Goal: Task Accomplishment & Management: Manage account settings

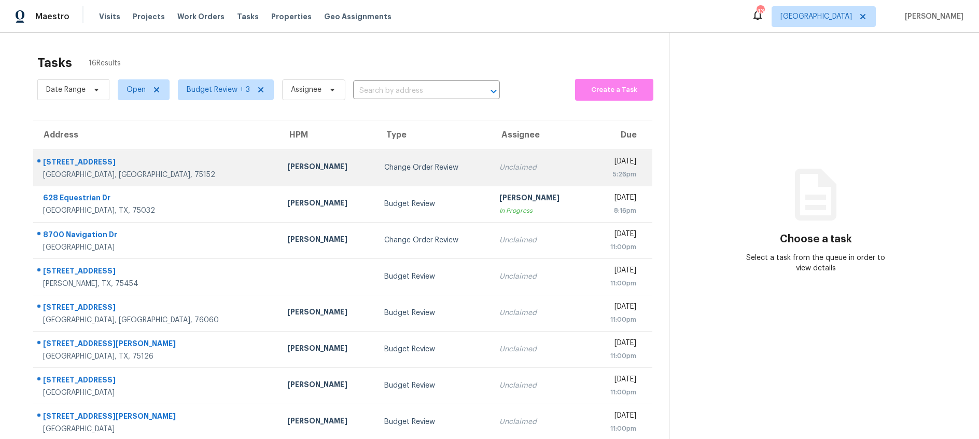
click at [384, 170] on div "Change Order Review" at bounding box center [433, 167] width 99 height 10
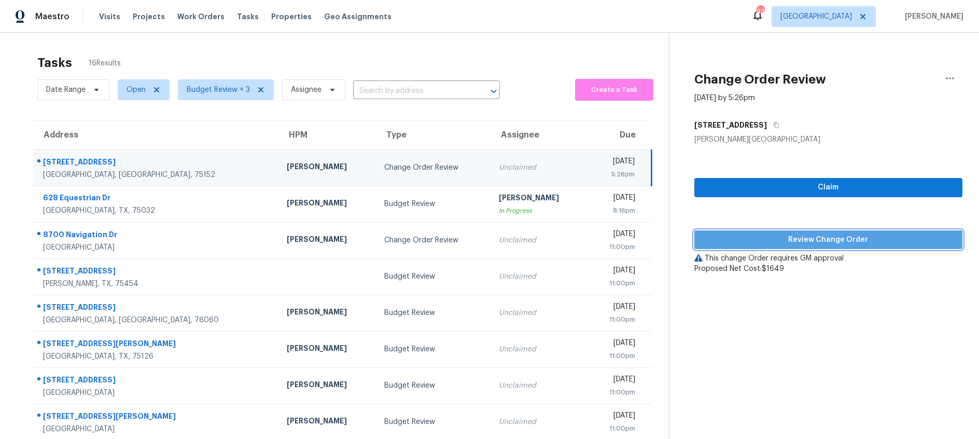
click at [797, 242] on span "Review Change Order" at bounding box center [828, 239] width 251 height 13
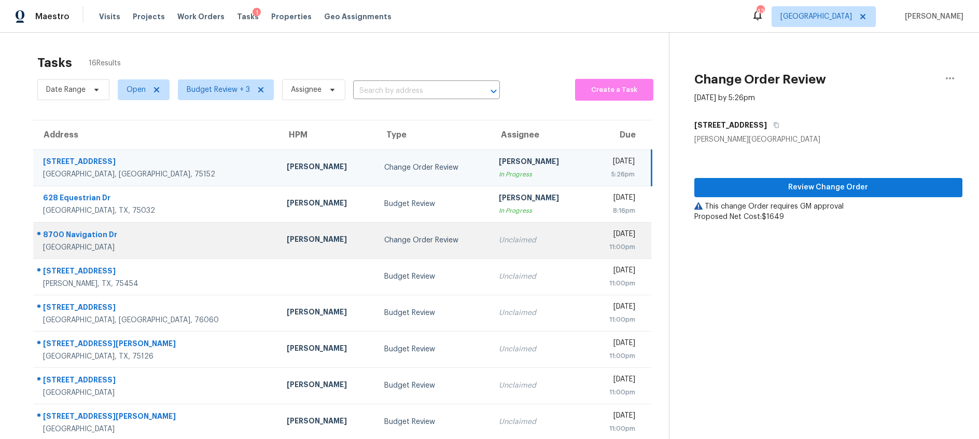
click at [376, 250] on td "Change Order Review" at bounding box center [433, 240] width 115 height 36
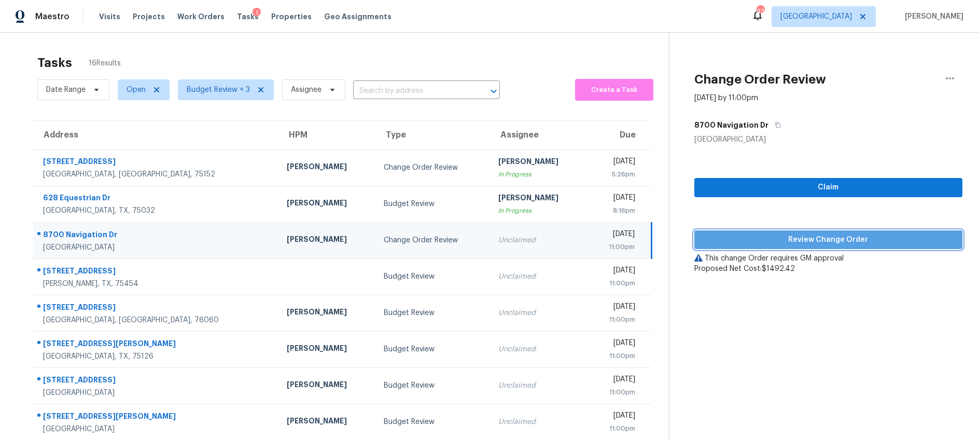
click at [770, 242] on span "Review Change Order" at bounding box center [828, 239] width 251 height 13
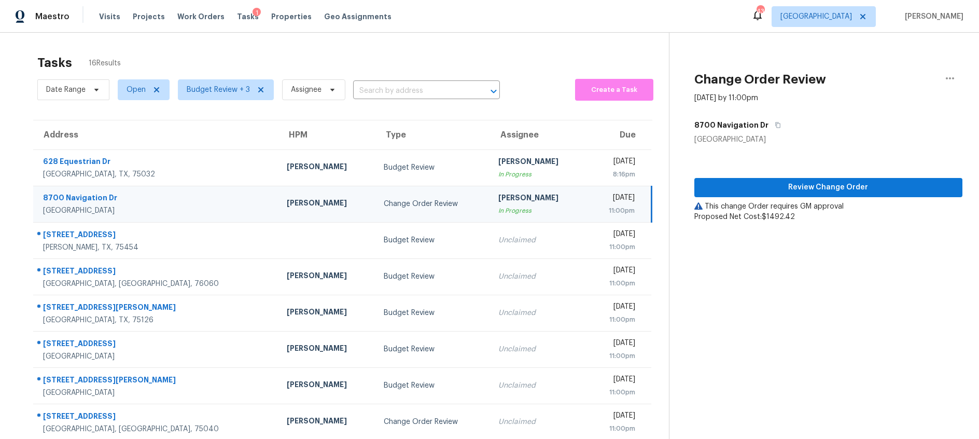
scroll to position [102, 0]
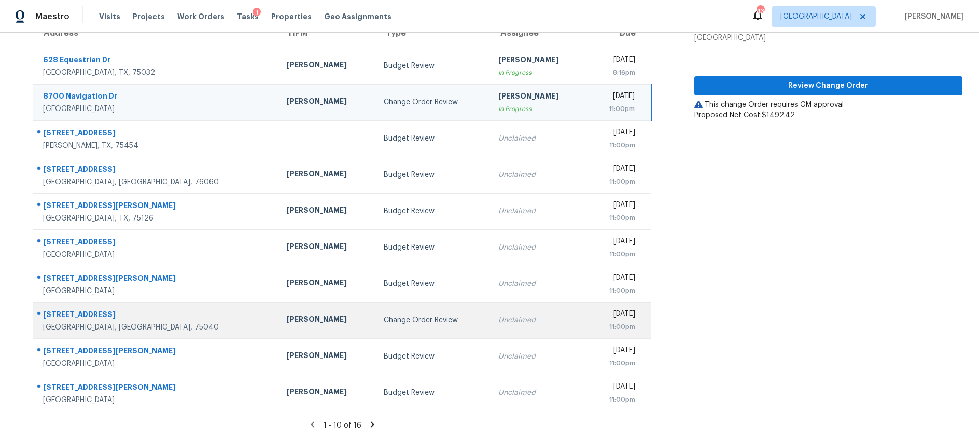
click at [425, 320] on div "Change Order Review" at bounding box center [433, 320] width 98 height 10
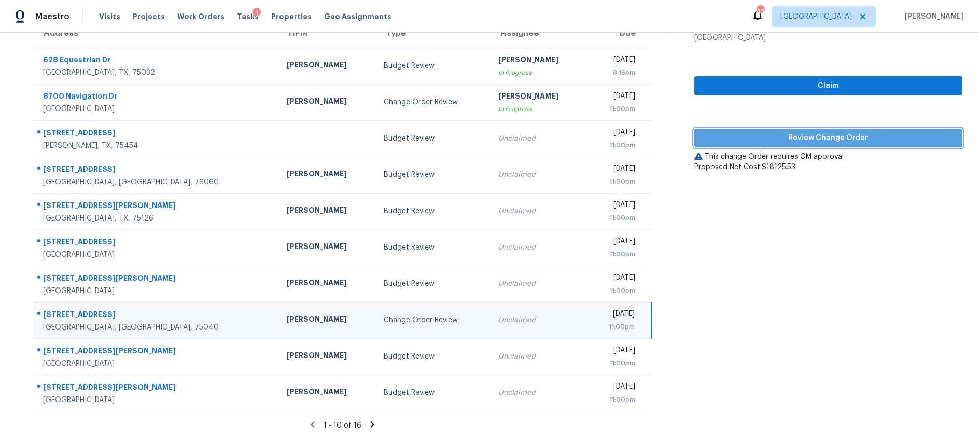
click at [749, 139] on span "Review Change Order" at bounding box center [828, 138] width 251 height 13
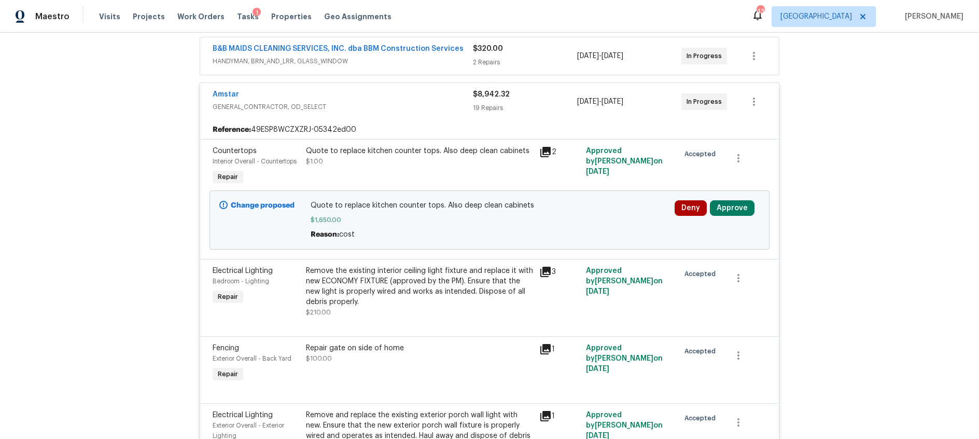
scroll to position [226, 0]
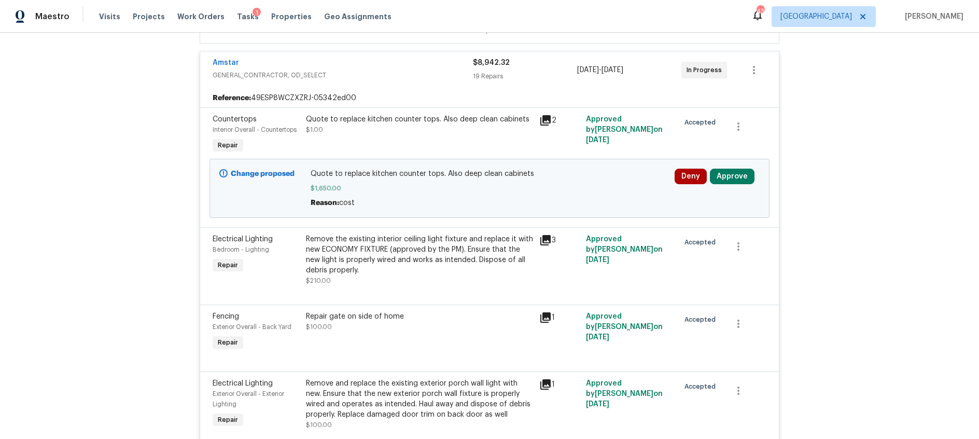
click at [547, 121] on icon at bounding box center [545, 120] width 12 height 12
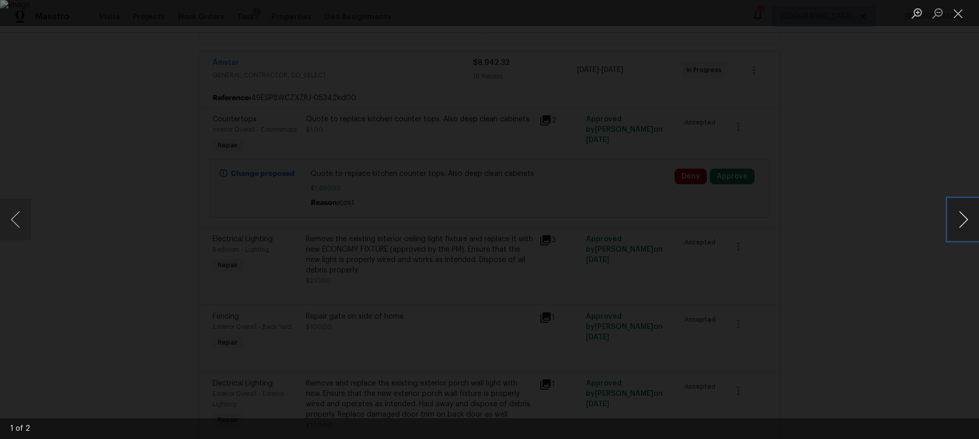
click at [966, 222] on button "Next image" at bounding box center [963, 219] width 31 height 41
click at [950, 8] on button "Close lightbox" at bounding box center [958, 13] width 21 height 18
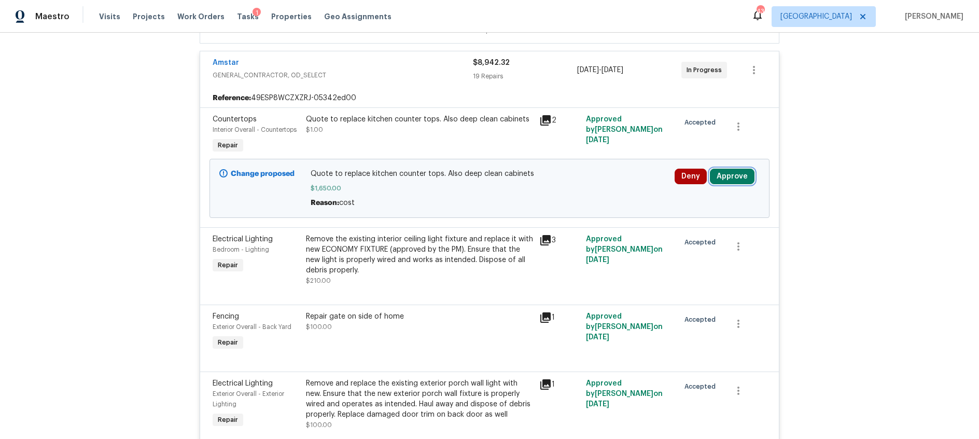
click at [726, 172] on button "Approve" at bounding box center [732, 177] width 45 height 16
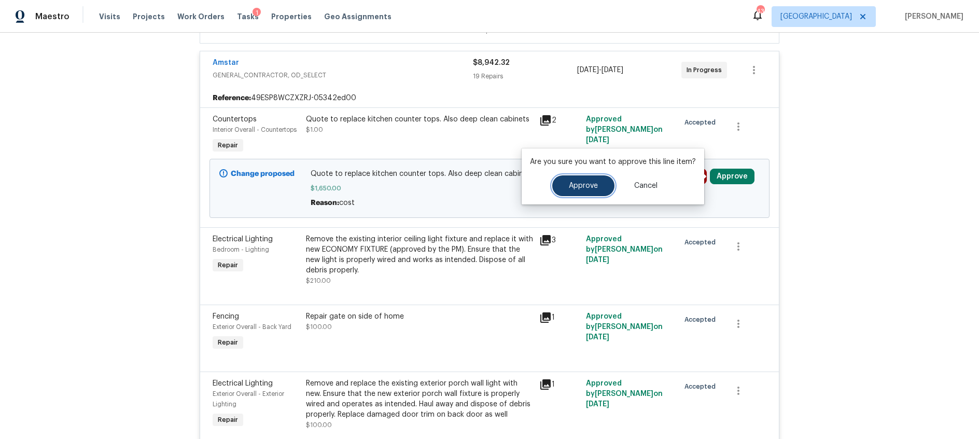
click at [601, 186] on button "Approve" at bounding box center [583, 185] width 62 height 21
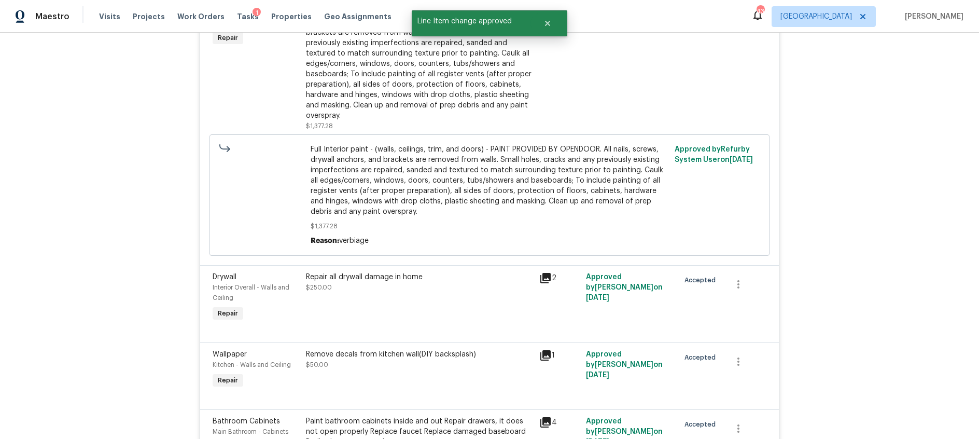
scroll to position [2078, 0]
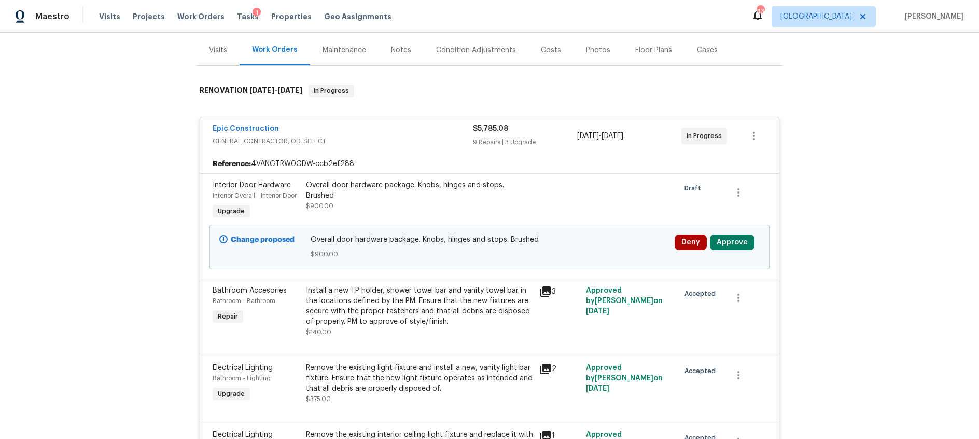
scroll to position [167, 0]
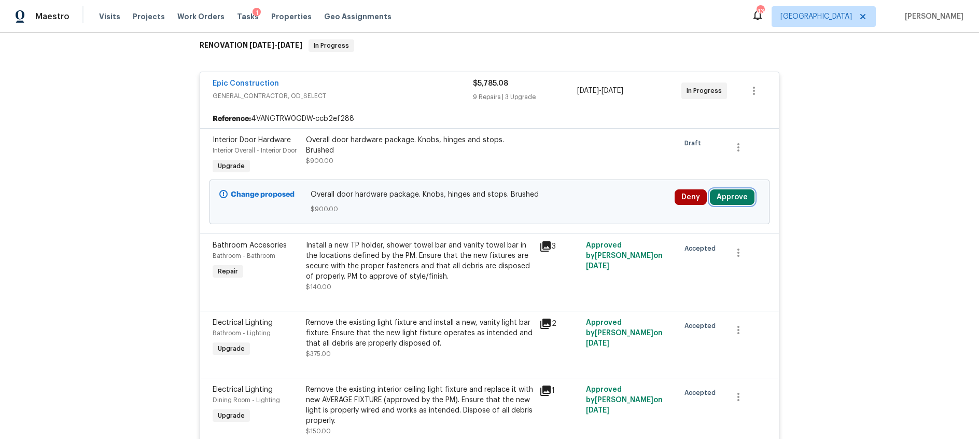
click at [738, 198] on button "Approve" at bounding box center [732, 197] width 45 height 16
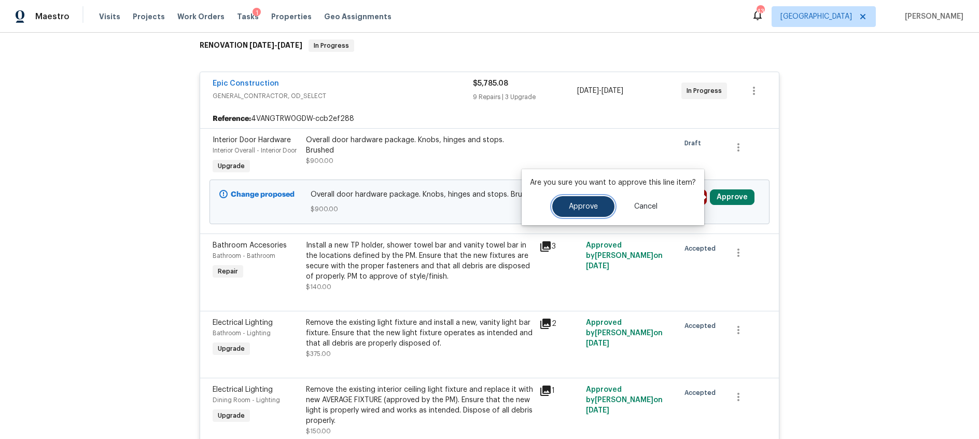
click at [580, 212] on button "Approve" at bounding box center [583, 206] width 62 height 21
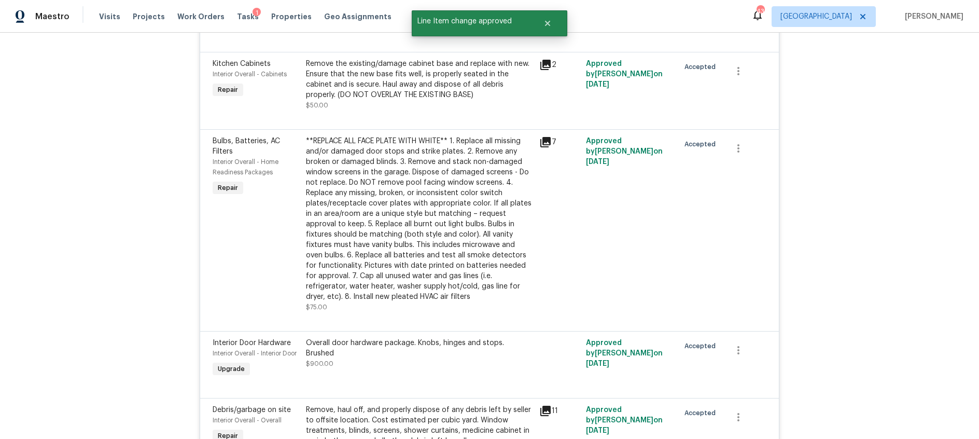
scroll to position [1365, 0]
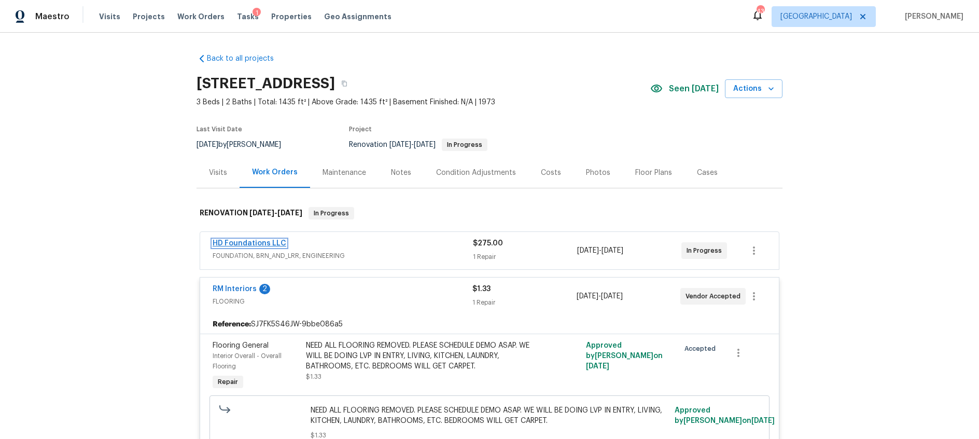
click at [264, 245] on link "HD Foundations LLC" at bounding box center [250, 243] width 74 height 7
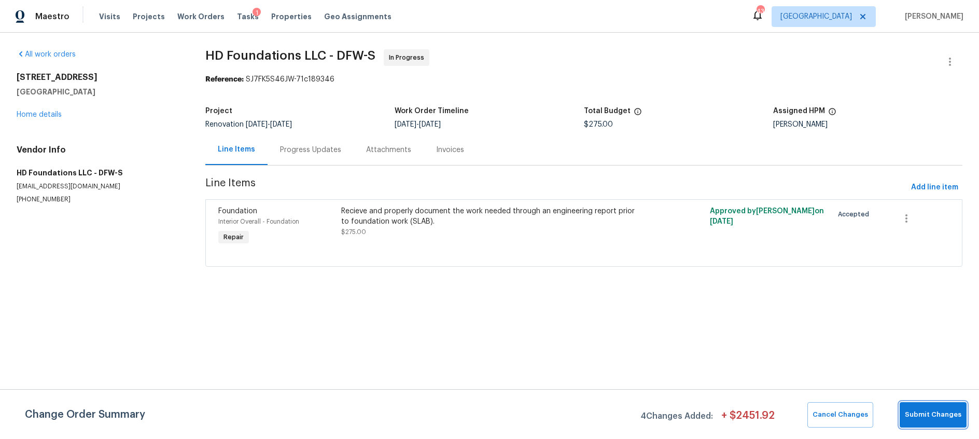
click at [925, 414] on span "Submit Changes" at bounding box center [933, 415] width 57 height 12
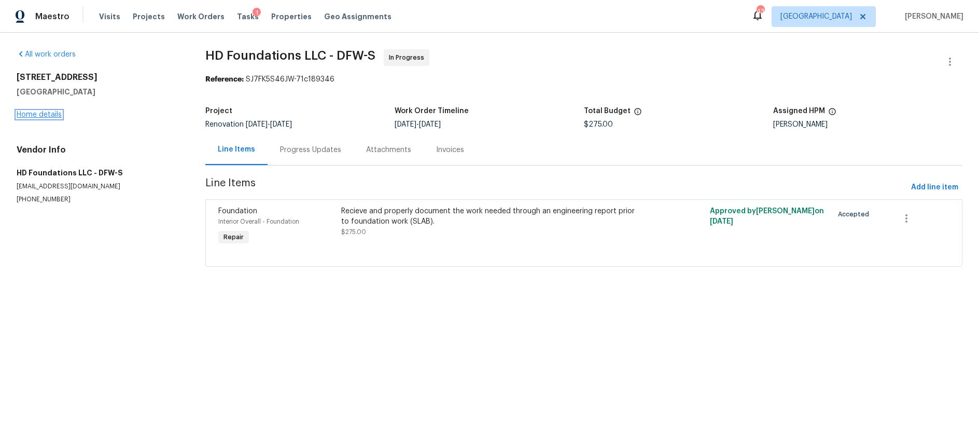
click at [33, 113] on link "Home details" at bounding box center [39, 114] width 45 height 7
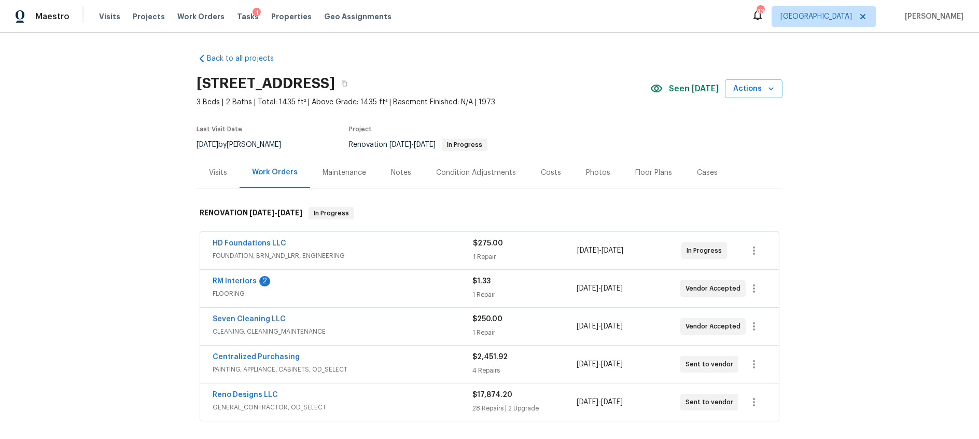
click at [400, 243] on div "HD Foundations LLC" at bounding box center [343, 244] width 260 height 12
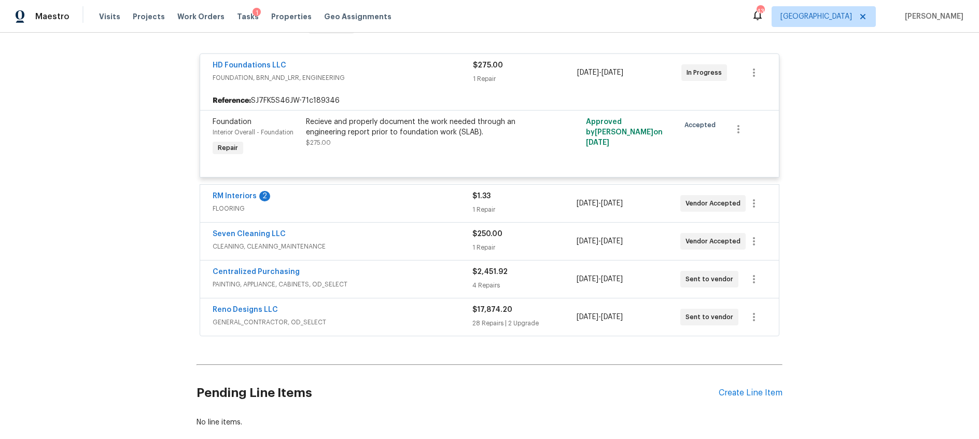
scroll to position [187, 0]
click at [391, 206] on span "FLOORING" at bounding box center [343, 207] width 260 height 10
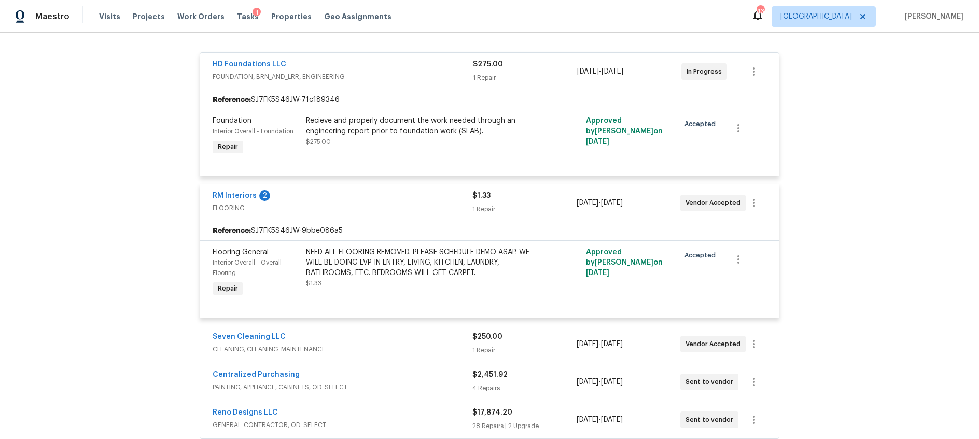
click at [395, 348] on span "CLEANING, CLEANING_MAINTENANCE" at bounding box center [343, 349] width 260 height 10
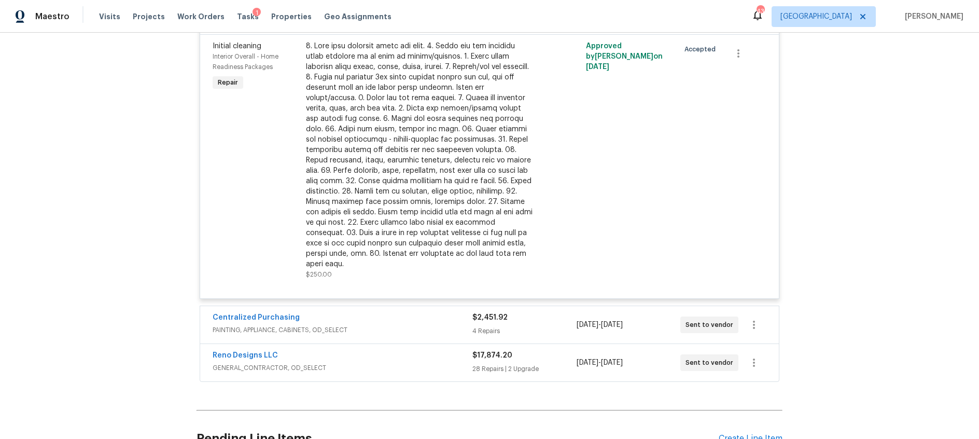
scroll to position [628, 0]
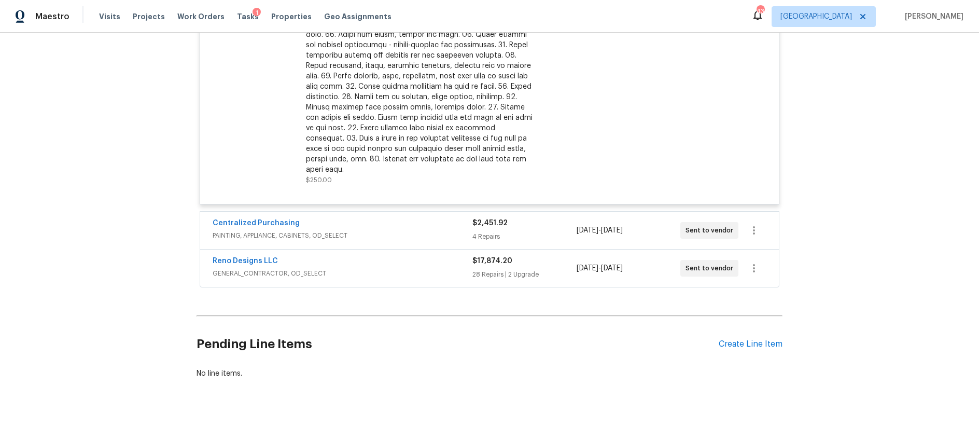
click at [402, 218] on div "Centralized Purchasing" at bounding box center [343, 224] width 260 height 12
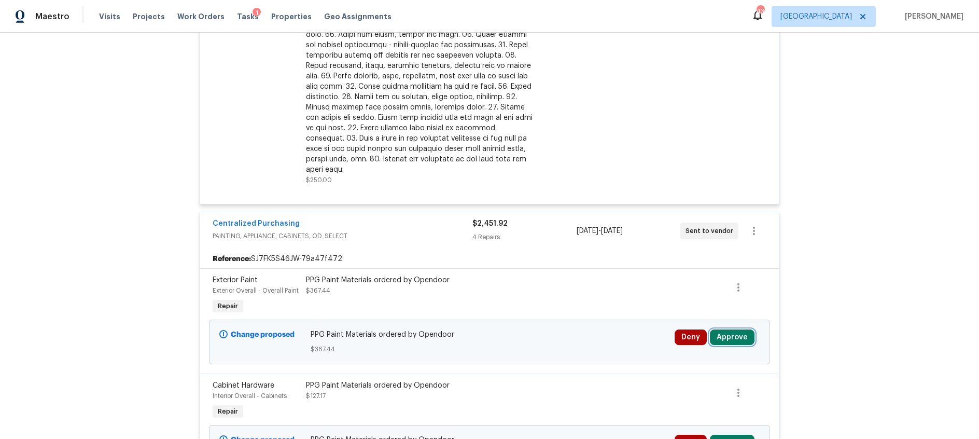
drag, startPoint x: 733, startPoint y: 330, endPoint x: 717, endPoint y: 325, distance: 17.5
click at [733, 330] on button "Approve" at bounding box center [732, 337] width 45 height 16
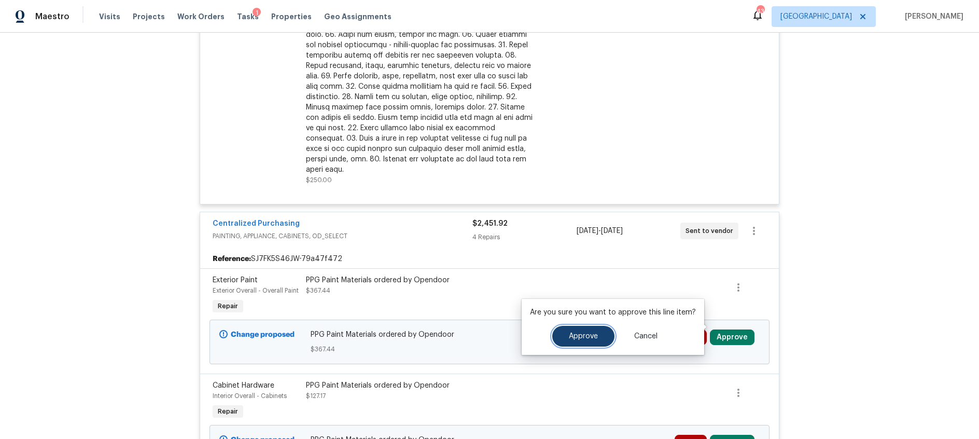
click at [579, 339] on span "Approve" at bounding box center [583, 336] width 29 height 8
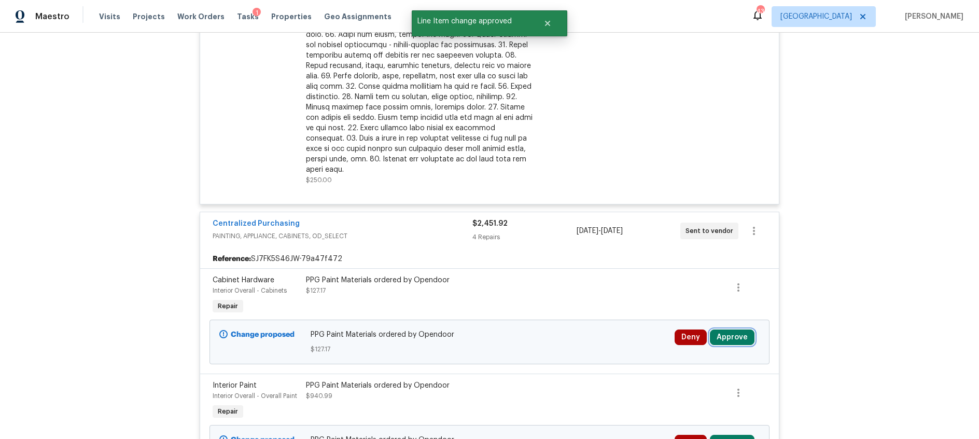
drag, startPoint x: 736, startPoint y: 323, endPoint x: 711, endPoint y: 324, distance: 25.4
click at [736, 329] on button "Approve" at bounding box center [732, 337] width 45 height 16
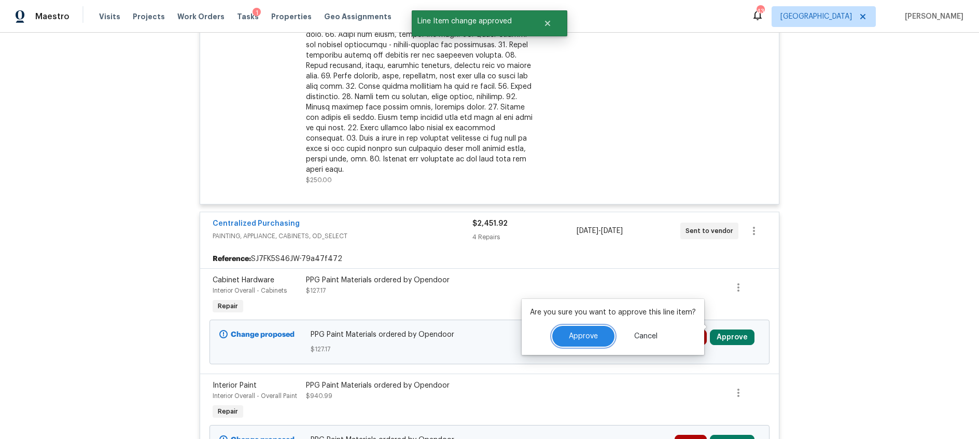
click at [565, 335] on button "Approve" at bounding box center [583, 336] width 62 height 21
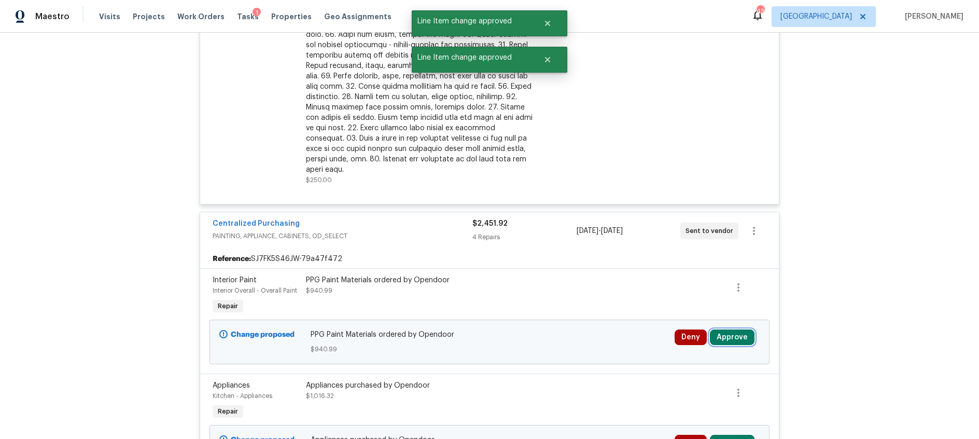
click at [725, 329] on button "Approve" at bounding box center [732, 337] width 45 height 16
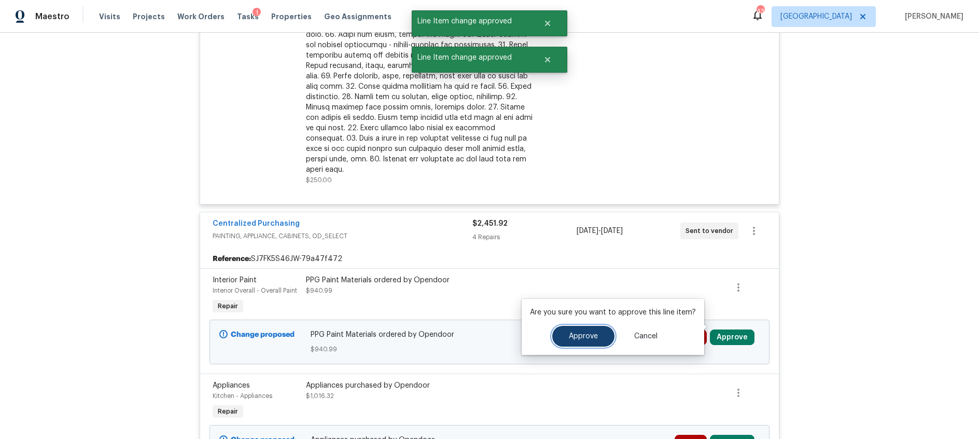
click at [578, 337] on span "Approve" at bounding box center [583, 336] width 29 height 8
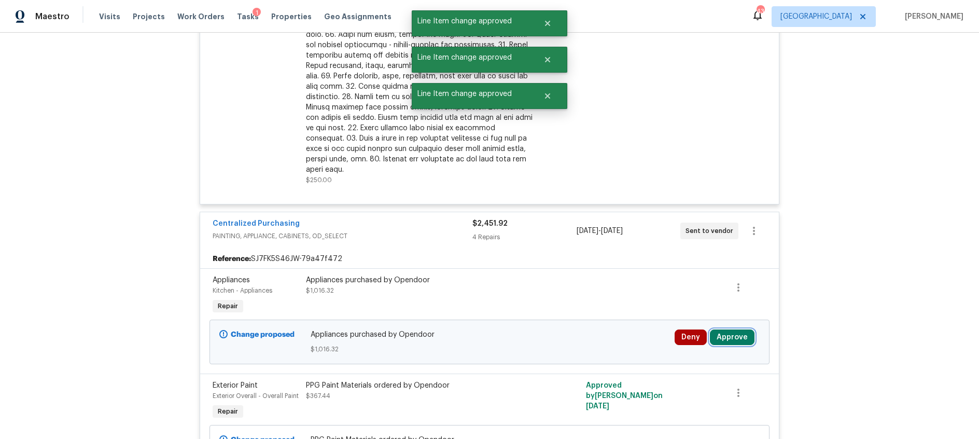
click at [737, 329] on button "Approve" at bounding box center [732, 337] width 45 height 16
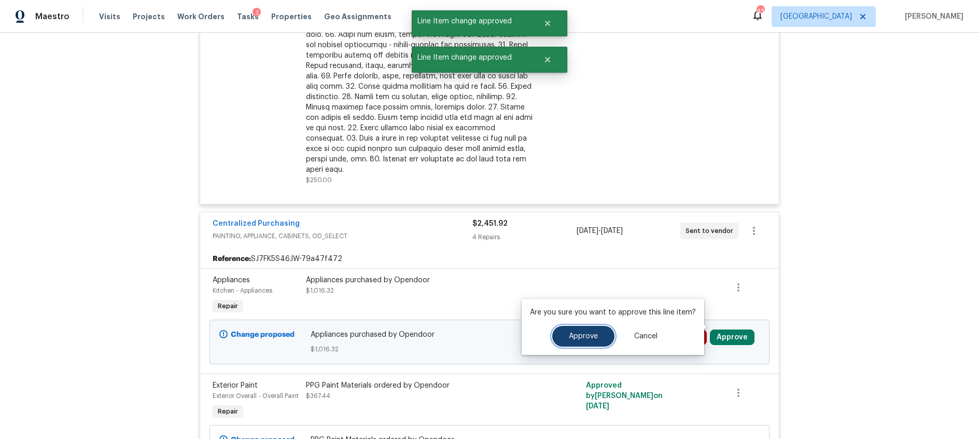
click at [580, 334] on span "Approve" at bounding box center [583, 336] width 29 height 8
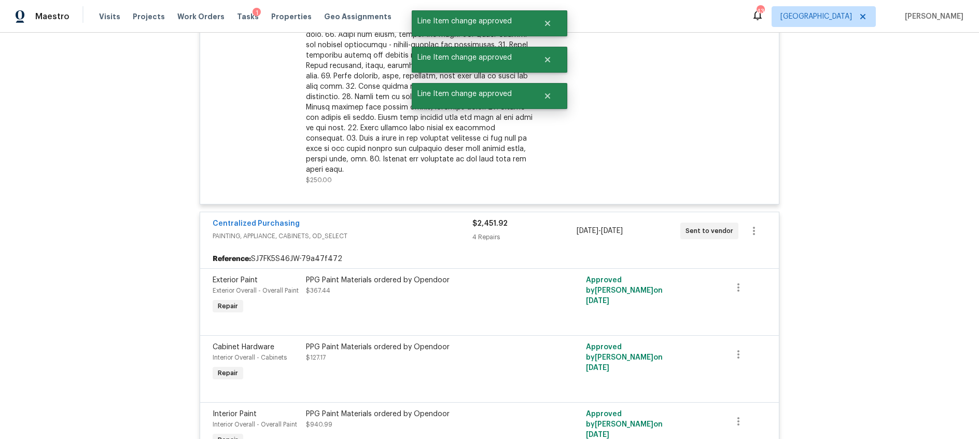
scroll to position [922, 0]
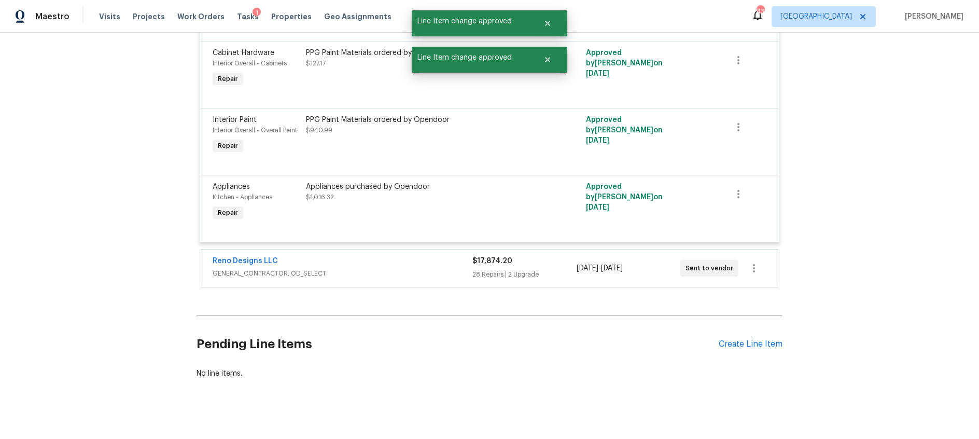
click at [432, 268] on span "GENERAL_CONTRACTOR, OD_SELECT" at bounding box center [343, 273] width 260 height 10
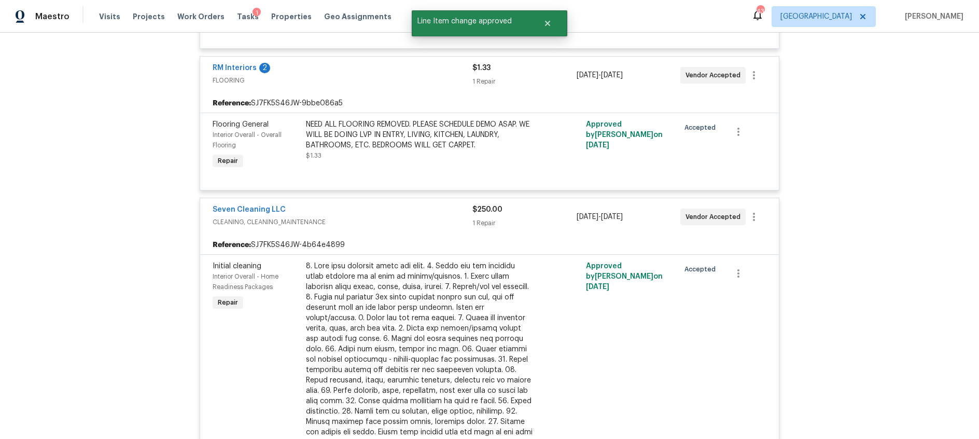
scroll to position [0, 0]
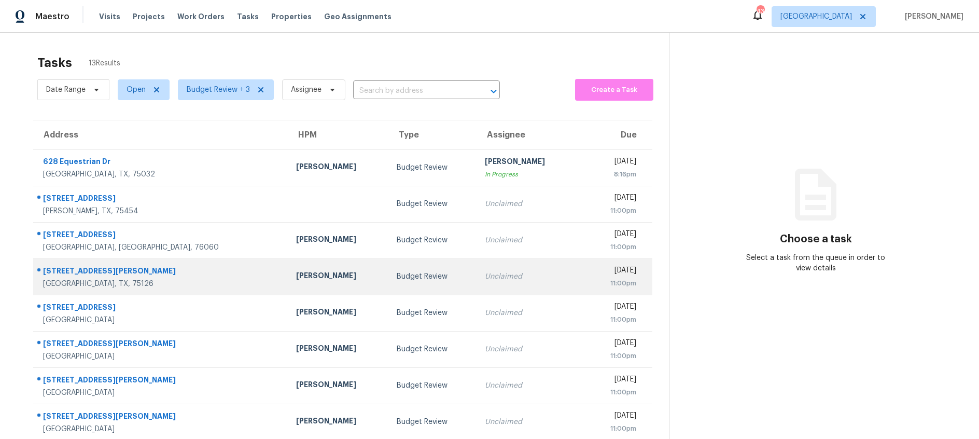
scroll to position [102, 0]
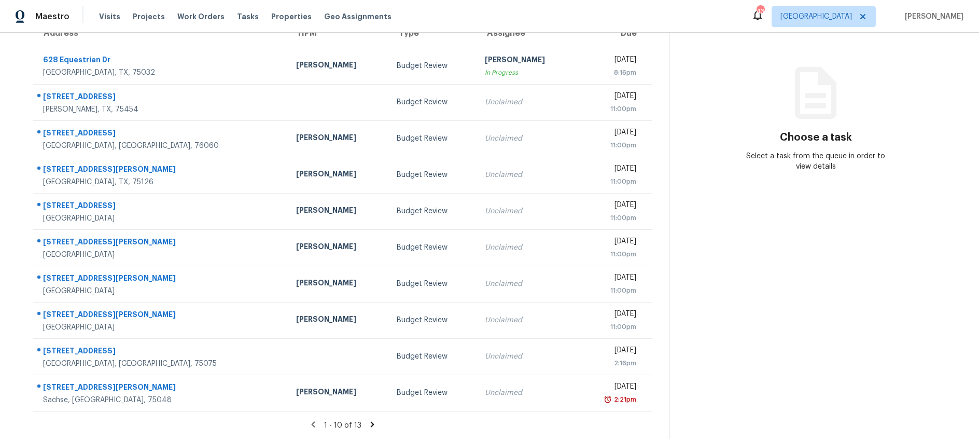
click at [369, 424] on icon at bounding box center [372, 423] width 9 height 9
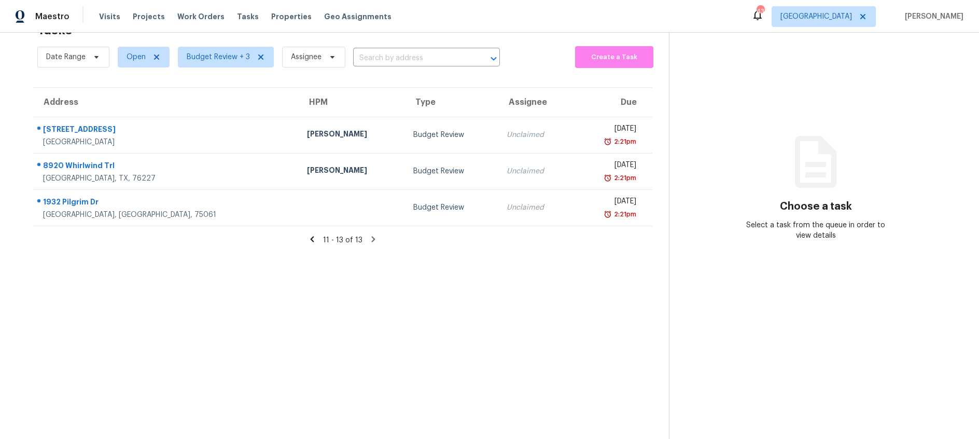
click at [312, 238] on icon at bounding box center [312, 239] width 4 height 6
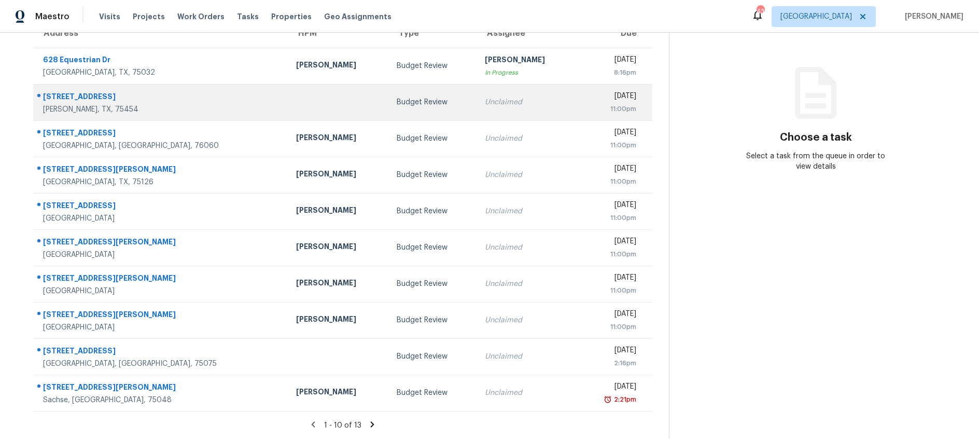
scroll to position [0, 0]
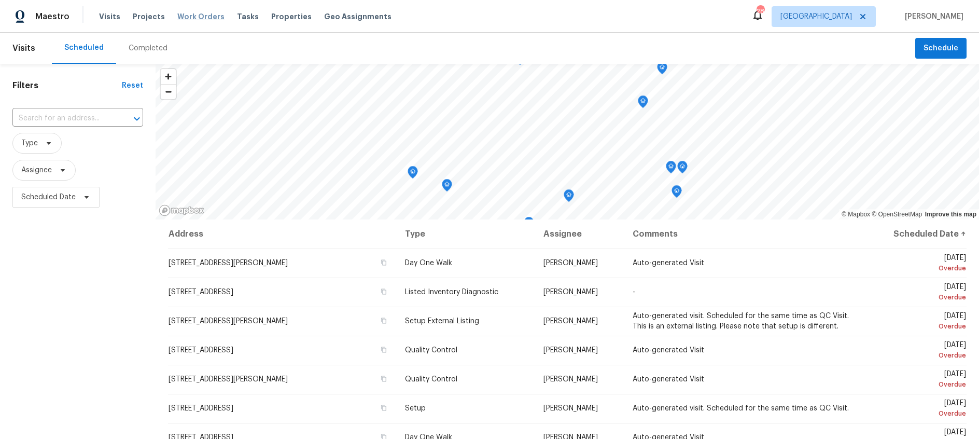
click at [197, 16] on span "Work Orders" at bounding box center [200, 16] width 47 height 10
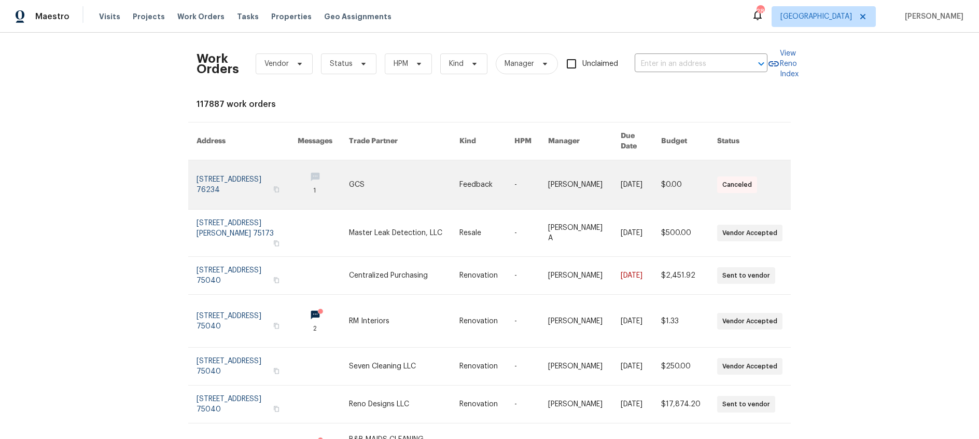
click at [220, 171] on link at bounding box center [247, 184] width 101 height 49
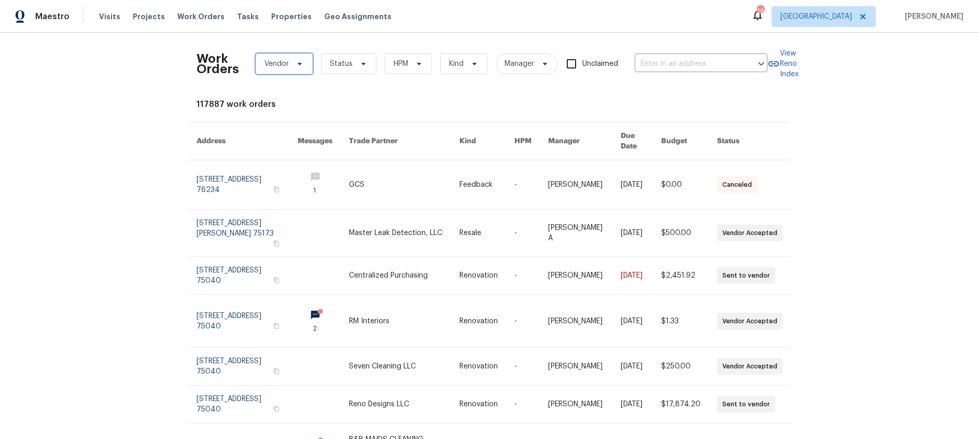
click at [303, 69] on span "Vendor" at bounding box center [284, 63] width 57 height 21
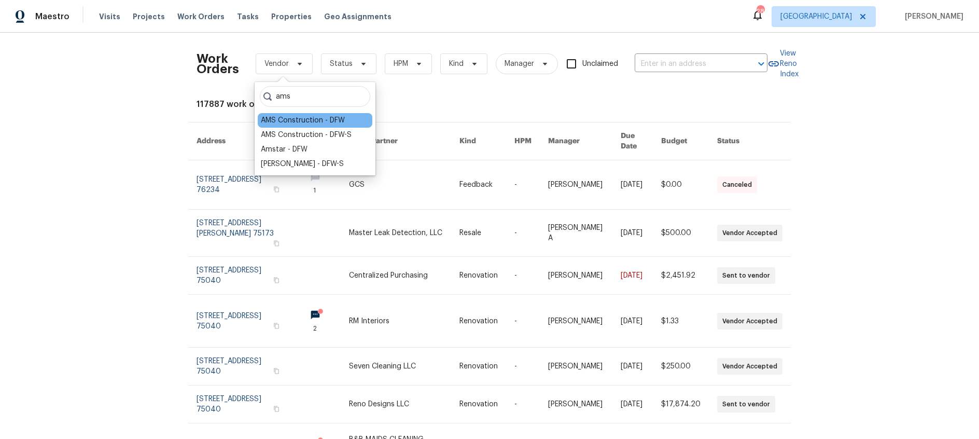
type input "ams"
click at [320, 117] on div "AMS Construction - DFW" at bounding box center [303, 120] width 84 height 10
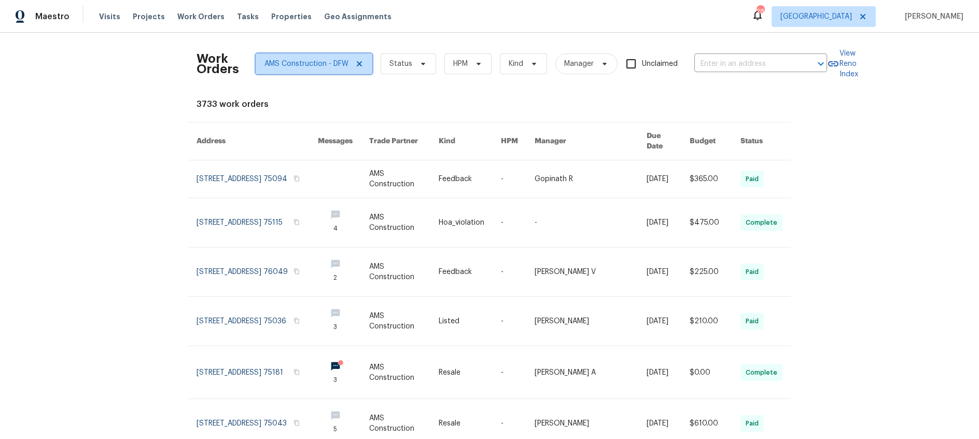
click at [358, 63] on icon at bounding box center [359, 64] width 8 height 8
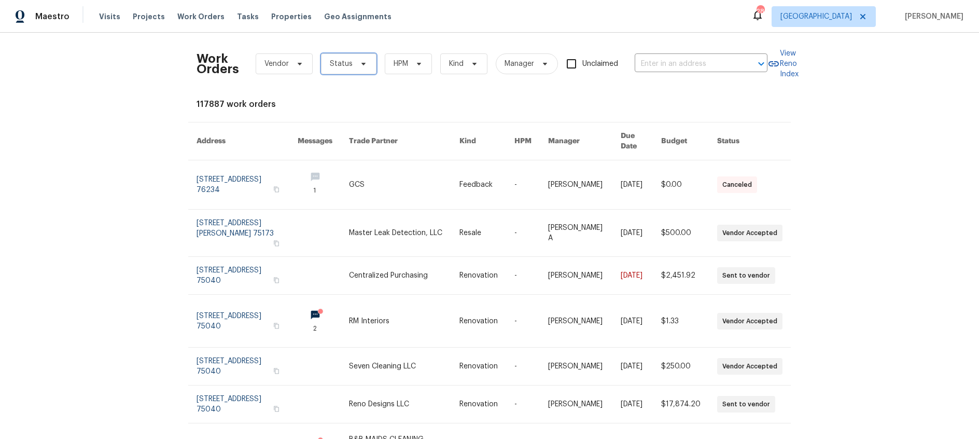
click at [360, 66] on icon at bounding box center [363, 64] width 8 height 8
click at [474, 61] on icon at bounding box center [474, 64] width 8 height 8
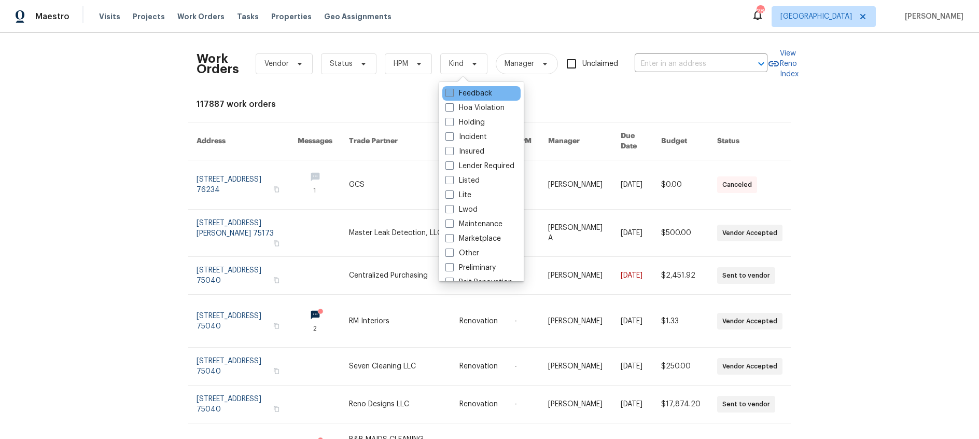
click at [451, 93] on span at bounding box center [449, 93] width 8 height 8
click at [451, 93] on input "Feedback" at bounding box center [448, 91] width 7 height 7
checkbox input "true"
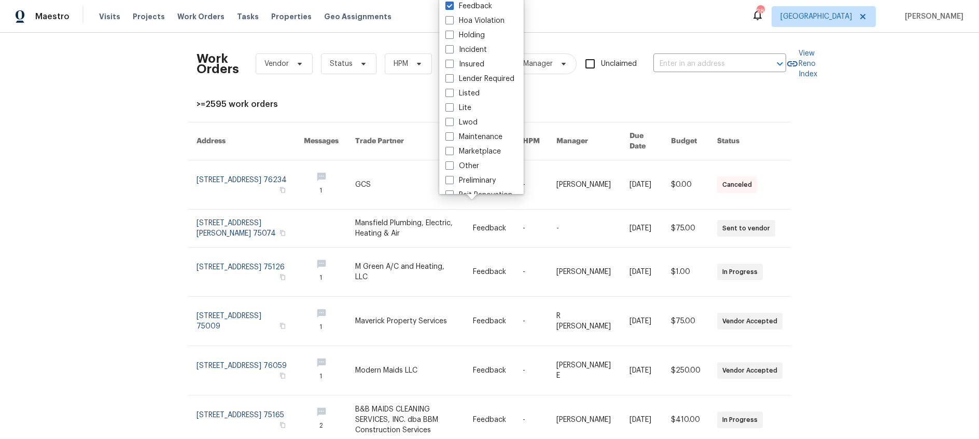
click at [91, 120] on div "Work Orders Vendor Status HPM Feedback Manager Unclaimed ​ View Reno Index >=25…" at bounding box center [489, 236] width 979 height 406
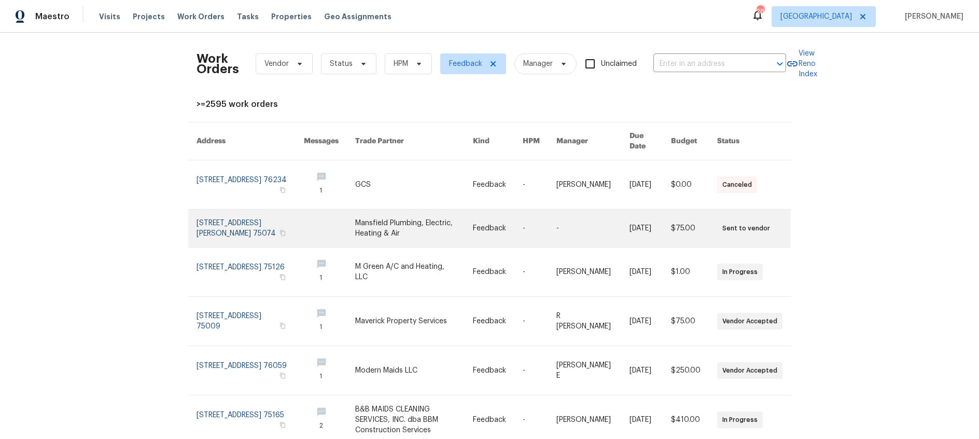
click at [377, 214] on link at bounding box center [414, 227] width 118 height 37
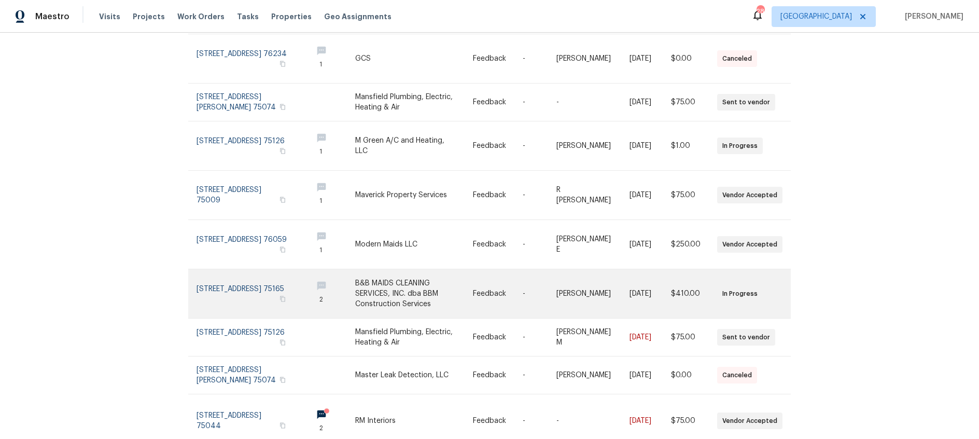
scroll to position [127, 0]
click at [229, 276] on link at bounding box center [250, 292] width 107 height 49
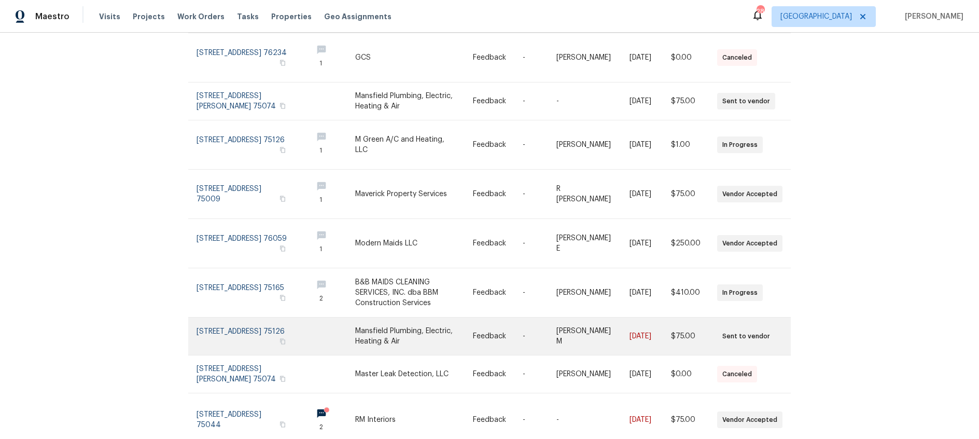
click at [241, 322] on link at bounding box center [250, 335] width 107 height 37
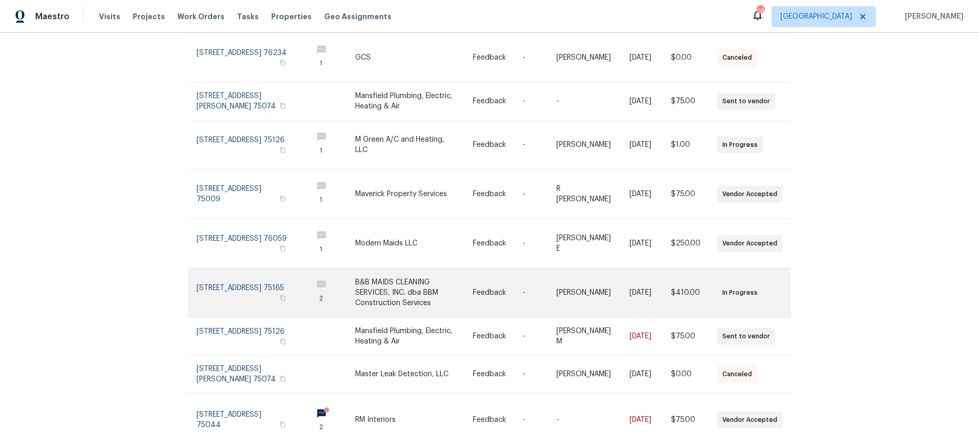
scroll to position [208, 0]
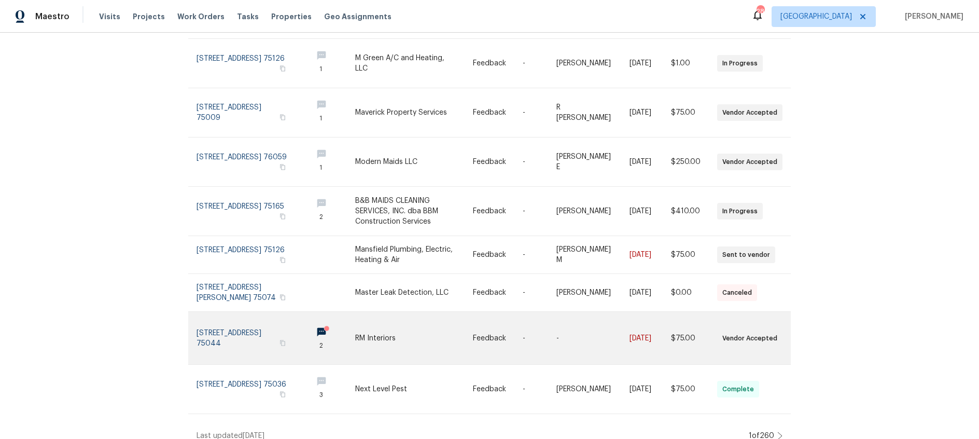
click at [233, 325] on link at bounding box center [250, 338] width 107 height 52
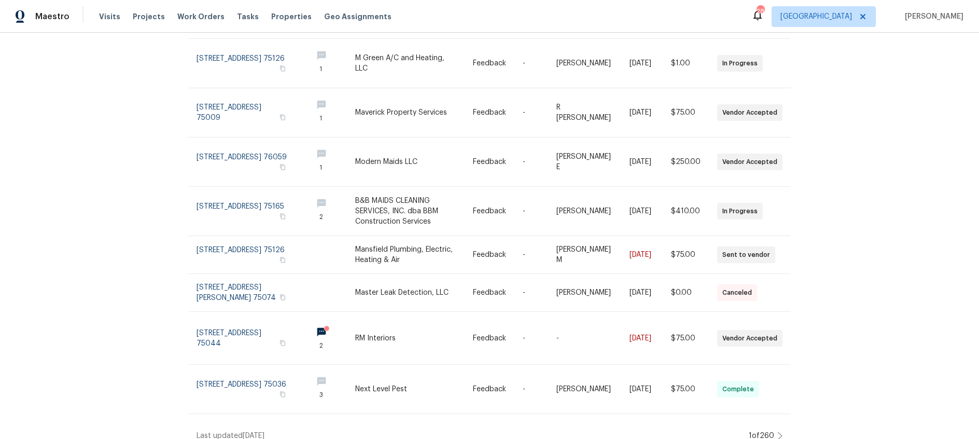
click at [780, 431] on icon at bounding box center [779, 435] width 5 height 8
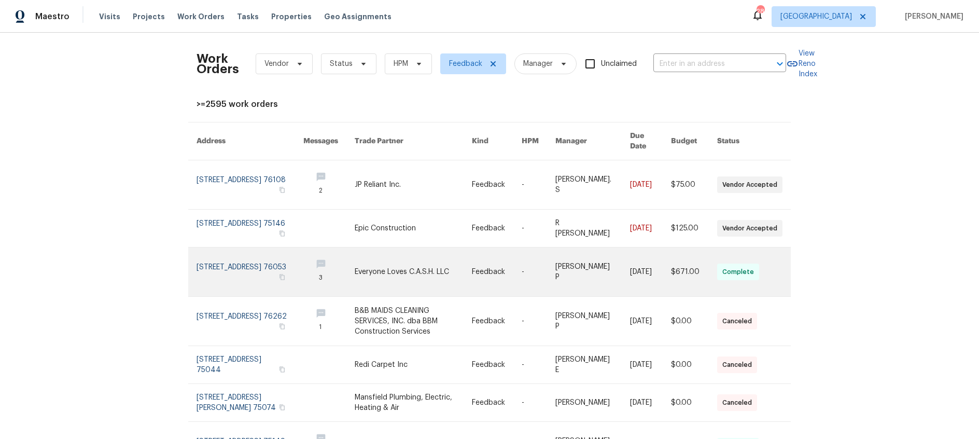
click at [236, 260] on link at bounding box center [250, 271] width 107 height 49
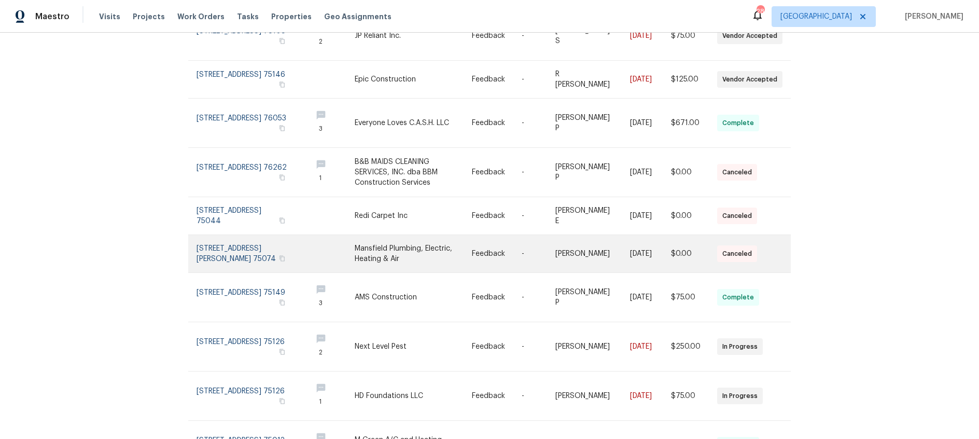
scroll to position [205, 0]
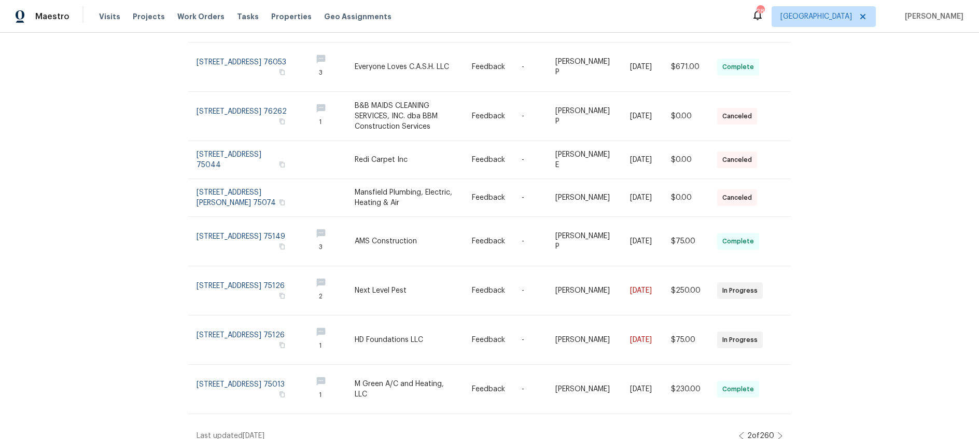
click at [781, 431] on icon at bounding box center [779, 435] width 5 height 8
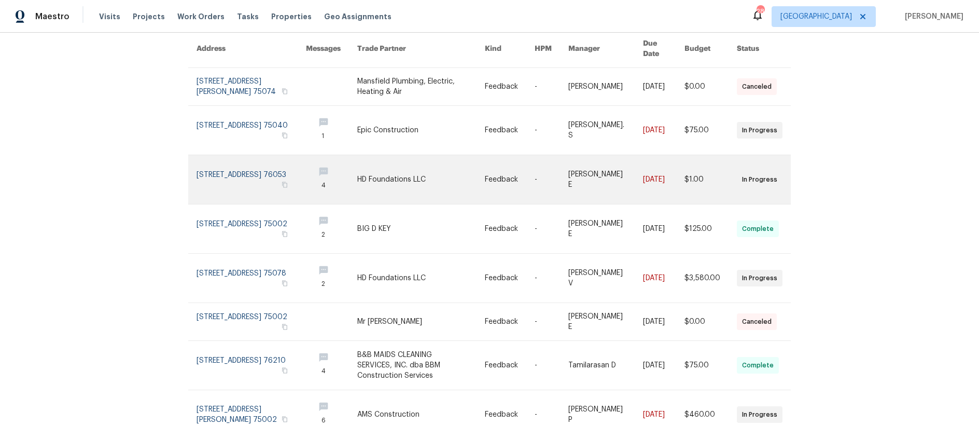
scroll to position [93, 0]
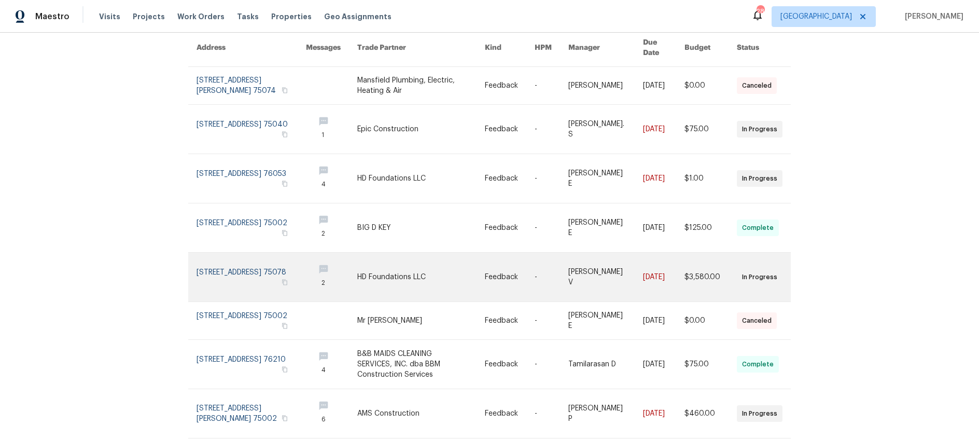
click at [242, 259] on link at bounding box center [251, 276] width 109 height 49
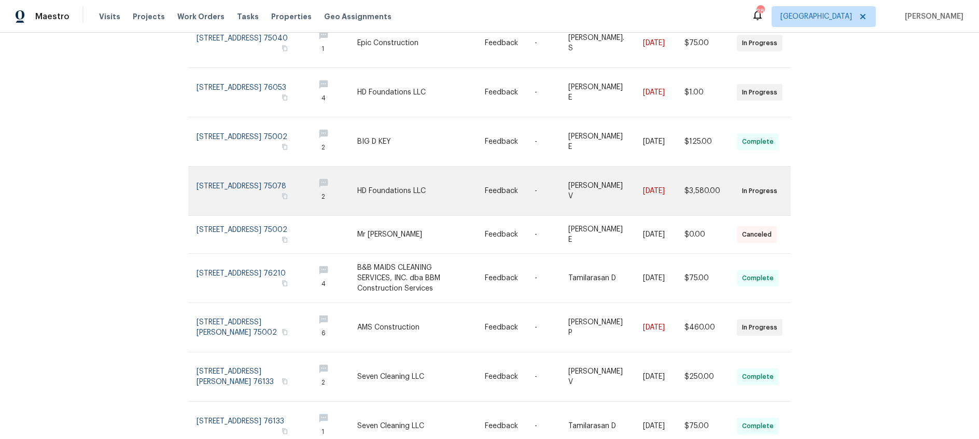
scroll to position [180, 0]
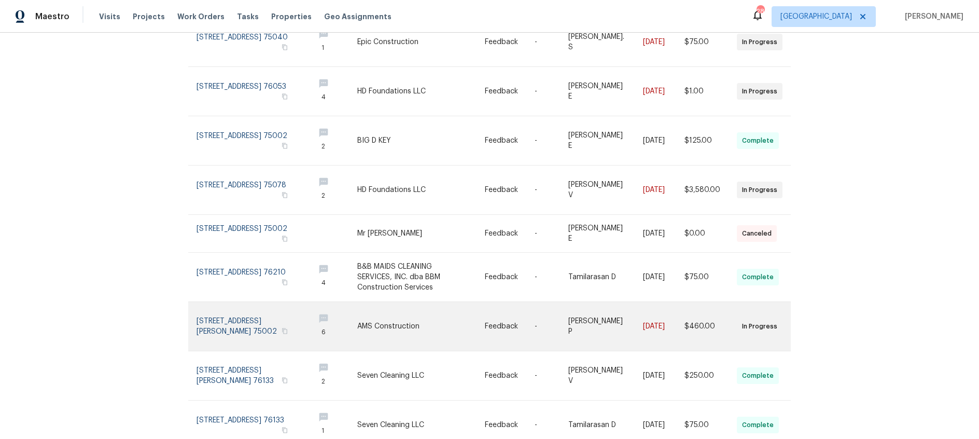
click at [245, 310] on link at bounding box center [251, 326] width 109 height 49
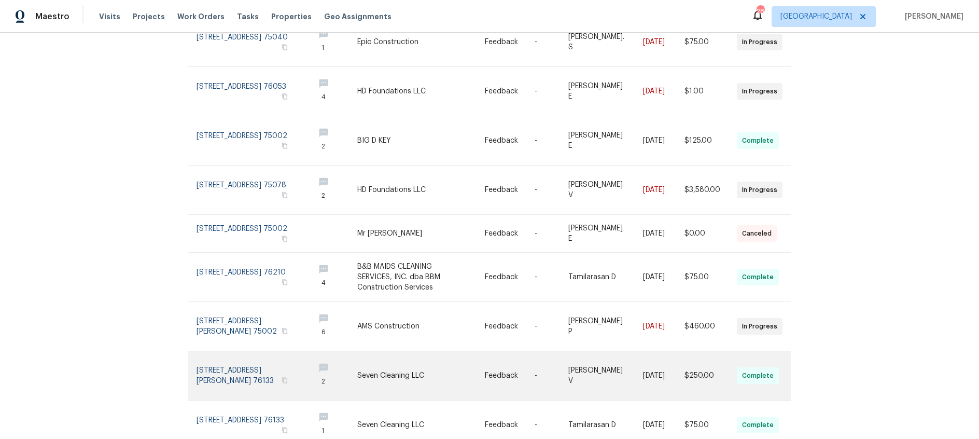
scroll to position [216, 0]
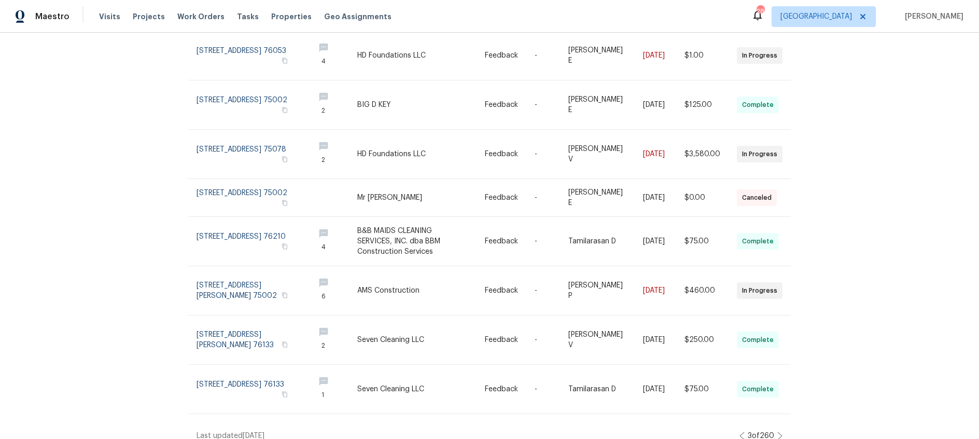
click at [778, 431] on icon at bounding box center [779, 435] width 5 height 8
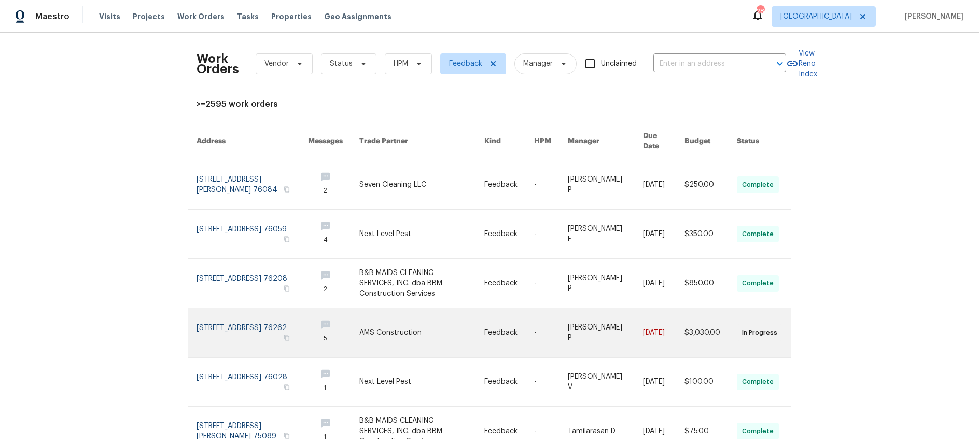
click at [241, 320] on link at bounding box center [252, 332] width 111 height 49
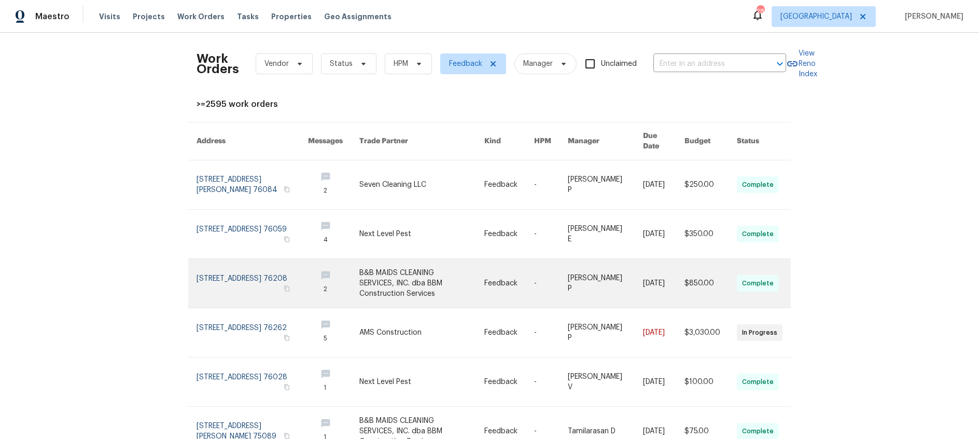
click at [236, 272] on link at bounding box center [252, 283] width 111 height 49
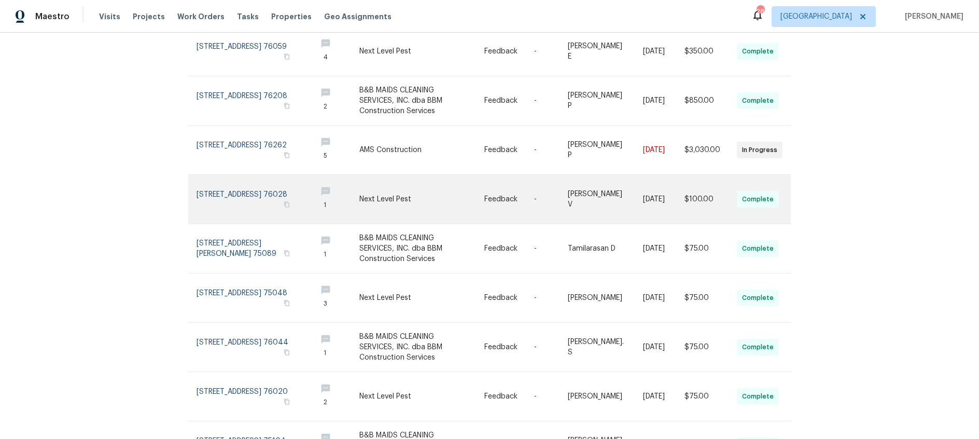
scroll to position [239, 0]
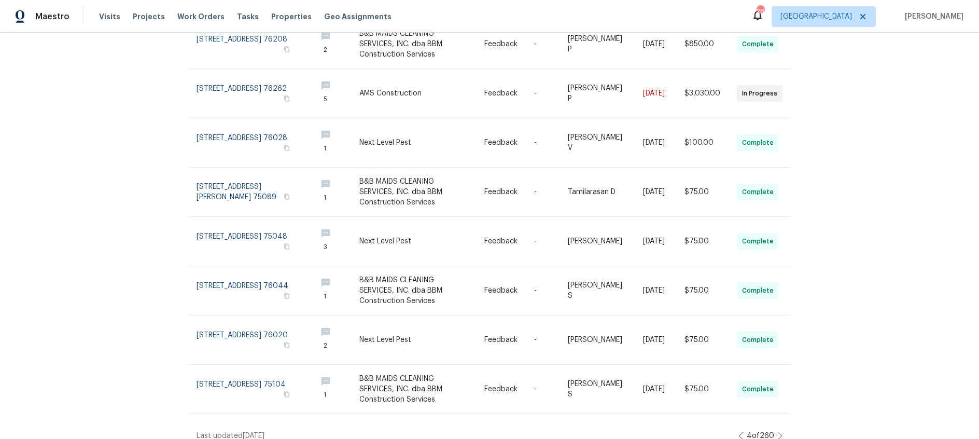
click at [780, 431] on icon at bounding box center [779, 435] width 5 height 8
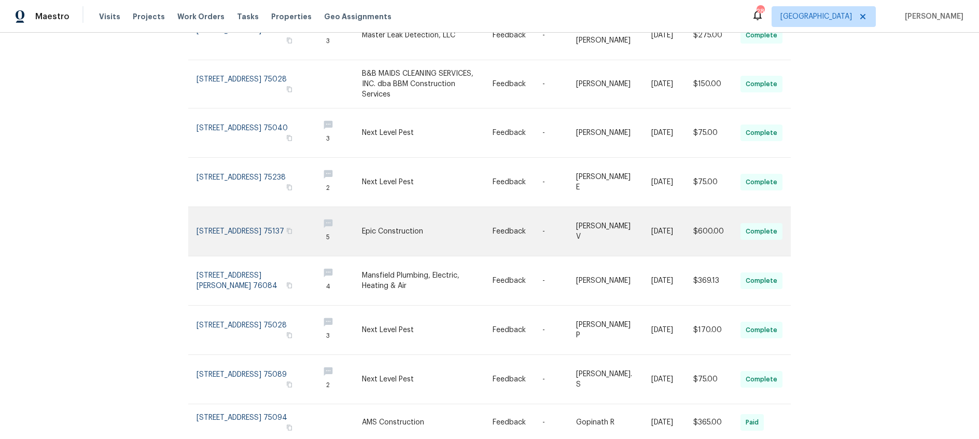
scroll to position [216, 0]
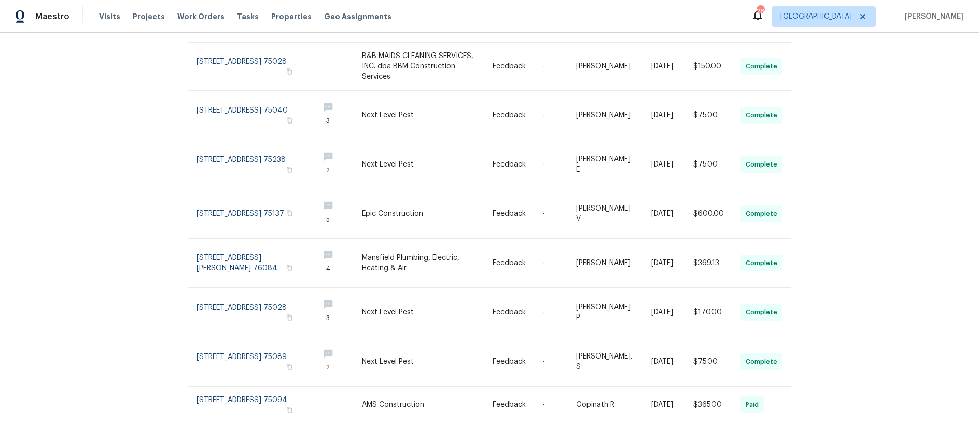
click at [781, 438] on icon at bounding box center [779, 445] width 5 height 8
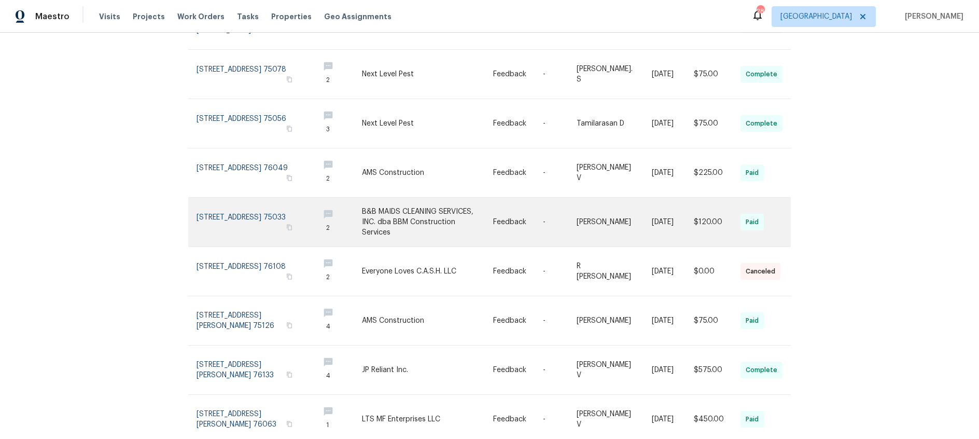
scroll to position [239, 0]
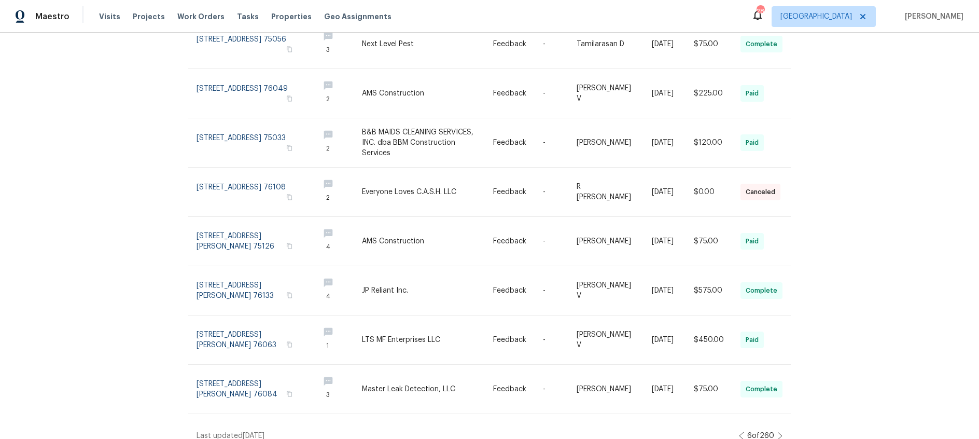
click at [780, 431] on icon at bounding box center [779, 435] width 5 height 8
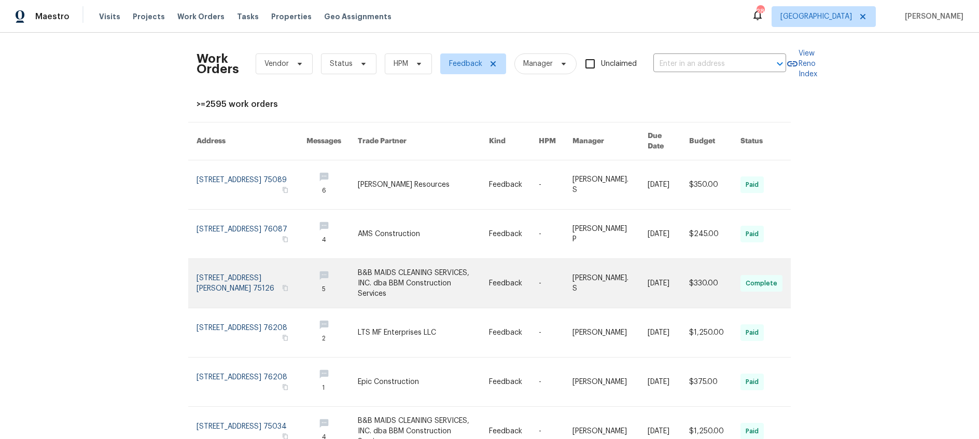
scroll to position [117, 0]
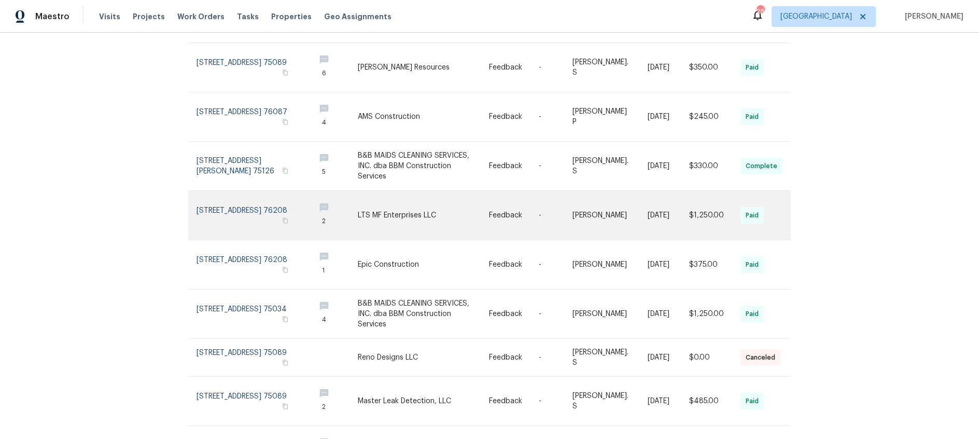
click at [386, 205] on link at bounding box center [423, 215] width 131 height 49
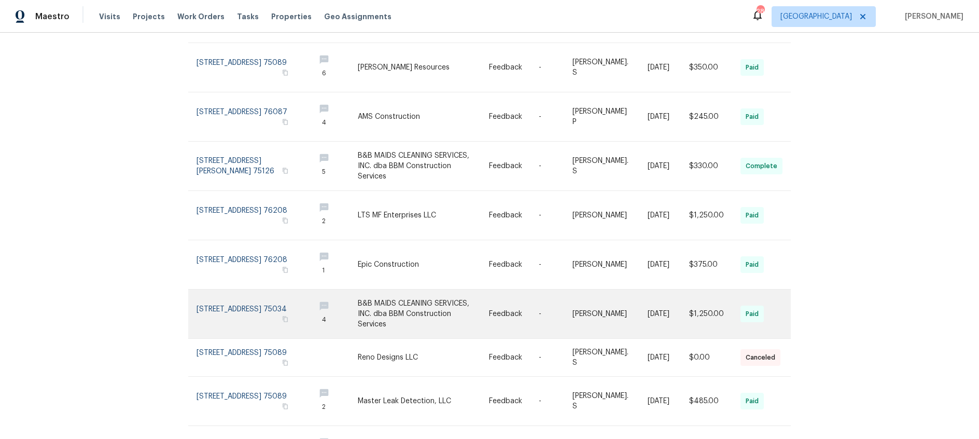
click at [409, 299] on link at bounding box center [423, 313] width 131 height 49
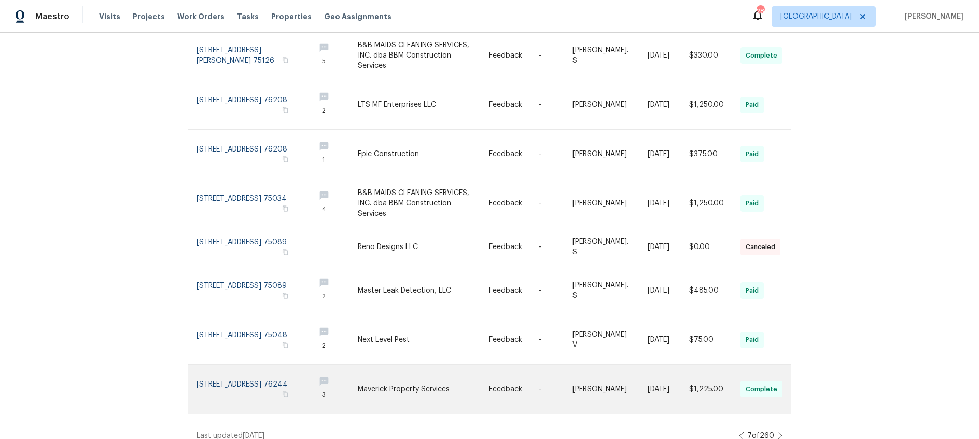
click at [409, 375] on link at bounding box center [423, 388] width 131 height 49
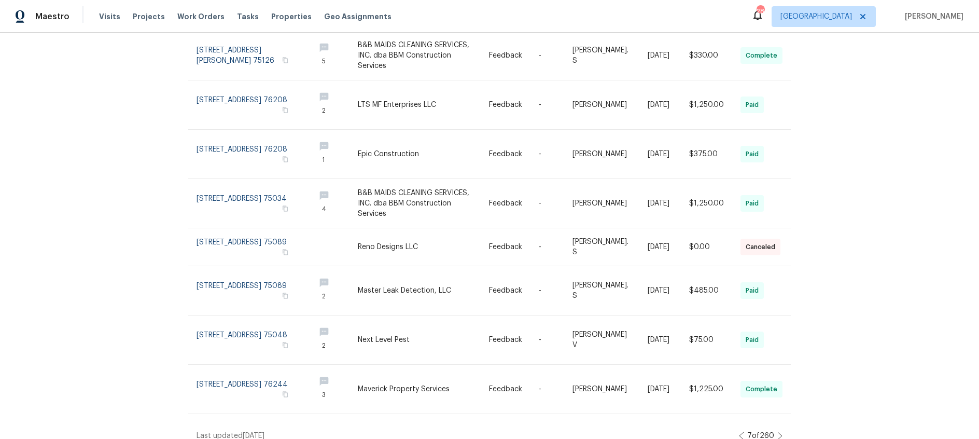
click at [778, 431] on icon at bounding box center [779, 435] width 5 height 8
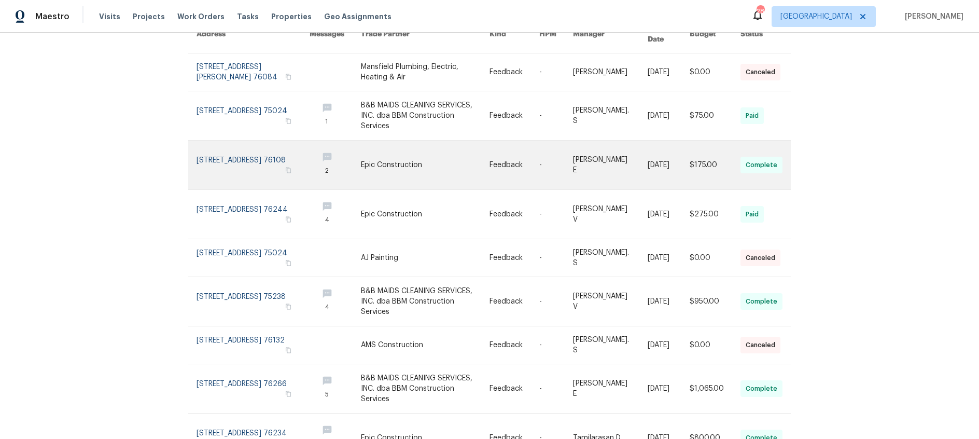
scroll to position [108, 0]
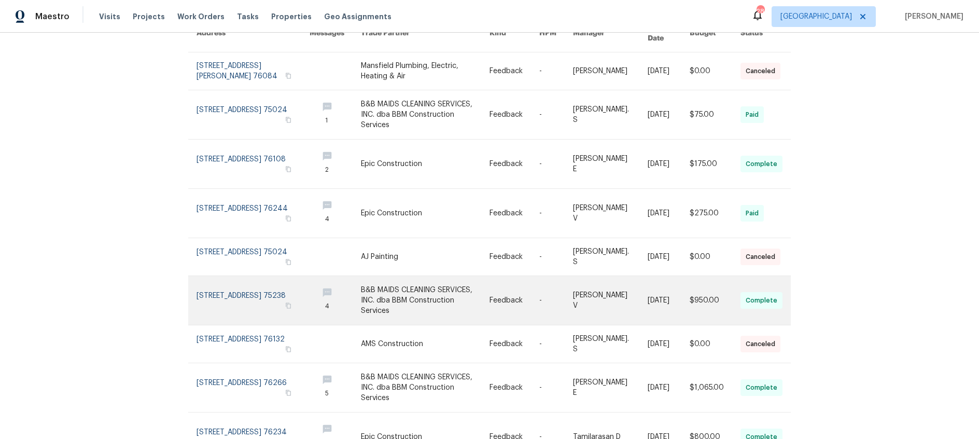
click at [387, 278] on link at bounding box center [425, 300] width 129 height 49
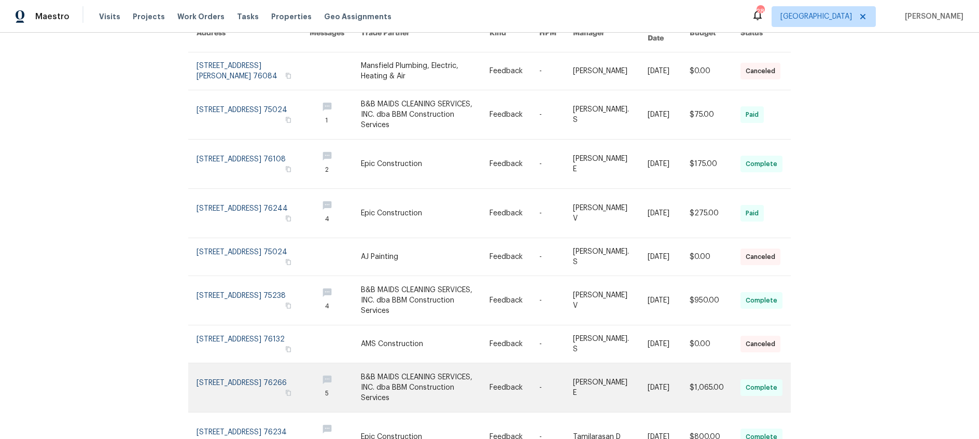
click at [385, 382] on link at bounding box center [425, 387] width 129 height 49
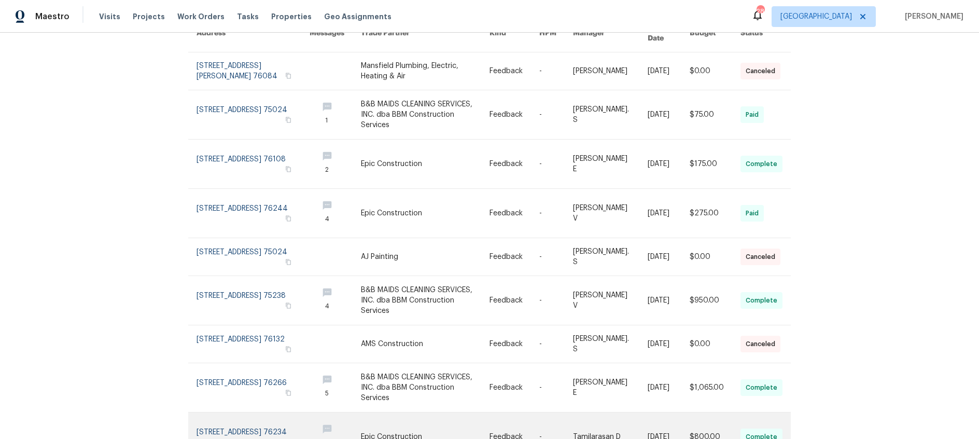
scroll to position [205, 0]
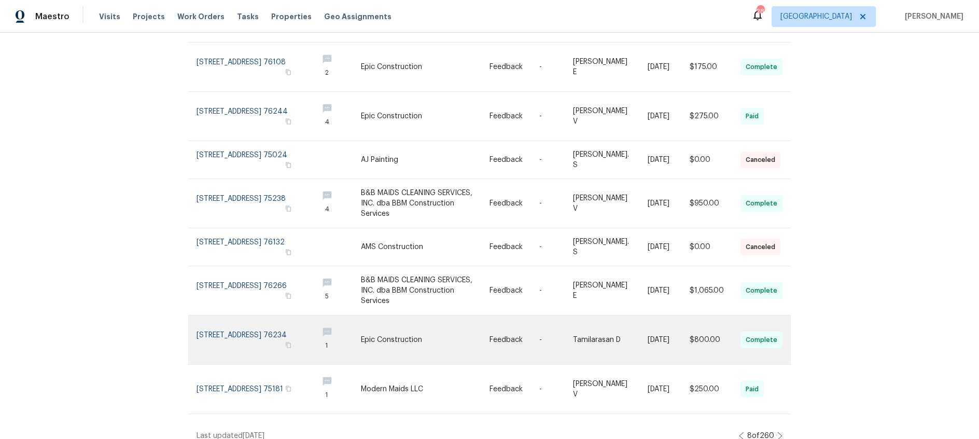
click at [387, 327] on link at bounding box center [425, 339] width 129 height 49
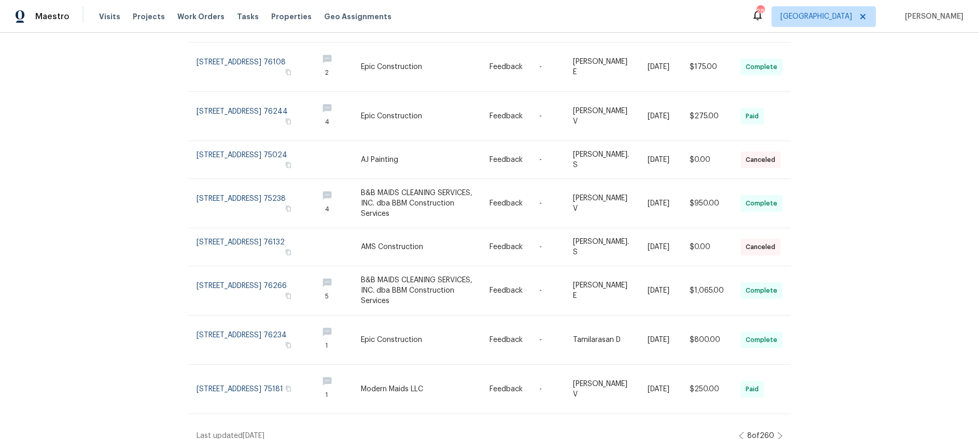
click at [781, 432] on icon at bounding box center [780, 435] width 4 height 7
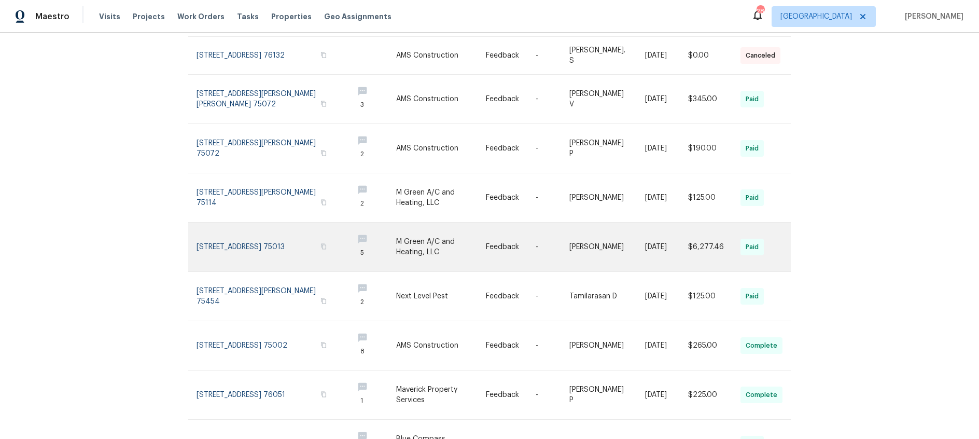
scroll to position [228, 0]
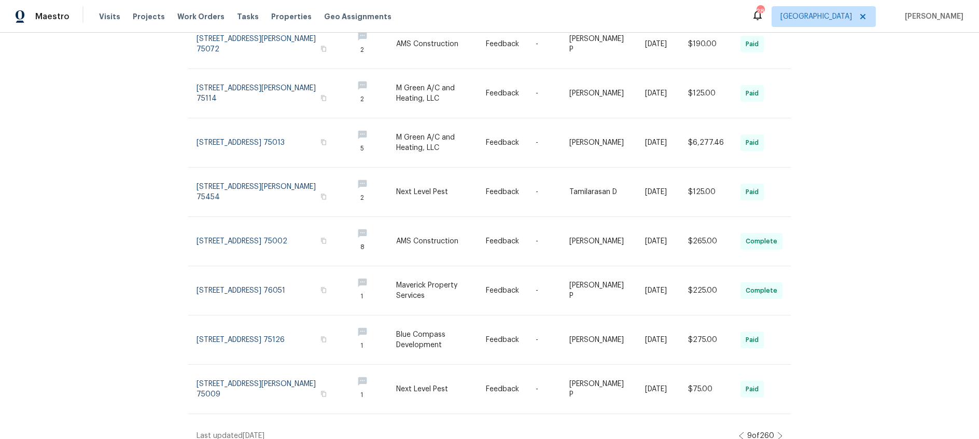
click at [780, 431] on icon at bounding box center [779, 435] width 5 height 8
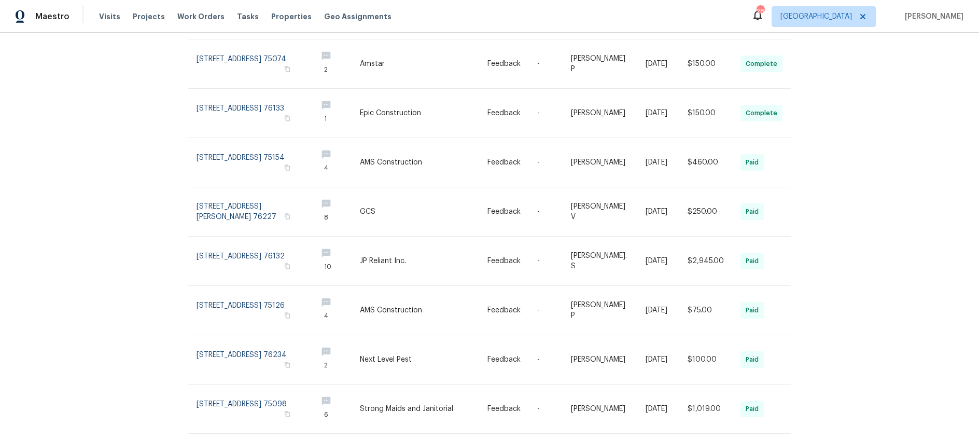
scroll to position [121, 0]
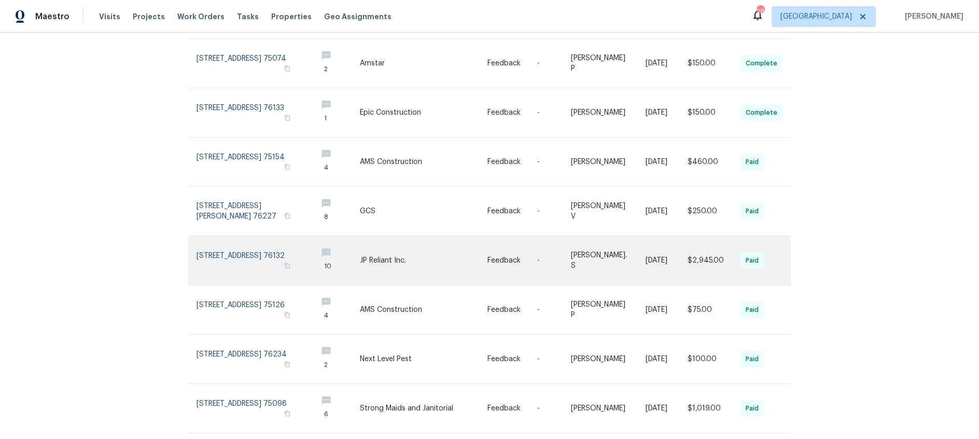
click at [378, 251] on link at bounding box center [424, 260] width 128 height 49
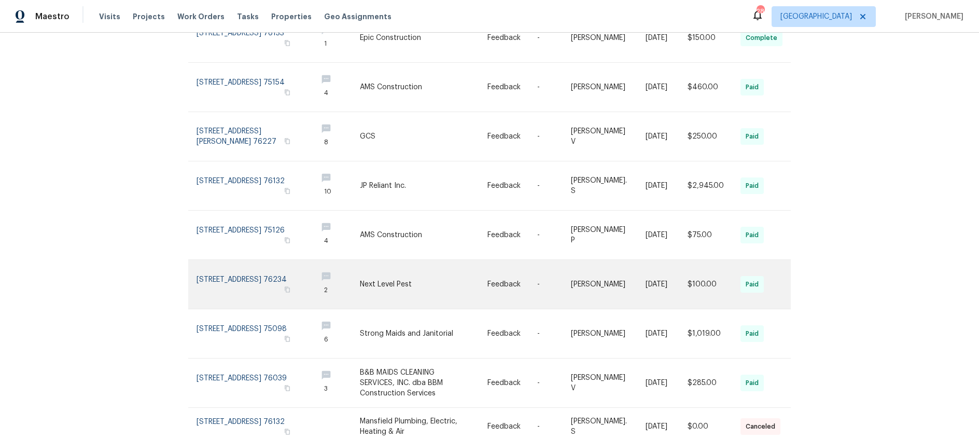
scroll to position [199, 0]
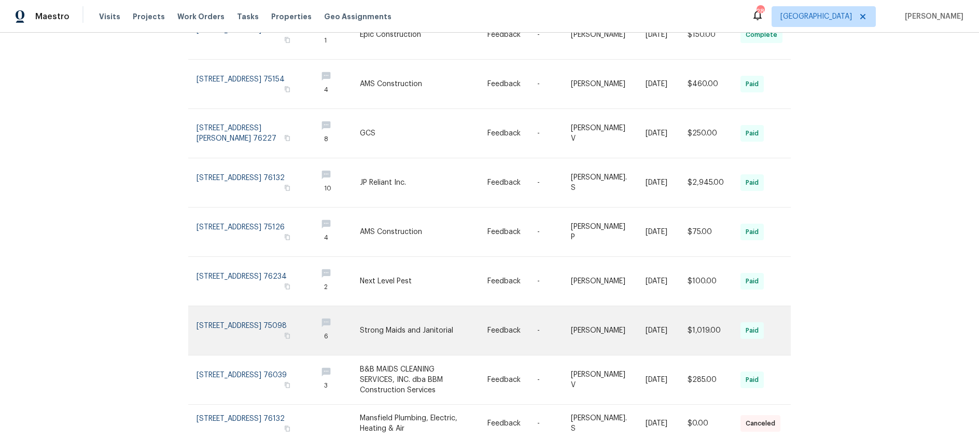
click at [396, 316] on link at bounding box center [424, 330] width 128 height 49
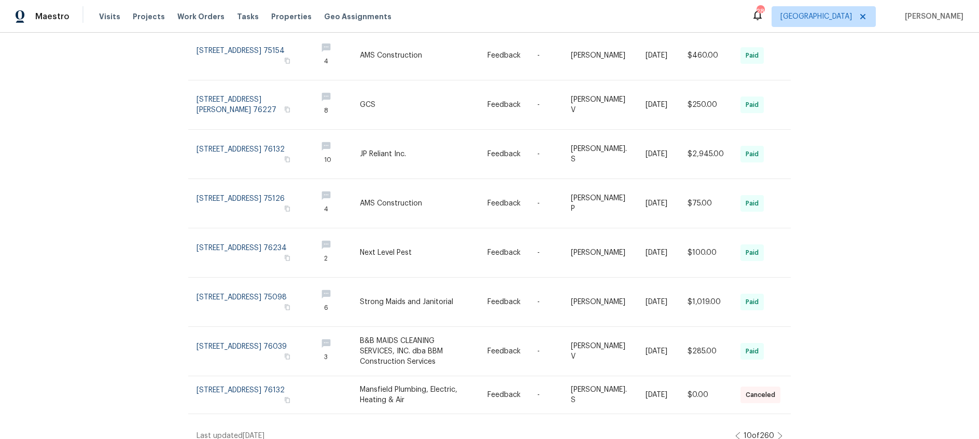
click at [780, 432] on icon at bounding box center [780, 435] width 4 height 7
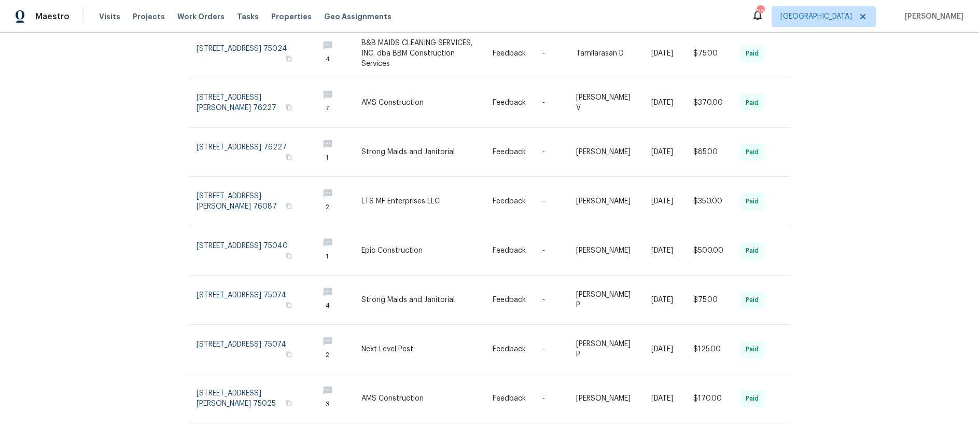
scroll to position [239, 0]
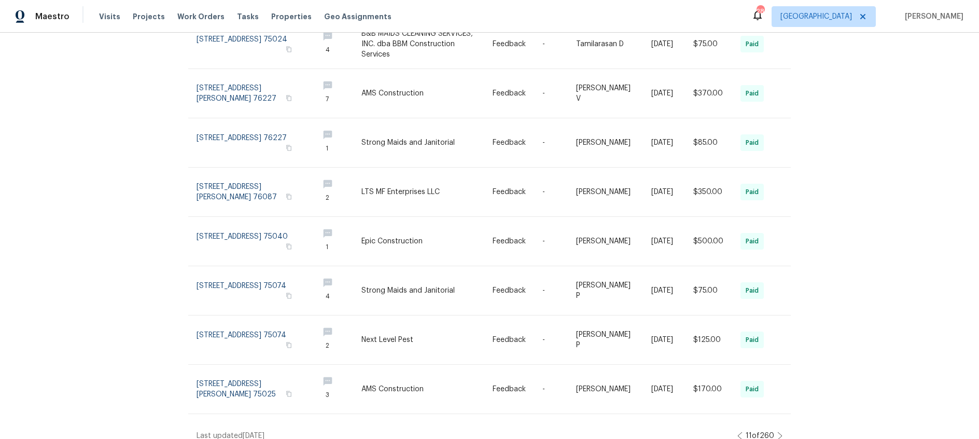
click at [779, 431] on icon at bounding box center [779, 435] width 5 height 8
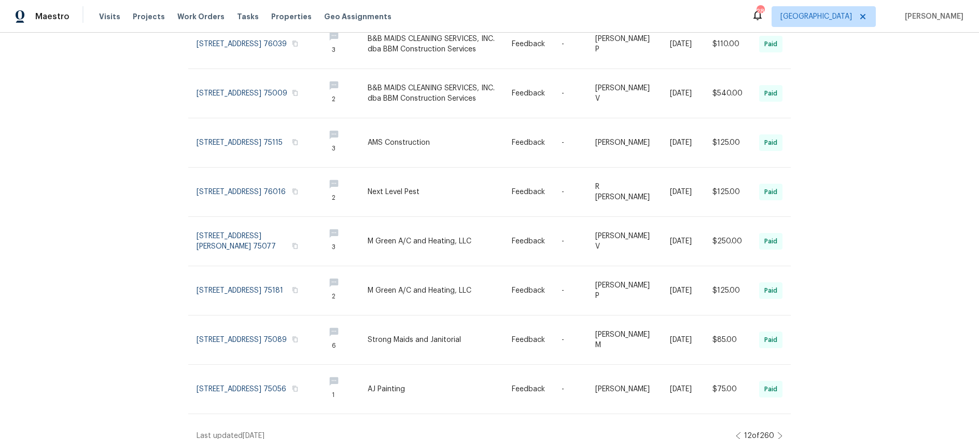
click at [781, 431] on icon at bounding box center [779, 435] width 5 height 8
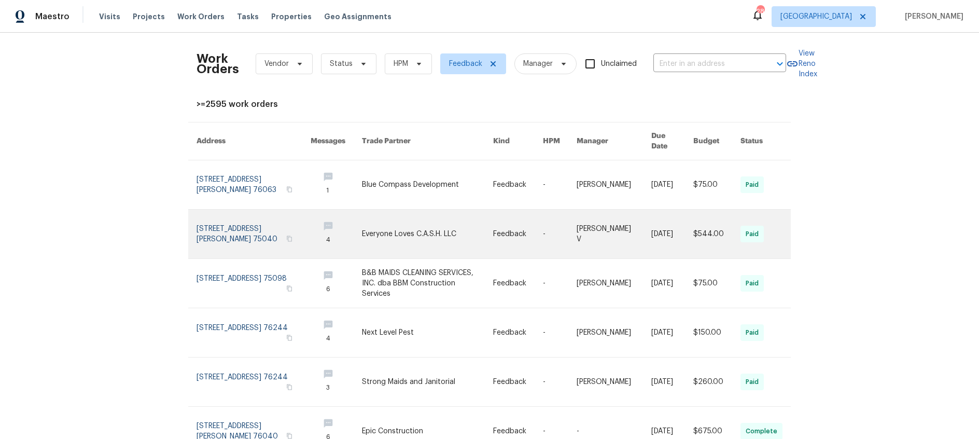
scroll to position [12, 0]
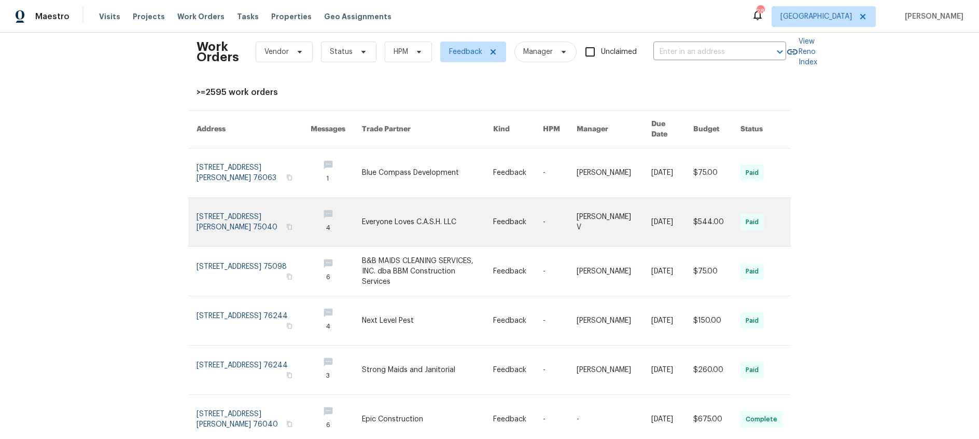
click at [396, 221] on link at bounding box center [427, 222] width 131 height 49
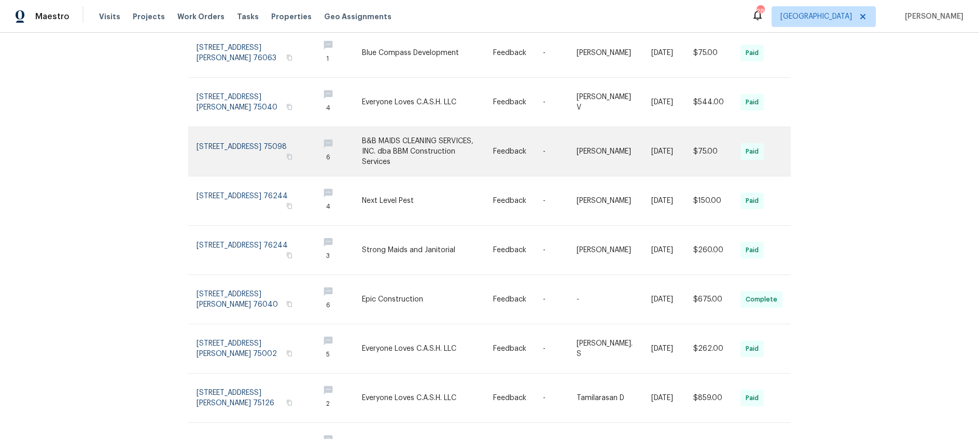
scroll to position [239, 0]
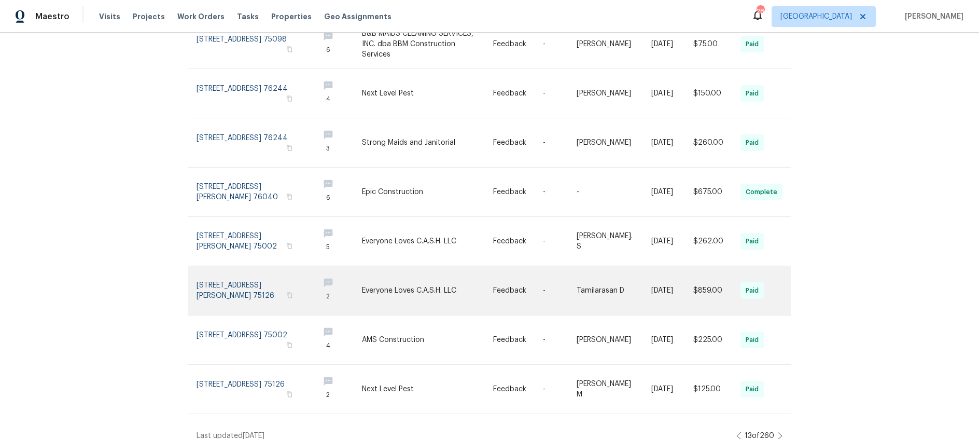
click at [439, 282] on link at bounding box center [427, 290] width 131 height 49
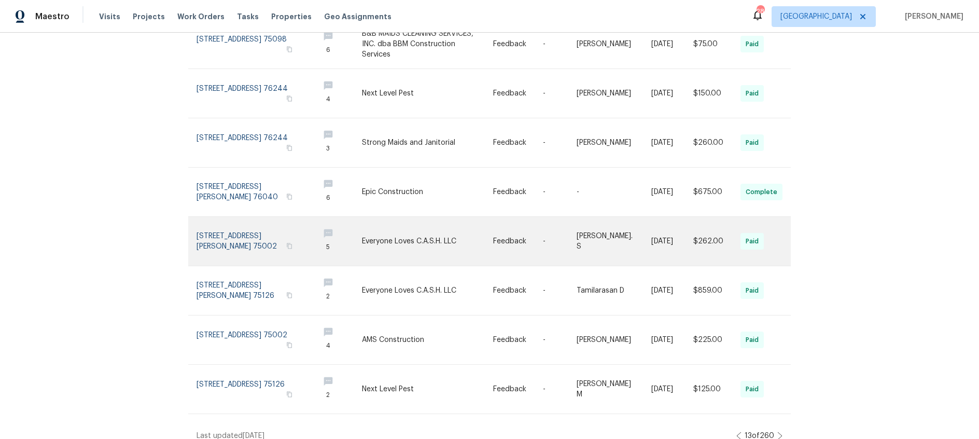
click at [417, 232] on link at bounding box center [427, 241] width 131 height 49
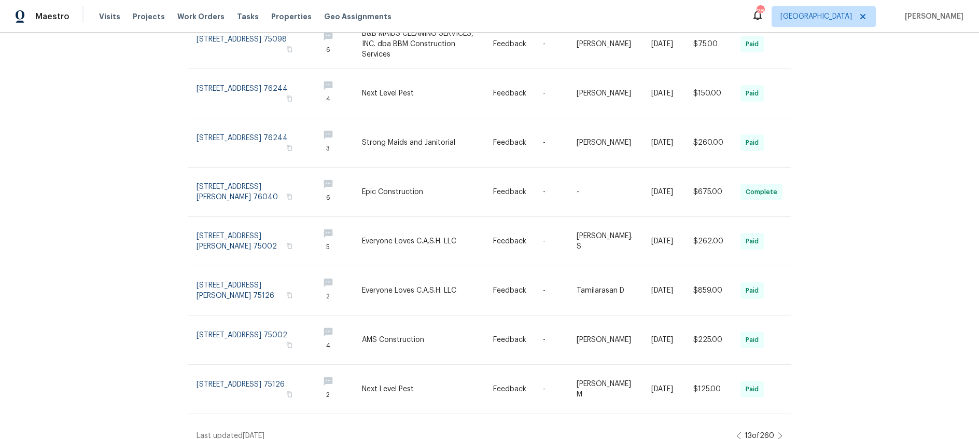
click at [782, 431] on icon at bounding box center [779, 435] width 5 height 8
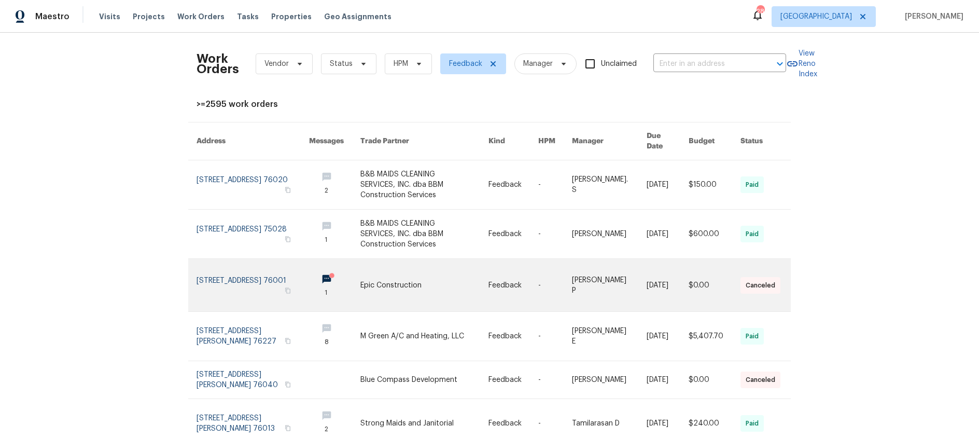
click at [394, 272] on link at bounding box center [424, 285] width 128 height 52
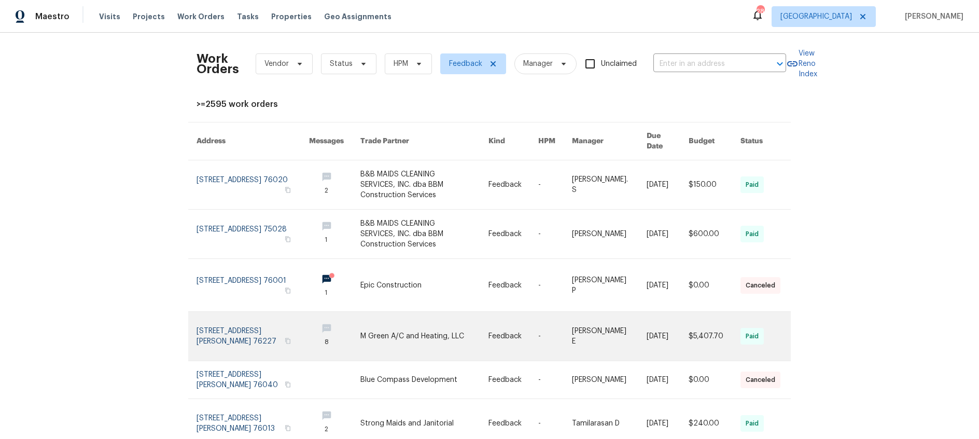
click at [413, 323] on link at bounding box center [424, 336] width 128 height 49
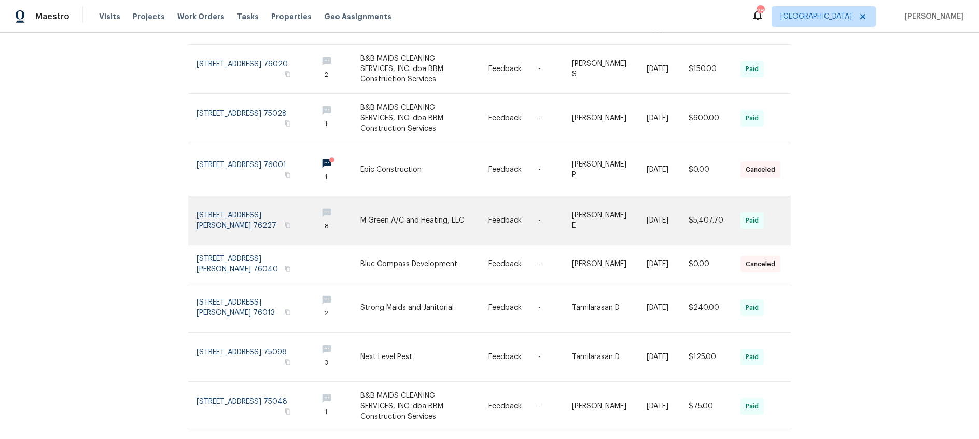
scroll to position [231, 0]
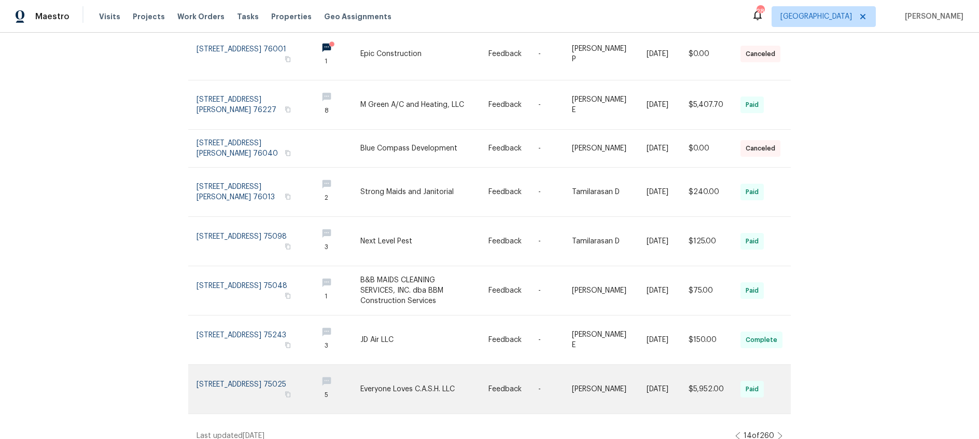
click at [417, 376] on link at bounding box center [424, 388] width 128 height 49
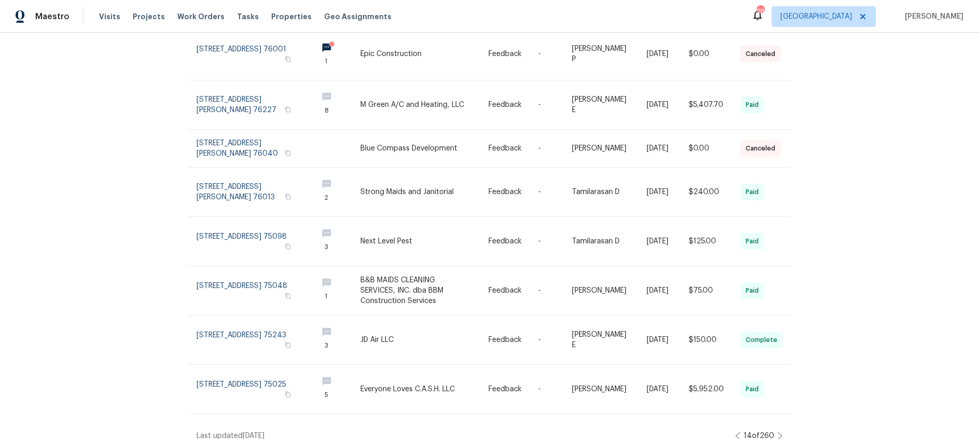
click at [779, 431] on icon at bounding box center [779, 435] width 5 height 8
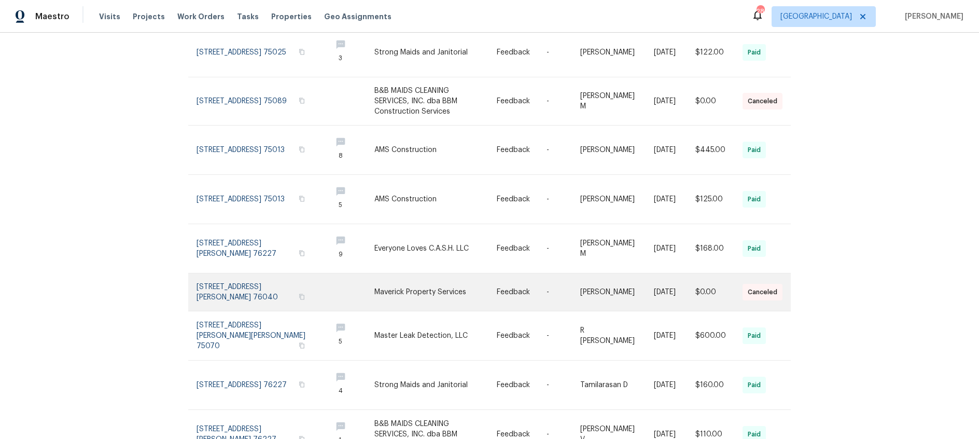
scroll to position [203, 0]
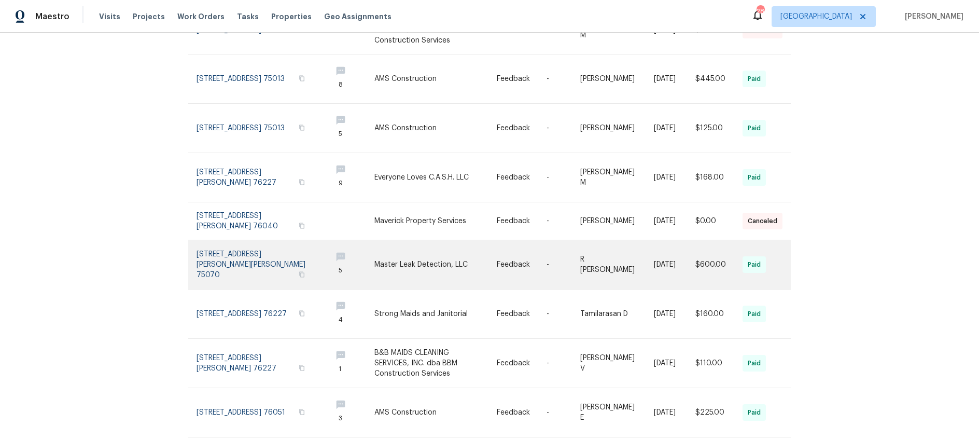
click at [414, 249] on link at bounding box center [435, 264] width 122 height 49
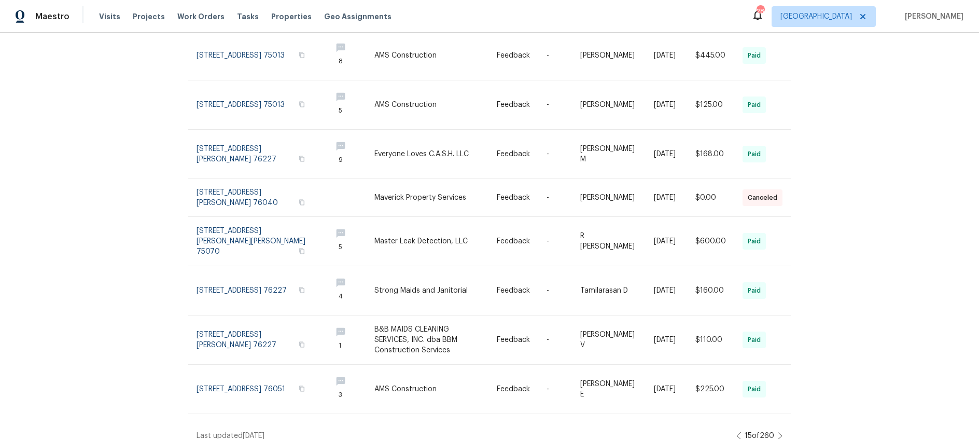
click at [779, 431] on icon at bounding box center [779, 435] width 5 height 8
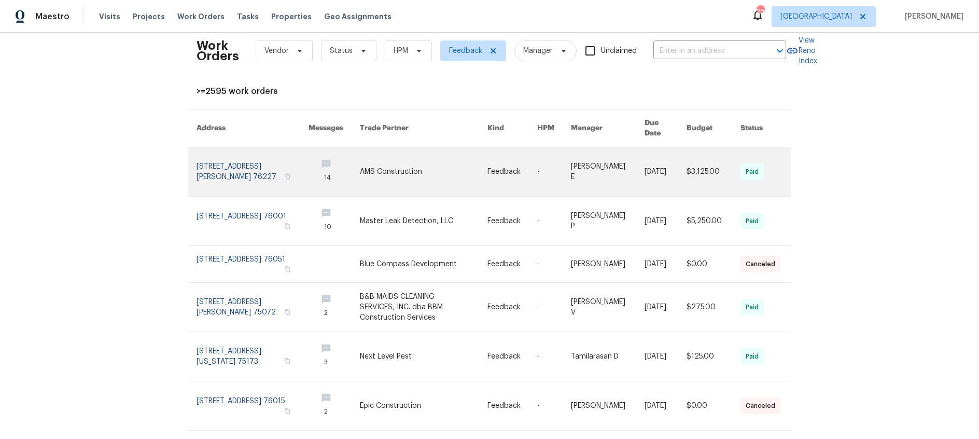
scroll to position [16, 0]
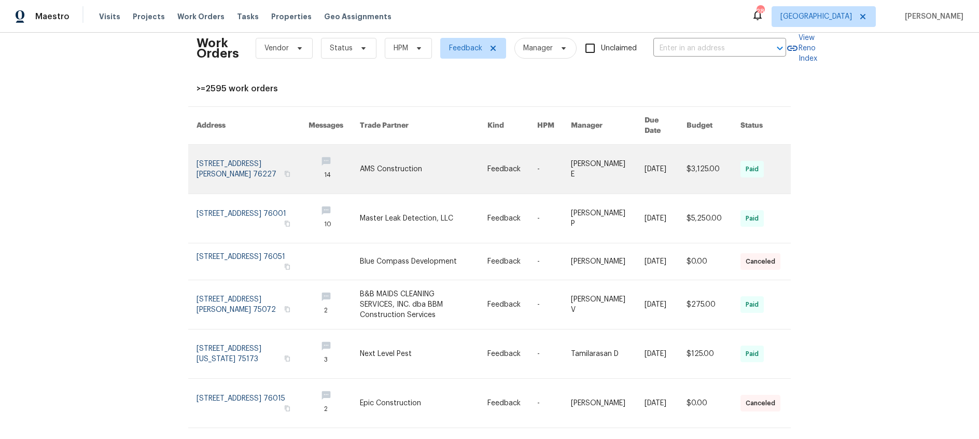
click at [397, 170] on link at bounding box center [424, 169] width 128 height 49
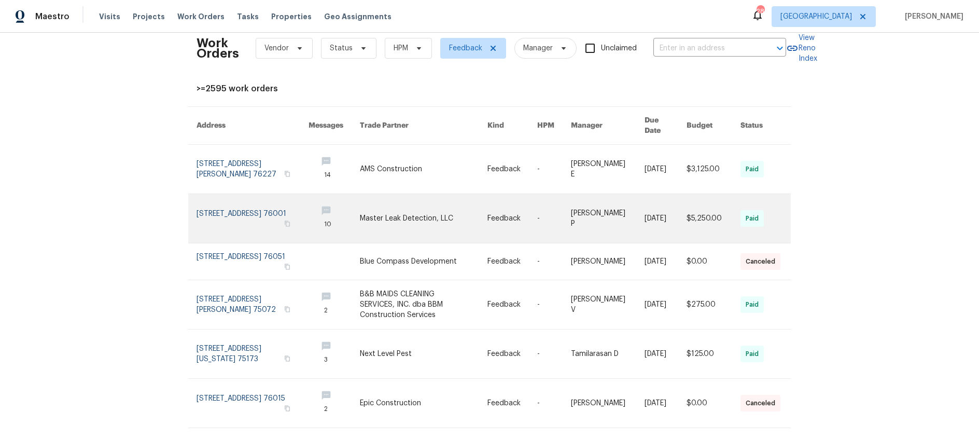
click at [394, 206] on link at bounding box center [424, 218] width 128 height 49
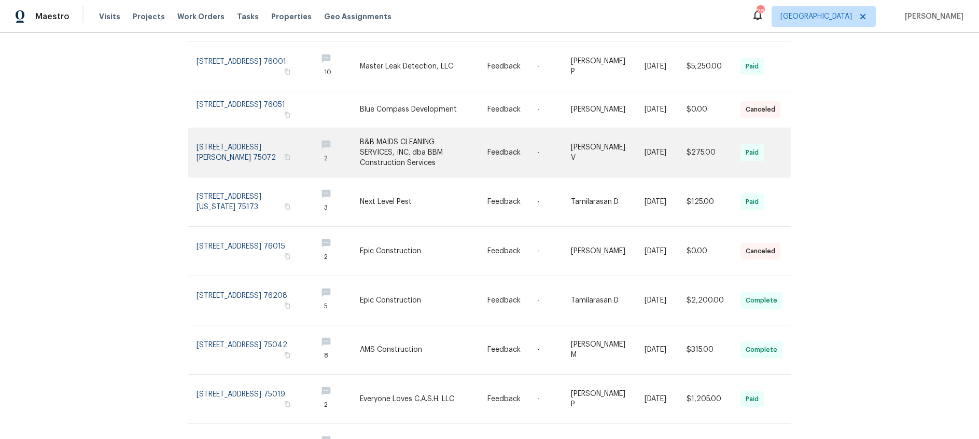
scroll to position [168, 0]
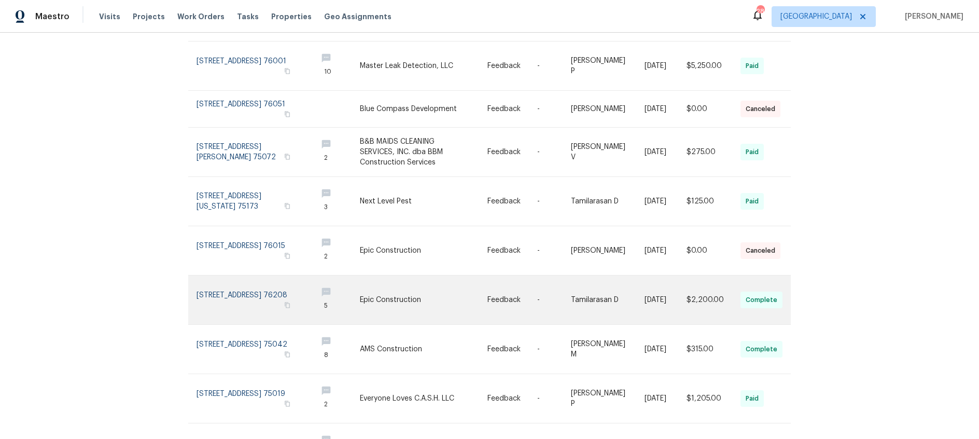
click at [393, 289] on link at bounding box center [424, 299] width 128 height 49
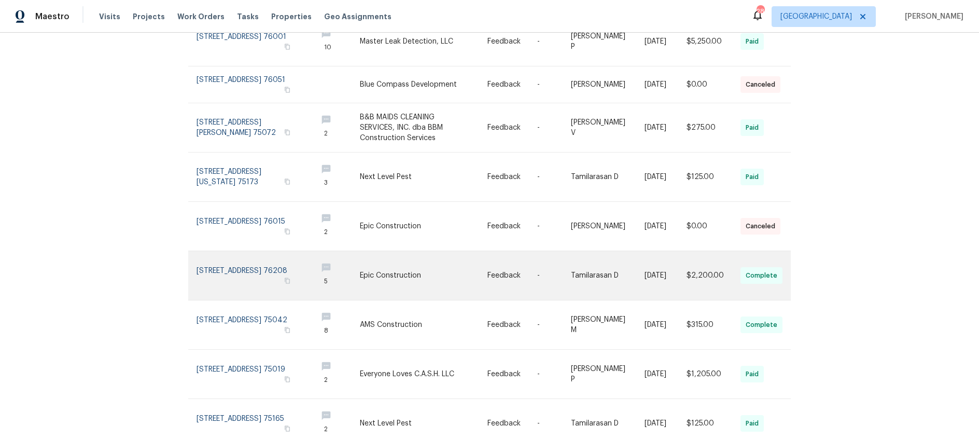
scroll to position [228, 0]
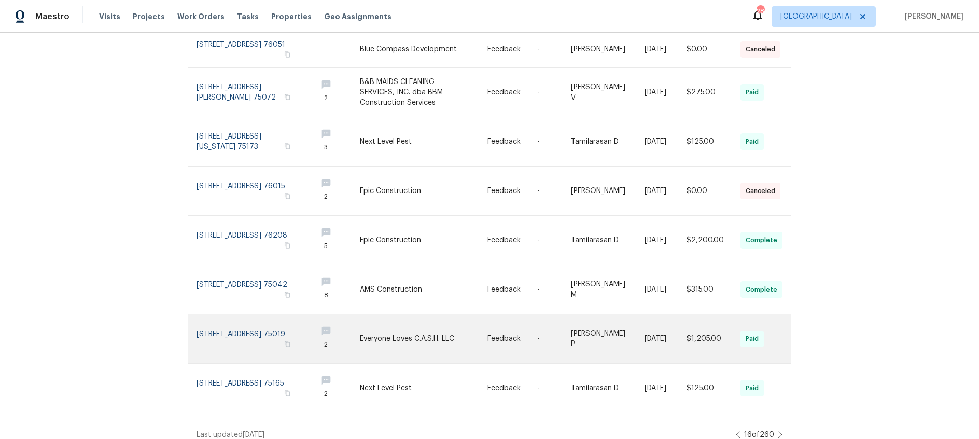
click at [407, 327] on link at bounding box center [424, 338] width 128 height 49
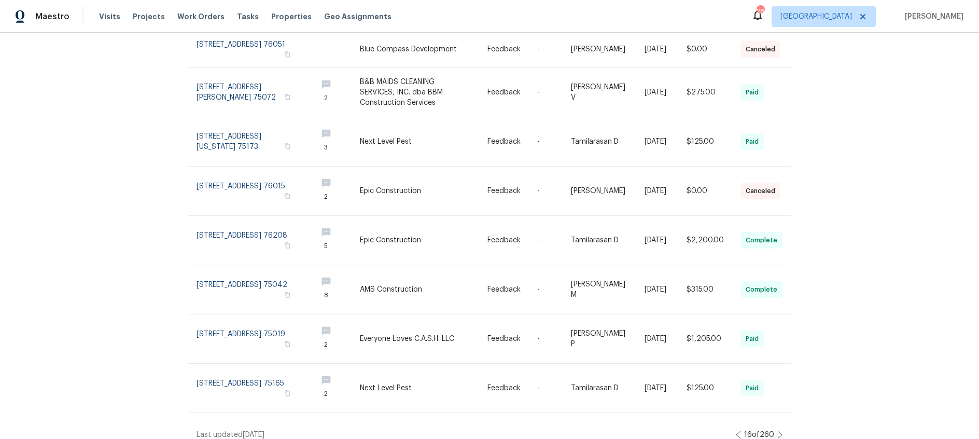
click at [779, 430] on icon at bounding box center [779, 434] width 5 height 8
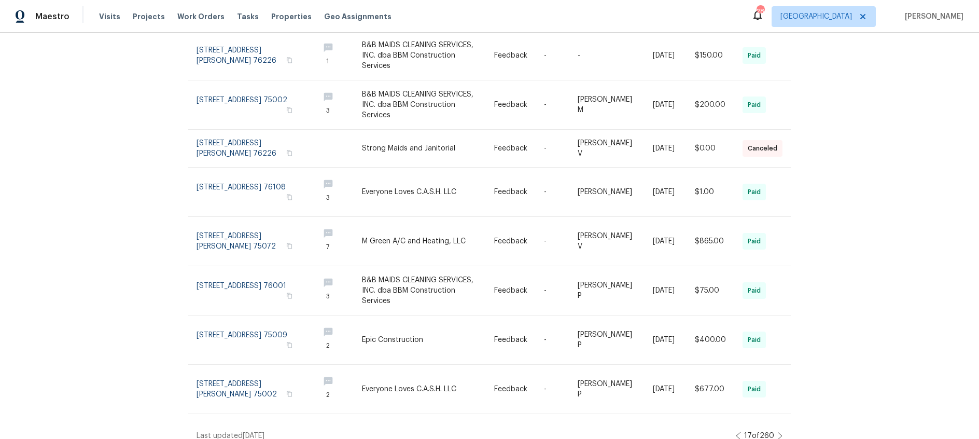
click at [391, 232] on link at bounding box center [428, 241] width 132 height 49
click at [776, 430] on div "17 of 260" at bounding box center [759, 435] width 47 height 10
click at [778, 431] on icon at bounding box center [779, 435] width 5 height 8
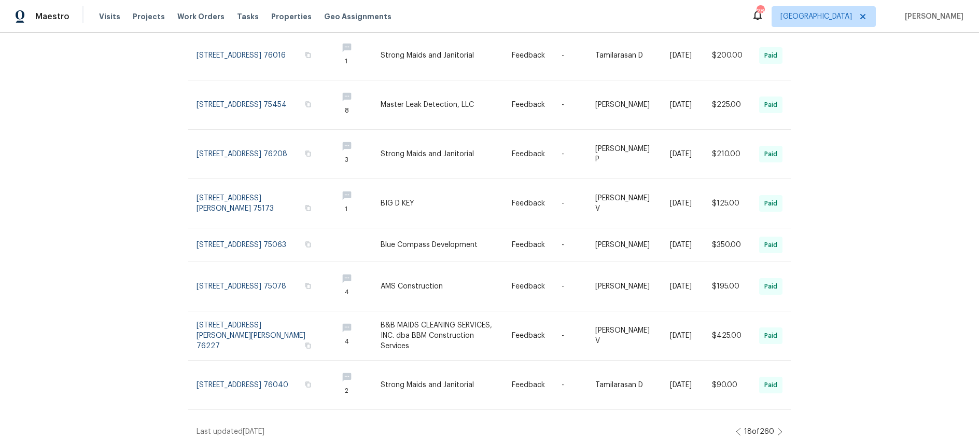
click at [780, 427] on icon at bounding box center [779, 431] width 5 height 8
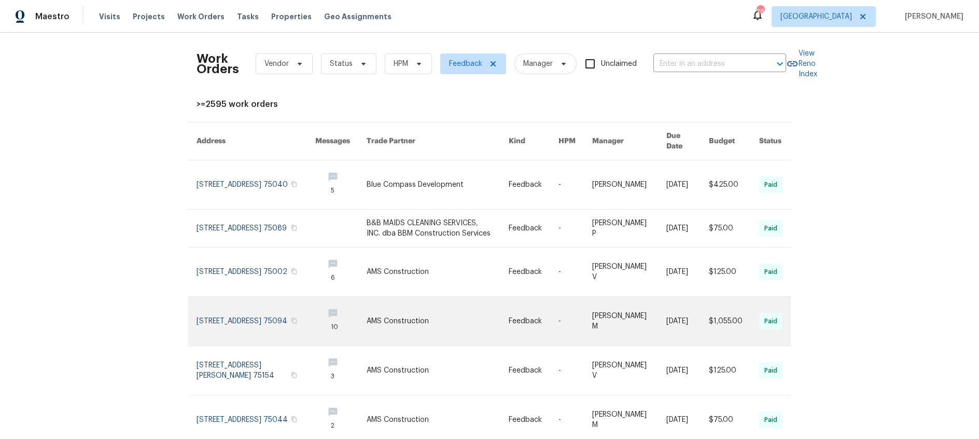
click at [391, 313] on link at bounding box center [438, 321] width 142 height 49
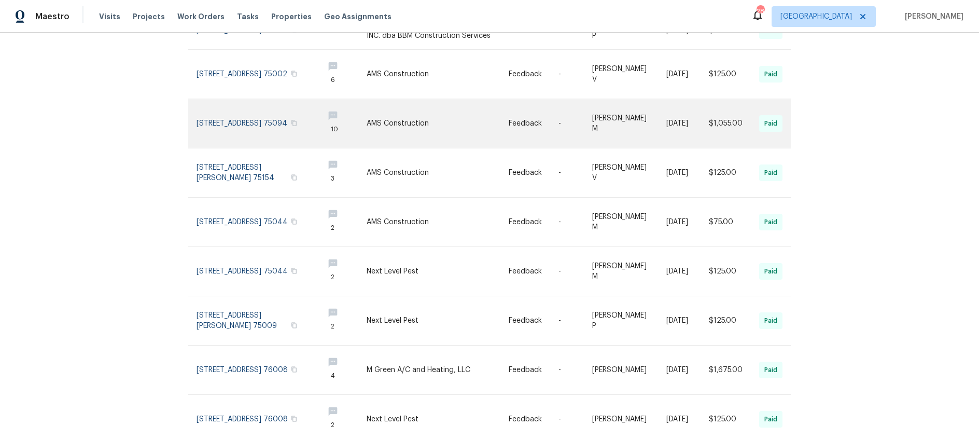
scroll to position [228, 0]
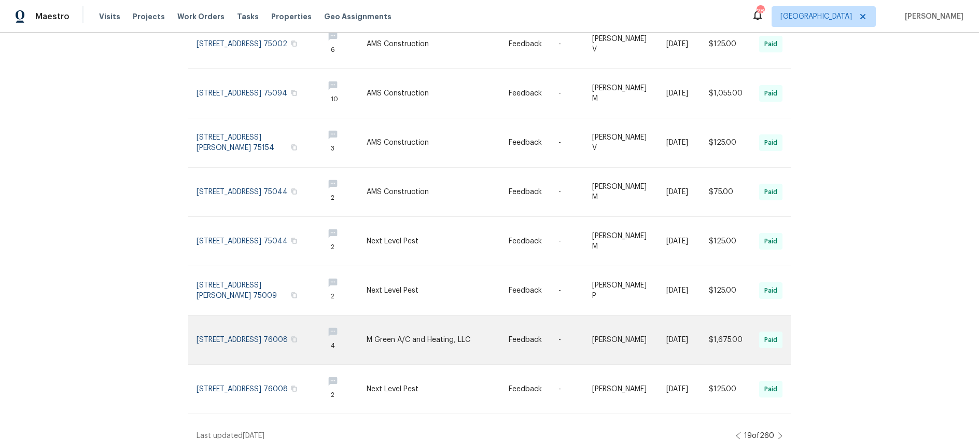
click at [400, 322] on link at bounding box center [438, 339] width 142 height 49
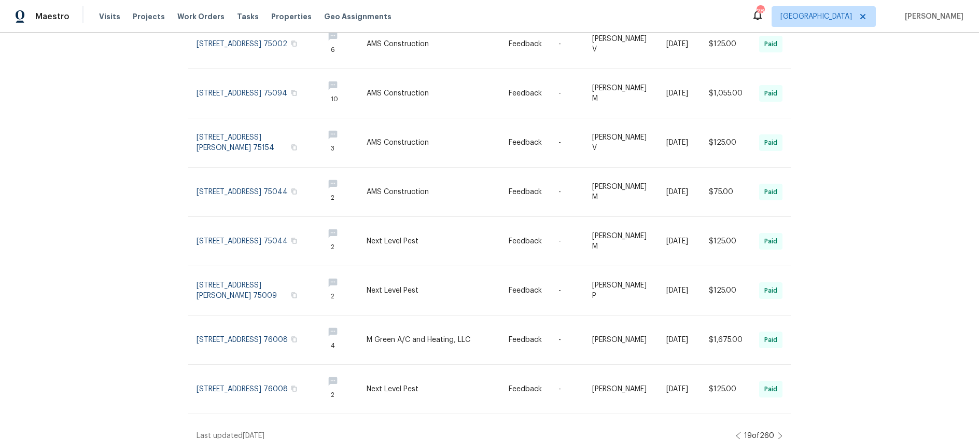
click at [781, 432] on icon at bounding box center [780, 435] width 4 height 7
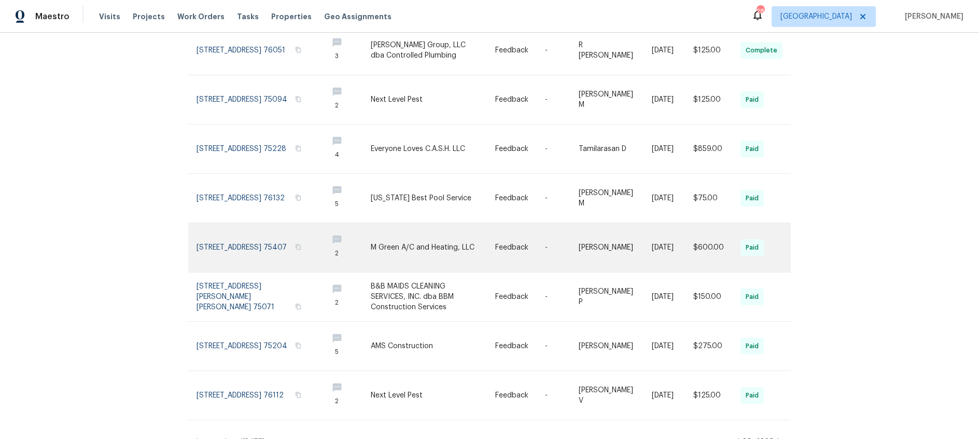
scroll to position [239, 0]
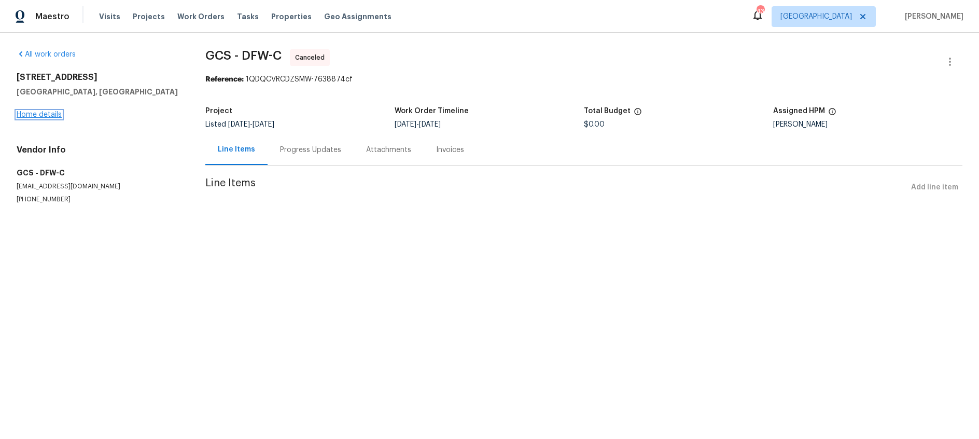
click at [46, 111] on link "Home details" at bounding box center [39, 114] width 45 height 7
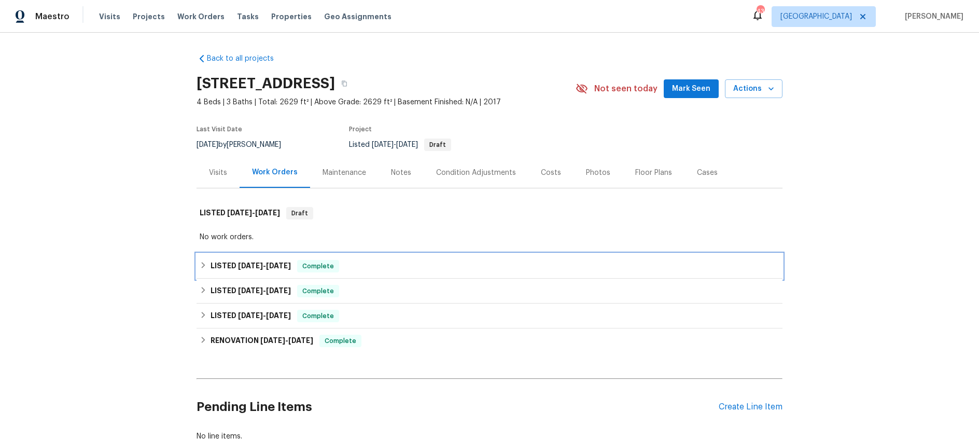
click at [268, 262] on span "8/13/25" at bounding box center [278, 265] width 25 height 7
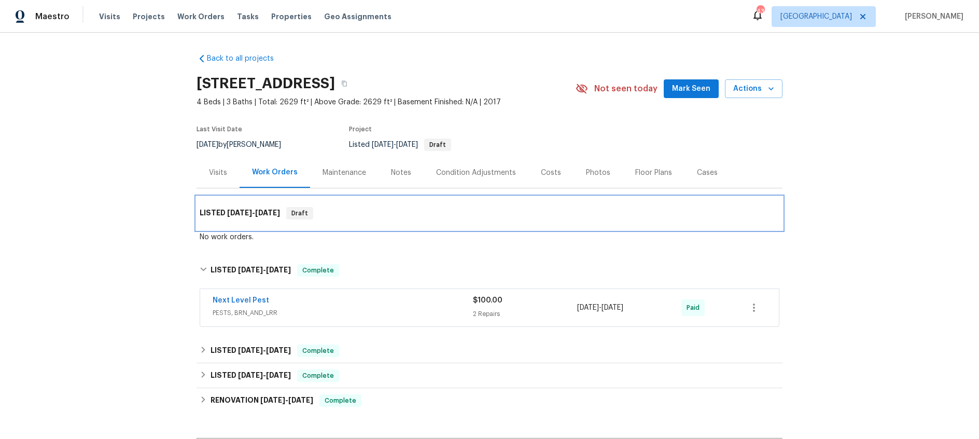
click at [252, 209] on span "9/3/25 - 9/5/25" at bounding box center [253, 212] width 53 height 7
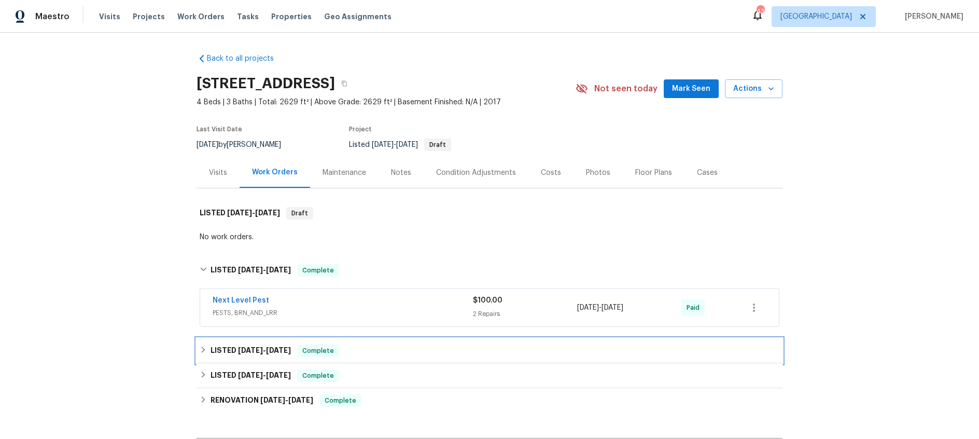
click at [260, 352] on span "5/27/25" at bounding box center [250, 349] width 25 height 7
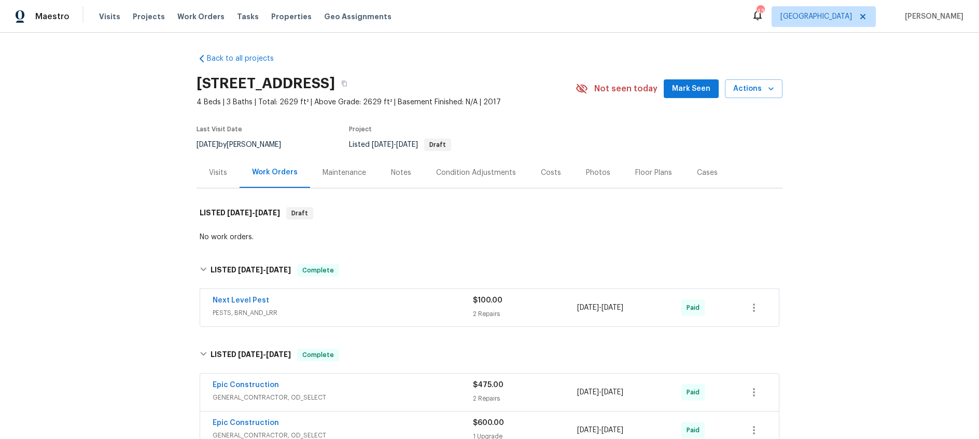
click at [221, 171] on div "Visits" at bounding box center [218, 172] width 18 height 10
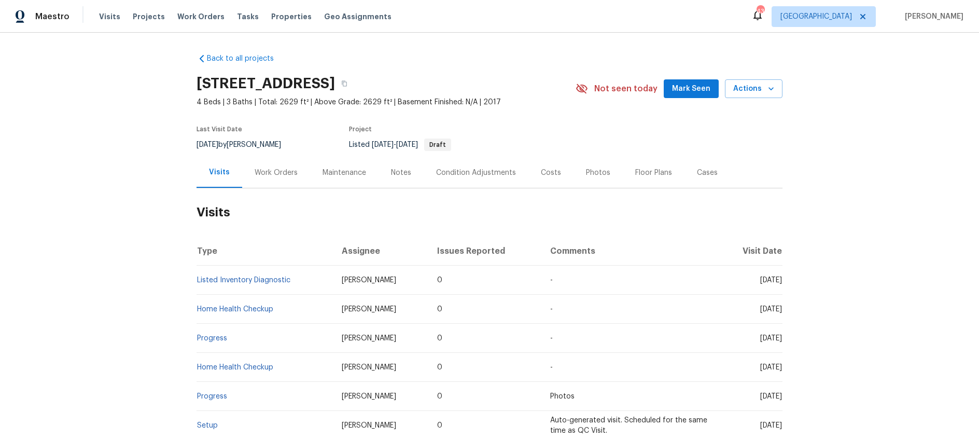
click at [277, 170] on div "Work Orders" at bounding box center [276, 172] width 43 height 10
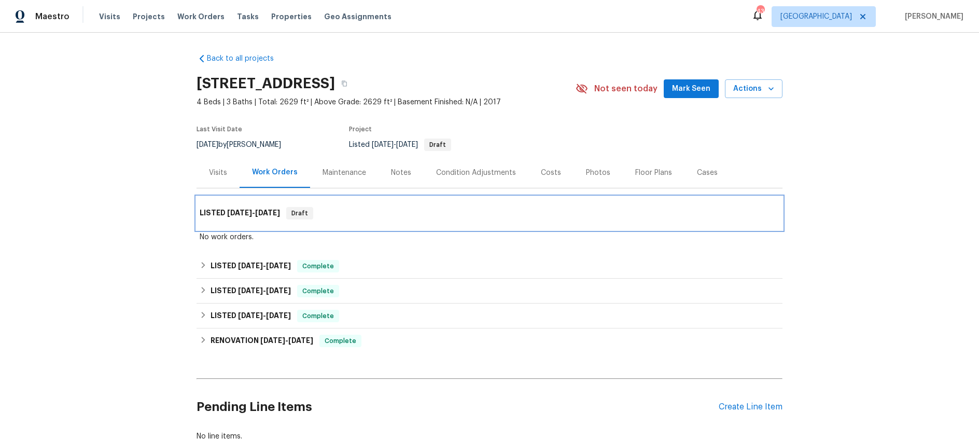
click at [255, 210] on span "9/5/25" at bounding box center [267, 212] width 25 height 7
click at [222, 174] on div "Visits" at bounding box center [218, 172] width 18 height 10
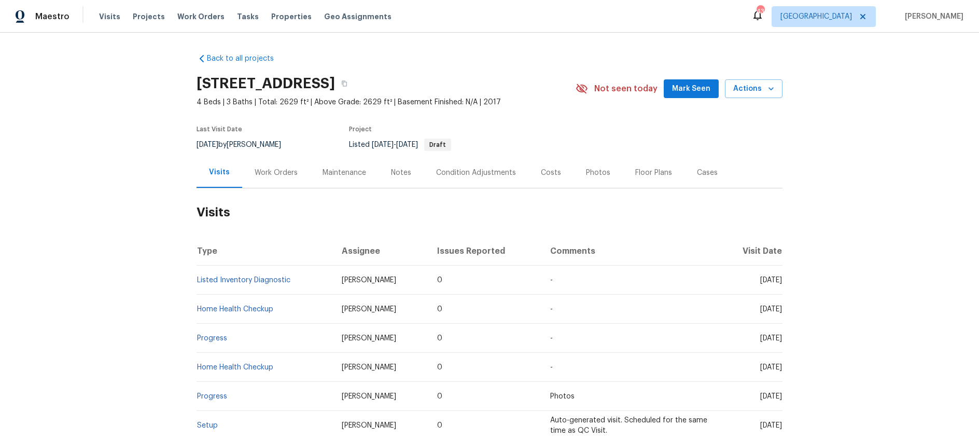
click at [265, 175] on div "Work Orders" at bounding box center [276, 172] width 43 height 10
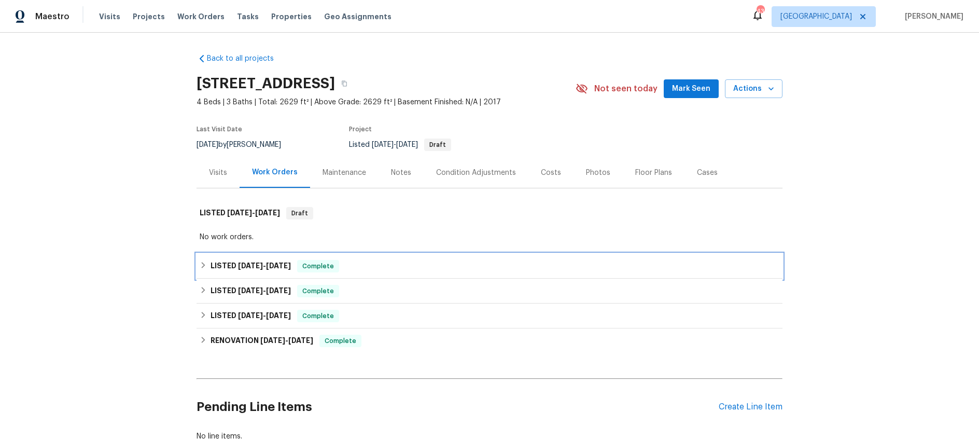
click at [272, 266] on span "8/13/25" at bounding box center [278, 265] width 25 height 7
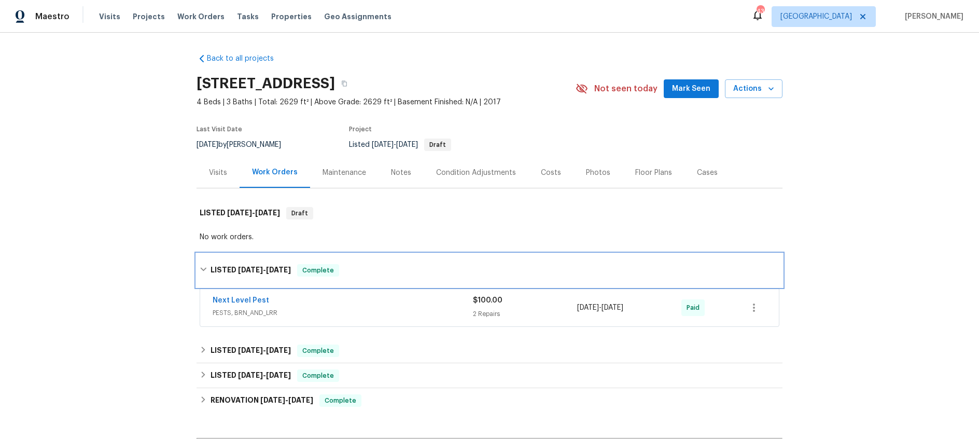
click at [272, 266] on span "8/13/25" at bounding box center [278, 269] width 25 height 7
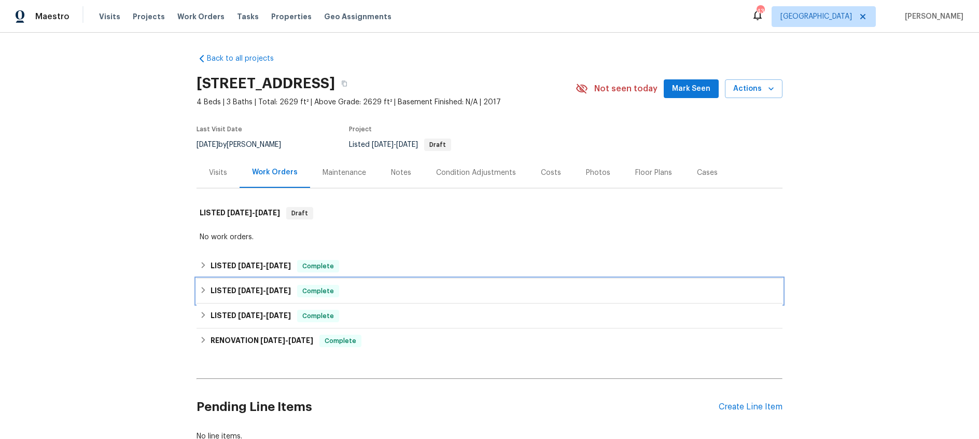
click at [275, 290] on span "6/2/25" at bounding box center [278, 290] width 25 height 7
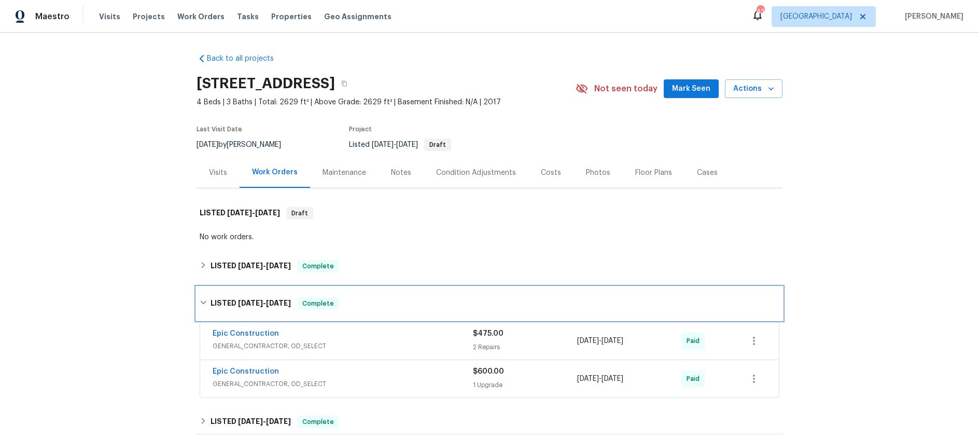
click at [283, 301] on span "6/2/25" at bounding box center [278, 302] width 25 height 7
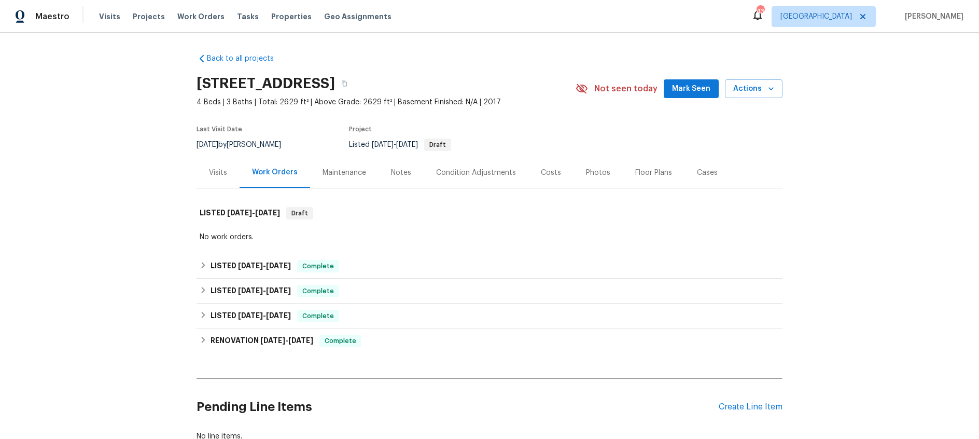
click at [221, 173] on div "Visits" at bounding box center [218, 172] width 18 height 10
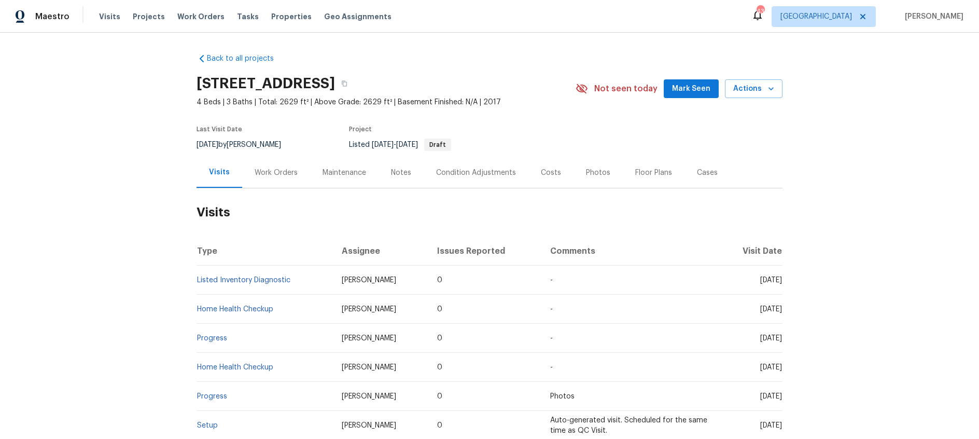
click at [273, 173] on div "Work Orders" at bounding box center [276, 172] width 43 height 10
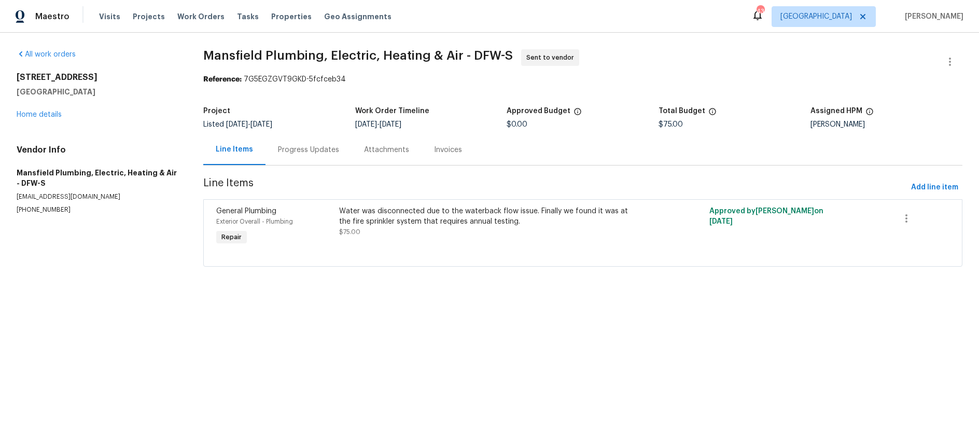
click at [320, 151] on div "Progress Updates" at bounding box center [308, 150] width 61 height 10
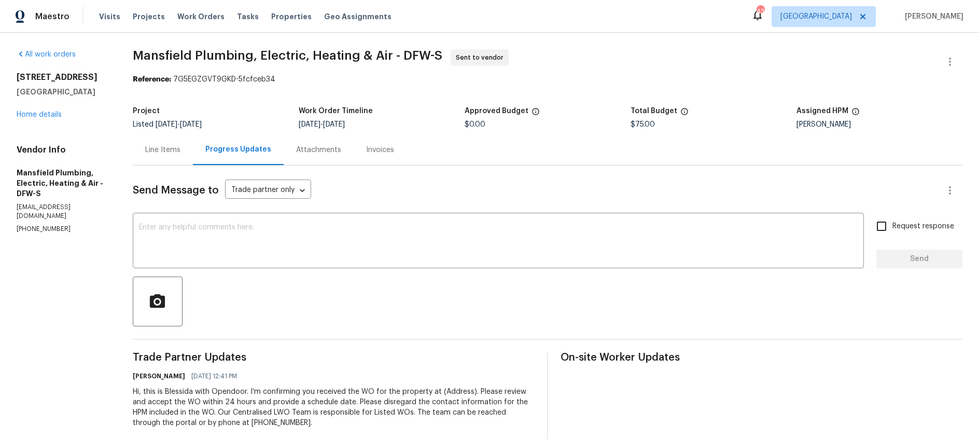
click at [185, 158] on div "Line Items" at bounding box center [163, 149] width 60 height 31
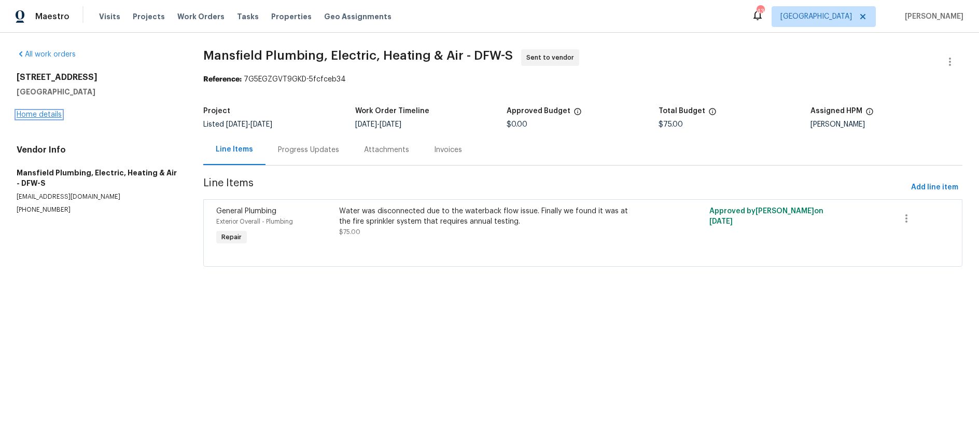
click at [48, 114] on link "Home details" at bounding box center [39, 114] width 45 height 7
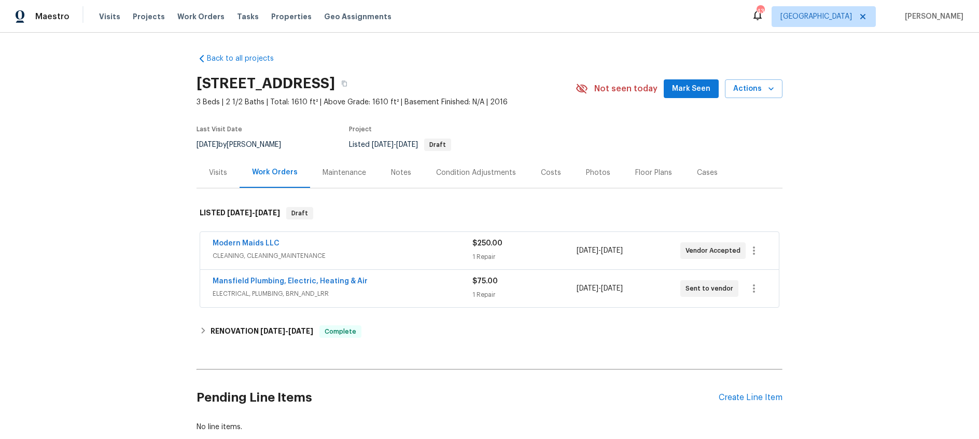
click at [599, 172] on div "Photos" at bounding box center [598, 172] width 24 height 10
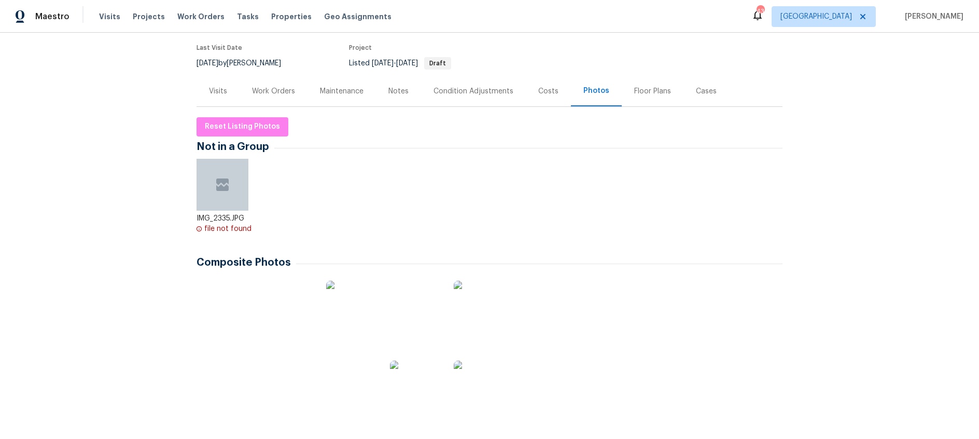
scroll to position [230, 0]
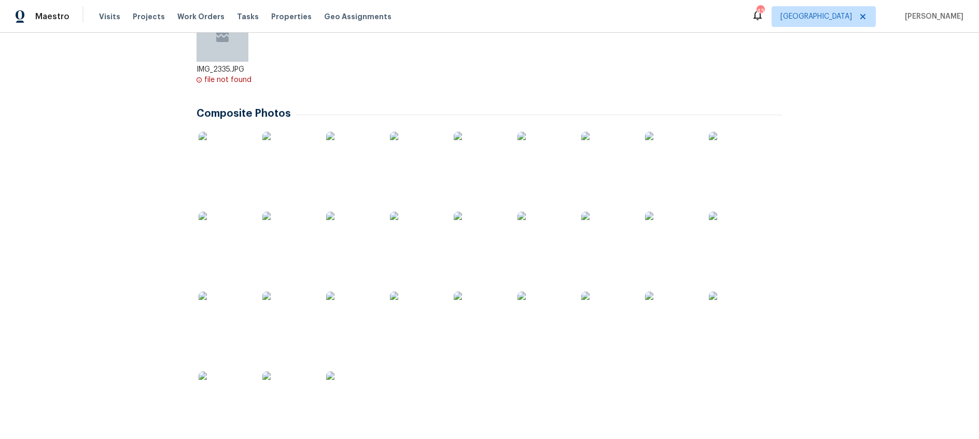
click at [233, 164] on img at bounding box center [225, 158] width 52 height 52
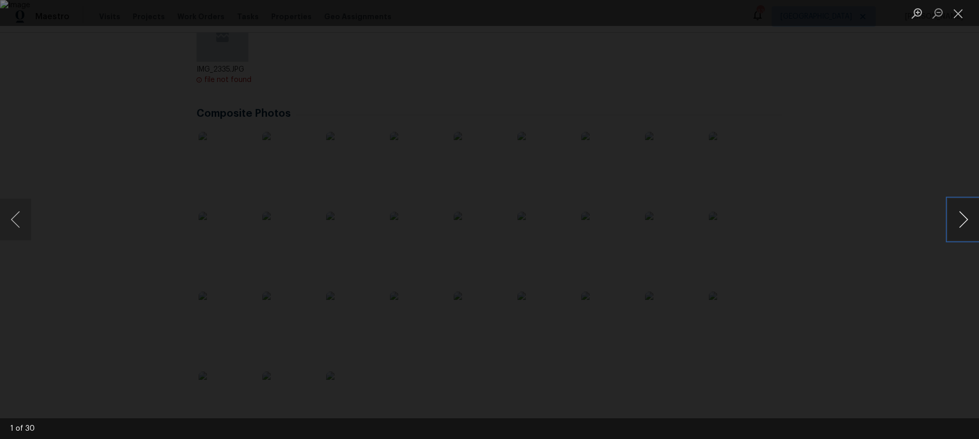
click at [968, 222] on button "Next image" at bounding box center [963, 219] width 31 height 41
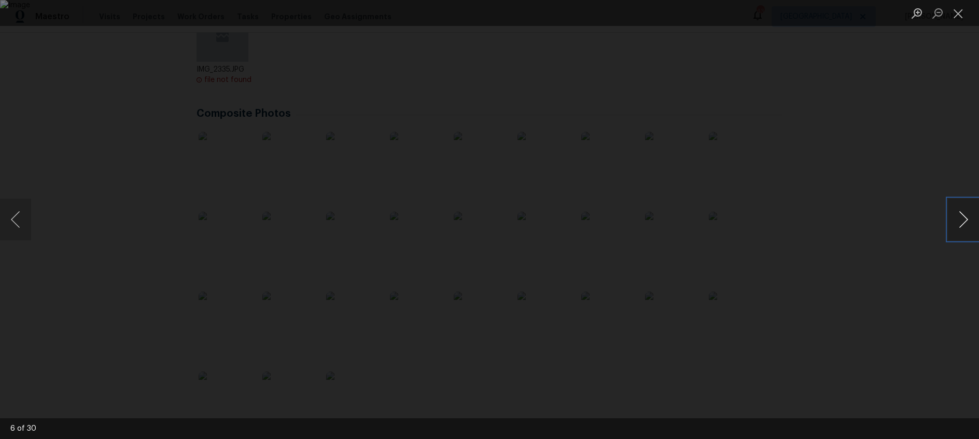
click at [968, 222] on button "Next image" at bounding box center [963, 219] width 31 height 41
click at [25, 218] on button "Previous image" at bounding box center [15, 219] width 31 height 41
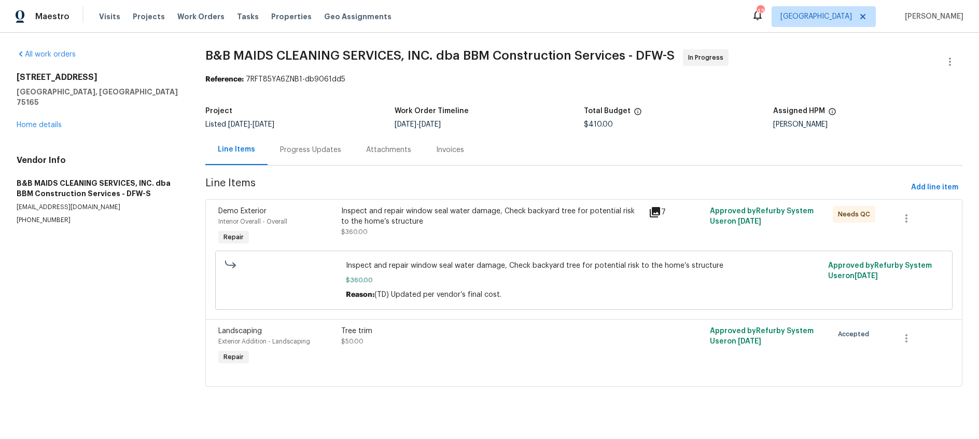
click at [298, 148] on div "Progress Updates" at bounding box center [310, 150] width 61 height 10
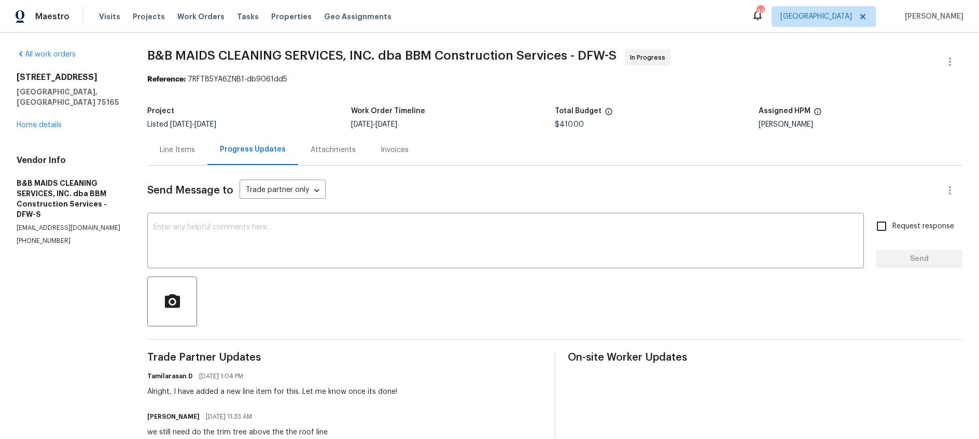
click at [188, 149] on div "Line Items" at bounding box center [177, 150] width 35 height 10
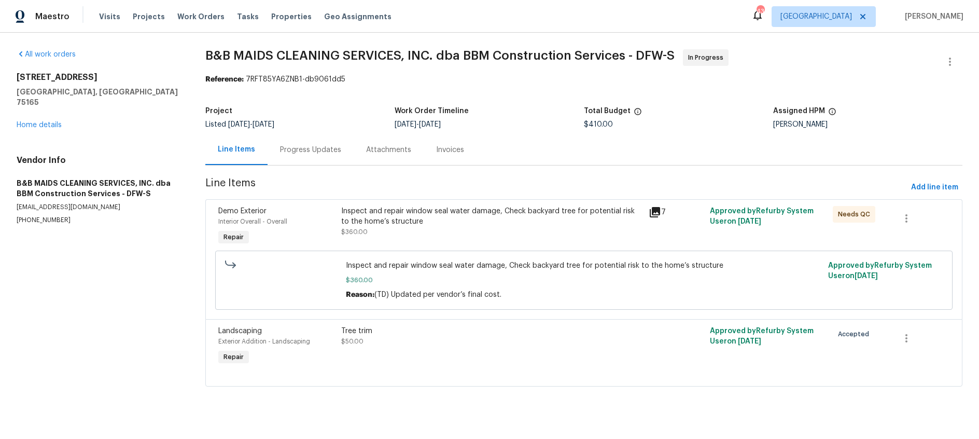
click at [655, 212] on icon at bounding box center [655, 212] width 10 height 10
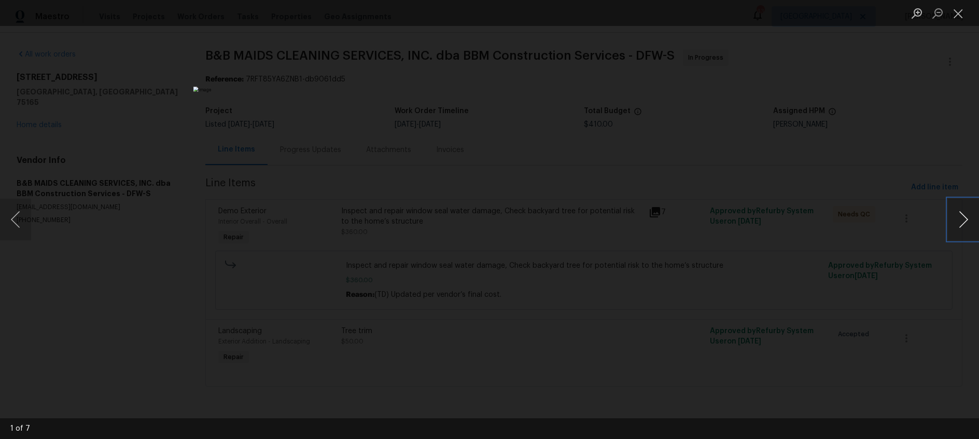
click at [954, 225] on button "Next image" at bounding box center [963, 219] width 31 height 41
click at [954, 224] on button "Next image" at bounding box center [963, 219] width 31 height 41
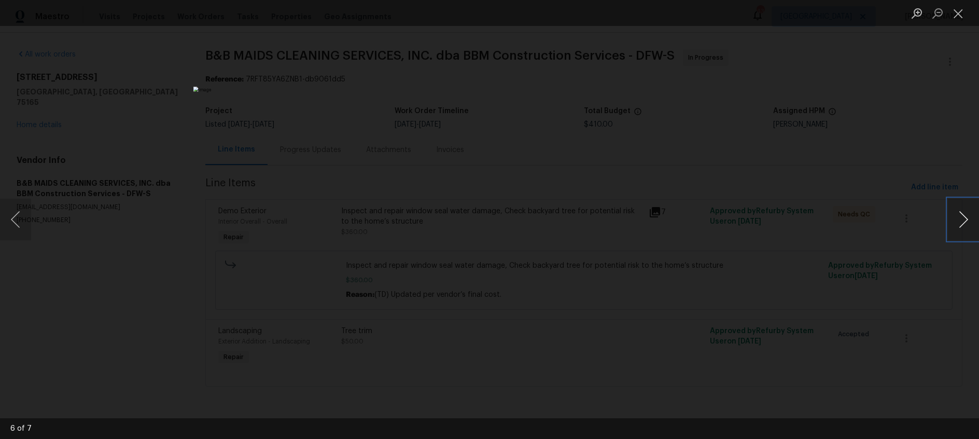
click at [954, 224] on button "Next image" at bounding box center [963, 219] width 31 height 41
click at [959, 15] on button "Close lightbox" at bounding box center [958, 13] width 21 height 18
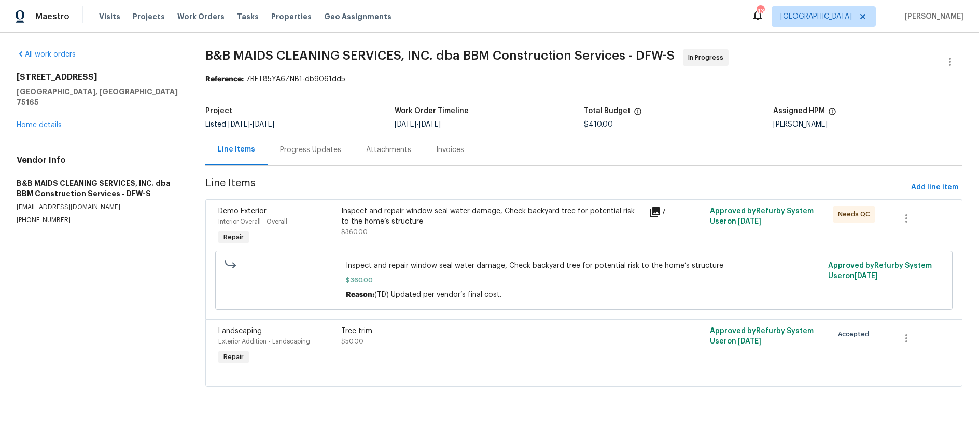
click at [312, 149] on div "Progress Updates" at bounding box center [310, 150] width 61 height 10
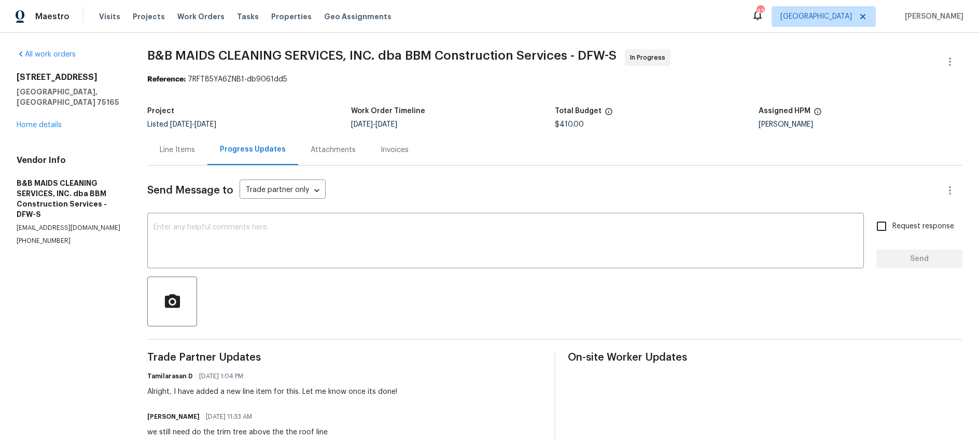
click at [175, 144] on div "Line Items" at bounding box center [177, 149] width 60 height 31
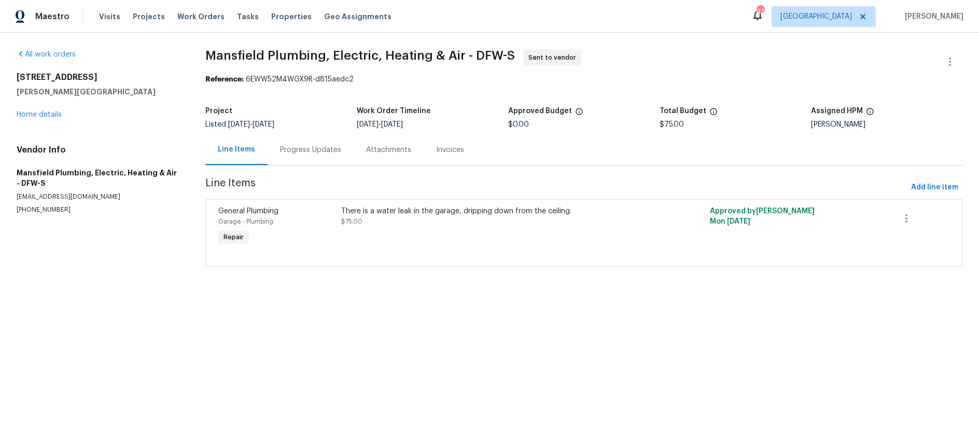
click at [290, 149] on div "Progress Updates" at bounding box center [310, 150] width 61 height 10
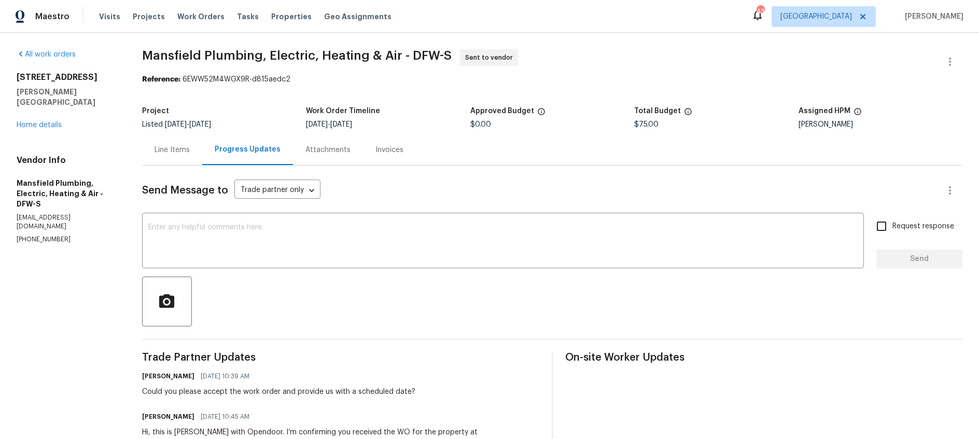
click at [182, 154] on div "Line Items" at bounding box center [172, 150] width 35 height 10
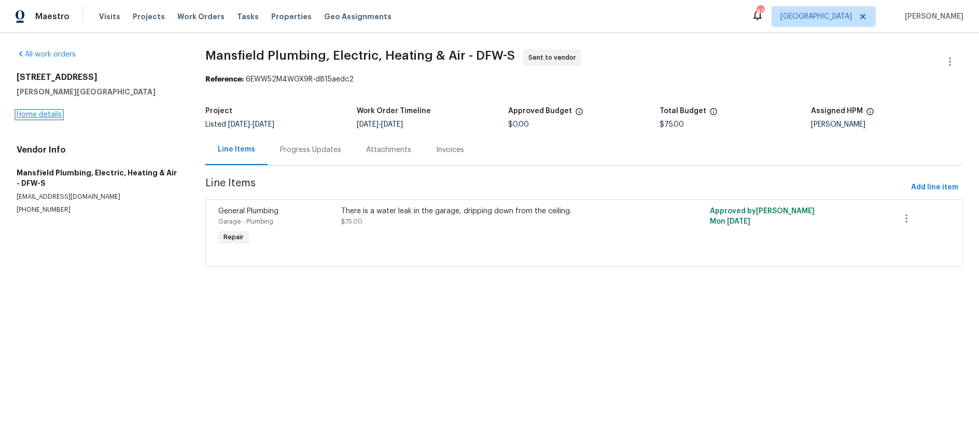
click at [42, 115] on link "Home details" at bounding box center [39, 114] width 45 height 7
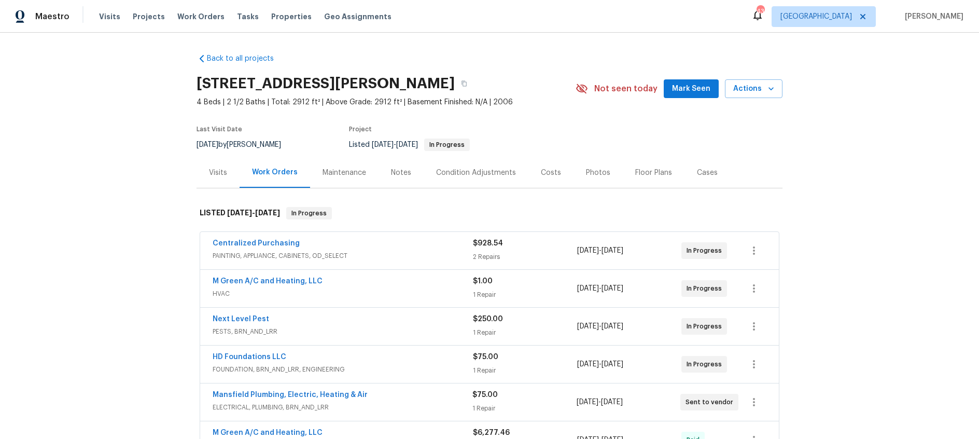
click at [220, 172] on div "Visits" at bounding box center [218, 172] width 18 height 10
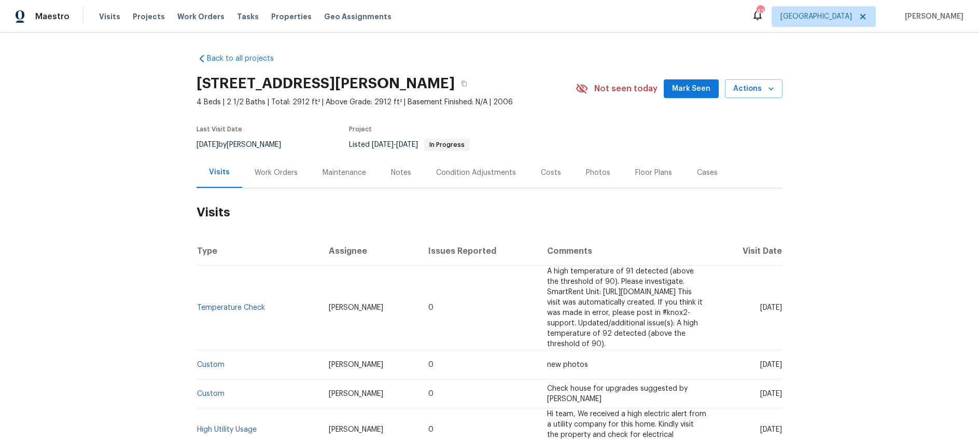
click at [280, 176] on div "Work Orders" at bounding box center [276, 172] width 43 height 10
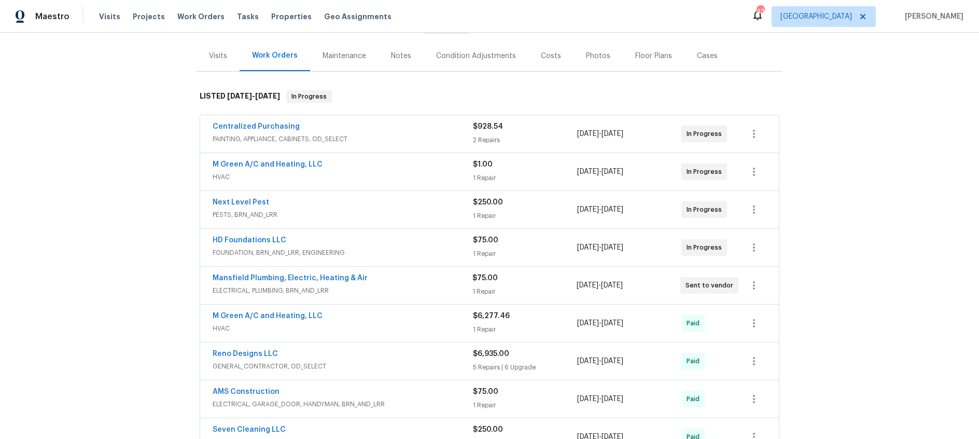
scroll to position [117, 0]
click at [356, 166] on div "M Green A/C and Heating, LLC" at bounding box center [343, 165] width 260 height 12
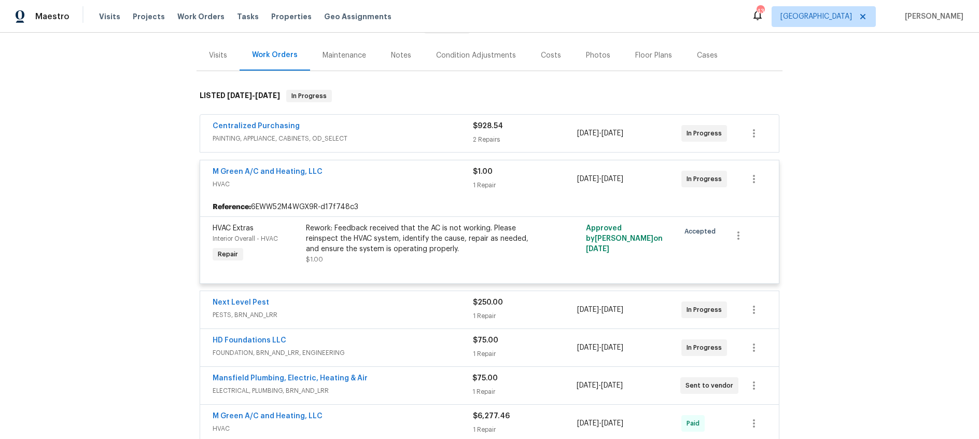
click at [367, 123] on div "Centralized Purchasing" at bounding box center [343, 127] width 260 height 12
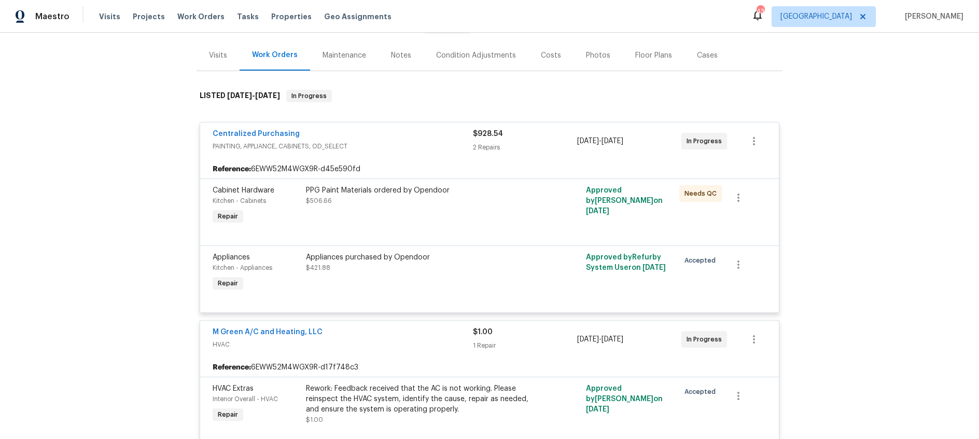
click at [374, 141] on span "PAINTING, APPLIANCE, CABINETS, OD_SELECT" at bounding box center [343, 146] width 260 height 10
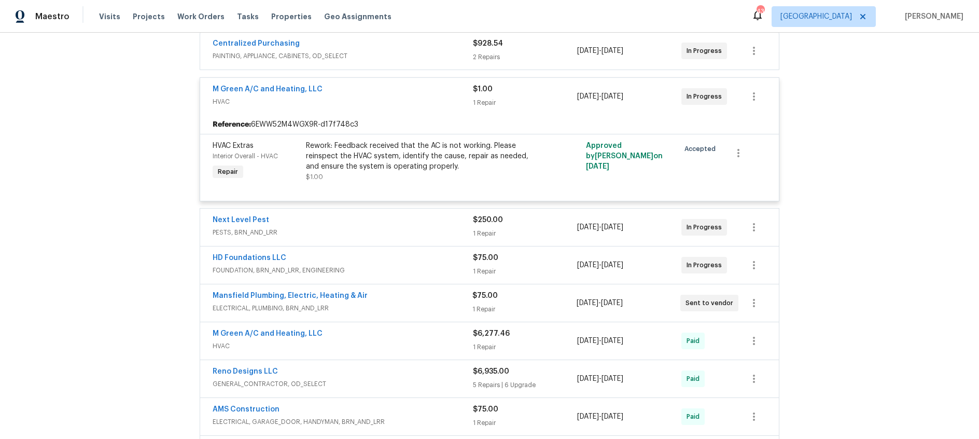
scroll to position [200, 0]
click at [380, 257] on div "HD Foundations LLC" at bounding box center [343, 258] width 260 height 12
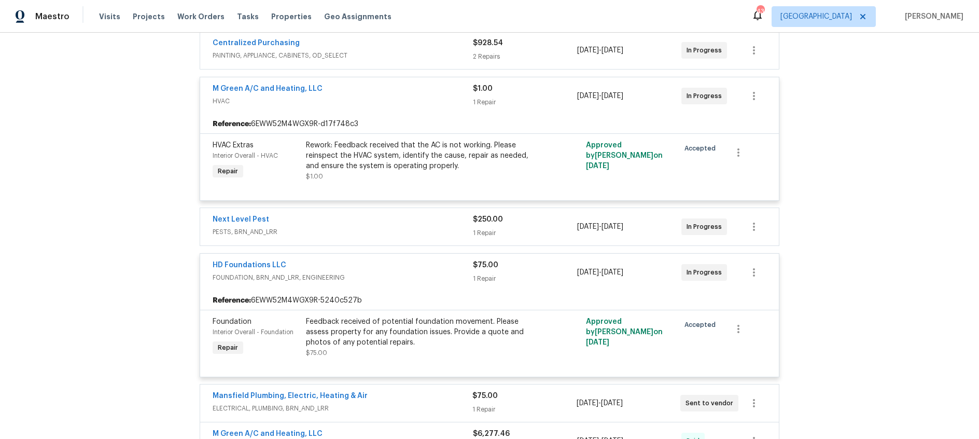
click at [369, 228] on span "PESTS, BRN_AND_LRR" at bounding box center [343, 232] width 260 height 10
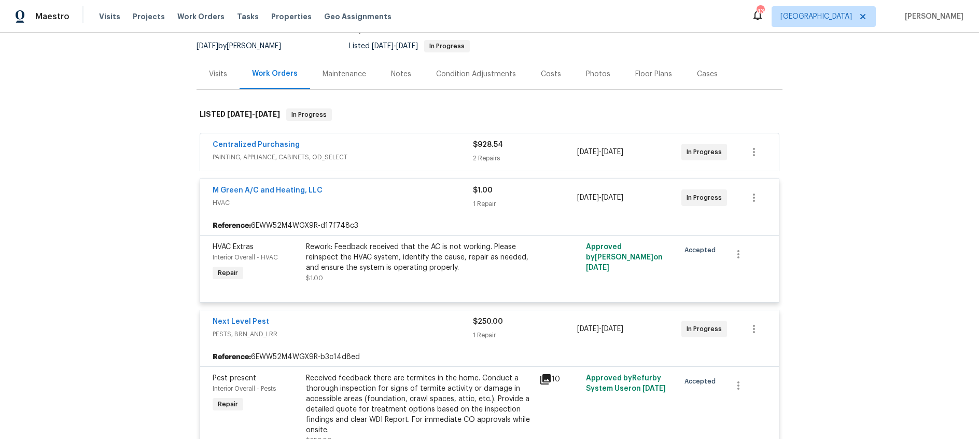
scroll to position [0, 0]
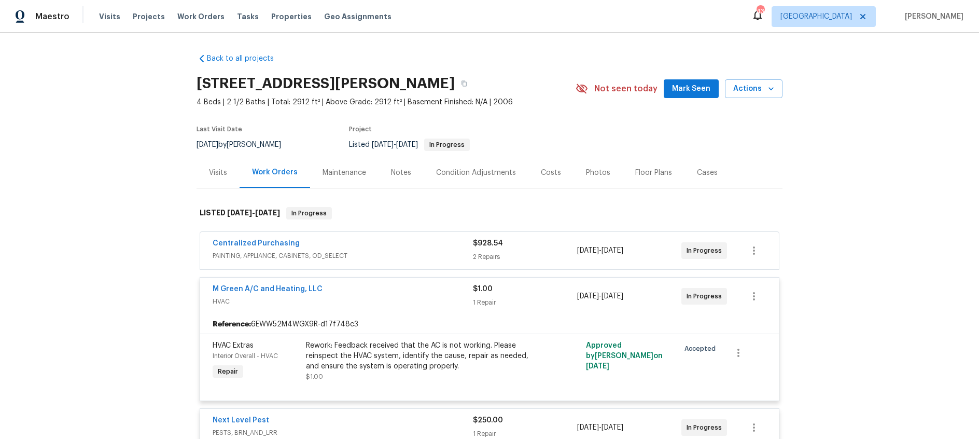
click at [219, 172] on div "Visits" at bounding box center [218, 172] width 18 height 10
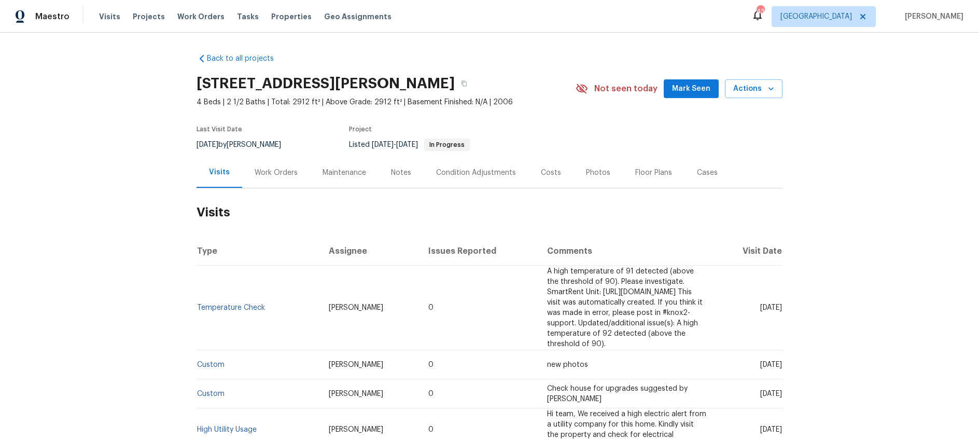
click at [593, 169] on div "Photos" at bounding box center [598, 172] width 24 height 10
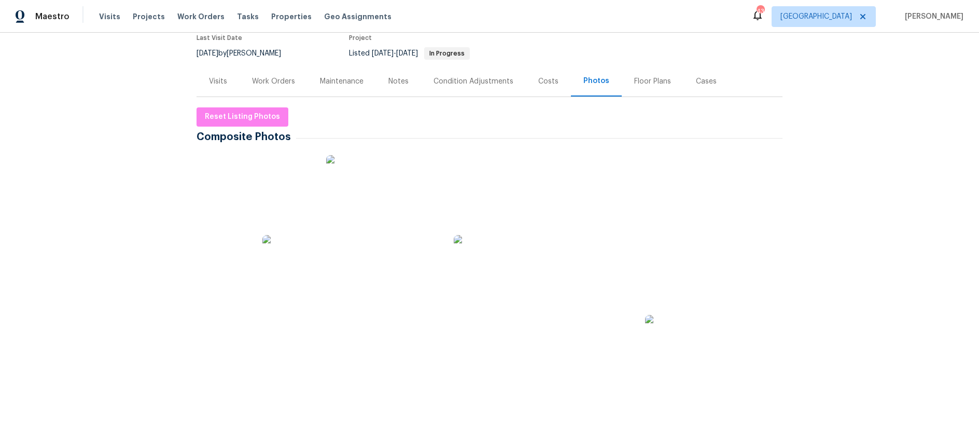
scroll to position [88, 0]
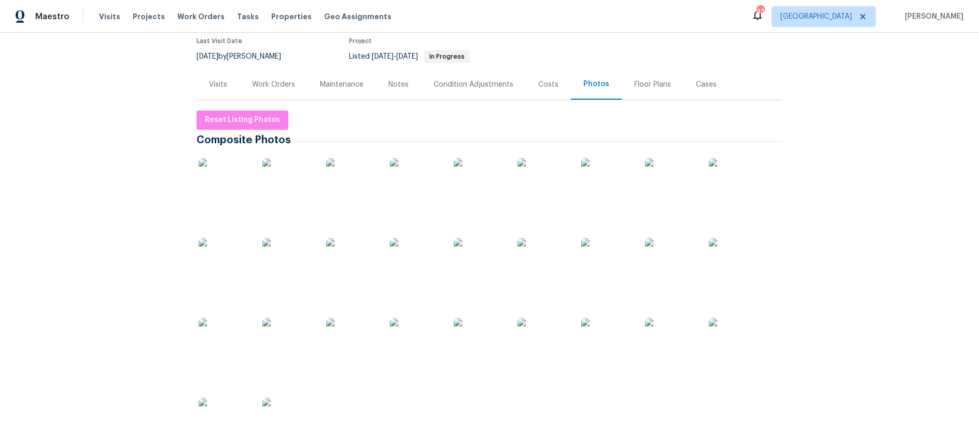
click at [226, 178] on img at bounding box center [225, 184] width 52 height 52
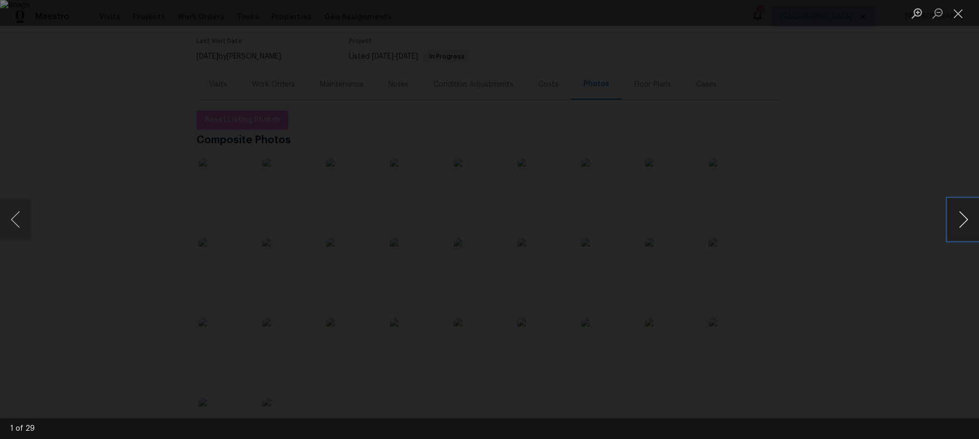
click at [964, 223] on button "Next image" at bounding box center [963, 219] width 31 height 41
click at [964, 10] on button "Close lightbox" at bounding box center [958, 13] width 21 height 18
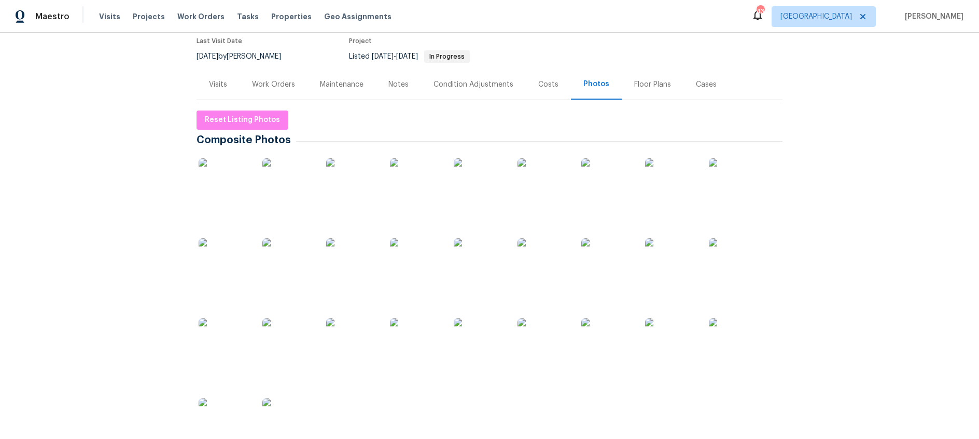
click at [280, 88] on div "Work Orders" at bounding box center [273, 84] width 43 height 10
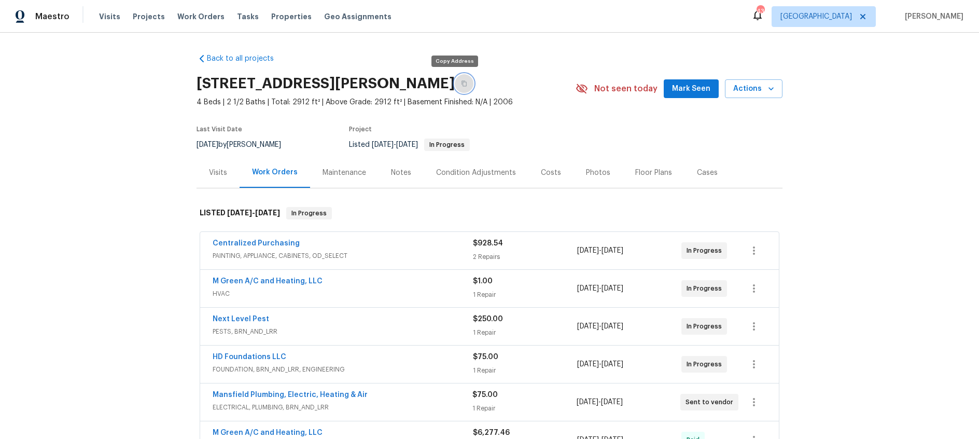
click at [461, 83] on icon "button" at bounding box center [464, 83] width 6 height 6
click at [216, 173] on div "Visits" at bounding box center [218, 172] width 18 height 10
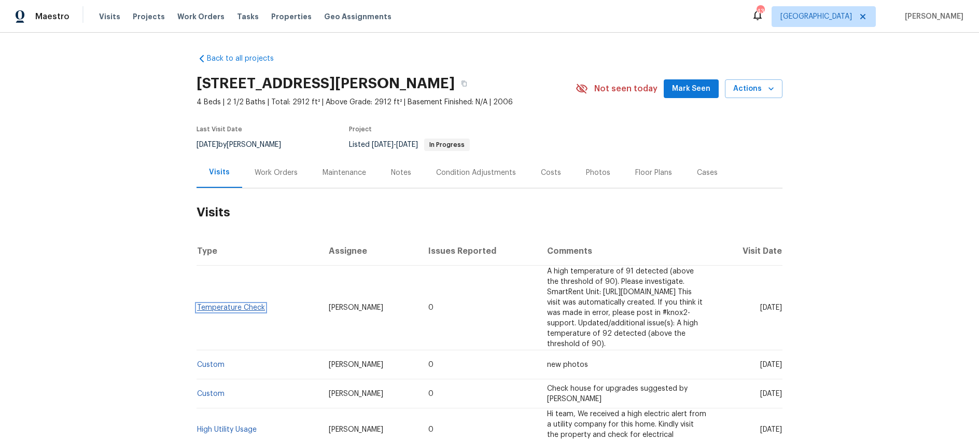
click at [240, 304] on link "Temperature Check" at bounding box center [231, 307] width 68 height 7
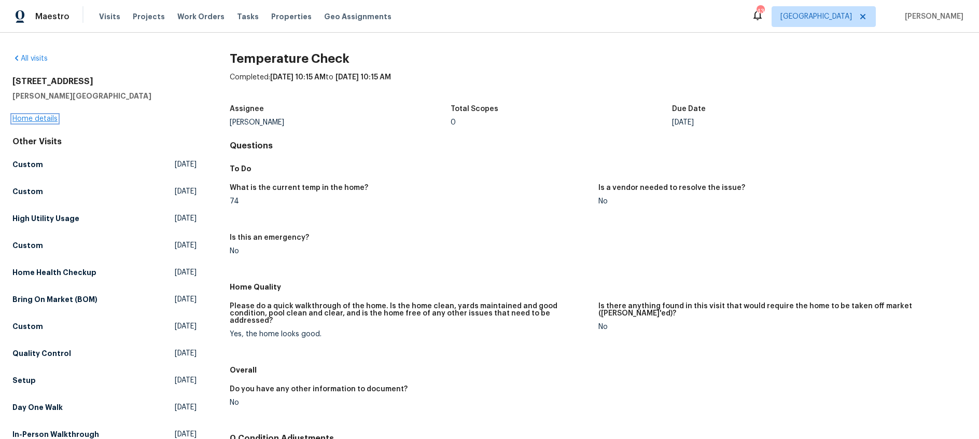
click at [34, 117] on link "Home details" at bounding box center [34, 118] width 45 height 7
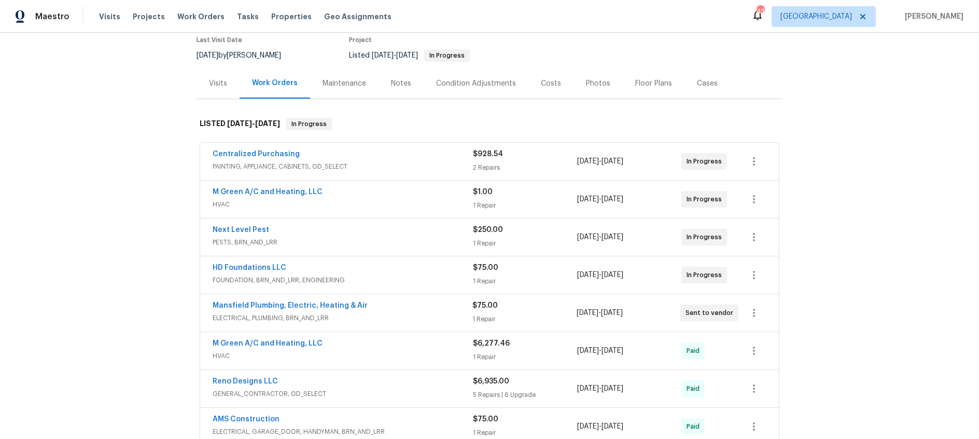
scroll to position [91, 0]
click at [374, 342] on div "M Green A/C and Heating, LLC" at bounding box center [343, 342] width 260 height 12
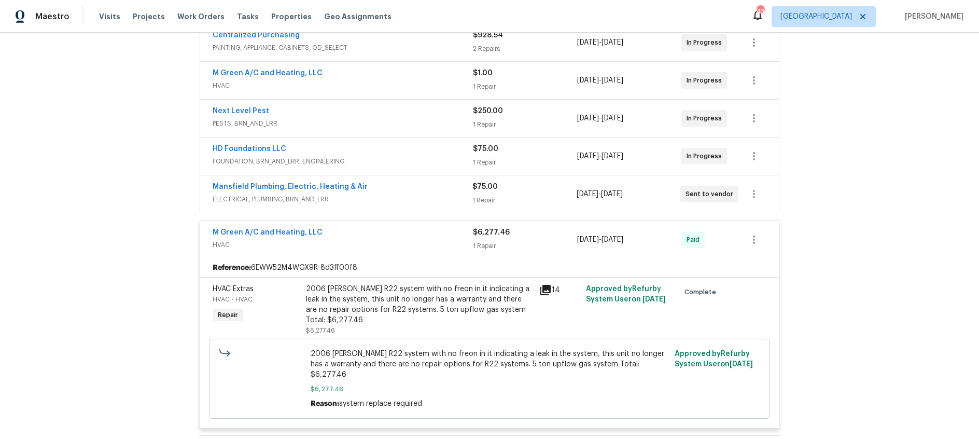
scroll to position [209, 0]
click at [394, 243] on span "HVAC" at bounding box center [343, 243] width 260 height 10
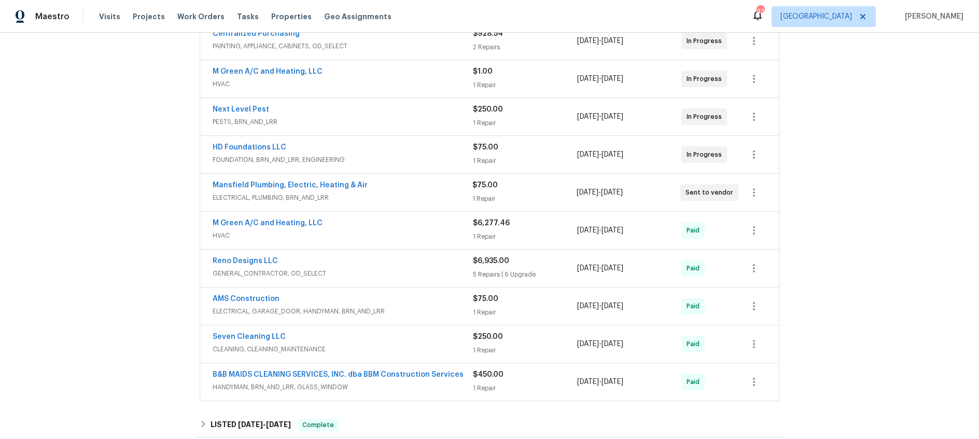
click at [369, 75] on div "M Green A/C and Heating, LLC" at bounding box center [343, 72] width 260 height 12
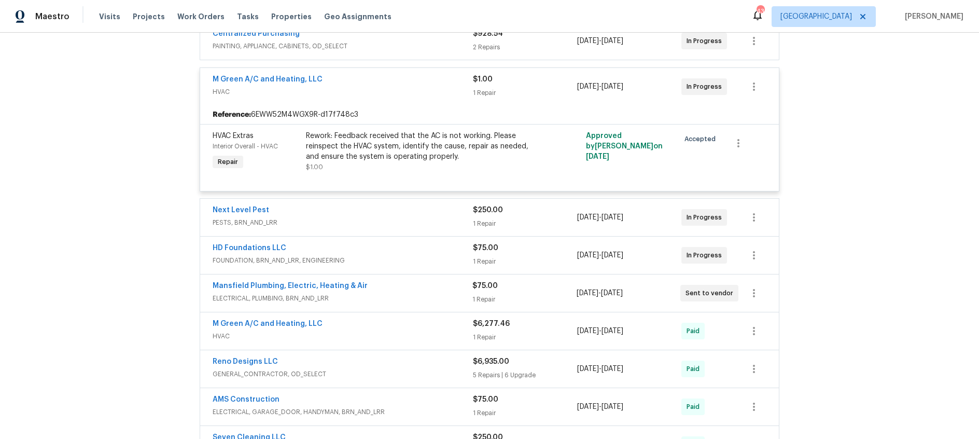
click at [369, 79] on div "M Green A/C and Heating, LLC" at bounding box center [343, 80] width 260 height 12
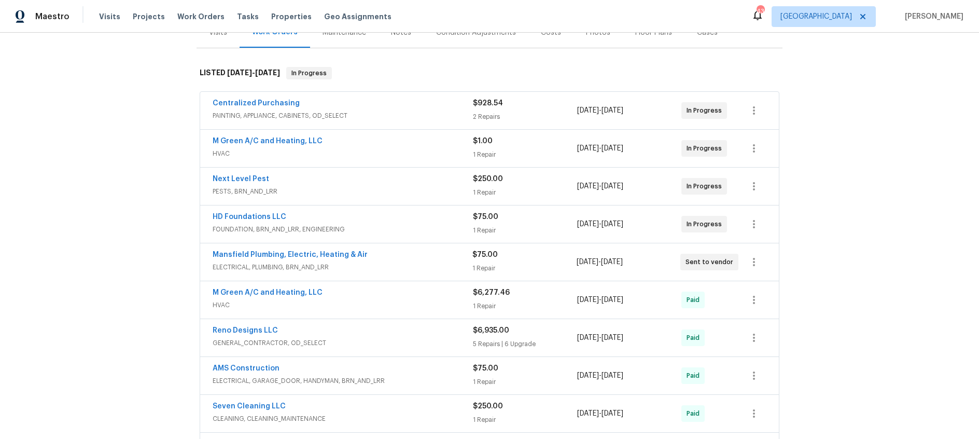
scroll to position [139, 0]
click at [286, 294] on link "M Green A/C and Heating, LLC" at bounding box center [268, 292] width 110 height 7
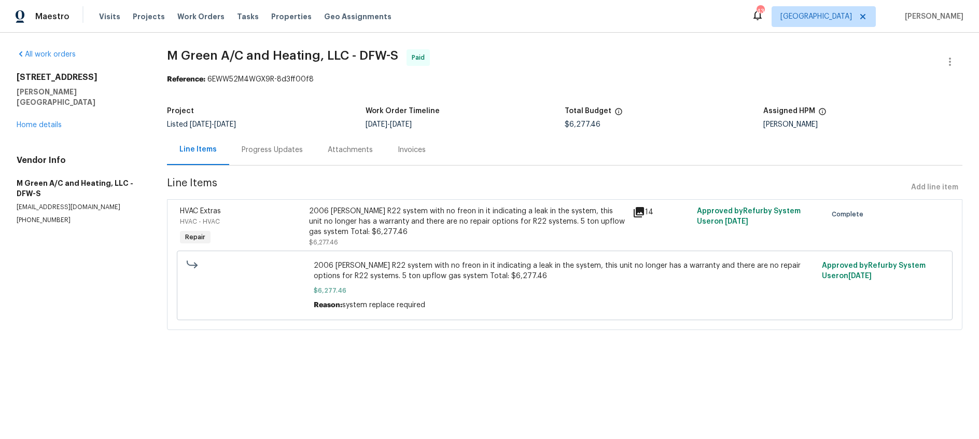
click at [273, 150] on div "Progress Updates" at bounding box center [272, 150] width 61 height 10
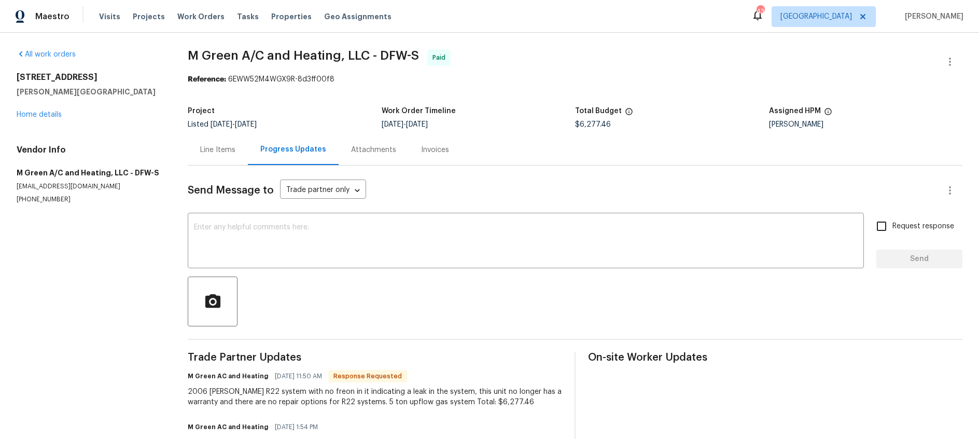
scroll to position [38, 0]
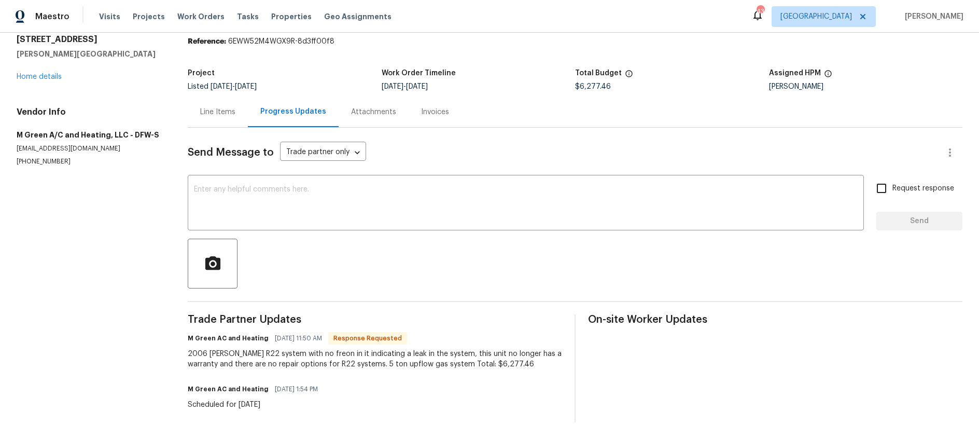
click at [223, 116] on div "Line Items" at bounding box center [217, 112] width 35 height 10
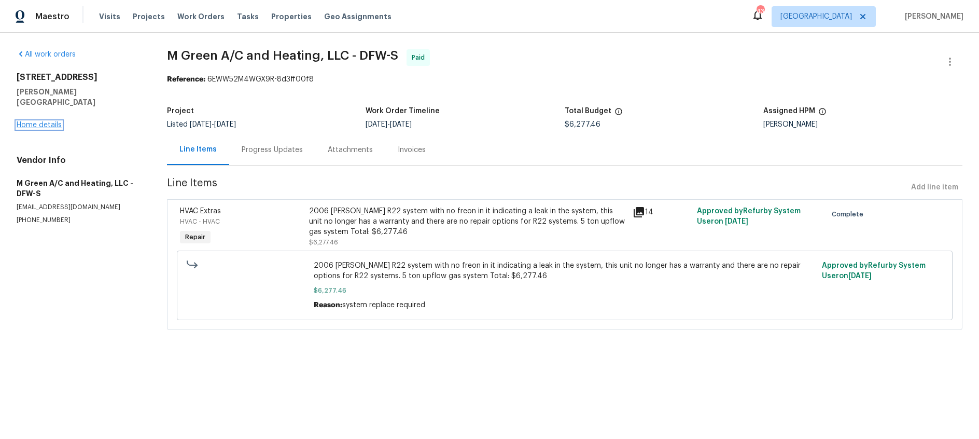
click at [48, 121] on link "Home details" at bounding box center [39, 124] width 45 height 7
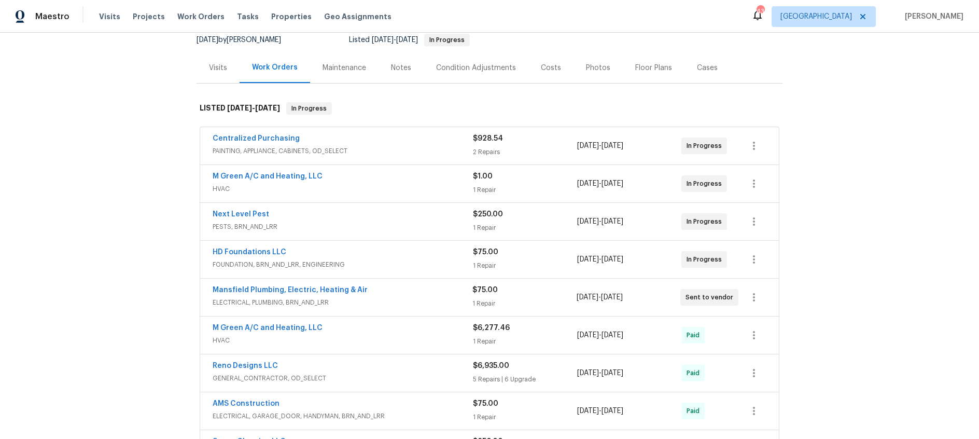
scroll to position [132, 0]
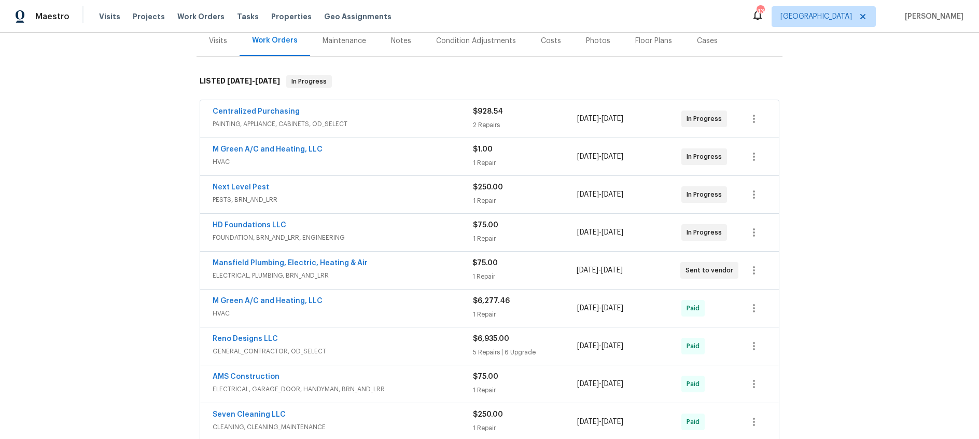
click at [403, 265] on div "Mansfield Plumbing, Electric, Heating & Air" at bounding box center [343, 264] width 260 height 12
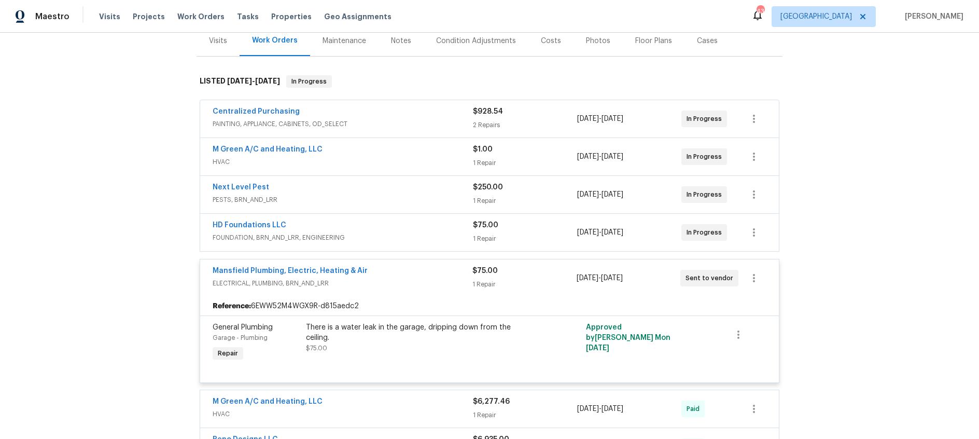
click at [372, 155] on div "M Green A/C and Heating, LLC" at bounding box center [343, 150] width 260 height 12
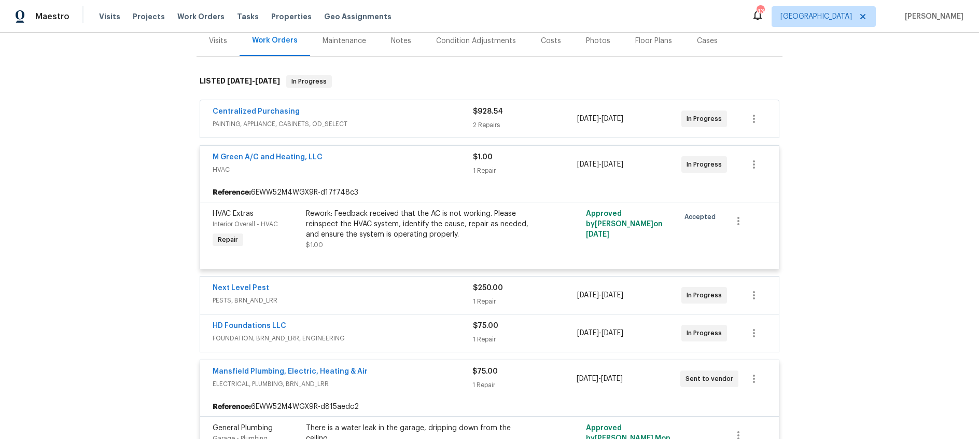
click at [372, 155] on div "M Green A/C and Heating, LLC" at bounding box center [343, 158] width 260 height 12
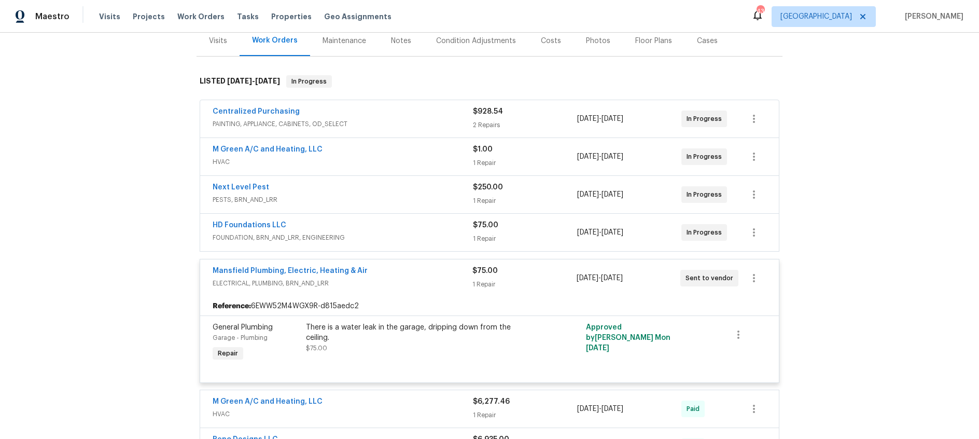
click at [353, 191] on div "Next Level Pest" at bounding box center [343, 188] width 260 height 12
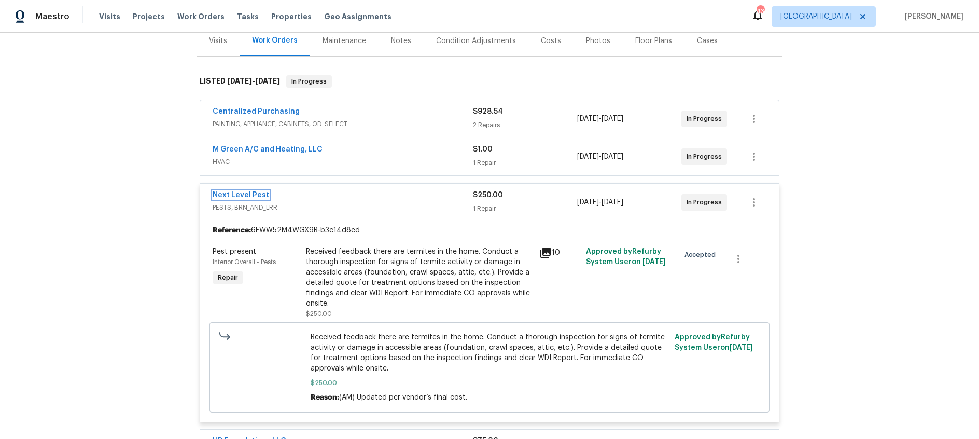
click at [248, 191] on link "Next Level Pest" at bounding box center [241, 194] width 57 height 7
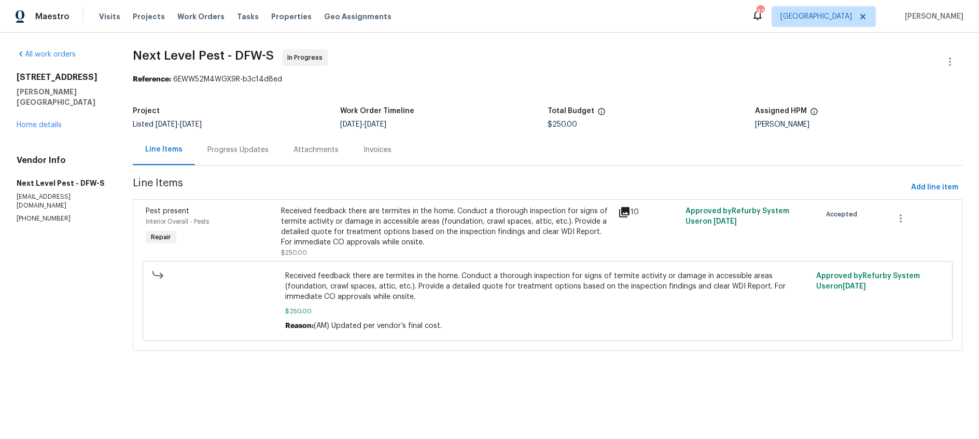
click at [246, 154] on div "Progress Updates" at bounding box center [237, 150] width 61 height 10
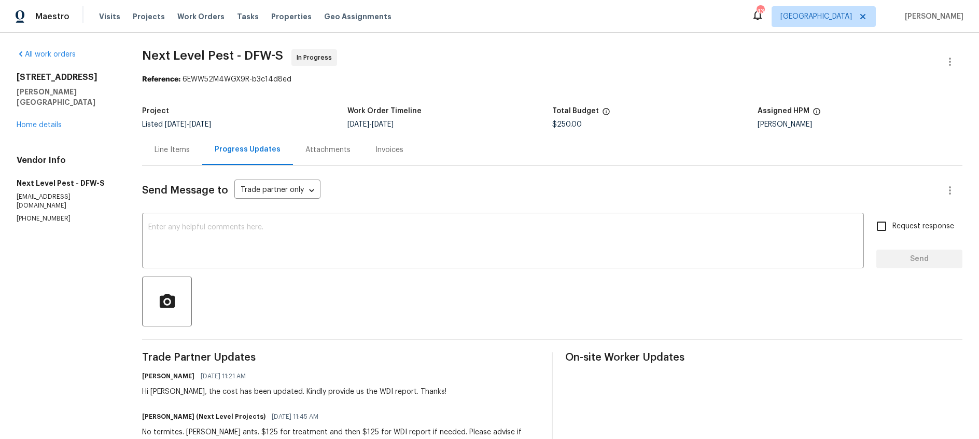
click at [177, 153] on div "Line Items" at bounding box center [172, 150] width 35 height 10
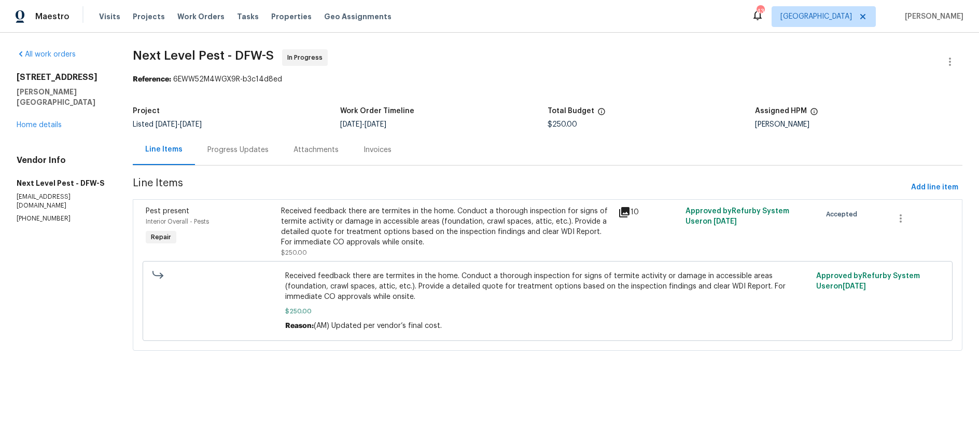
click at [42, 119] on div "101 Greenfield Trl Forney, TX 75126 Home details" at bounding box center [62, 101] width 91 height 58
click at [44, 121] on link "Home details" at bounding box center [39, 124] width 45 height 7
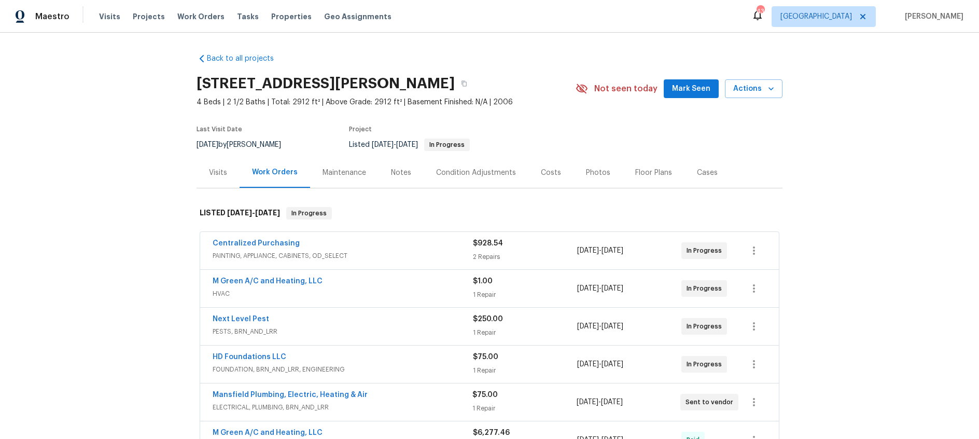
click at [326, 317] on div "Next Level Pest" at bounding box center [343, 320] width 260 height 12
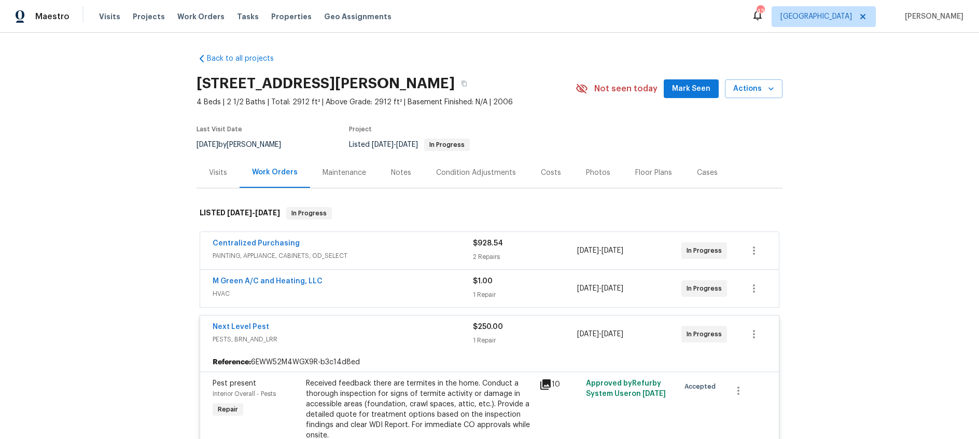
click at [328, 327] on div "Next Level Pest" at bounding box center [343, 327] width 260 height 12
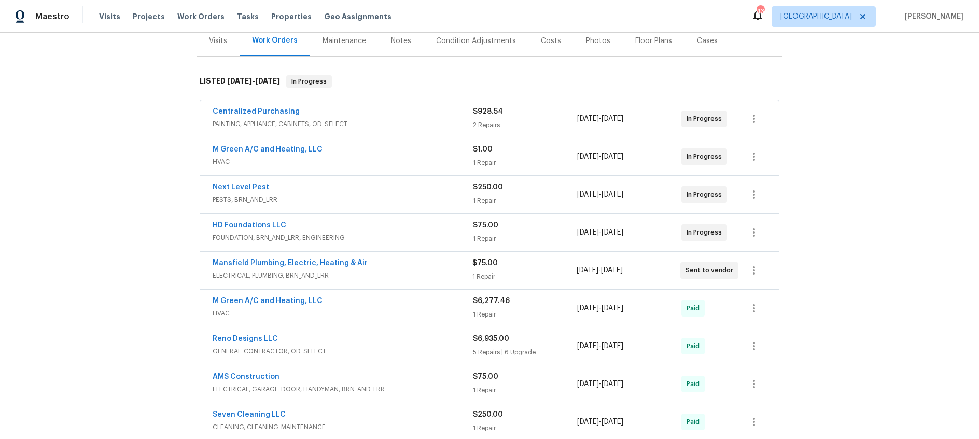
scroll to position [466, 0]
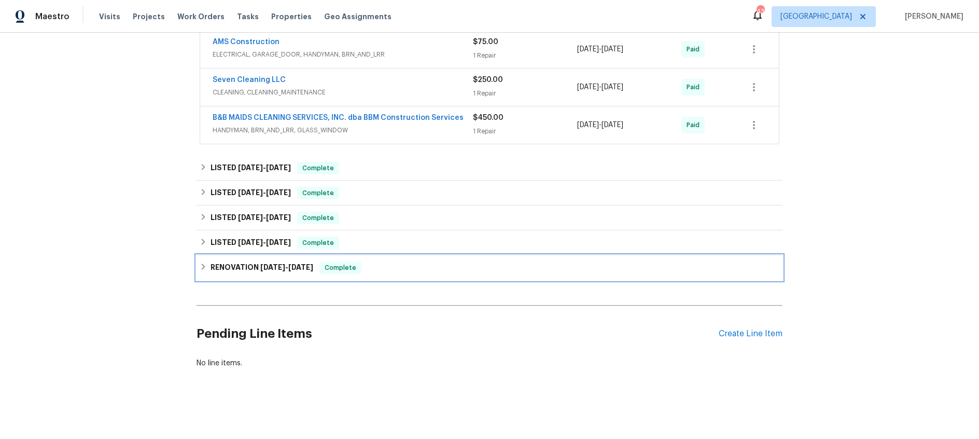
click at [258, 265] on h6 "RENOVATION 11/11/24 - 1/31/25" at bounding box center [262, 267] width 103 height 12
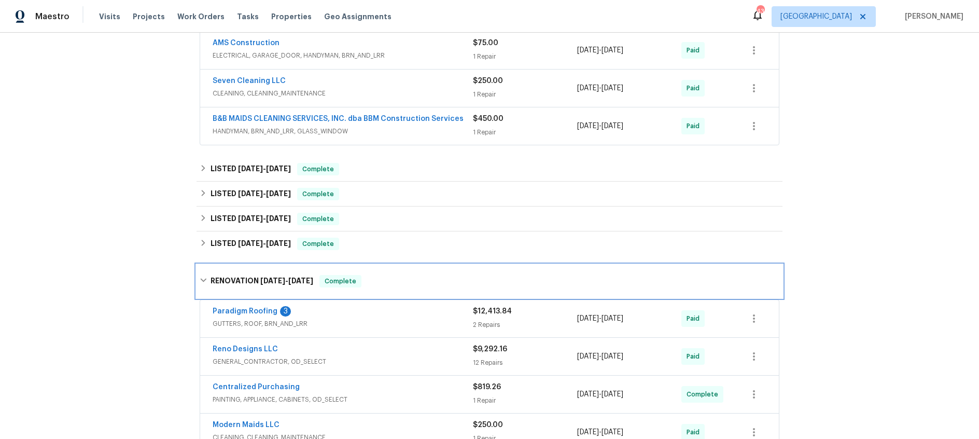
scroll to position [464, 0]
click at [280, 281] on span "11/11/24" at bounding box center [272, 281] width 25 height 7
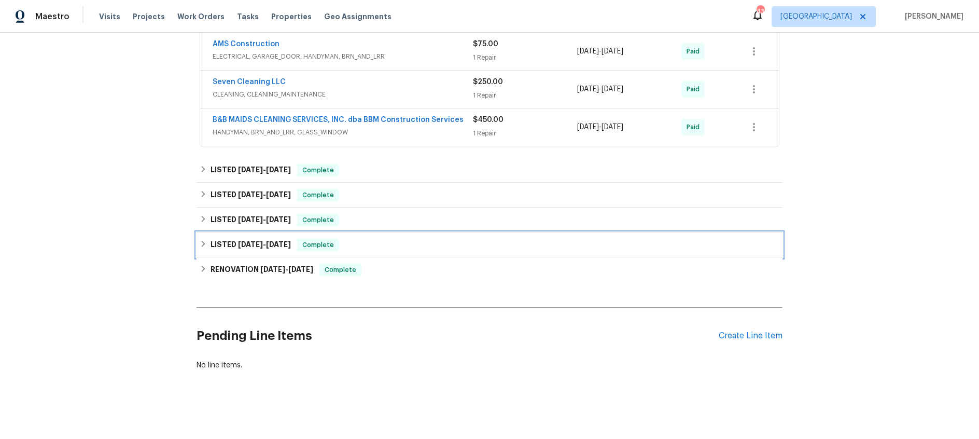
click at [255, 244] on span "2/14/25" at bounding box center [250, 244] width 25 height 7
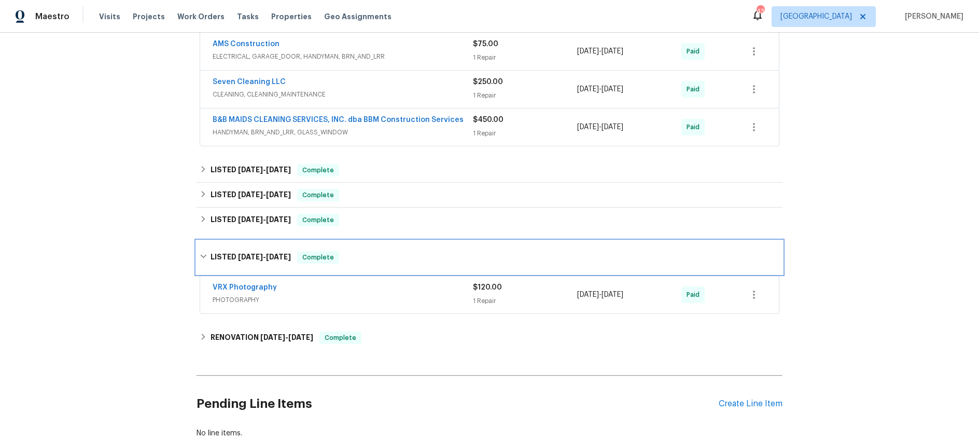
click at [257, 248] on div "LISTED 2/14/25 - 2/15/25 Complete" at bounding box center [490, 257] width 586 height 33
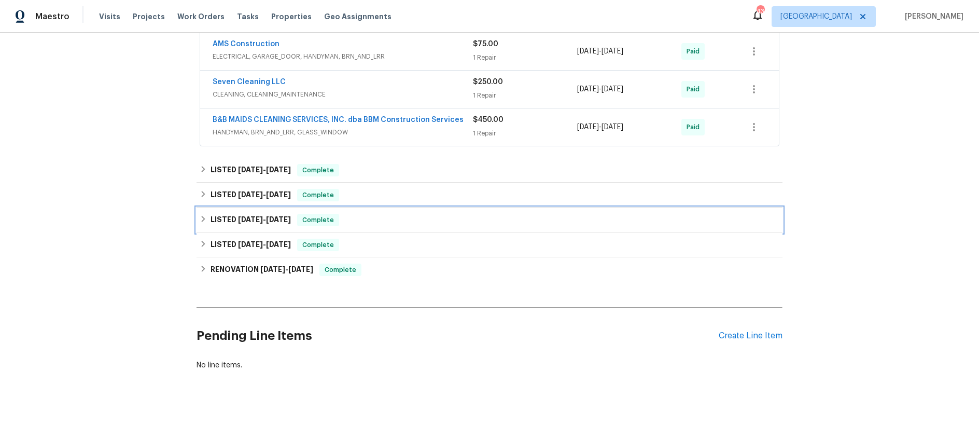
click at [260, 224] on h6 "LISTED 2/24/25 - 3/6/25" at bounding box center [251, 220] width 80 height 12
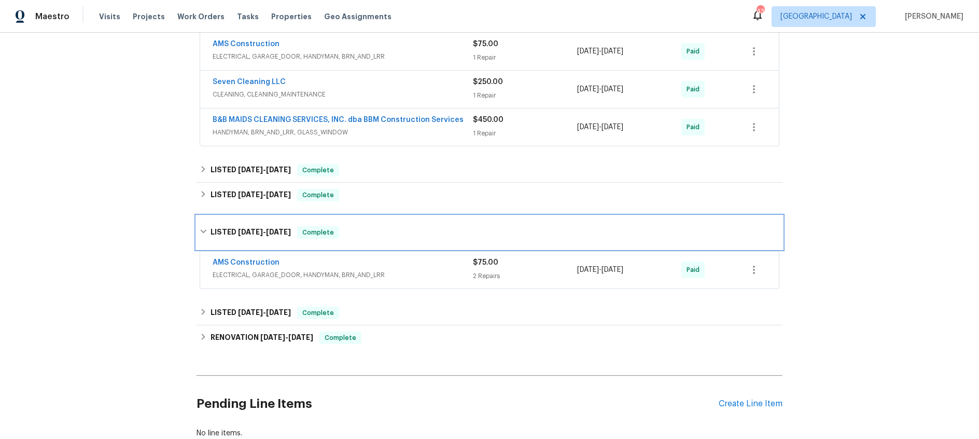
click at [261, 230] on span "2/24/25" at bounding box center [250, 231] width 25 height 7
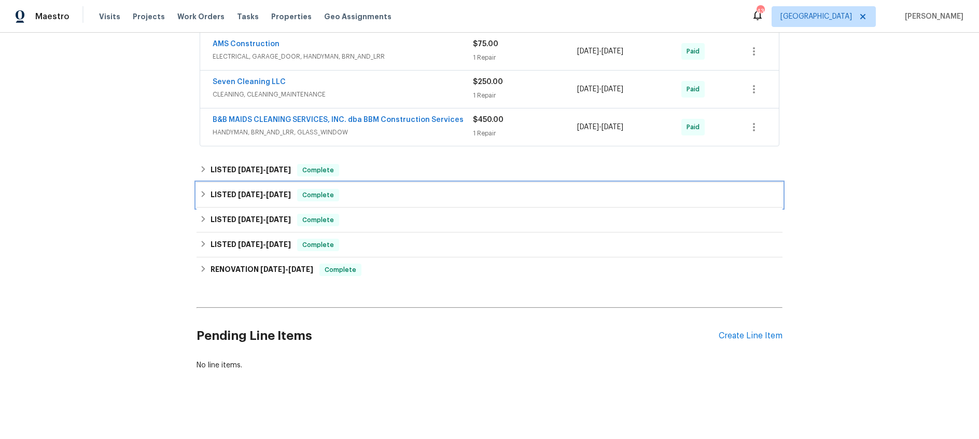
click at [250, 191] on span "3/6/25" at bounding box center [250, 194] width 25 height 7
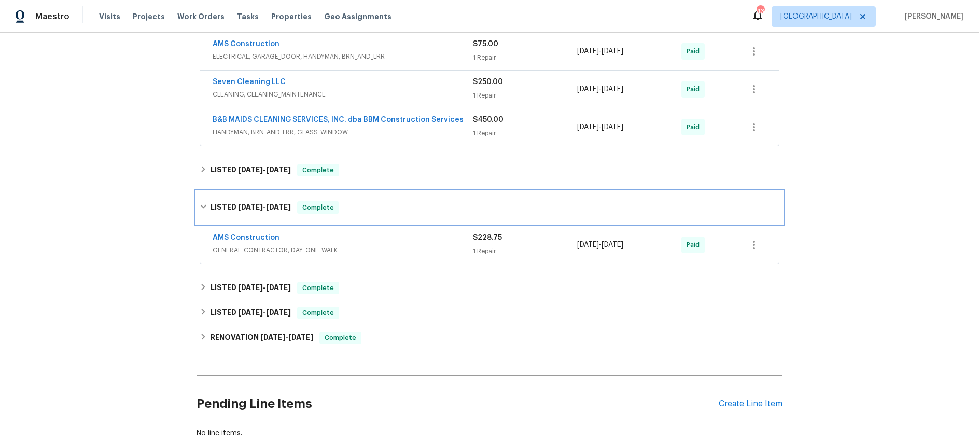
click at [250, 196] on div "LISTED 3/6/25 - 3/7/25 Complete" at bounding box center [490, 207] width 586 height 33
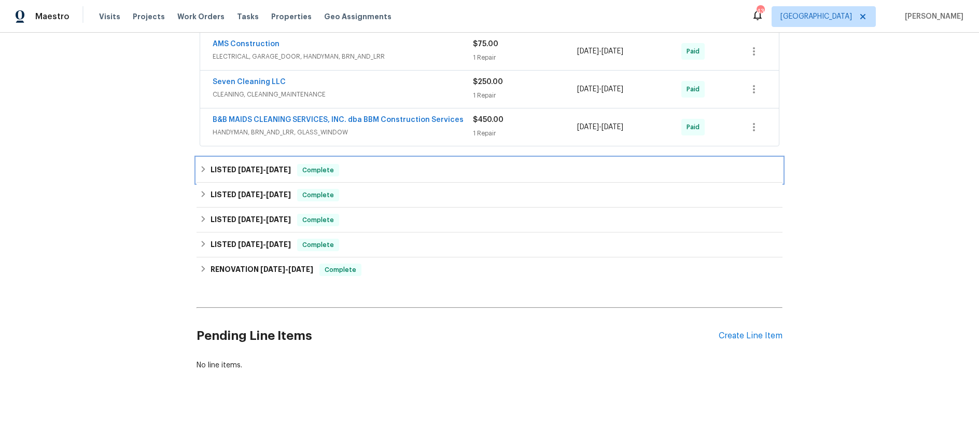
click at [255, 164] on h6 "LISTED 4/13/25 - 4/23/25" at bounding box center [251, 170] width 80 height 12
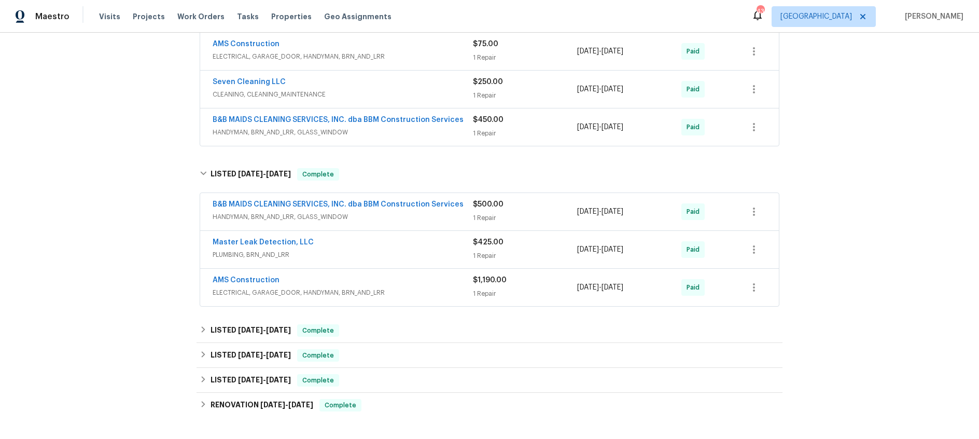
click at [355, 246] on div "Master Leak Detection, LLC" at bounding box center [343, 243] width 260 height 12
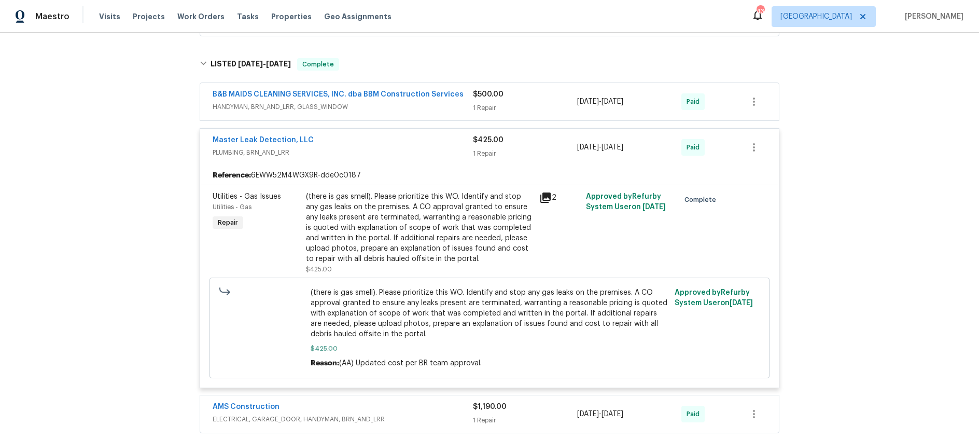
scroll to position [574, 0]
click at [376, 147] on span "PLUMBING, BRN_AND_LRR" at bounding box center [343, 152] width 260 height 10
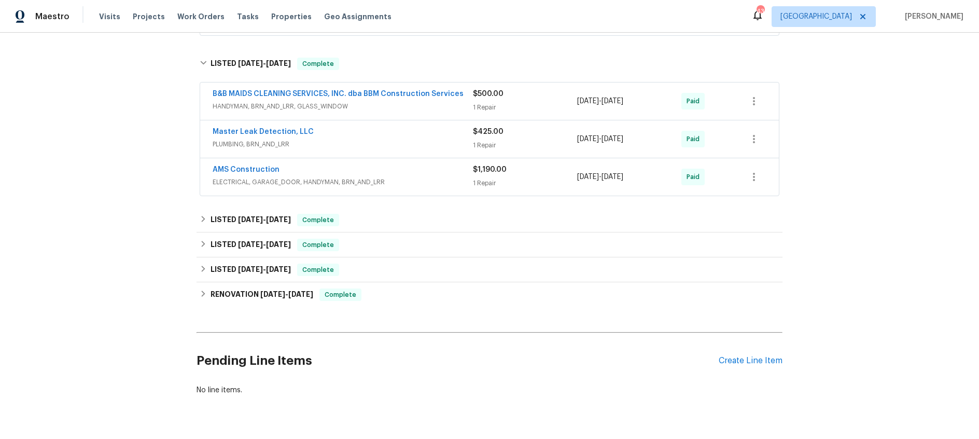
click at [394, 171] on div "AMS Construction" at bounding box center [343, 170] width 260 height 12
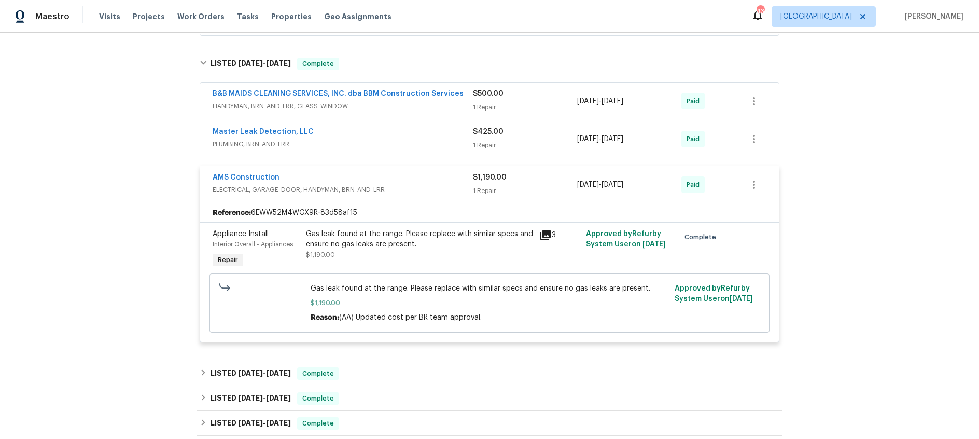
click at [545, 234] on icon at bounding box center [545, 235] width 10 height 10
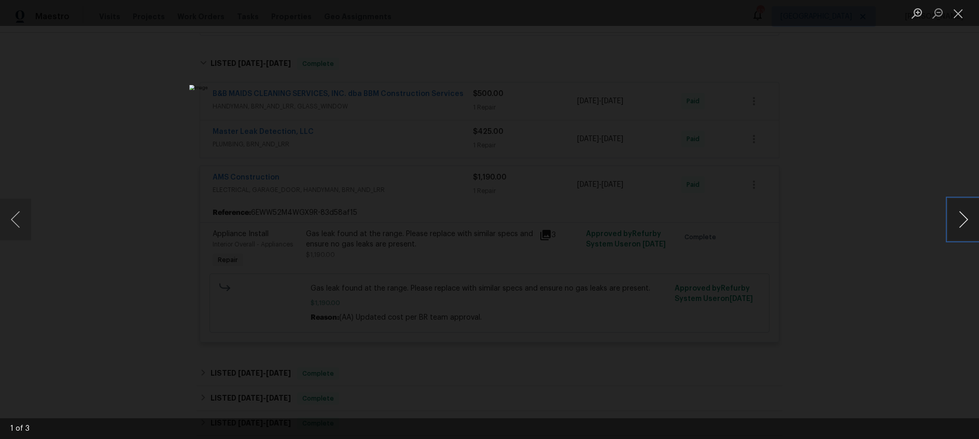
click at [968, 219] on button "Next image" at bounding box center [963, 219] width 31 height 41
click at [962, 13] on button "Close lightbox" at bounding box center [958, 13] width 21 height 18
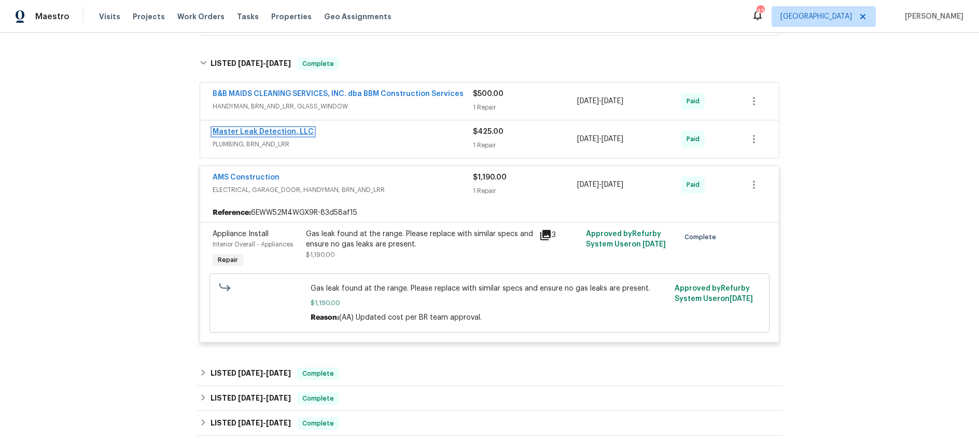
click at [268, 133] on link "Master Leak Detection, LLC" at bounding box center [263, 131] width 101 height 7
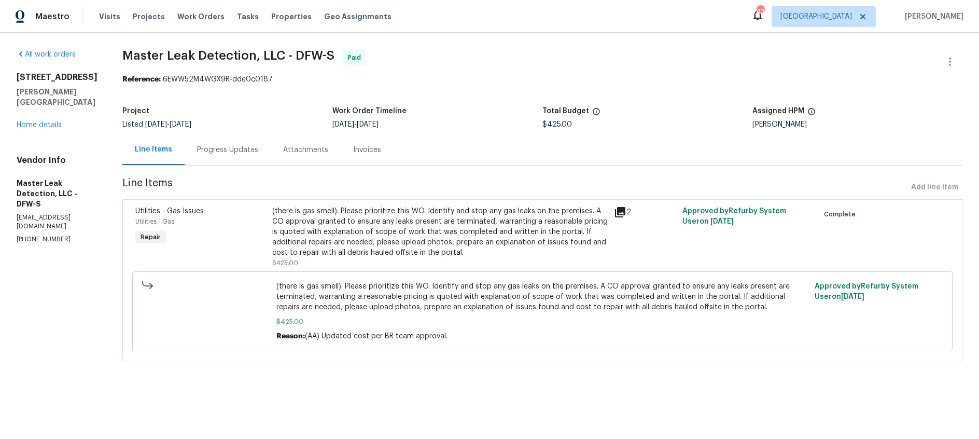
click at [233, 161] on div "Progress Updates" at bounding box center [228, 149] width 86 height 31
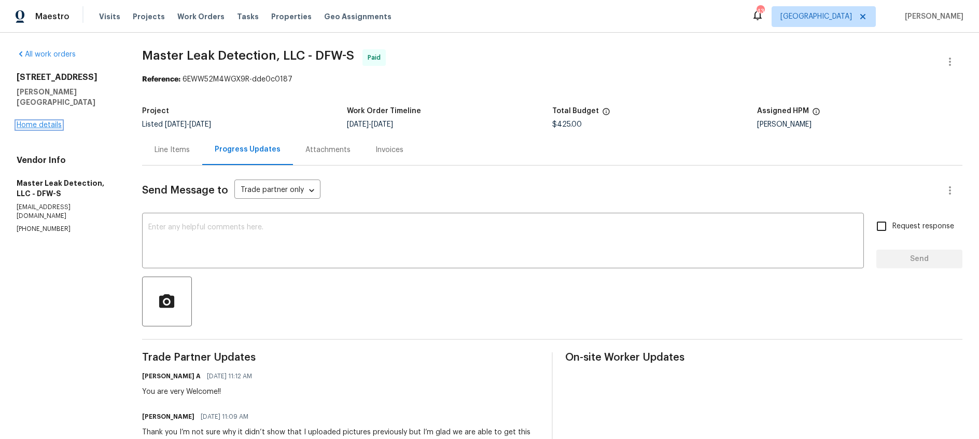
click at [37, 121] on link "Home details" at bounding box center [39, 124] width 45 height 7
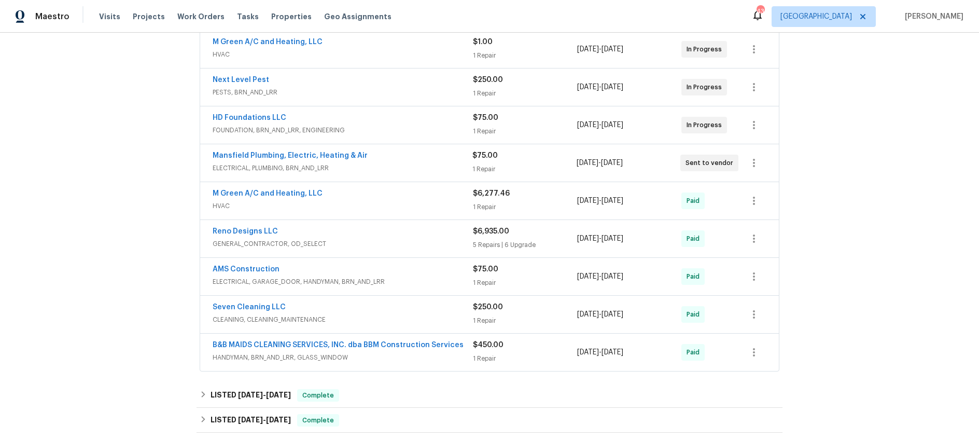
scroll to position [269, 0]
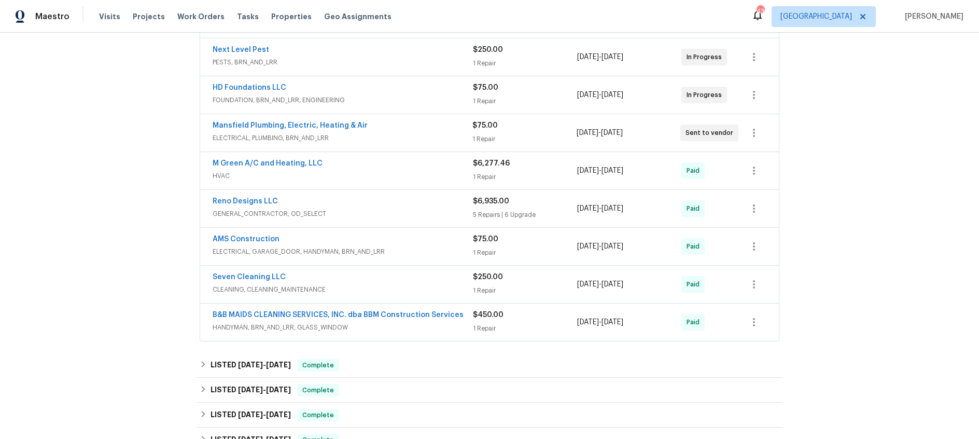
click at [411, 248] on span "ELECTRICAL, GARAGE_DOOR, HANDYMAN, BRN_AND_LRR" at bounding box center [343, 251] width 260 height 10
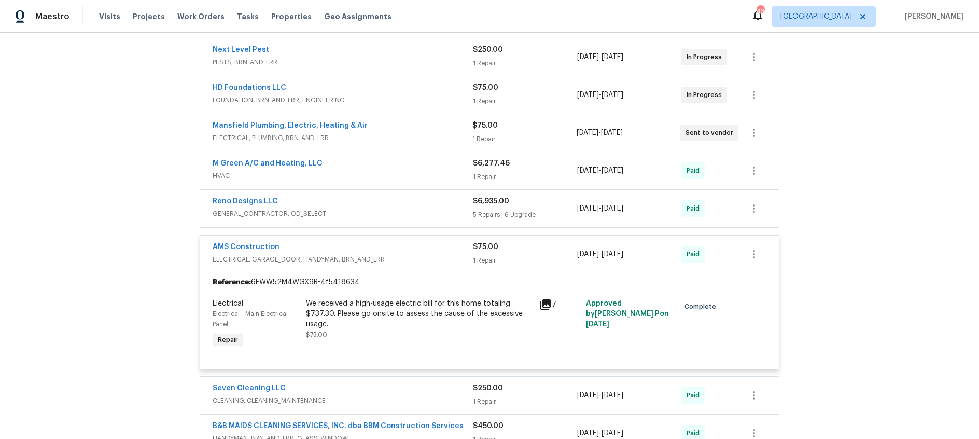
click at [407, 258] on span "ELECTRICAL, GARAGE_DOOR, HANDYMAN, BRN_AND_LRR" at bounding box center [343, 259] width 260 height 10
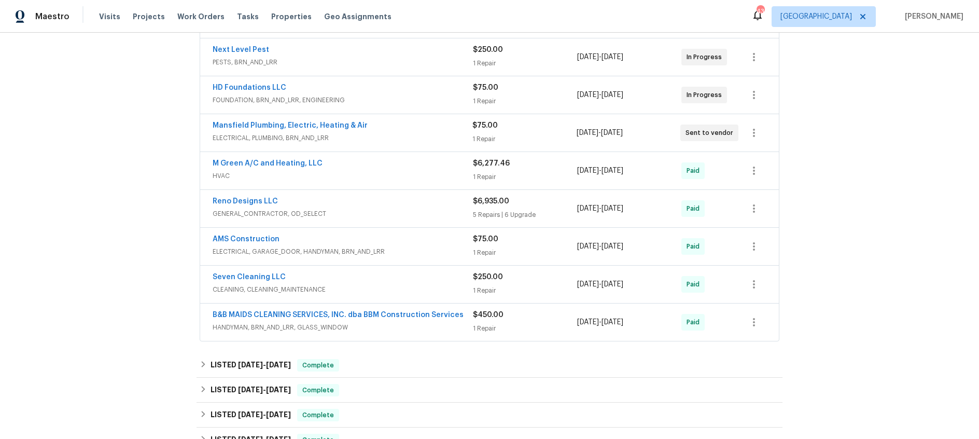
click at [398, 281] on div "Seven Cleaning LLC" at bounding box center [343, 278] width 260 height 12
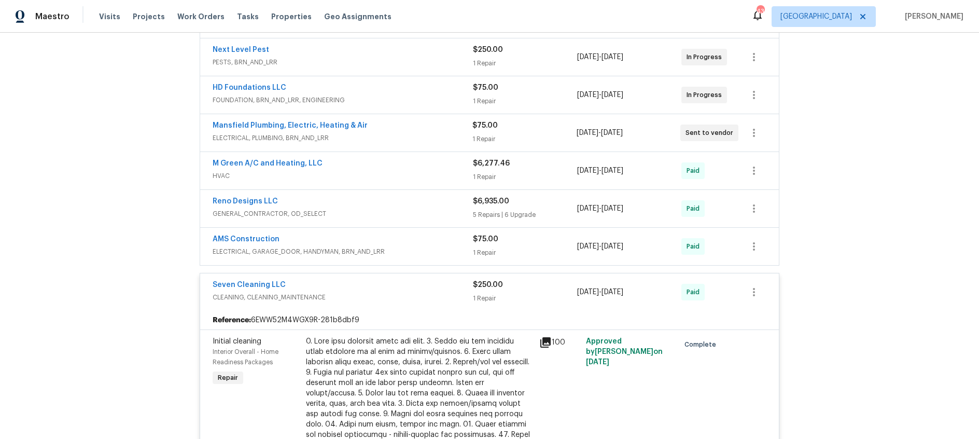
click at [396, 287] on div "Seven Cleaning LLC" at bounding box center [343, 285] width 260 height 12
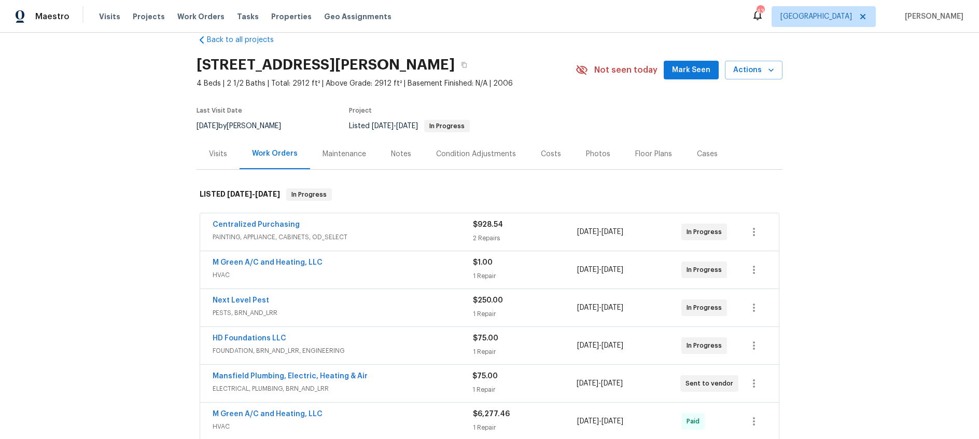
scroll to position [0, 0]
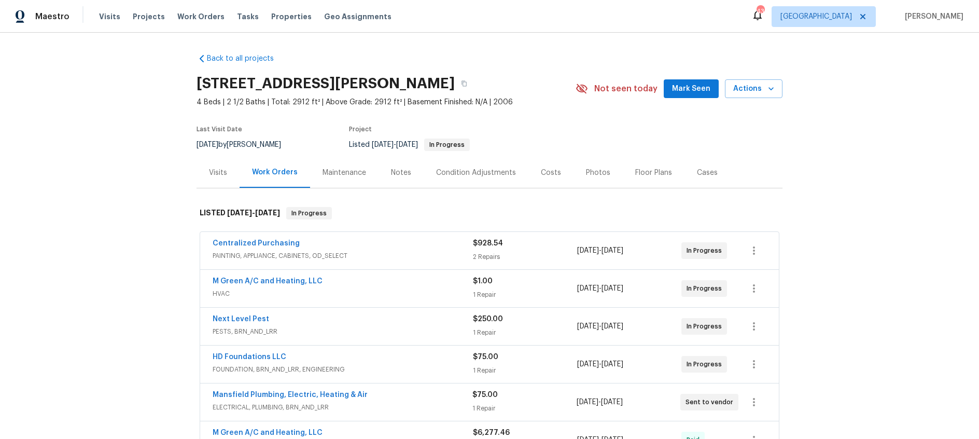
click at [220, 173] on div "Visits" at bounding box center [218, 172] width 18 height 10
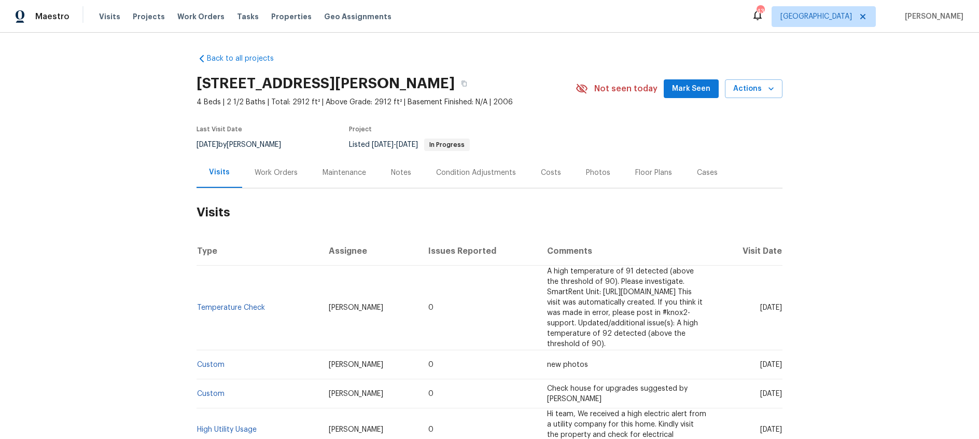
scroll to position [191, 0]
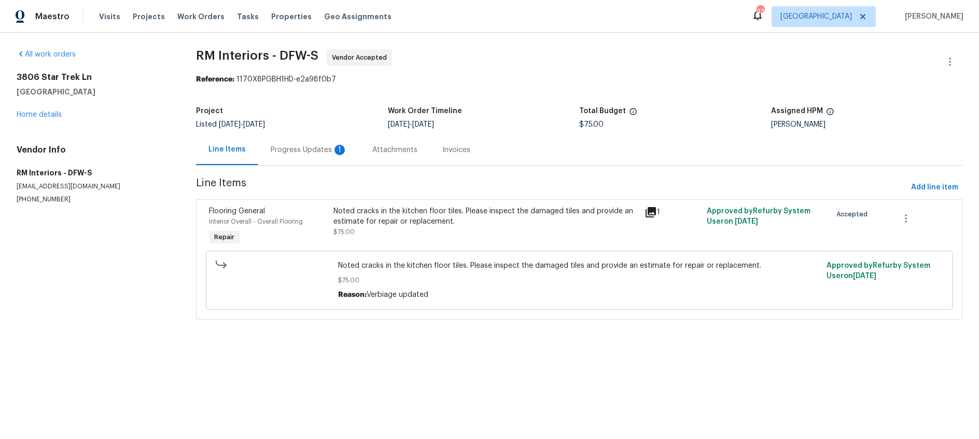
click at [307, 147] on div "Progress Updates 1" at bounding box center [309, 150] width 77 height 10
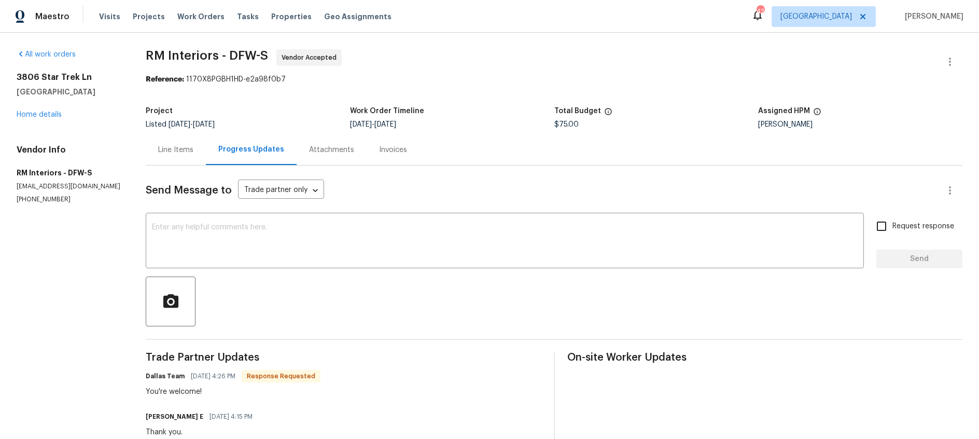
click at [168, 149] on div "Line Items" at bounding box center [175, 150] width 35 height 10
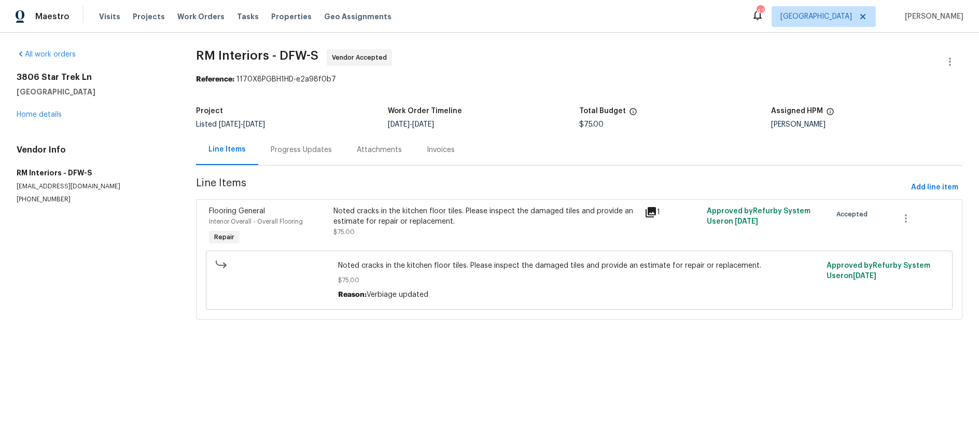
click at [652, 213] on icon at bounding box center [651, 212] width 10 height 10
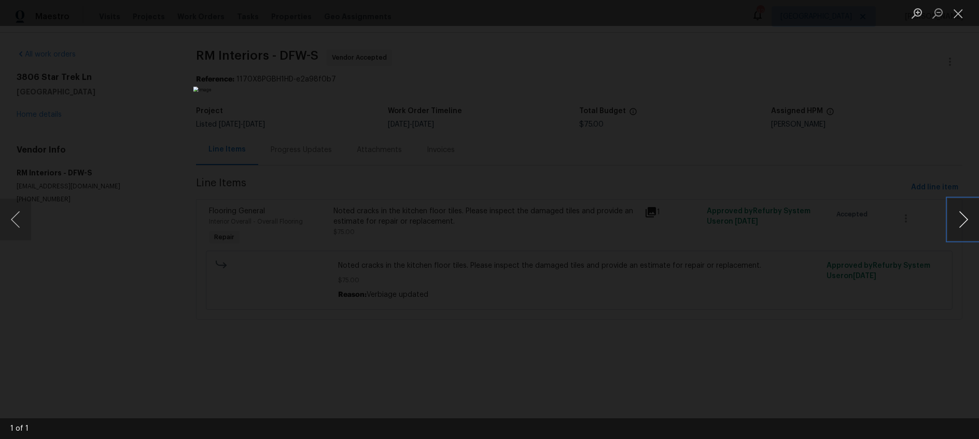
click at [959, 227] on button "Next image" at bounding box center [963, 219] width 31 height 41
click at [963, 14] on button "Close lightbox" at bounding box center [958, 13] width 21 height 18
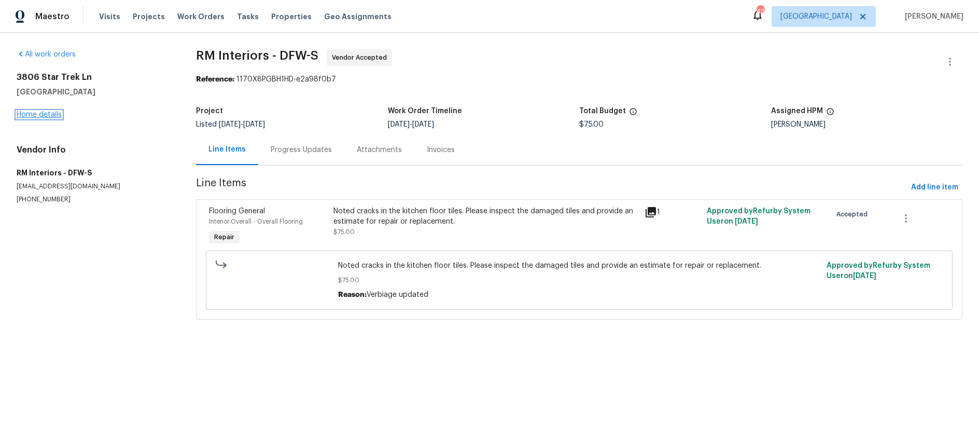
click at [30, 115] on link "Home details" at bounding box center [39, 114] width 45 height 7
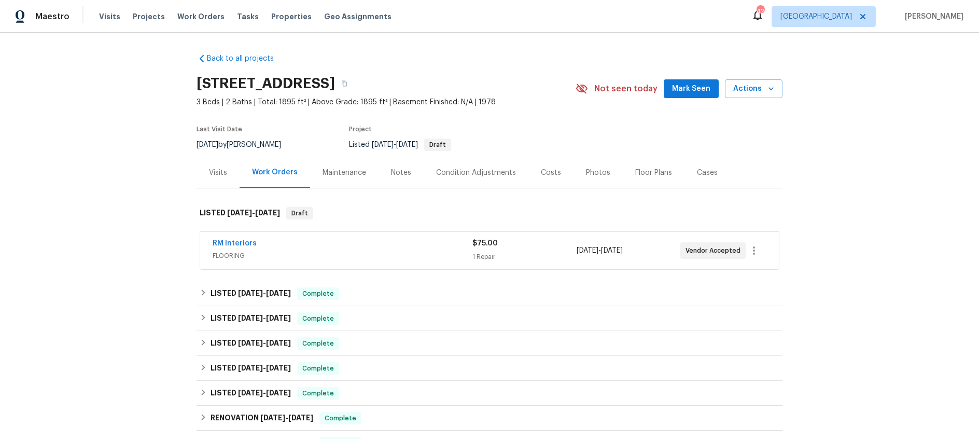
click at [214, 173] on div "Visits" at bounding box center [218, 172] width 18 height 10
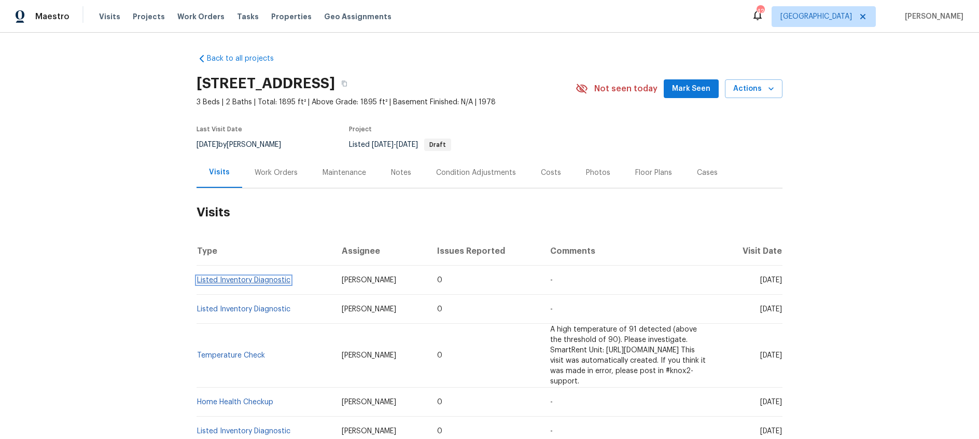
click at [240, 280] on link "Listed Inventory Diagnostic" at bounding box center [243, 279] width 93 height 7
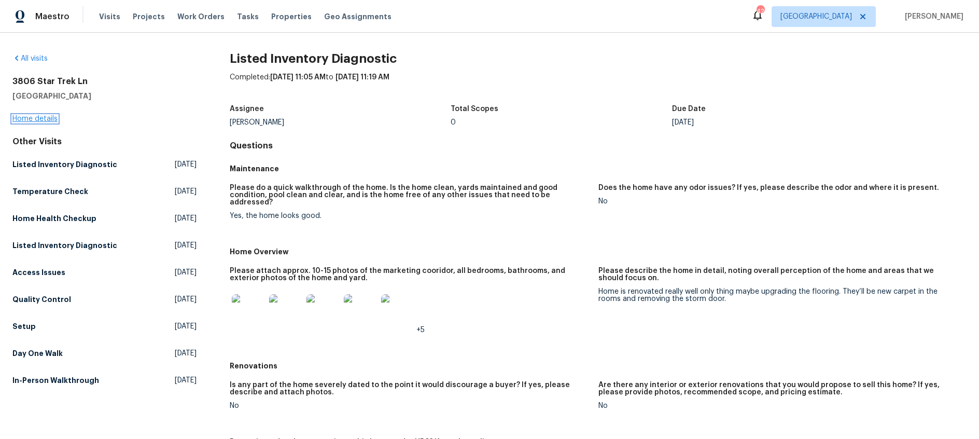
click at [40, 119] on link "Home details" at bounding box center [34, 118] width 45 height 7
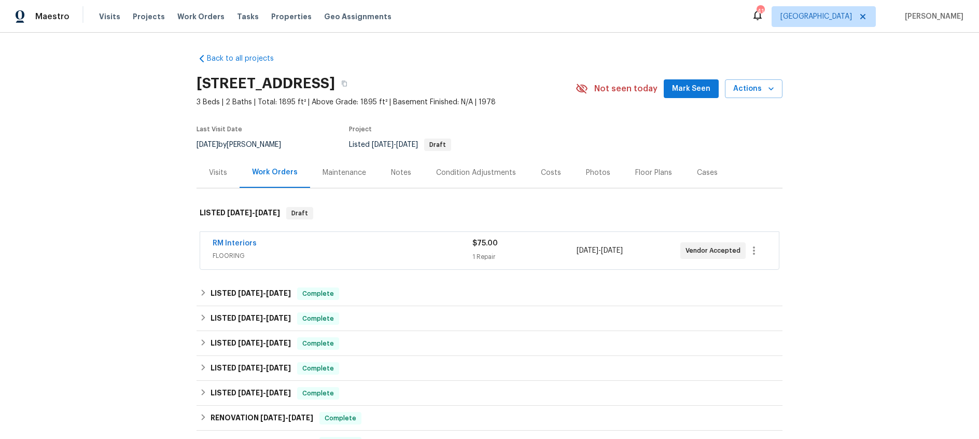
click at [347, 238] on div "RM Interiors" at bounding box center [343, 244] width 260 height 12
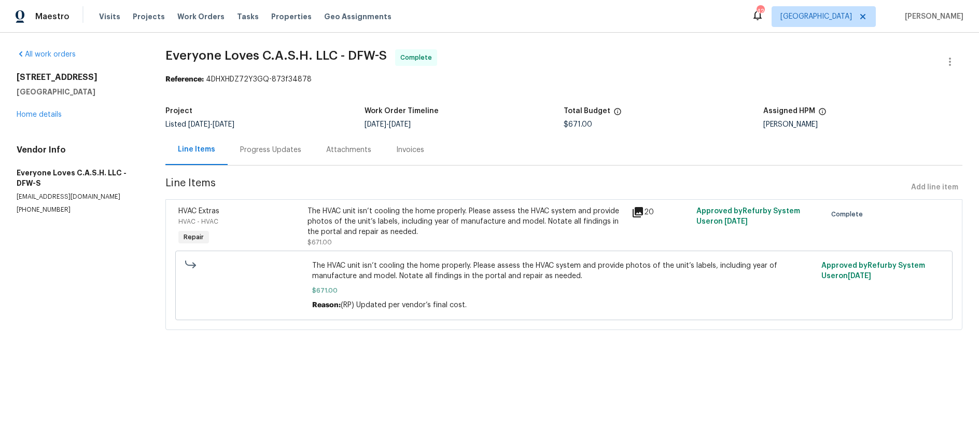
click at [268, 151] on div "Progress Updates" at bounding box center [270, 150] width 61 height 10
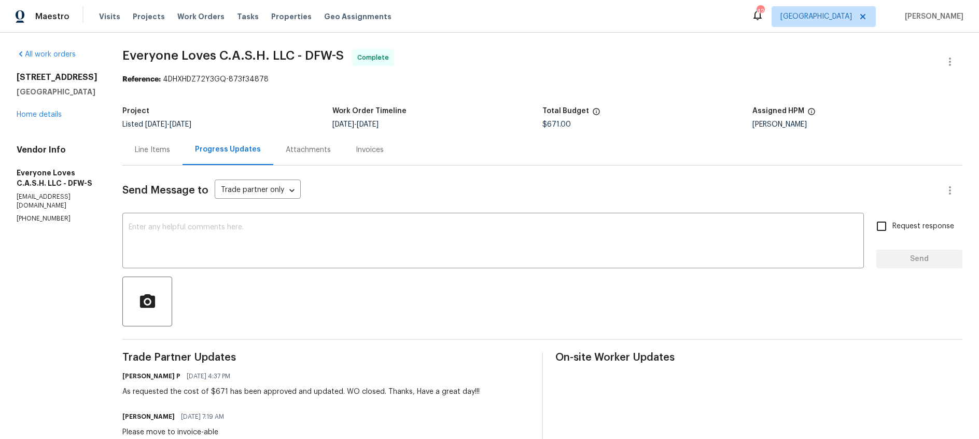
click at [170, 151] on div "Line Items" at bounding box center [152, 150] width 35 height 10
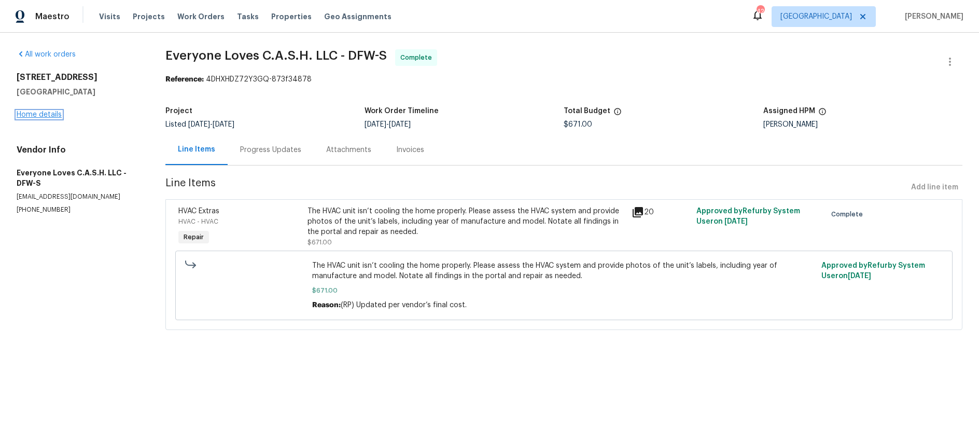
click at [46, 115] on link "Home details" at bounding box center [39, 114] width 45 height 7
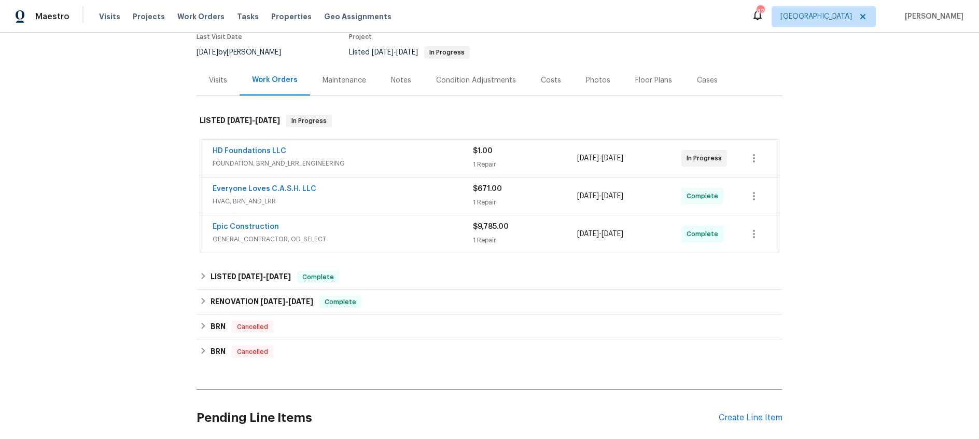
scroll to position [108, 0]
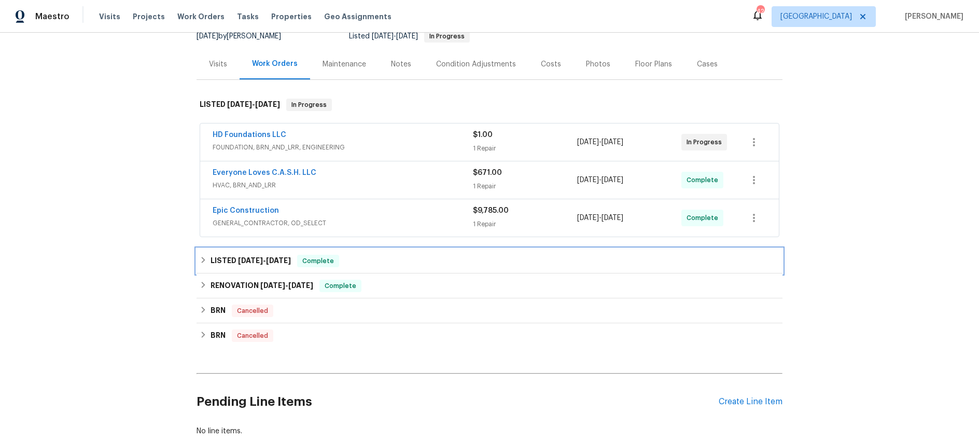
click at [254, 257] on span "4/25/25" at bounding box center [250, 260] width 25 height 7
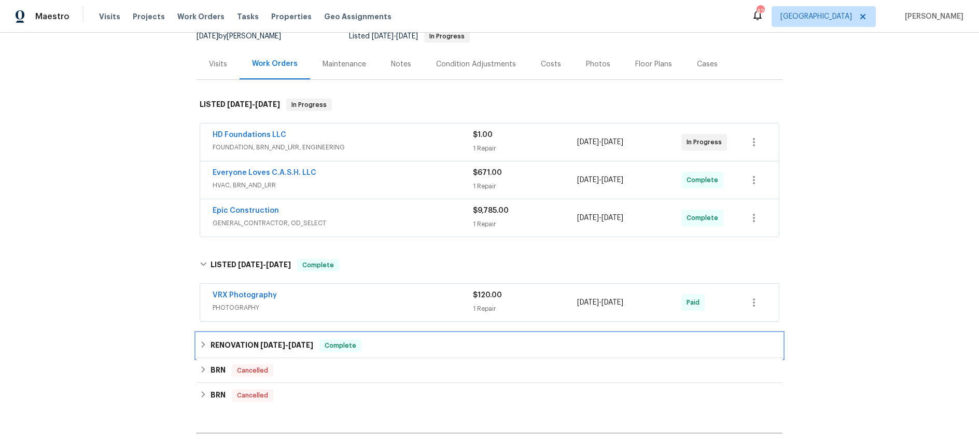
click at [273, 344] on span "4/3/25" at bounding box center [272, 344] width 25 height 7
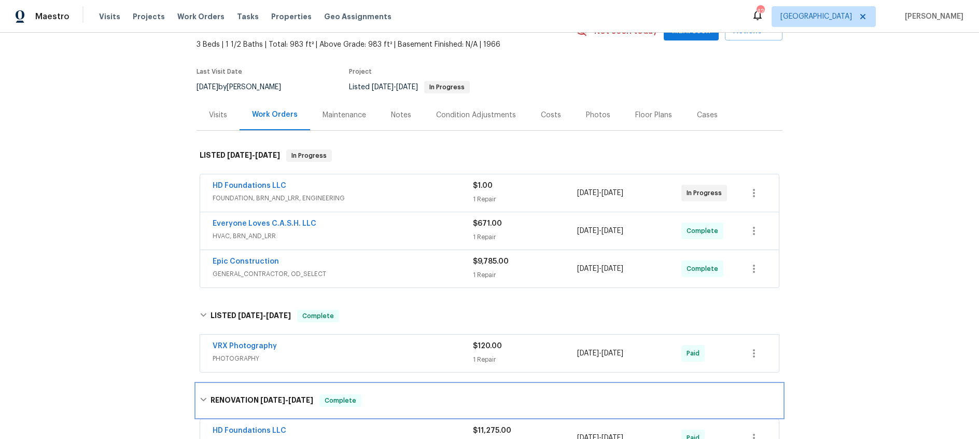
scroll to position [39, 0]
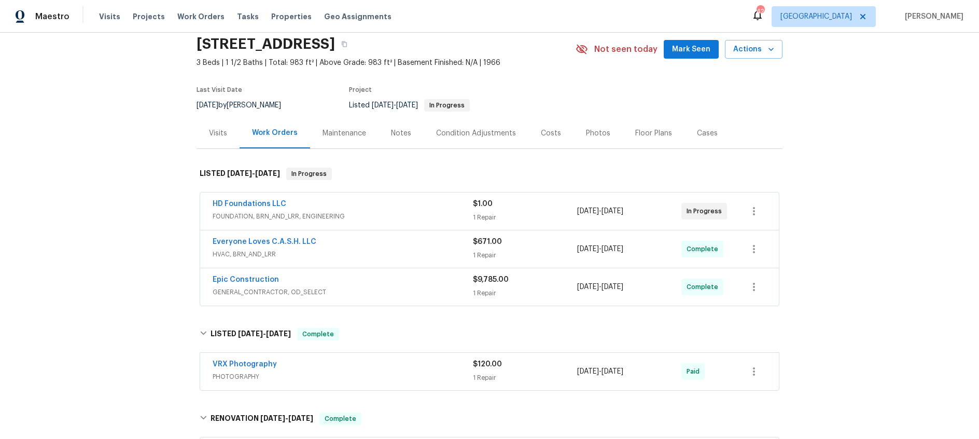
click at [404, 197] on div "HD Foundations LLC FOUNDATION, BRN_AND_LRR, ENGINEERING $1.00 1 Repair 8/27/202…" at bounding box center [489, 210] width 579 height 37
click at [372, 209] on div "HD Foundations LLC" at bounding box center [343, 205] width 260 height 12
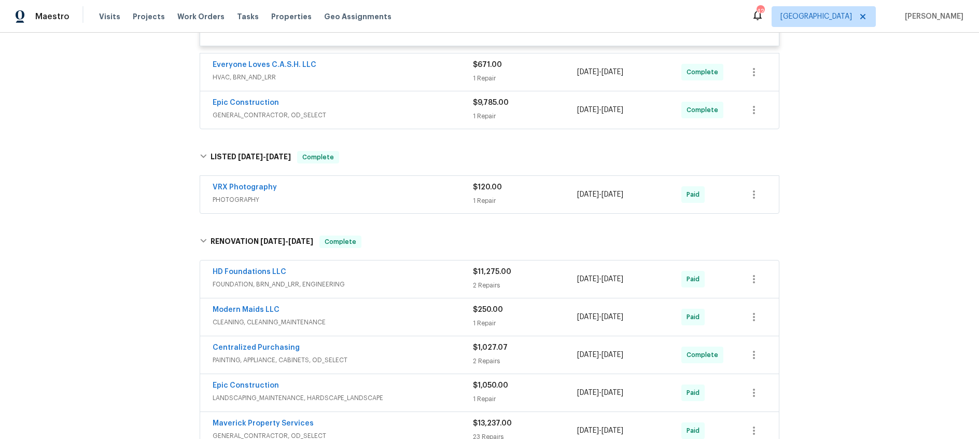
scroll to position [119, 0]
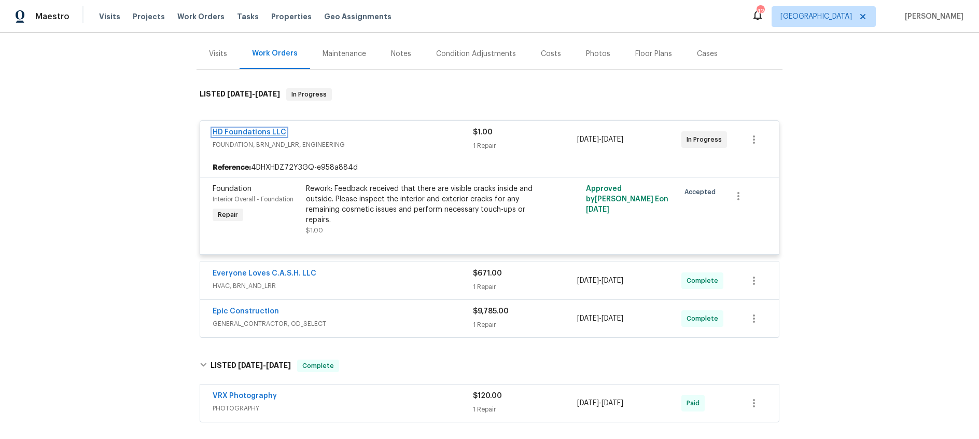
click at [254, 129] on link "HD Foundations LLC" at bounding box center [250, 132] width 74 height 7
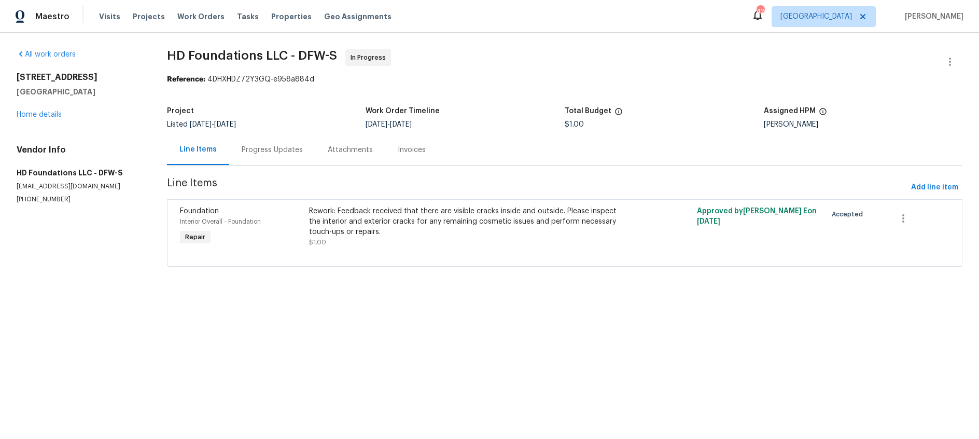
click at [257, 152] on div "Progress Updates" at bounding box center [272, 150] width 61 height 10
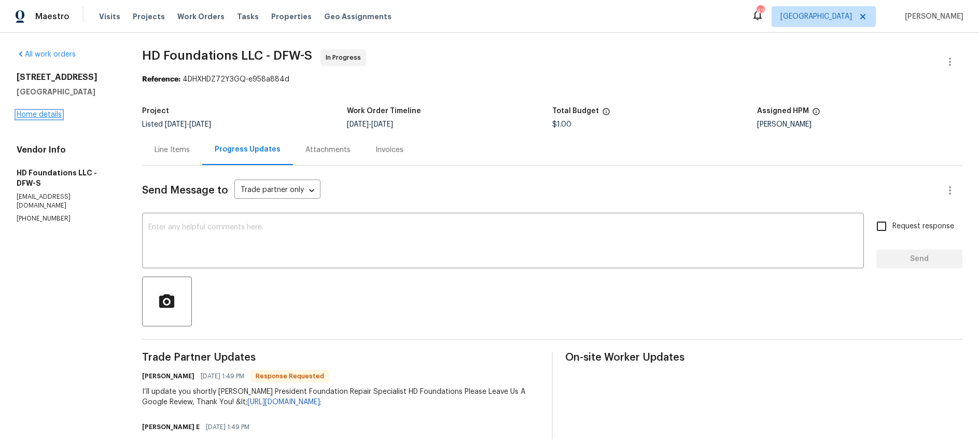
click at [47, 115] on link "Home details" at bounding box center [39, 114] width 45 height 7
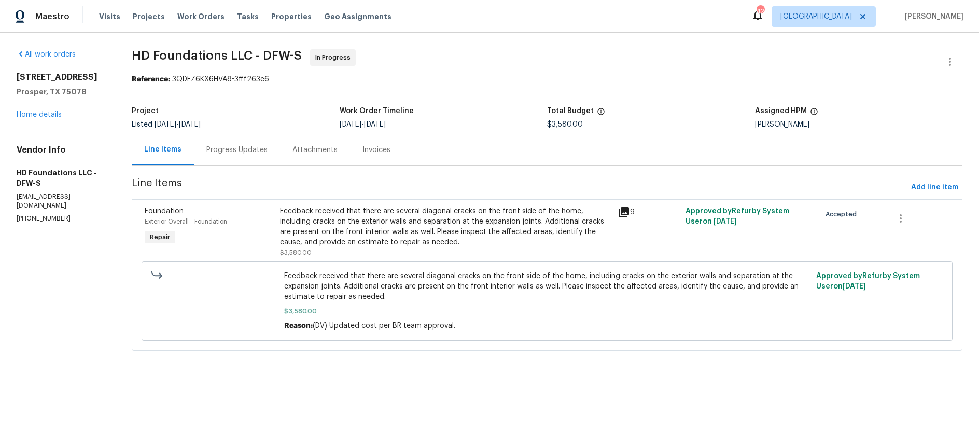
click at [241, 149] on div "Progress Updates" at bounding box center [236, 150] width 61 height 10
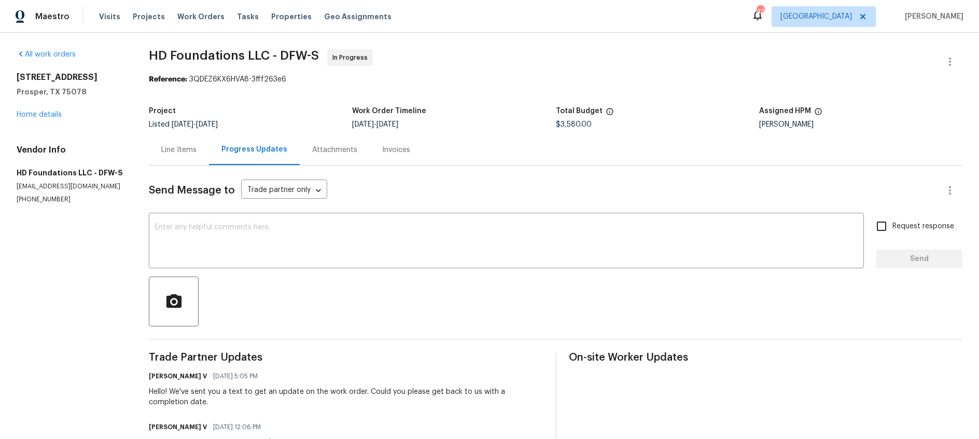
click at [170, 151] on div "Line Items" at bounding box center [178, 150] width 35 height 10
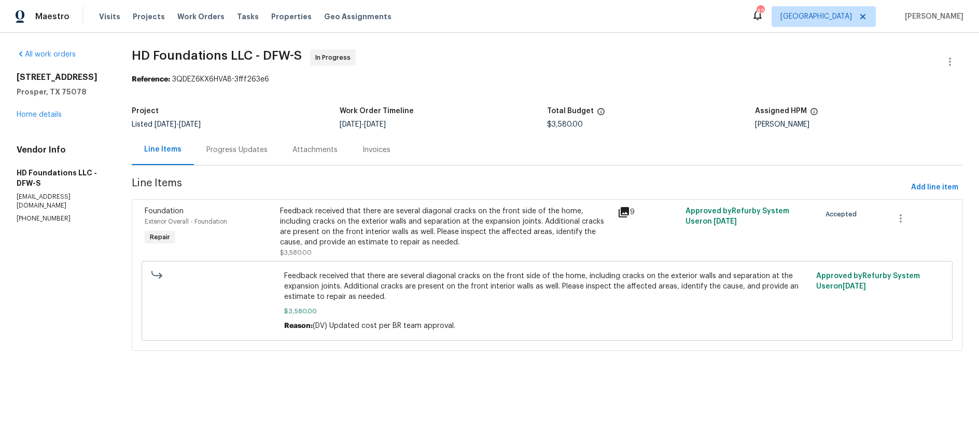
click at [624, 212] on icon at bounding box center [624, 212] width 10 height 10
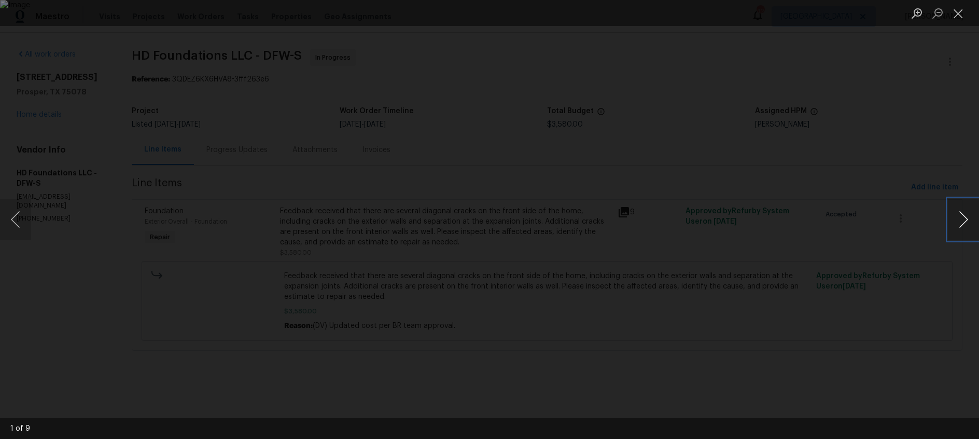
click at [961, 216] on button "Next image" at bounding box center [963, 219] width 31 height 41
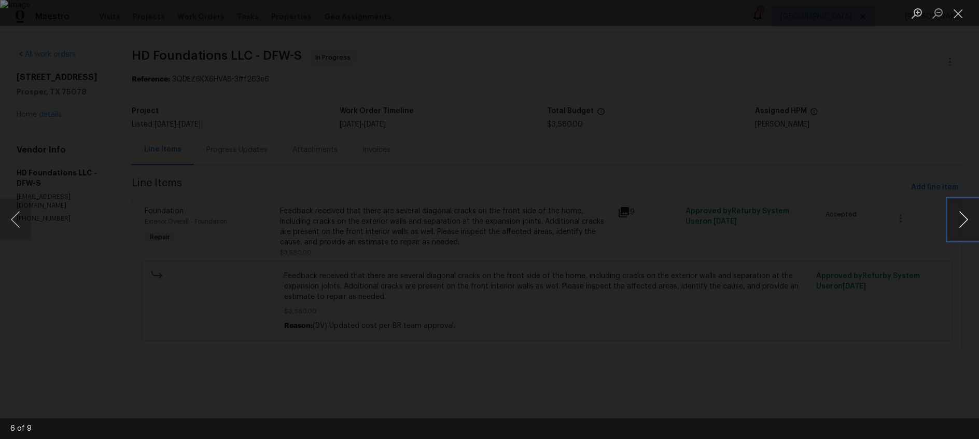
click at [961, 216] on button "Next image" at bounding box center [963, 219] width 31 height 41
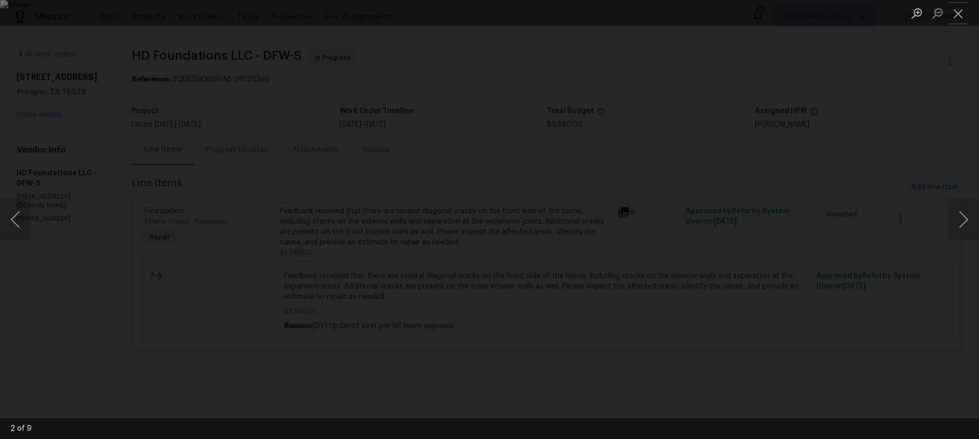
drag, startPoint x: 956, startPoint y: 15, endPoint x: 800, endPoint y: 25, distance: 156.4
click at [956, 15] on button "Close lightbox" at bounding box center [958, 13] width 21 height 18
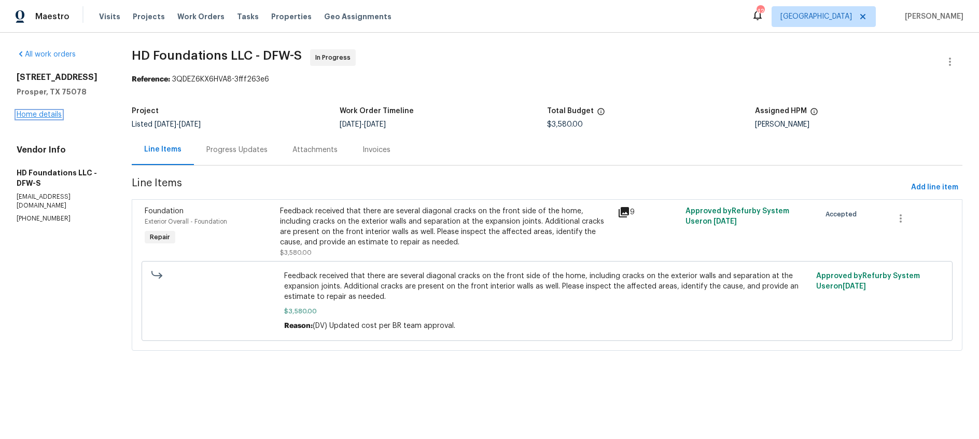
click at [27, 117] on link "Home details" at bounding box center [39, 114] width 45 height 7
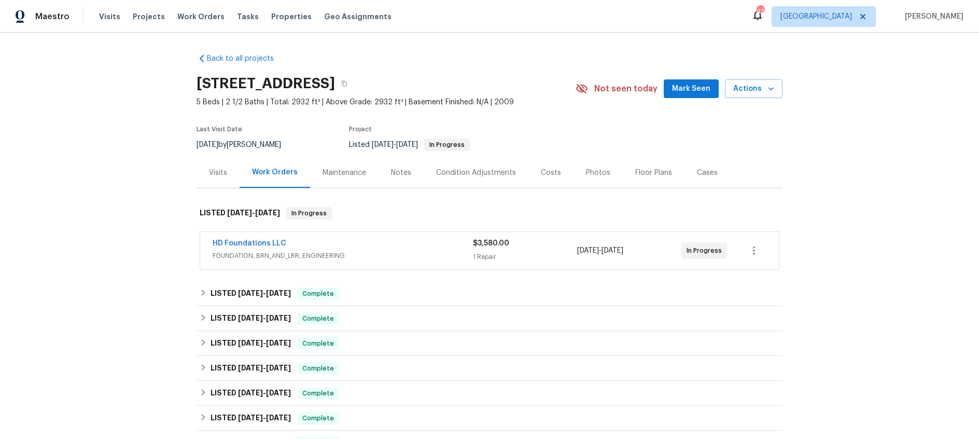
click at [216, 172] on div "Visits" at bounding box center [218, 172] width 18 height 10
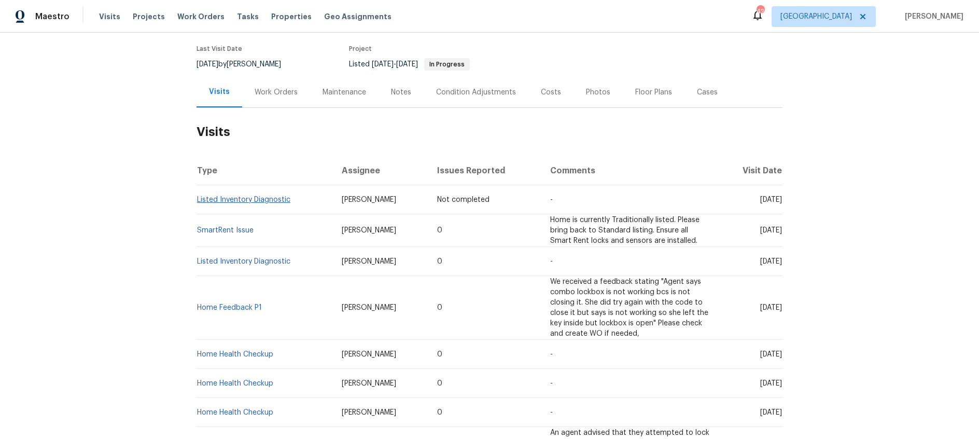
scroll to position [81, 0]
click at [247, 199] on link "Listed Inventory Diagnostic" at bounding box center [243, 198] width 93 height 7
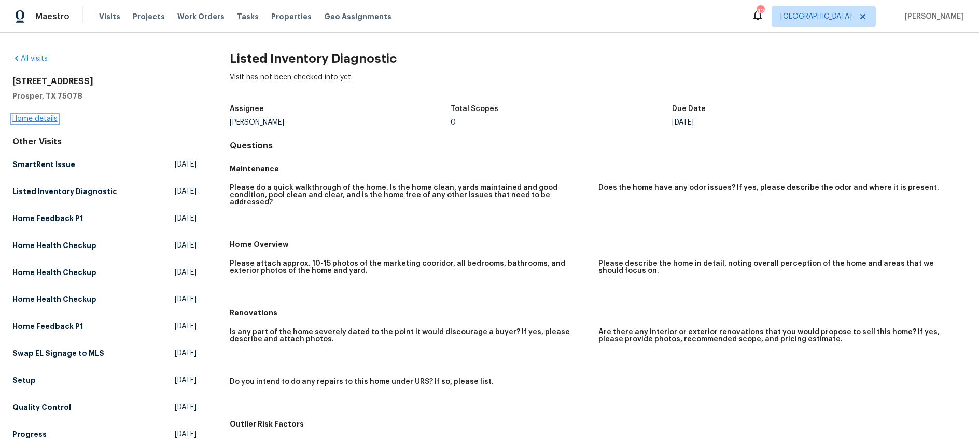
click at [36, 116] on link "Home details" at bounding box center [34, 118] width 45 height 7
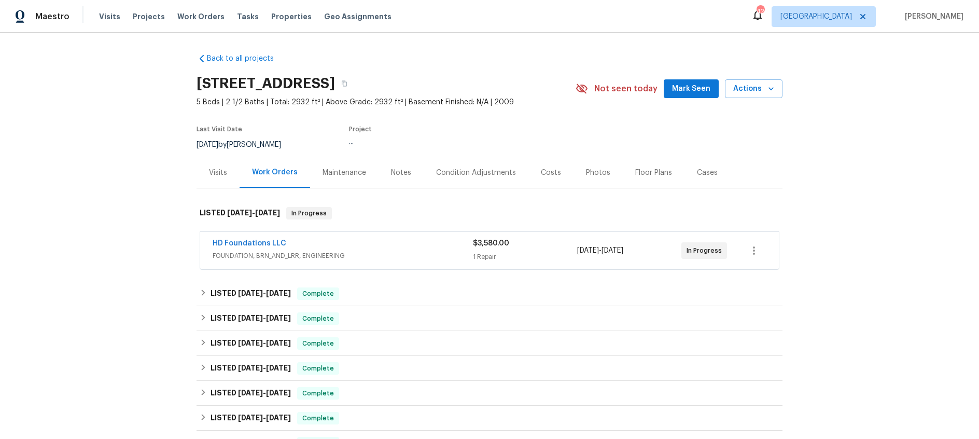
click at [221, 174] on div "Visits" at bounding box center [218, 172] width 18 height 10
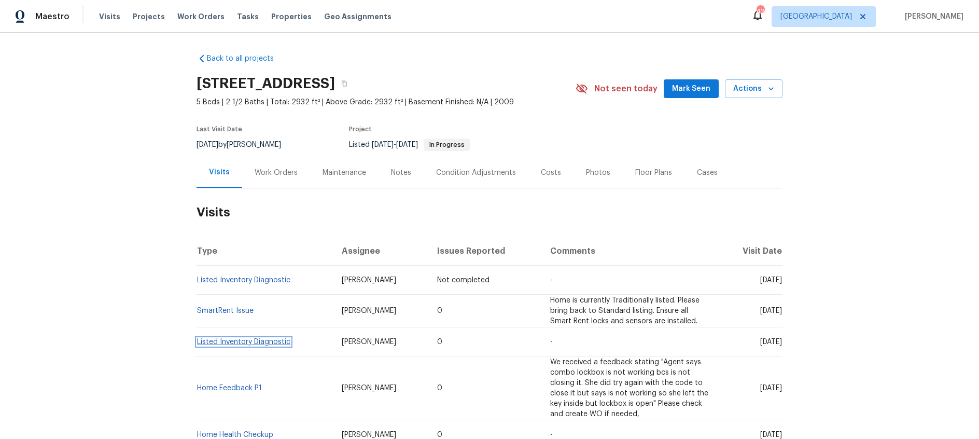
click at [273, 340] on link "Listed Inventory Diagnostic" at bounding box center [243, 341] width 93 height 7
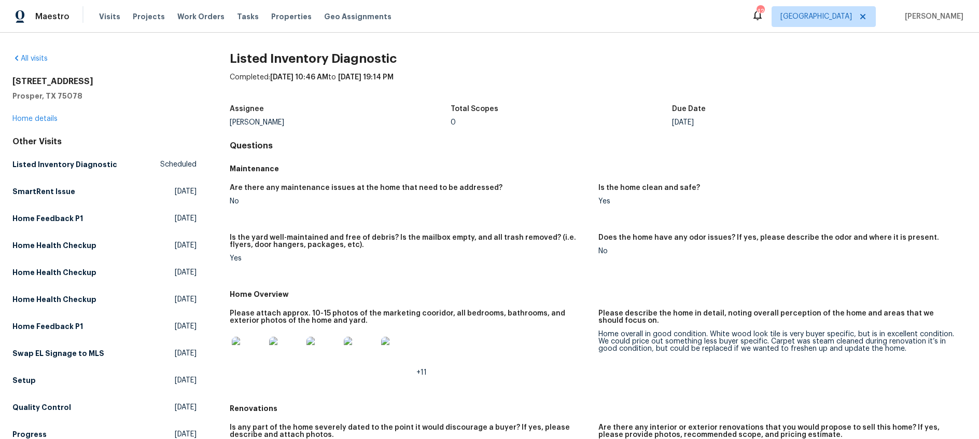
click at [41, 123] on div "1070 Kent Dr Prosper, TX 75078 Home details" at bounding box center [104, 100] width 184 height 48
click at [43, 117] on link "Home details" at bounding box center [34, 118] width 45 height 7
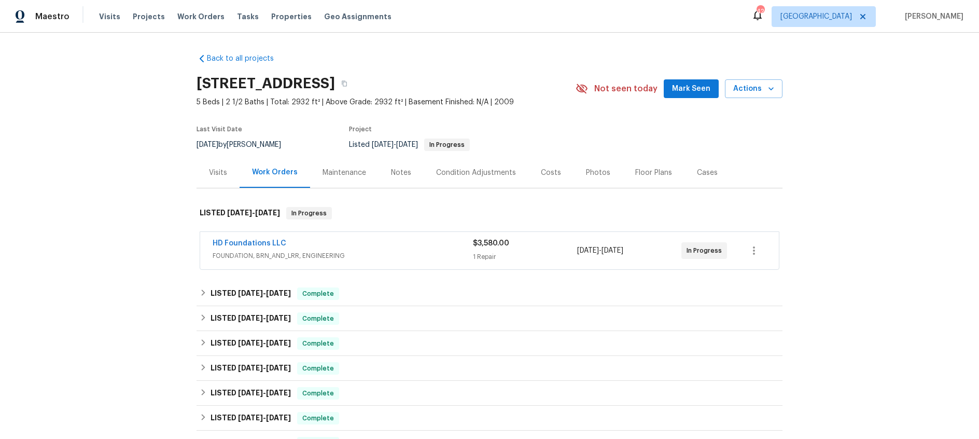
click at [398, 242] on div "HD Foundations LLC" at bounding box center [343, 244] width 260 height 12
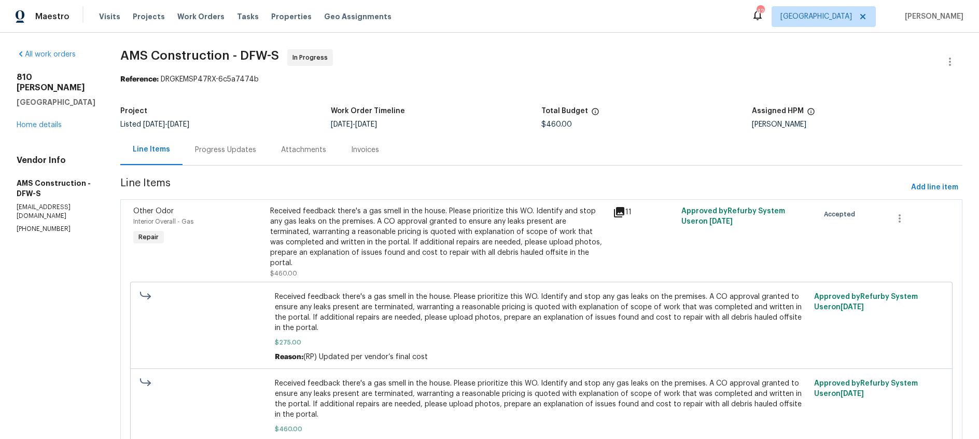
scroll to position [50, 0]
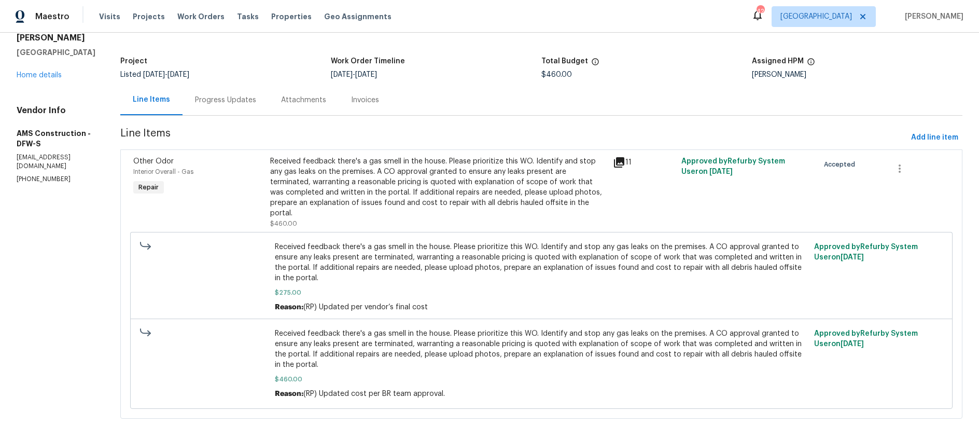
click at [200, 103] on div "Progress Updates" at bounding box center [225, 100] width 61 height 10
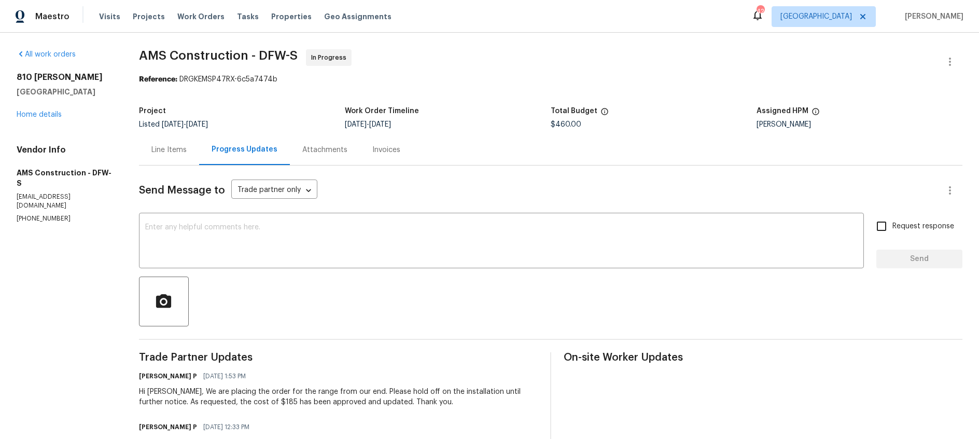
click at [176, 149] on div "Line Items" at bounding box center [168, 150] width 35 height 10
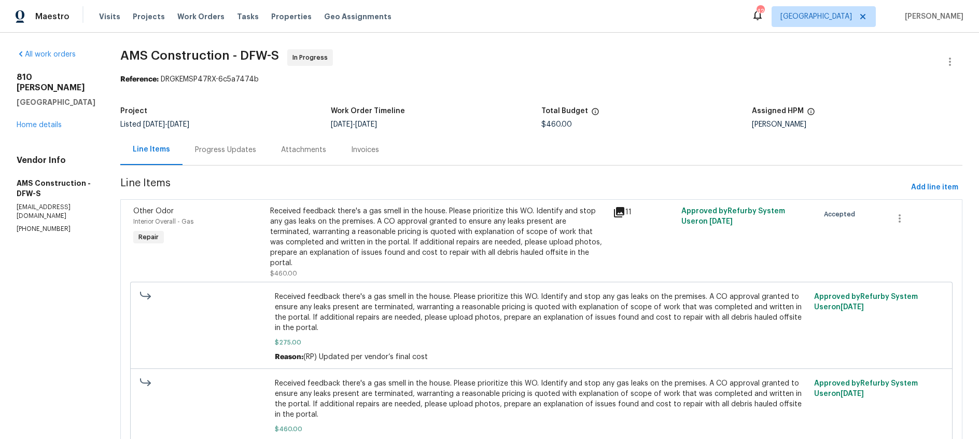
scroll to position [50, 0]
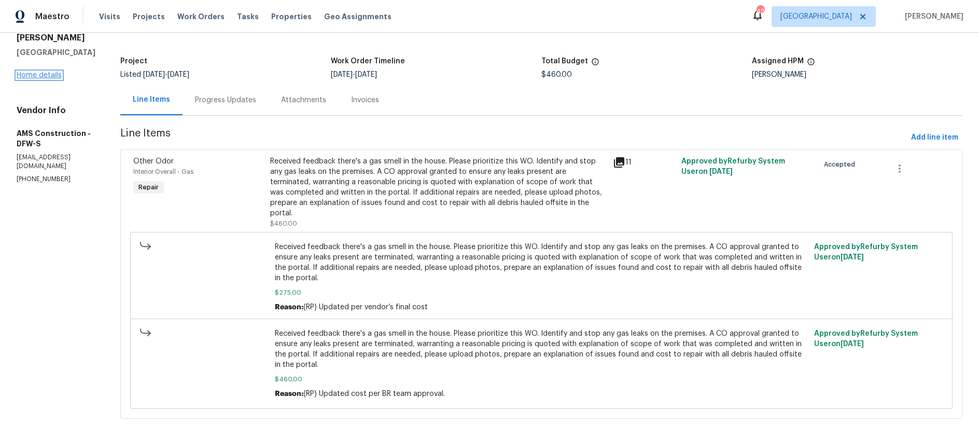
click at [39, 72] on link "Home details" at bounding box center [39, 75] width 45 height 7
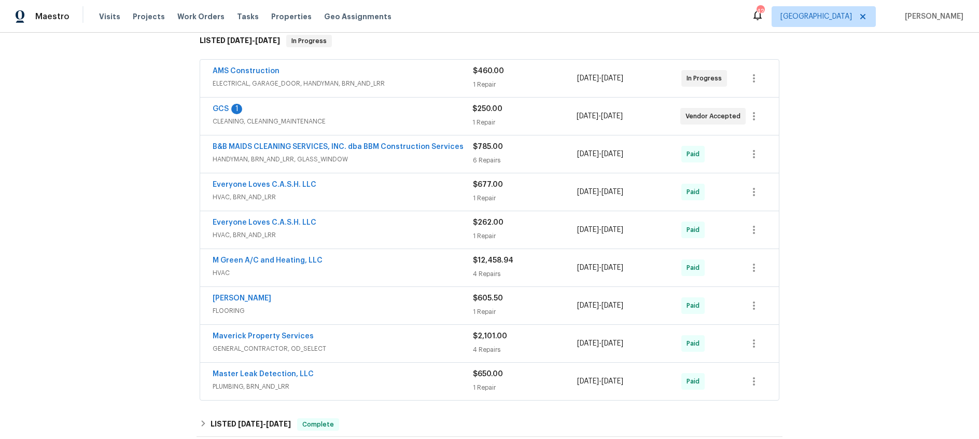
scroll to position [187, 0]
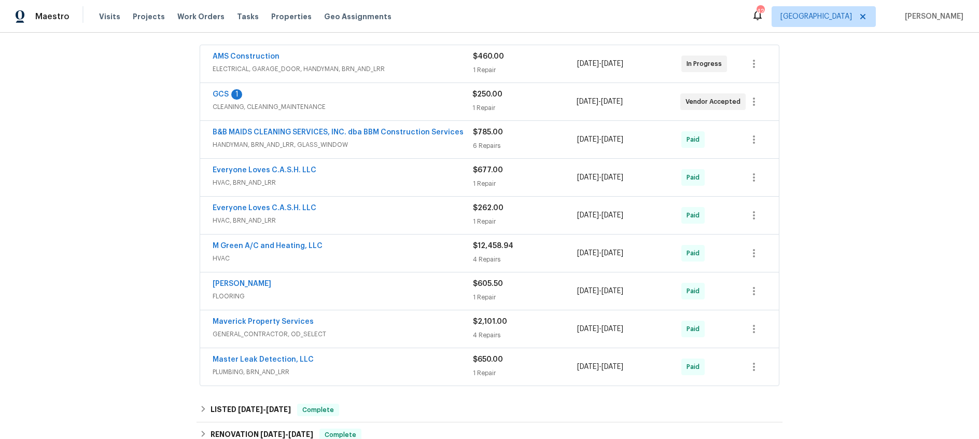
click at [388, 251] on div "M Green A/C and Heating, LLC" at bounding box center [343, 247] width 260 height 12
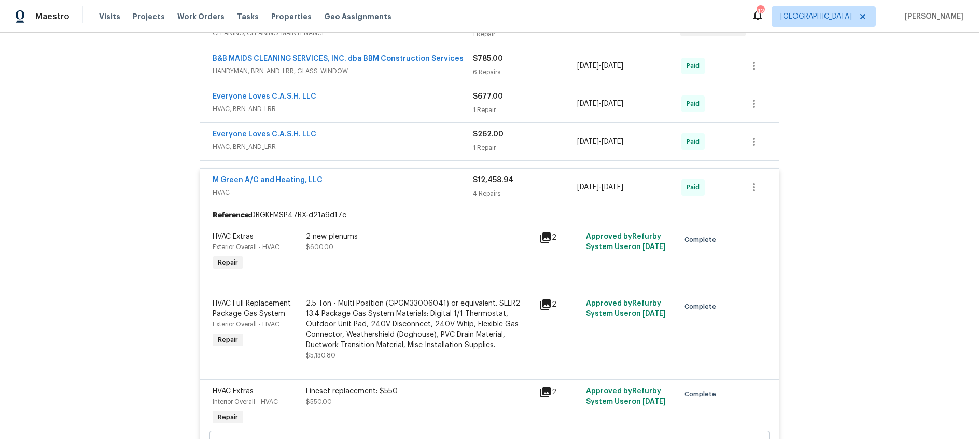
scroll to position [179, 0]
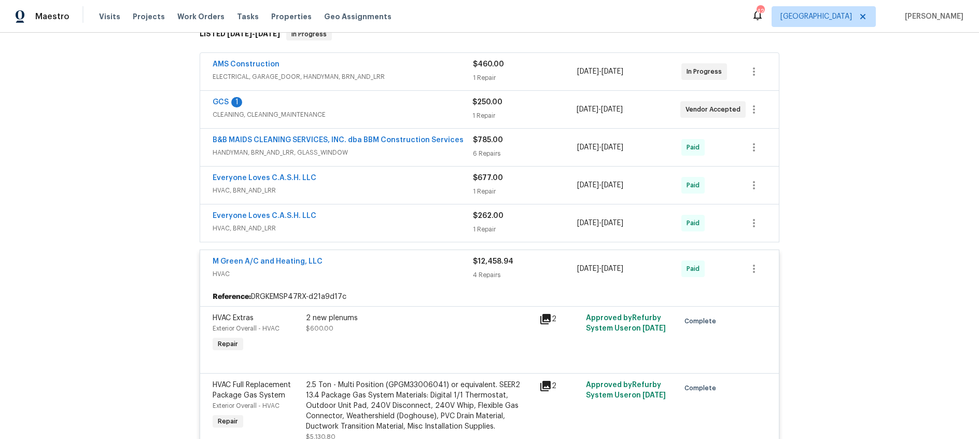
click at [398, 263] on div "M Green A/C and Heating, LLC" at bounding box center [343, 262] width 260 height 12
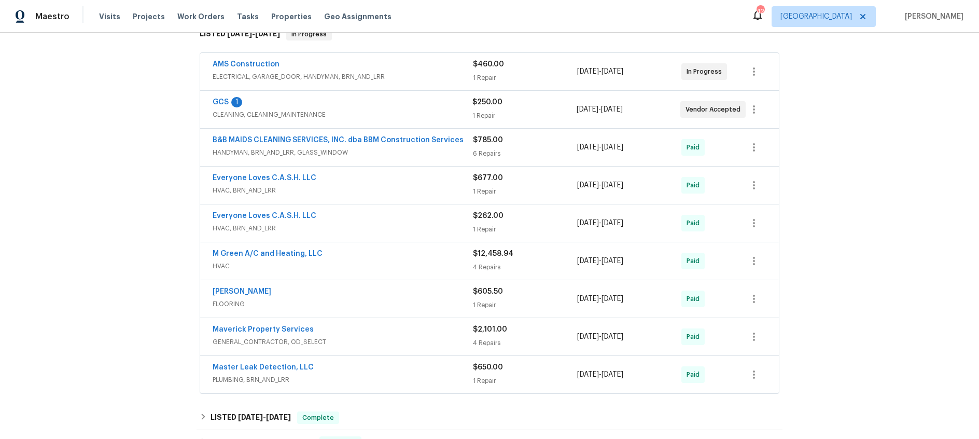
click at [376, 223] on span "HVAC, BRN_AND_LRR" at bounding box center [343, 228] width 260 height 10
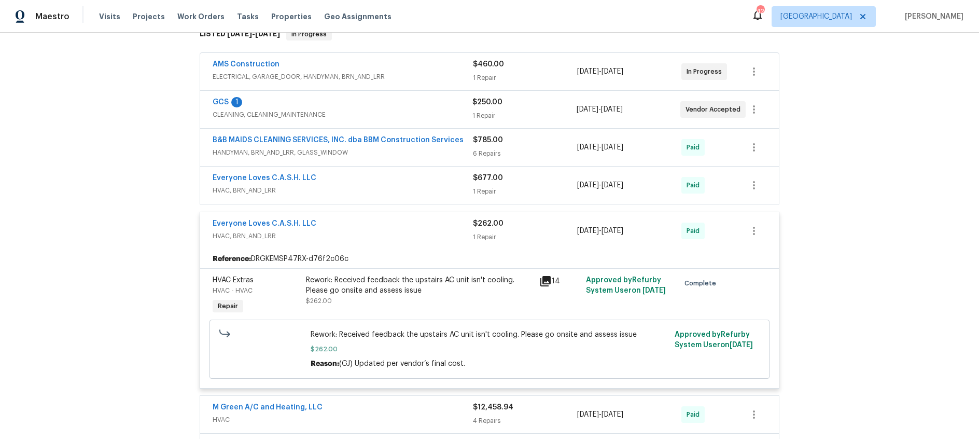
click at [377, 232] on span "HVAC, BRN_AND_LRR" at bounding box center [343, 236] width 260 height 10
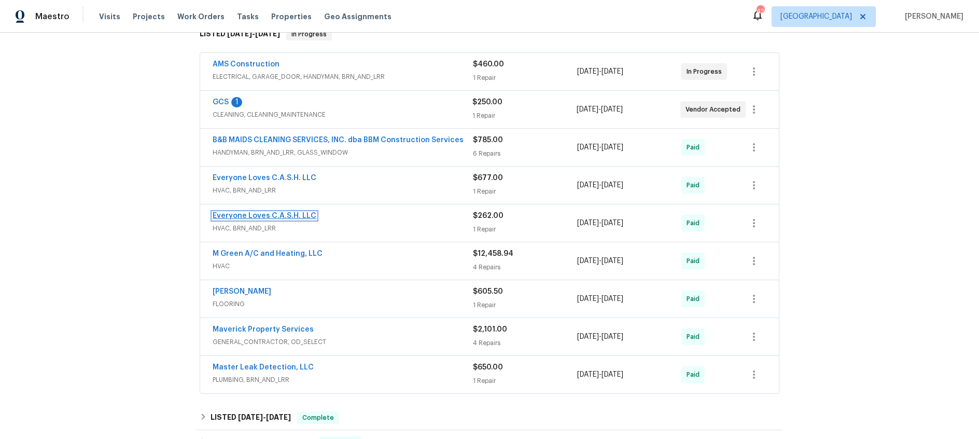
click at [277, 215] on link "Everyone Loves C.A.S.H. LLC" at bounding box center [265, 215] width 104 height 7
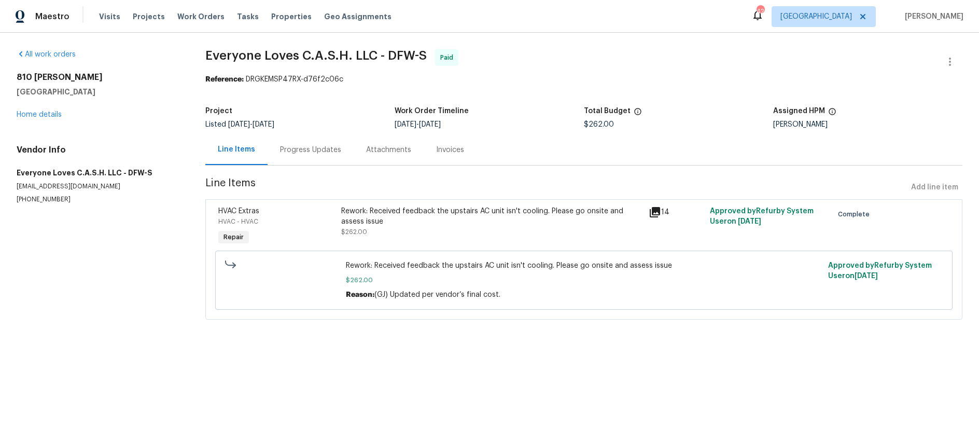
click at [285, 151] on div "Progress Updates" at bounding box center [310, 150] width 61 height 10
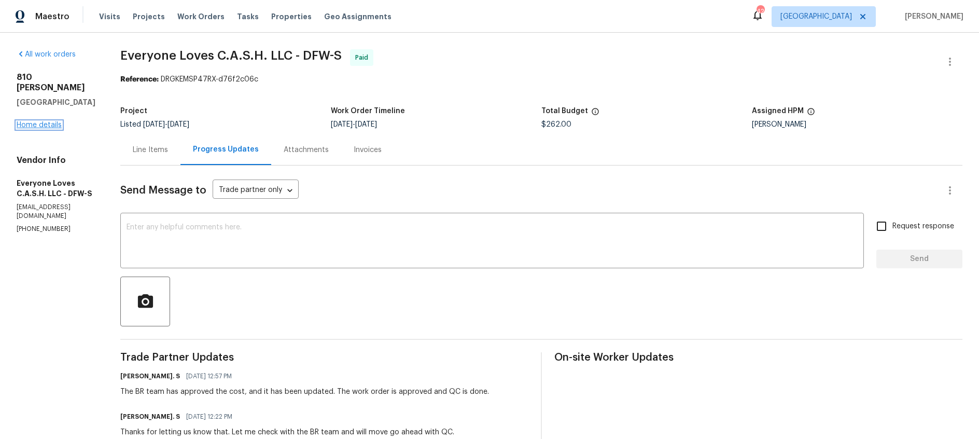
click at [40, 121] on link "Home details" at bounding box center [39, 124] width 45 height 7
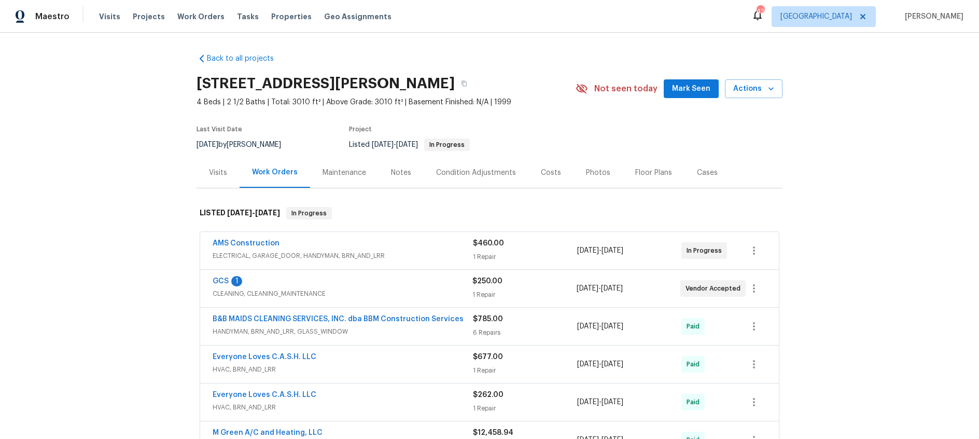
click at [408, 357] on div "Everyone Loves C.A.S.H. LLC" at bounding box center [343, 358] width 260 height 12
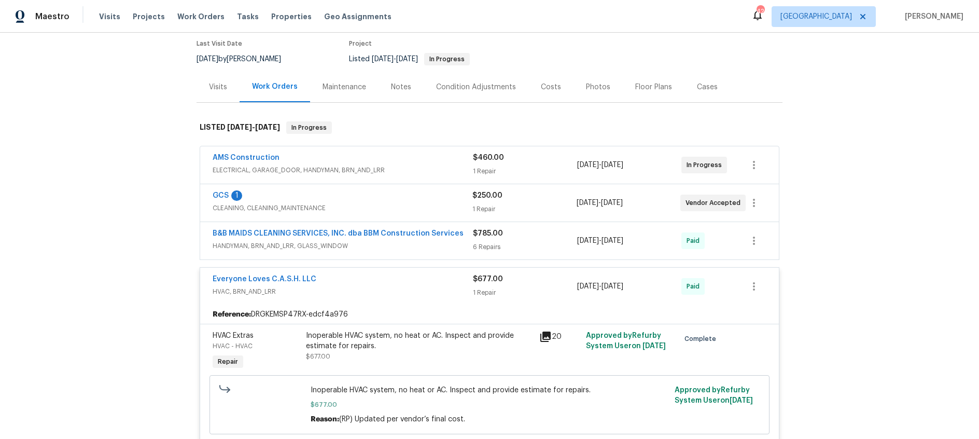
scroll to position [114, 0]
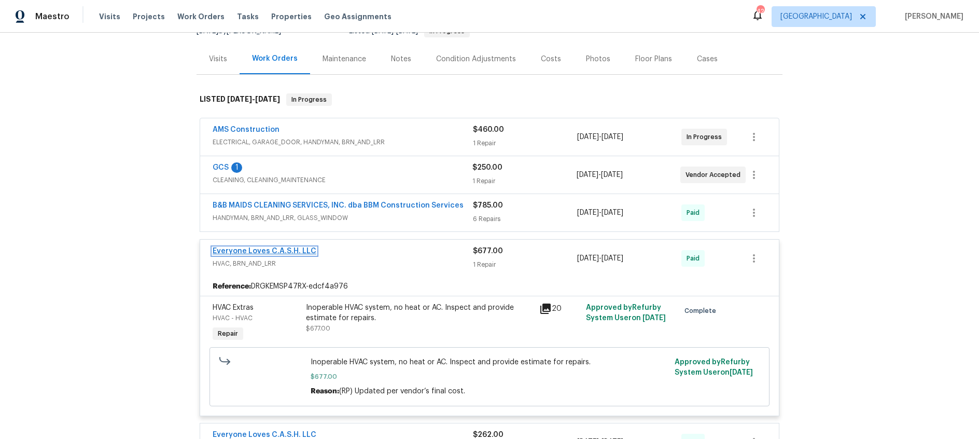
click at [275, 247] on link "Everyone Loves C.A.S.H. LLC" at bounding box center [265, 250] width 104 height 7
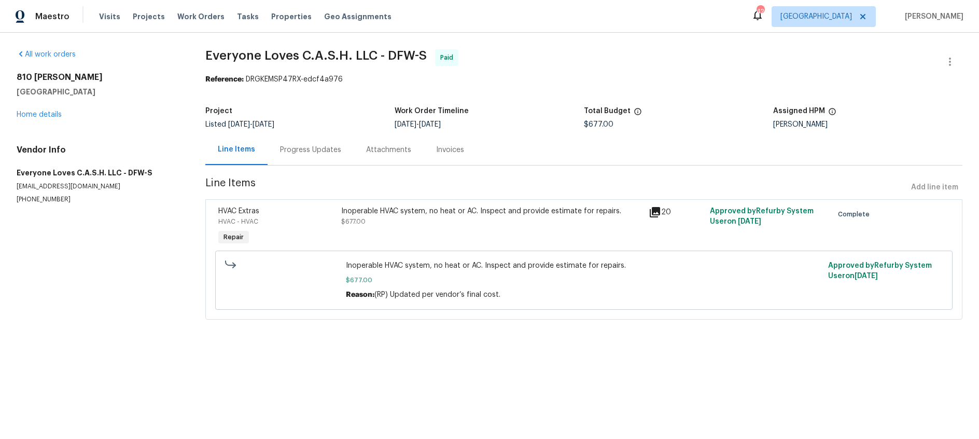
click at [654, 215] on icon at bounding box center [655, 212] width 10 height 10
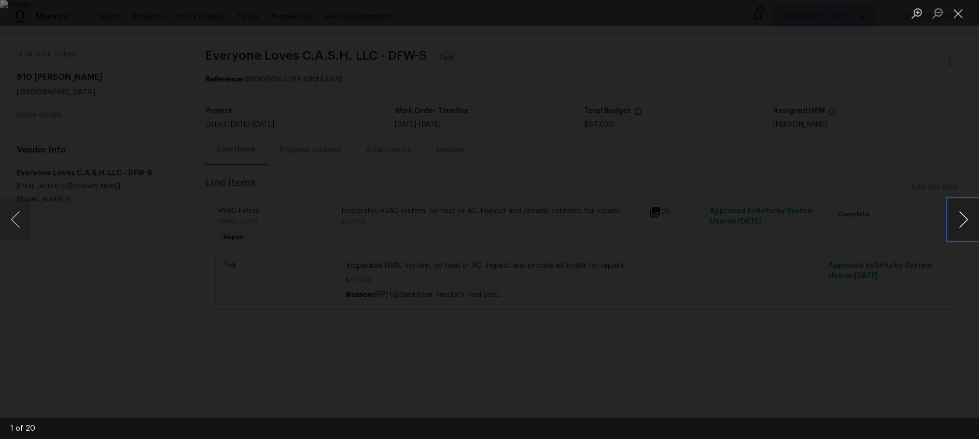
click at [971, 219] on button "Next image" at bounding box center [963, 219] width 31 height 41
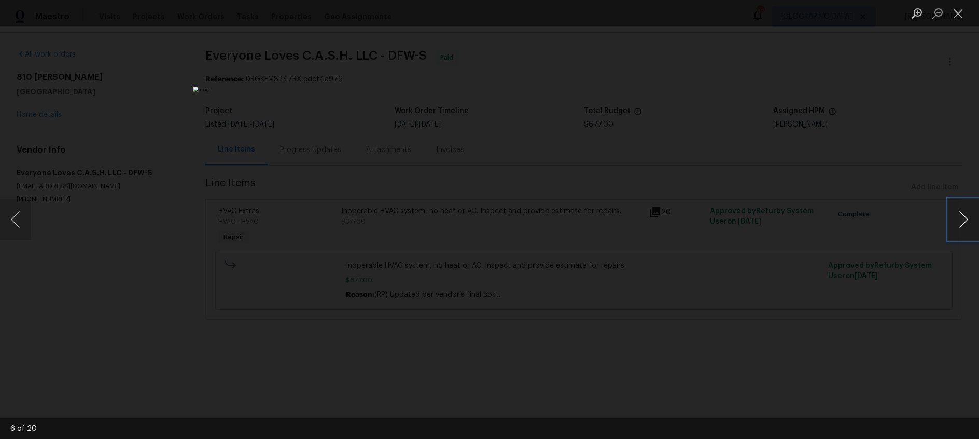
click at [971, 219] on button "Next image" at bounding box center [963, 219] width 31 height 41
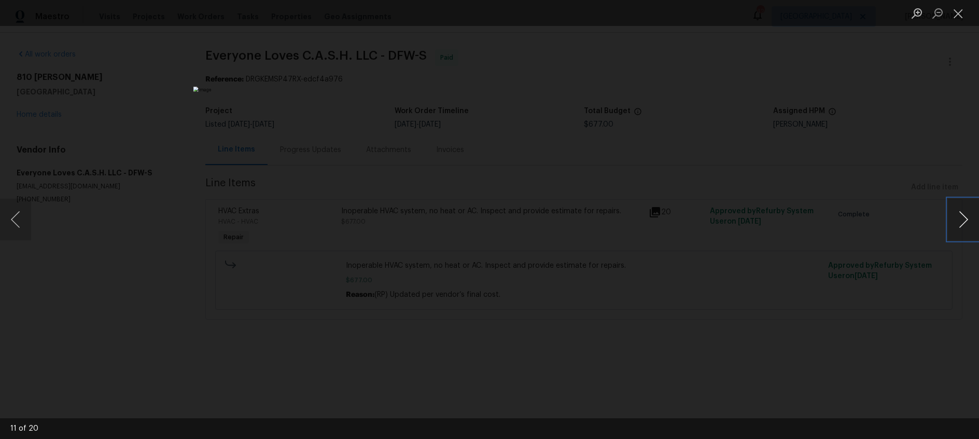
click at [971, 219] on button "Next image" at bounding box center [963, 219] width 31 height 41
click at [956, 13] on button "Close lightbox" at bounding box center [958, 13] width 21 height 18
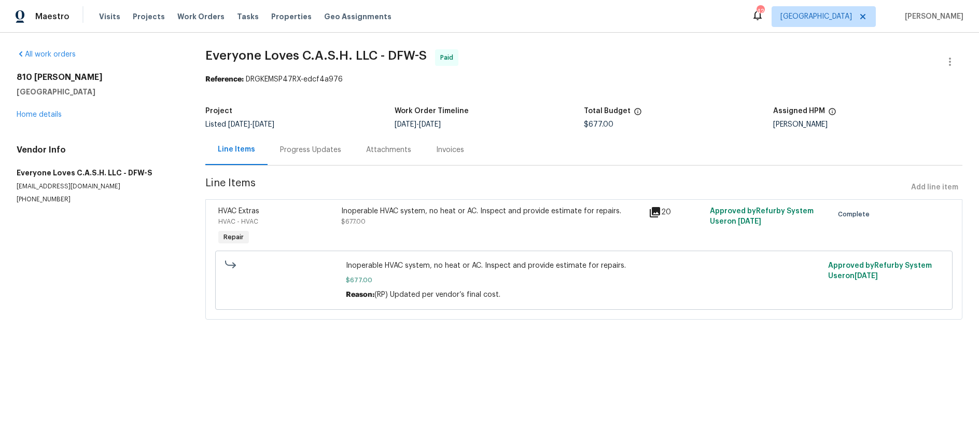
click at [317, 152] on div "Progress Updates" at bounding box center [310, 150] width 61 height 10
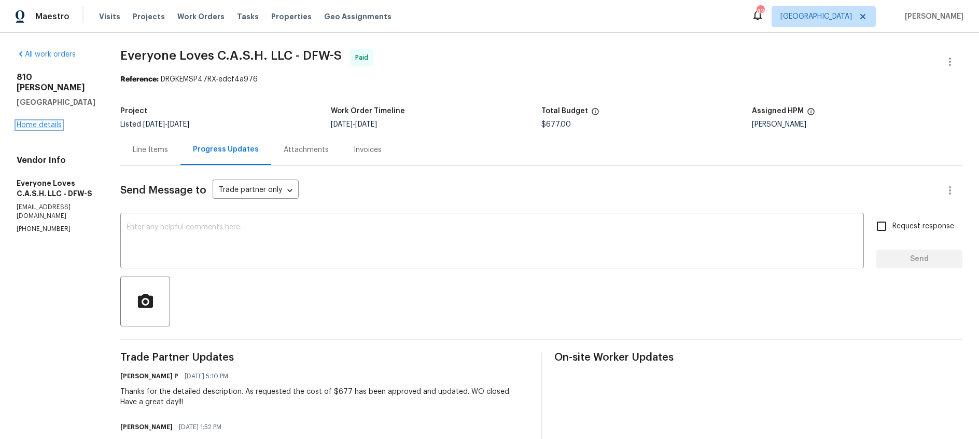
click at [44, 121] on link "Home details" at bounding box center [39, 124] width 45 height 7
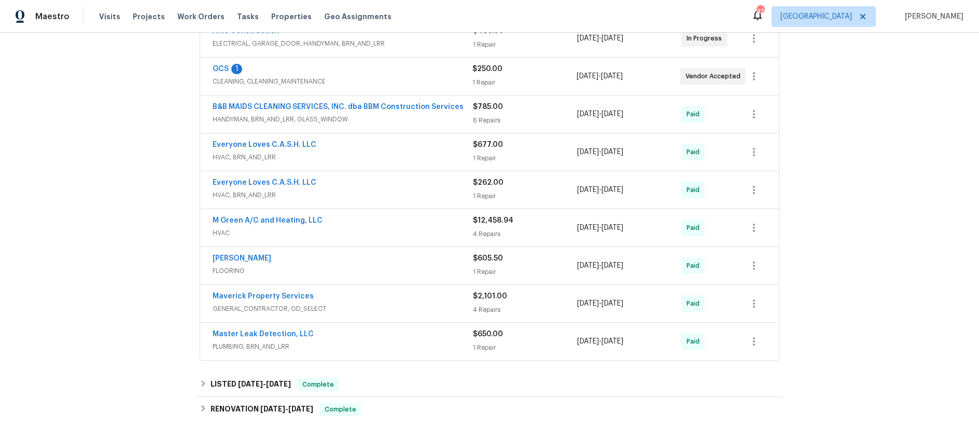
scroll to position [214, 0]
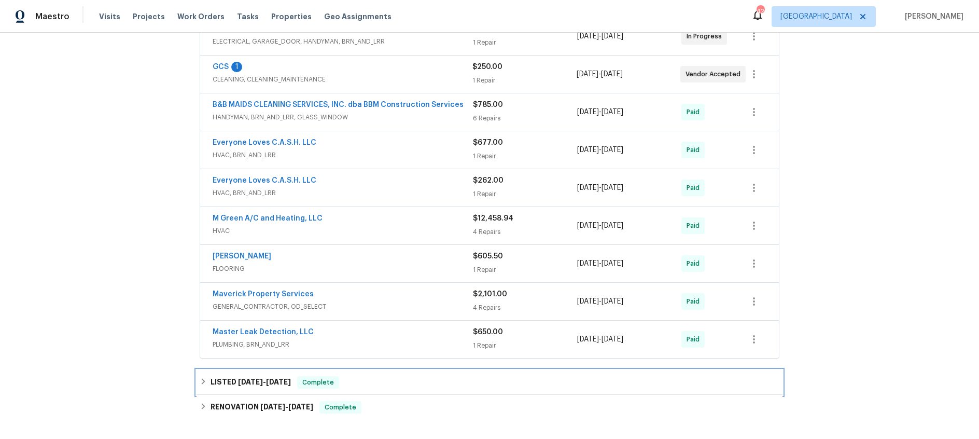
click at [275, 379] on span "3/27/25" at bounding box center [278, 381] width 25 height 7
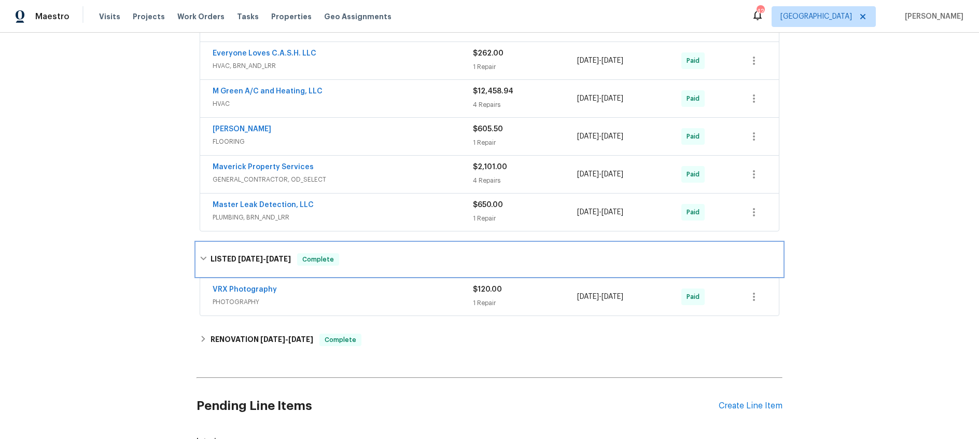
scroll to position [342, 0]
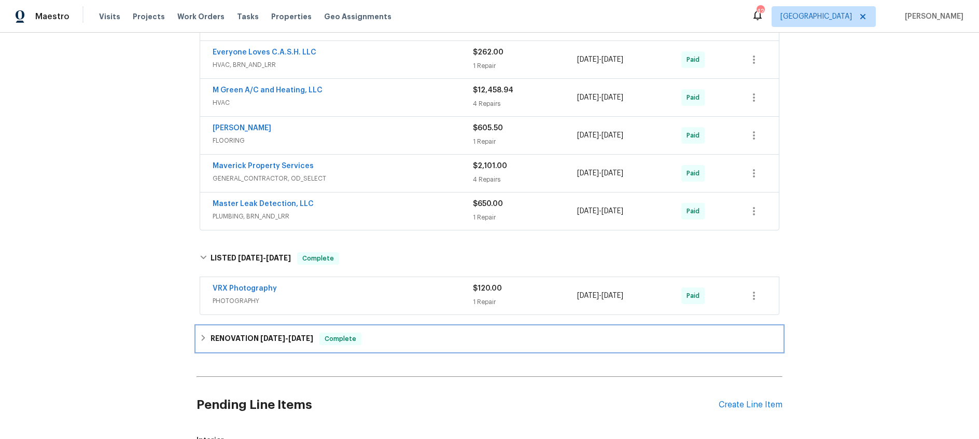
click at [256, 331] on div "RENOVATION 1/28/25 - 2/12/25 Complete" at bounding box center [490, 338] width 586 height 25
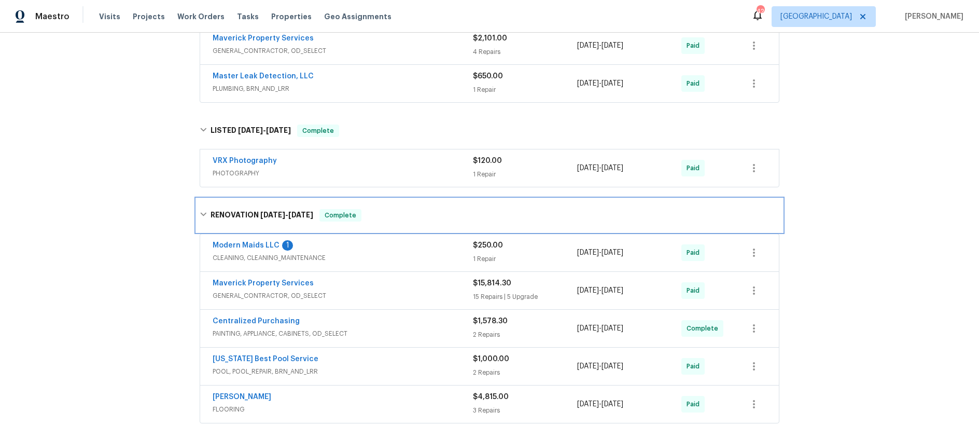
scroll to position [508, 0]
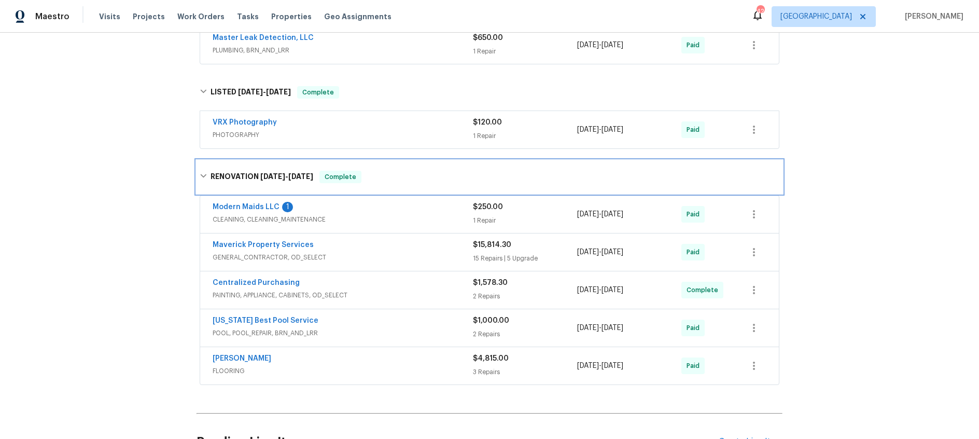
click at [254, 174] on h6 "RENOVATION 1/28/25 - 2/12/25" at bounding box center [262, 177] width 103 height 12
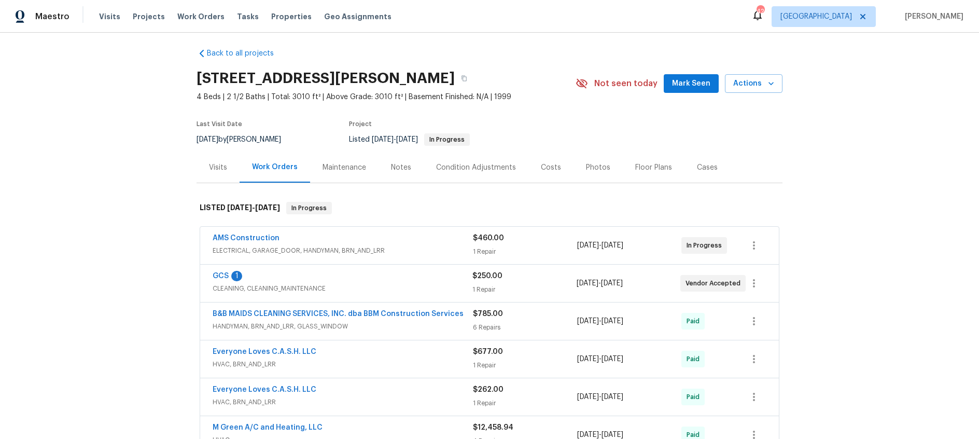
scroll to position [0, 0]
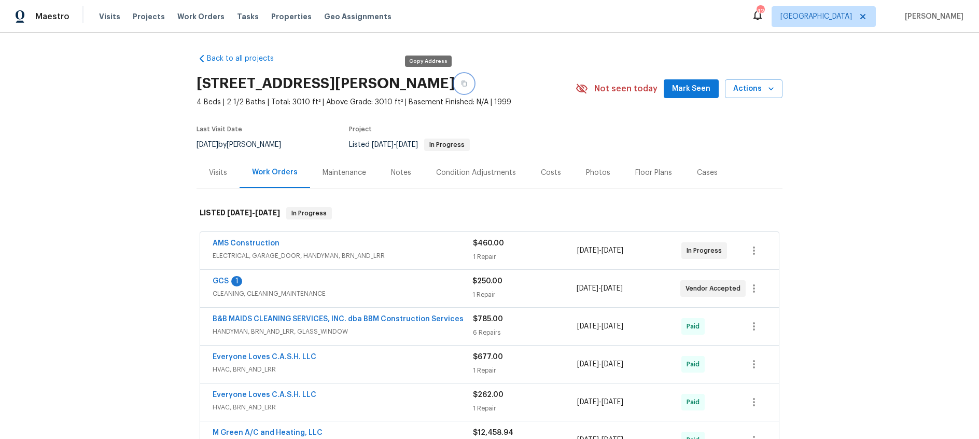
click at [461, 82] on icon "button" at bounding box center [464, 83] width 6 height 6
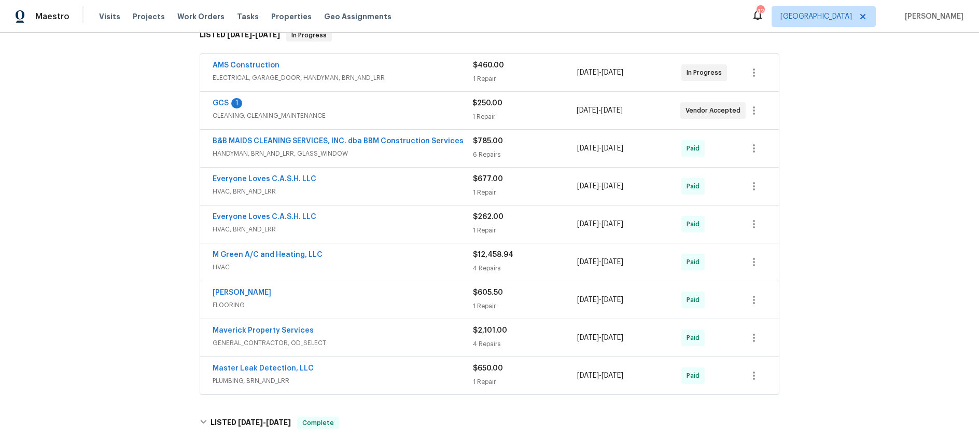
scroll to position [179, 0]
click at [382, 332] on div "Maverick Property Services" at bounding box center [343, 330] width 260 height 12
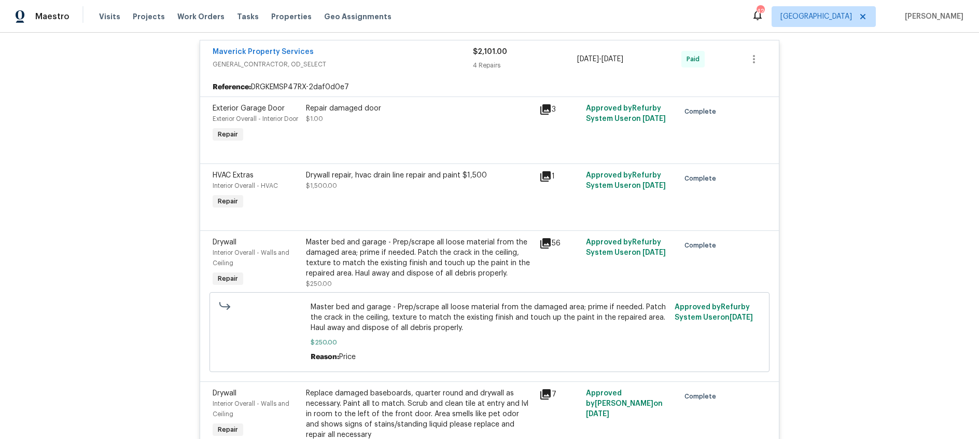
scroll to position [0, 0]
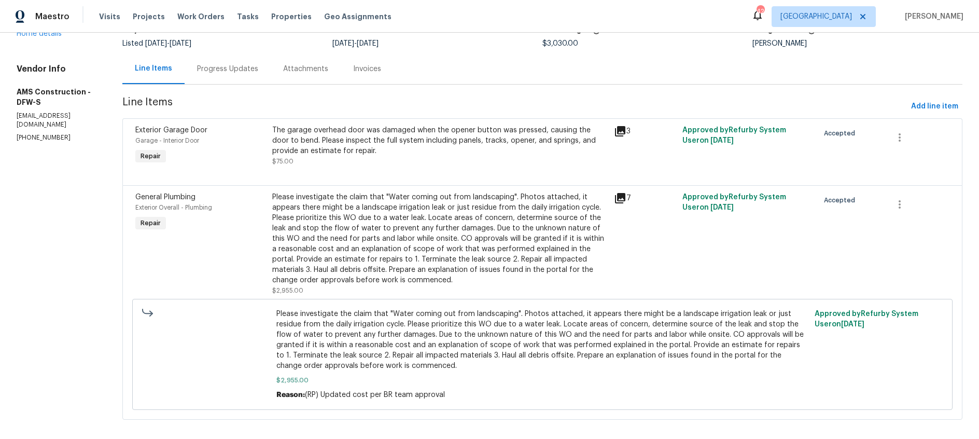
scroll to position [92, 0]
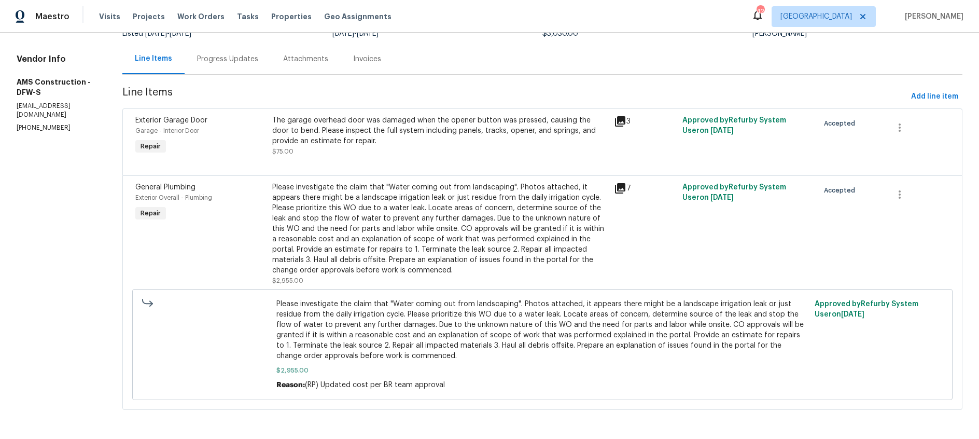
click at [616, 188] on icon at bounding box center [620, 188] width 12 height 12
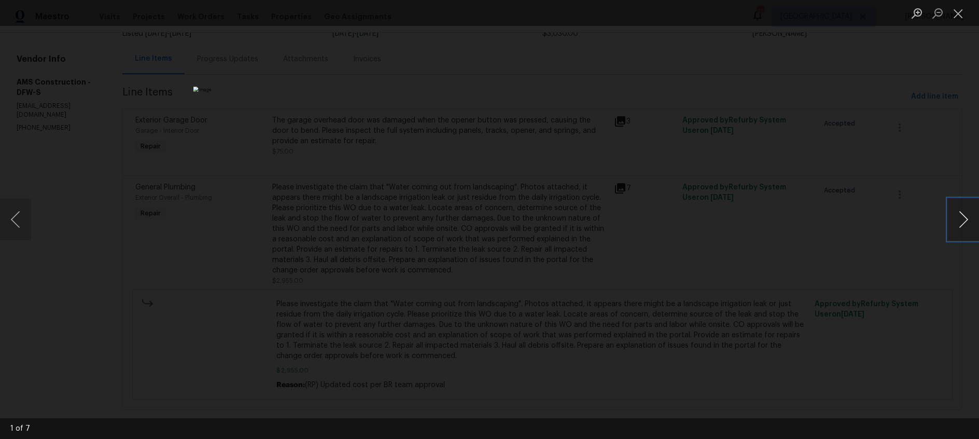
click at [965, 221] on button "Next image" at bounding box center [963, 219] width 31 height 41
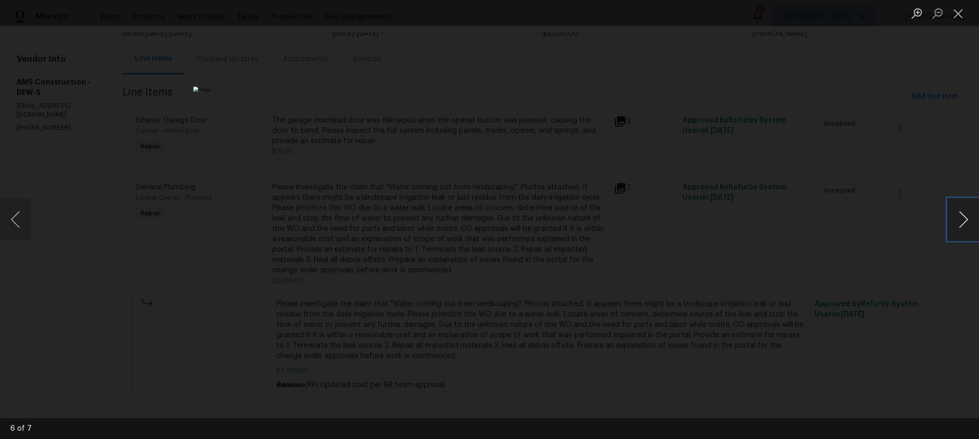
click at [965, 221] on button "Next image" at bounding box center [963, 219] width 31 height 41
drag, startPoint x: 957, startPoint y: 16, endPoint x: 919, endPoint y: 14, distance: 37.9
click at [957, 16] on button "Close lightbox" at bounding box center [958, 13] width 21 height 18
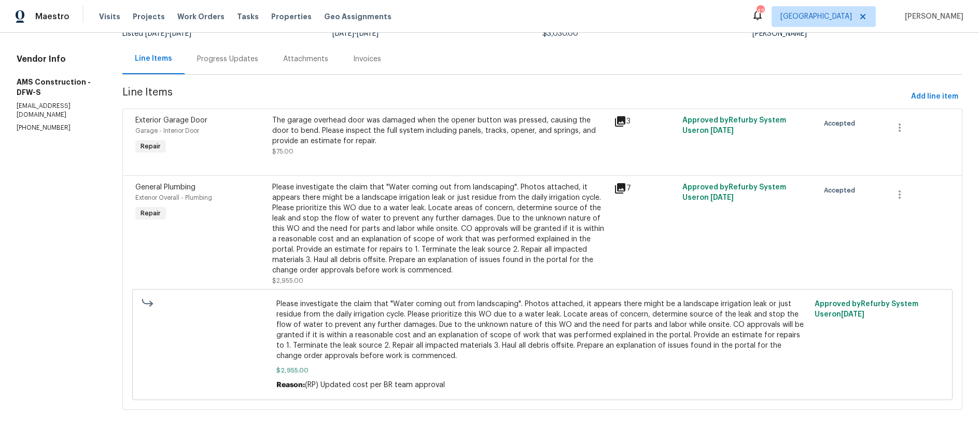
click at [213, 60] on div "Progress Updates" at bounding box center [227, 59] width 61 height 10
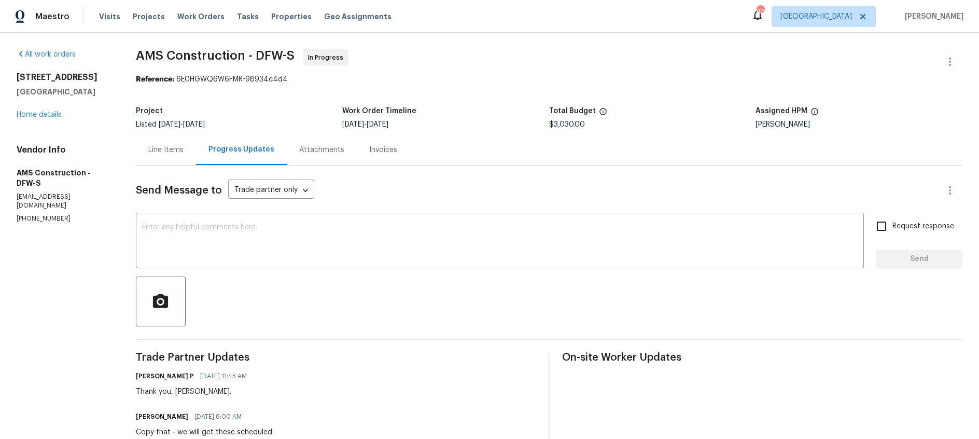
drag, startPoint x: 178, startPoint y: 152, endPoint x: 187, endPoint y: 157, distance: 9.8
click at [178, 152] on div "Line Items" at bounding box center [165, 150] width 35 height 10
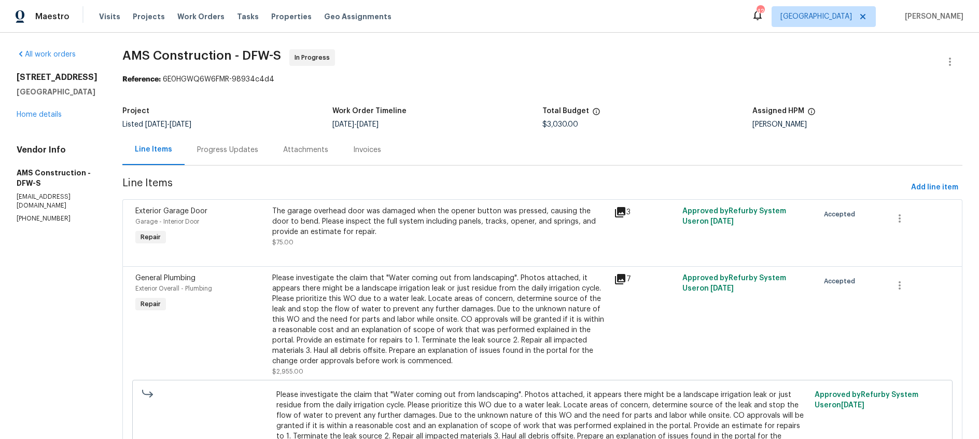
click at [615, 210] on icon at bounding box center [620, 212] width 10 height 10
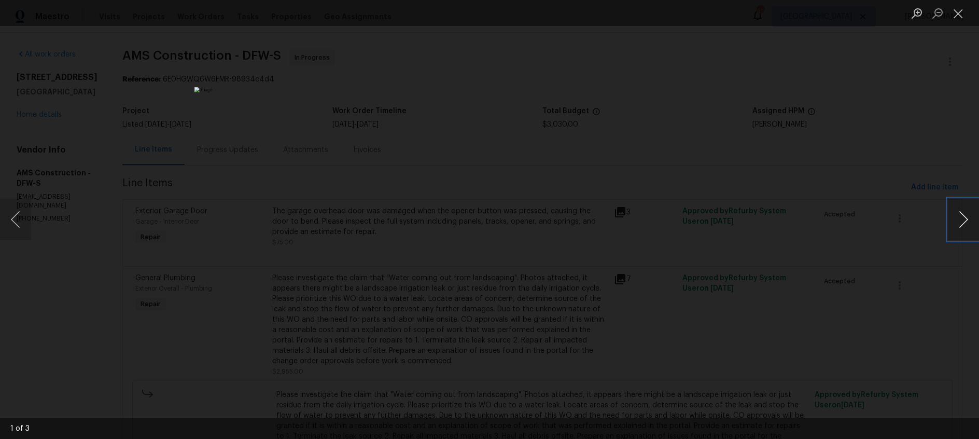
click at [962, 217] on button "Next image" at bounding box center [963, 219] width 31 height 41
click at [964, 11] on button "Close lightbox" at bounding box center [958, 13] width 21 height 18
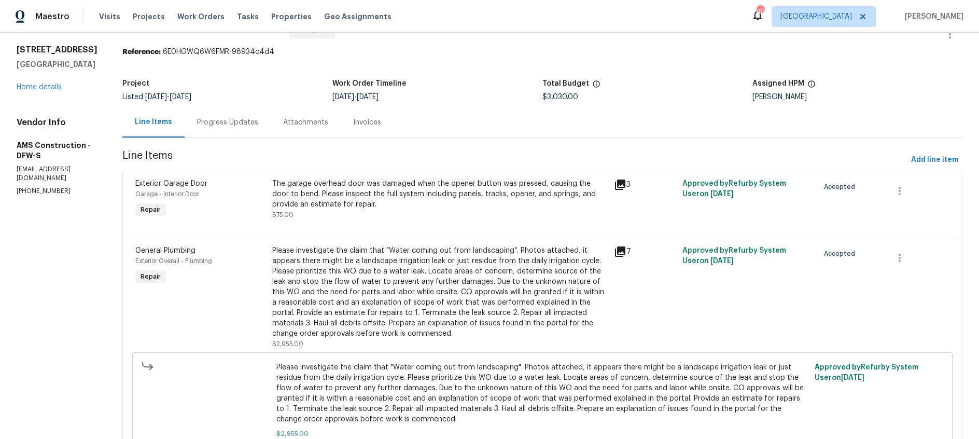
scroll to position [29, 0]
click at [200, 118] on div "Progress Updates" at bounding box center [227, 121] width 61 height 10
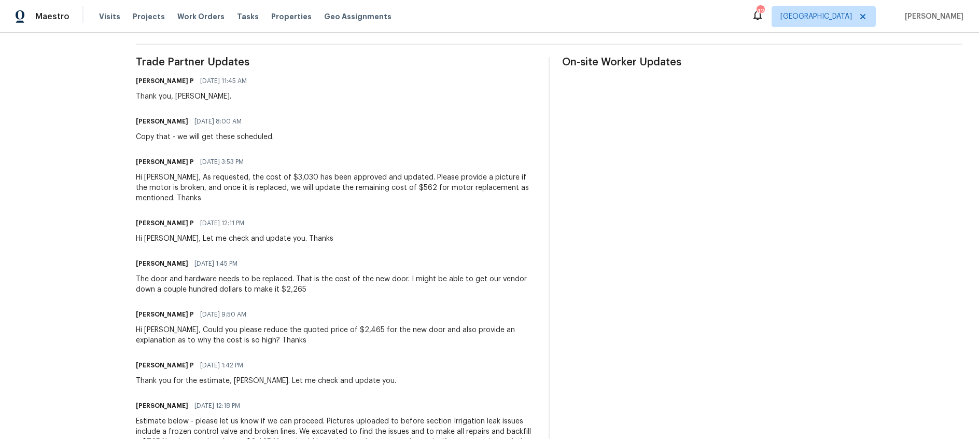
scroll to position [566, 0]
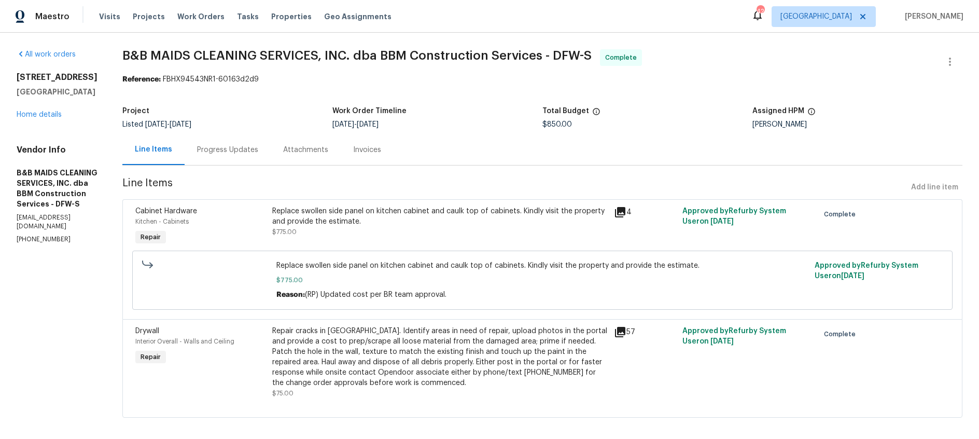
click at [258, 146] on div "Progress Updates" at bounding box center [227, 150] width 61 height 10
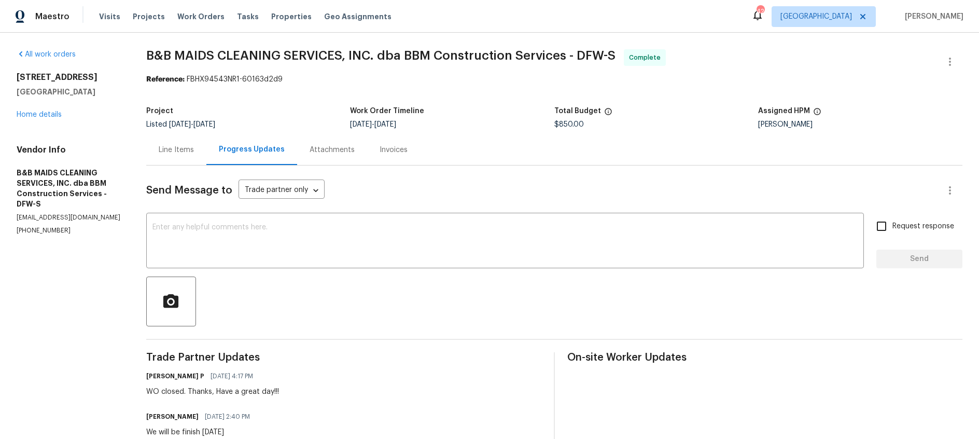
click at [194, 154] on div "Line Items" at bounding box center [176, 150] width 35 height 10
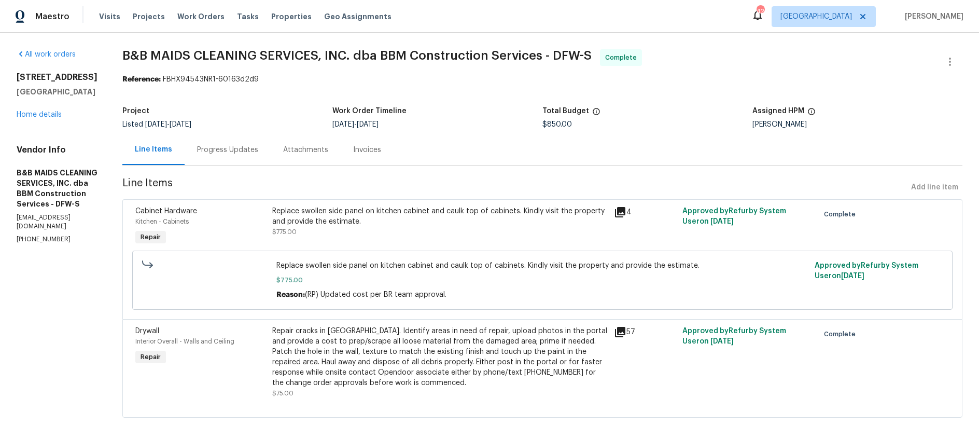
click at [625, 333] on icon at bounding box center [620, 332] width 10 height 10
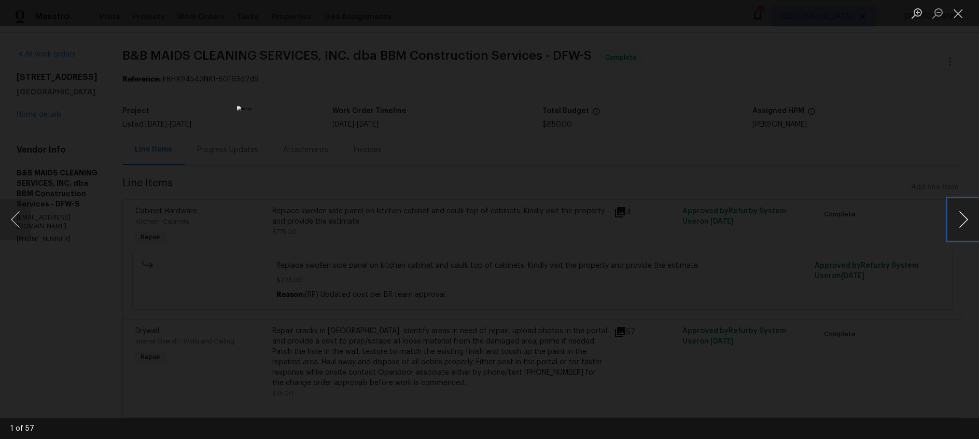
click at [962, 225] on button "Next image" at bounding box center [963, 219] width 31 height 41
click at [961, 18] on button "Close lightbox" at bounding box center [958, 13] width 21 height 18
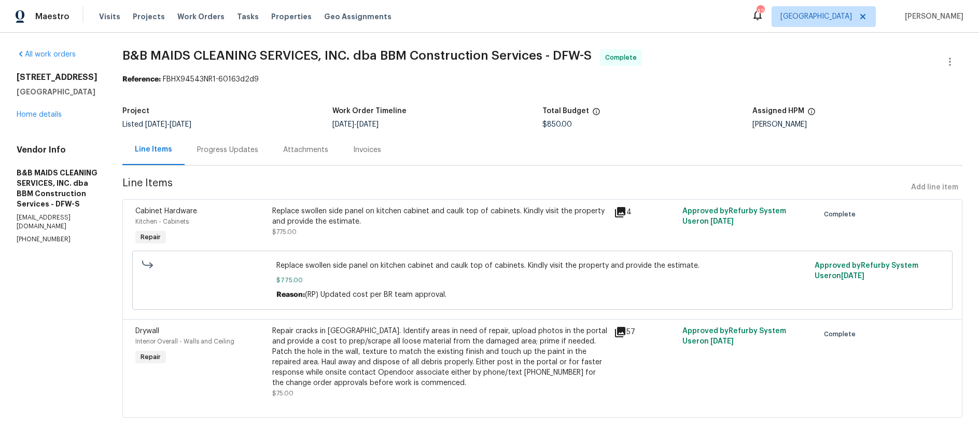
click at [625, 215] on icon at bounding box center [620, 212] width 10 height 10
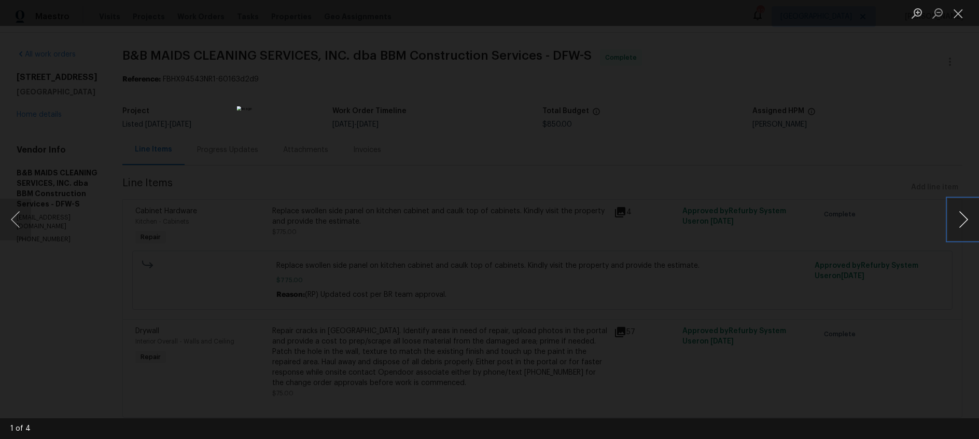
click at [964, 220] on button "Next image" at bounding box center [963, 219] width 31 height 41
click at [965, 220] on button "Next image" at bounding box center [963, 219] width 31 height 41
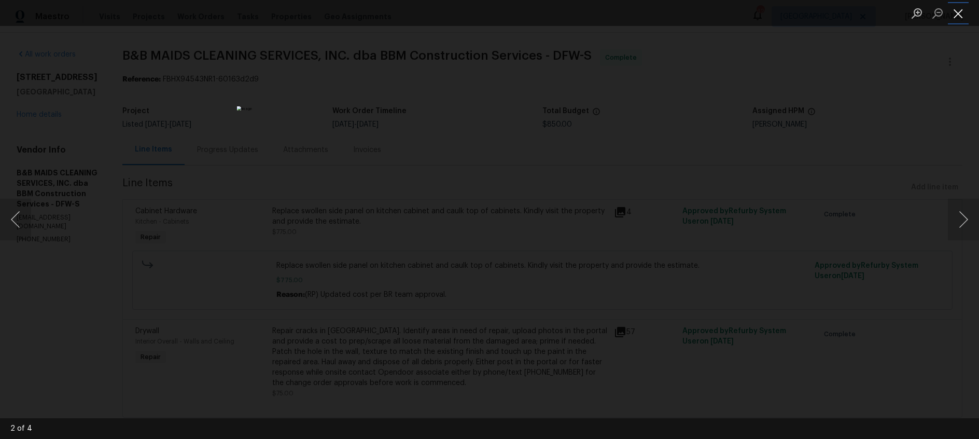
click at [961, 16] on button "Close lightbox" at bounding box center [958, 13] width 21 height 18
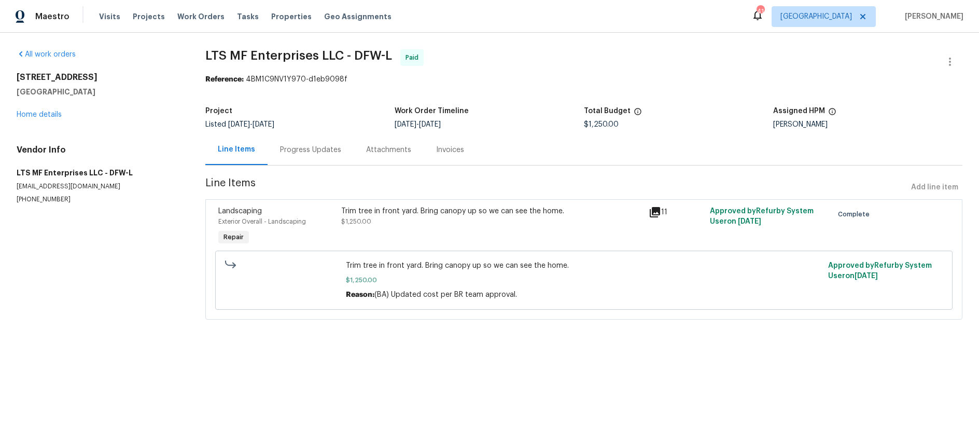
click at [657, 211] on icon at bounding box center [655, 212] width 10 height 10
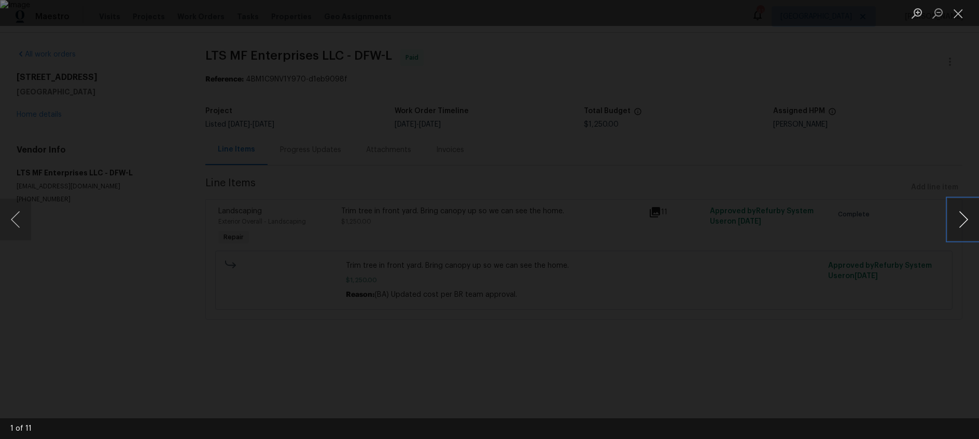
click at [961, 218] on button "Next image" at bounding box center [963, 219] width 31 height 41
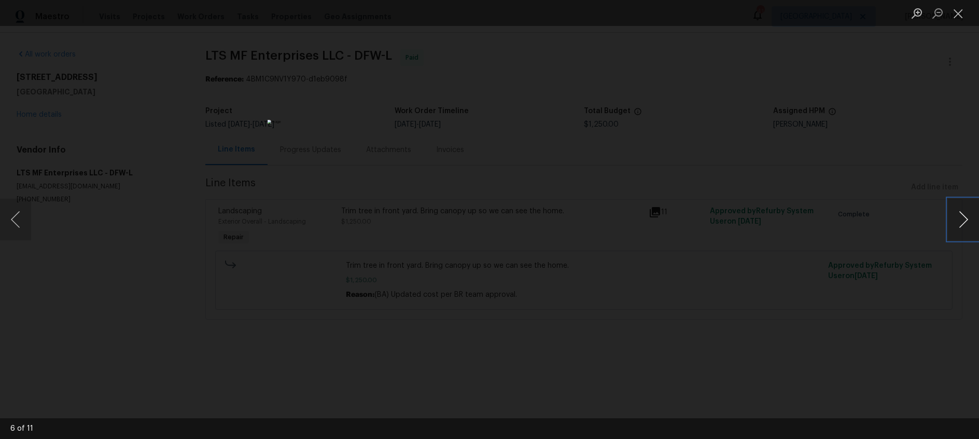
click at [961, 218] on button "Next image" at bounding box center [963, 219] width 31 height 41
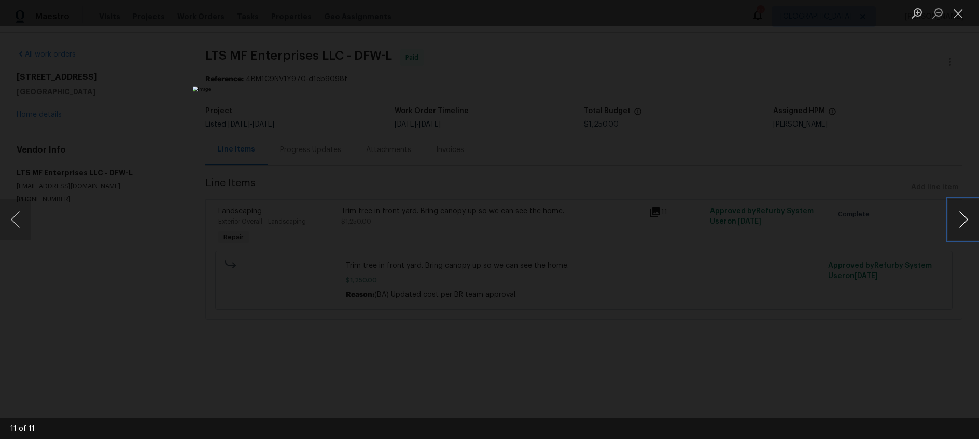
click at [961, 218] on button "Next image" at bounding box center [963, 219] width 31 height 41
click at [953, 13] on button "Close lightbox" at bounding box center [958, 13] width 21 height 18
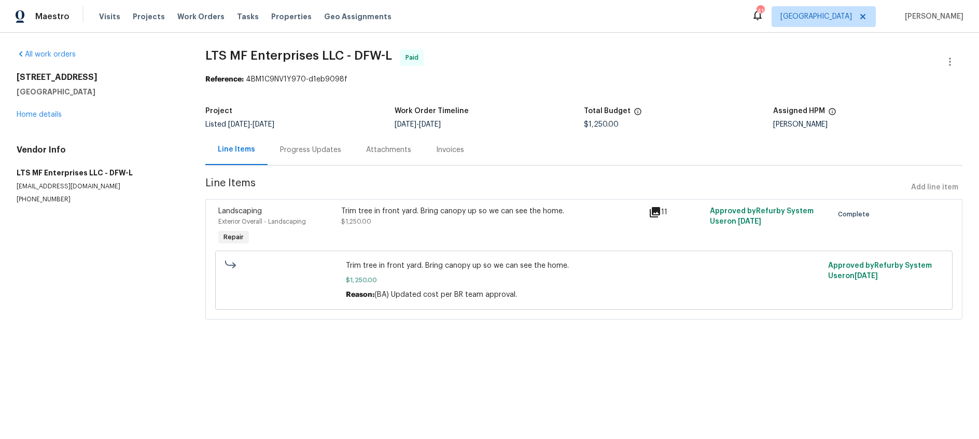
click at [302, 151] on div "Progress Updates" at bounding box center [310, 150] width 61 height 10
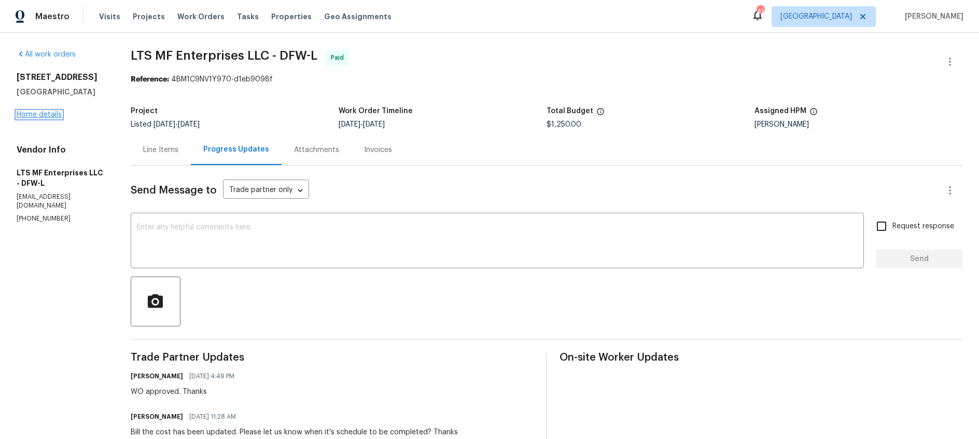
click at [41, 113] on link "Home details" at bounding box center [39, 114] width 45 height 7
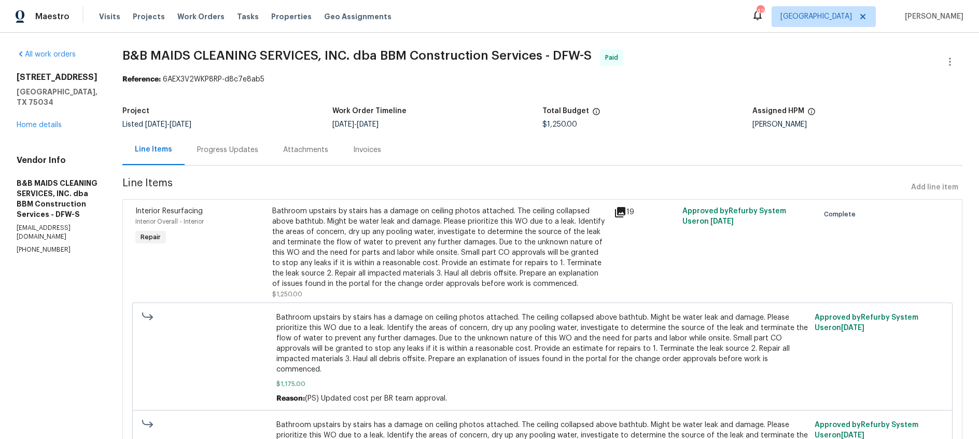
click at [257, 153] on div "Progress Updates" at bounding box center [227, 150] width 61 height 10
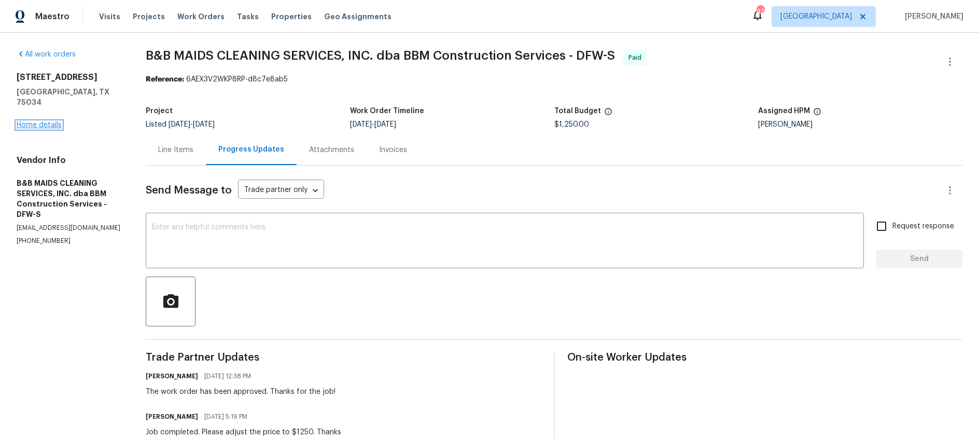
click at [42, 121] on link "Home details" at bounding box center [39, 124] width 45 height 7
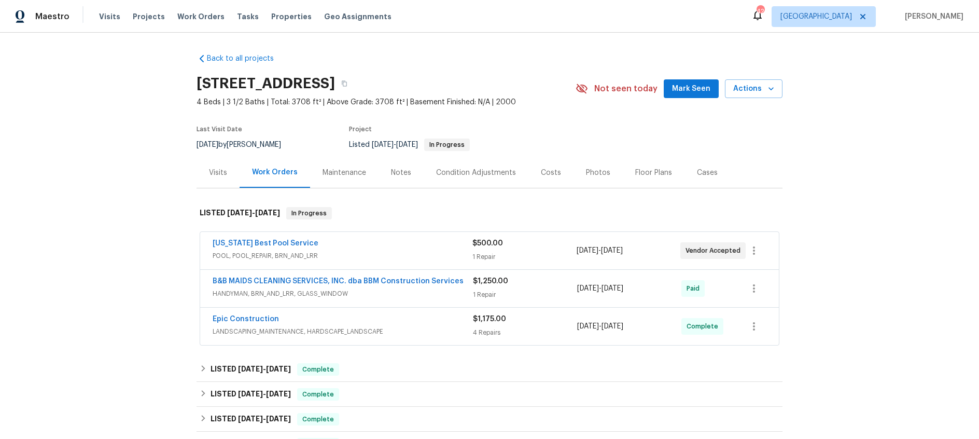
click at [403, 317] on div "Epic Construction" at bounding box center [343, 320] width 260 height 12
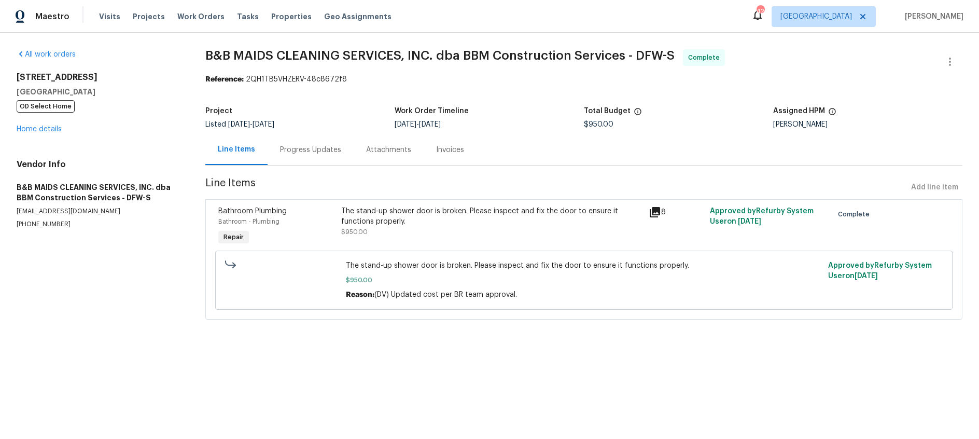
click at [301, 147] on div "Progress Updates" at bounding box center [310, 150] width 61 height 10
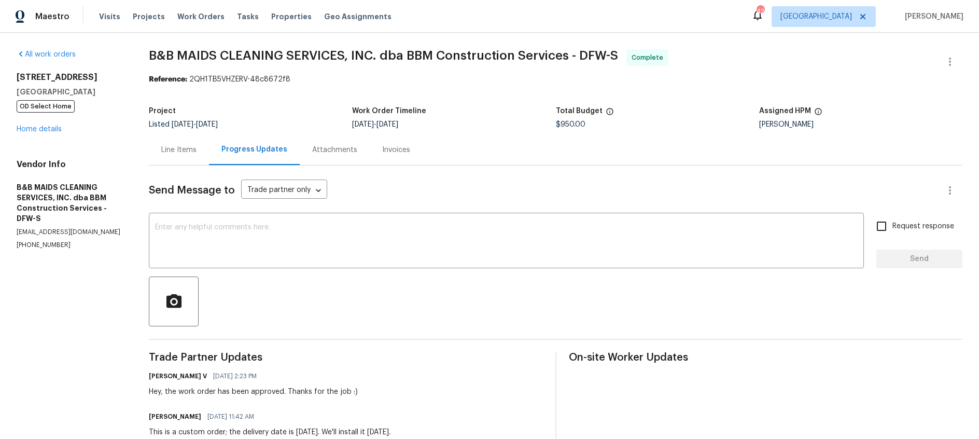
click at [170, 154] on div "Line Items" at bounding box center [178, 150] width 35 height 10
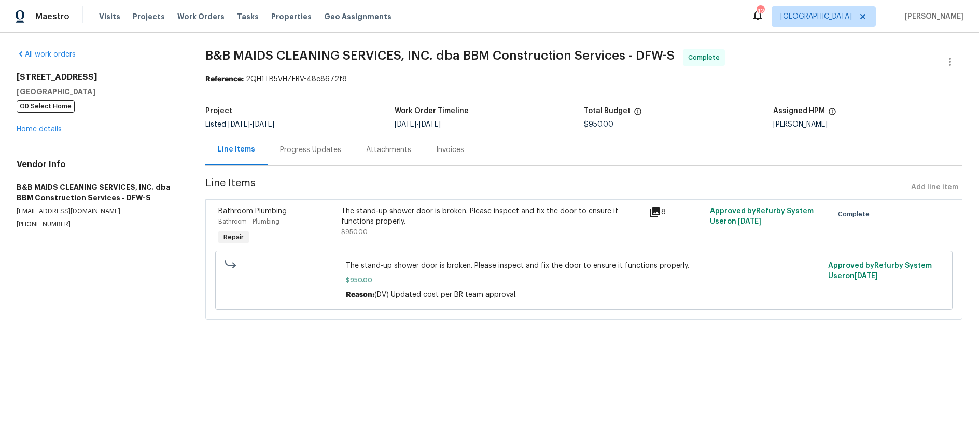
click at [654, 212] on icon at bounding box center [655, 212] width 10 height 10
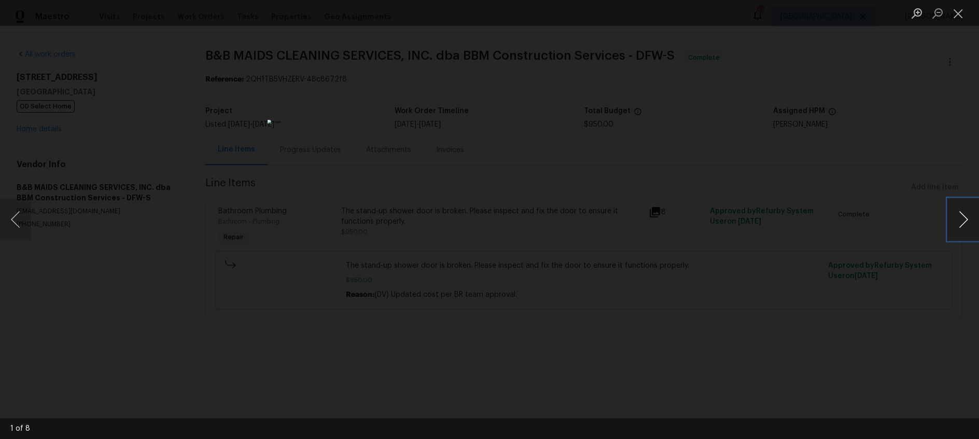
click at [970, 215] on button "Next image" at bounding box center [963, 219] width 31 height 41
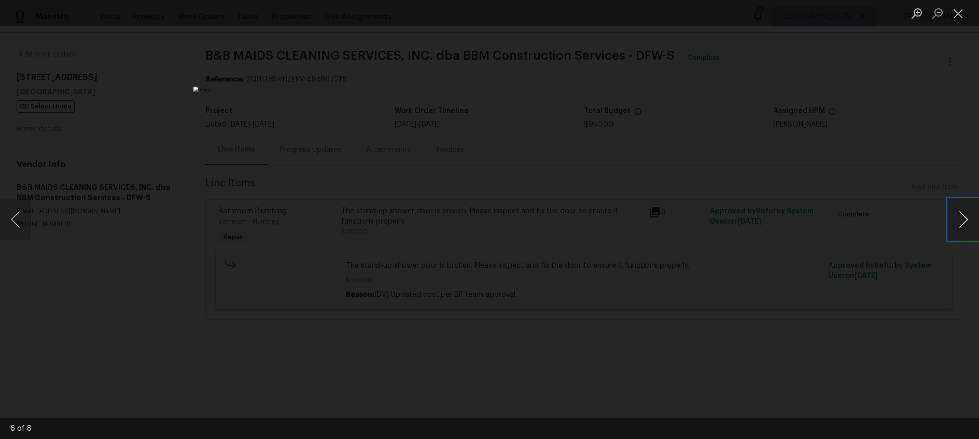
click at [970, 215] on button "Next image" at bounding box center [963, 219] width 31 height 41
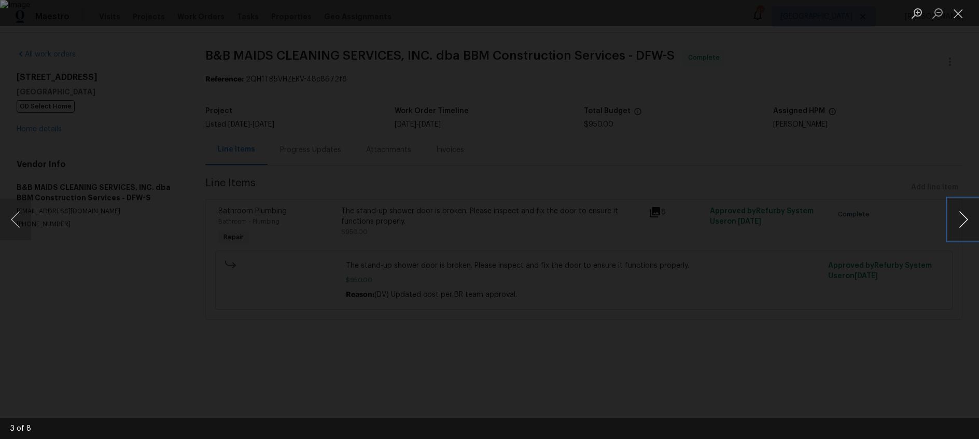
click at [970, 215] on button "Next image" at bounding box center [963, 219] width 31 height 41
click at [953, 16] on button "Close lightbox" at bounding box center [958, 13] width 21 height 18
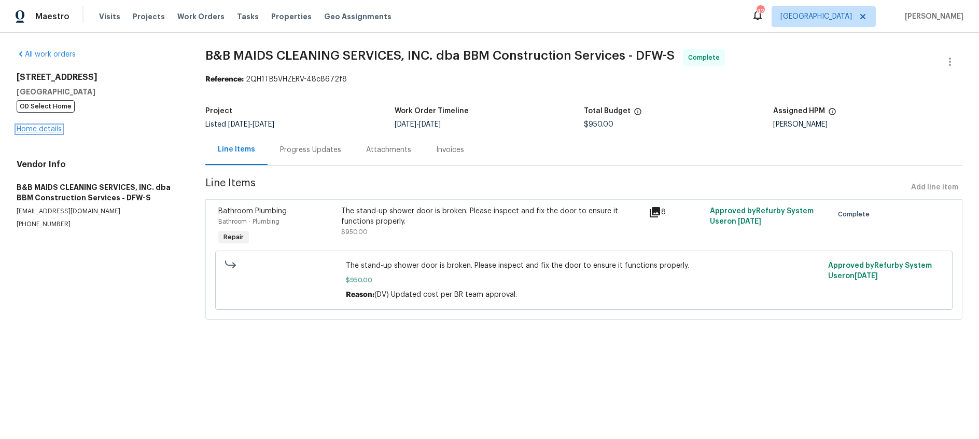
click at [43, 130] on link "Home details" at bounding box center [39, 128] width 45 height 7
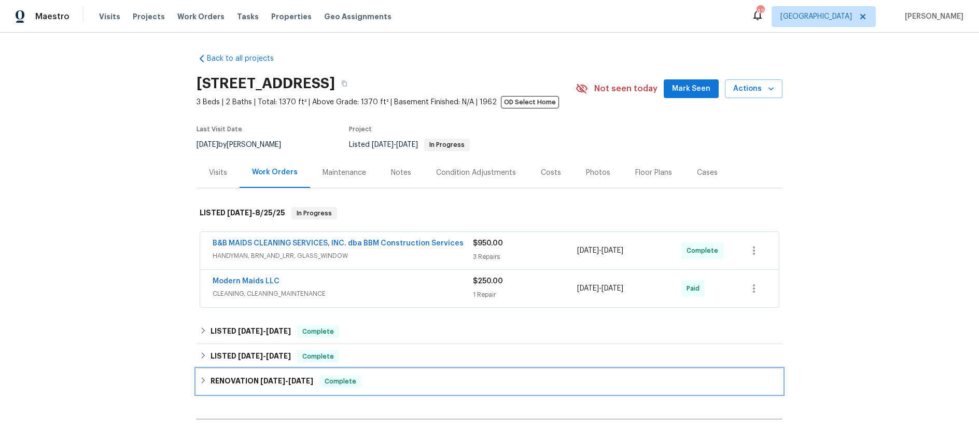
drag, startPoint x: 286, startPoint y: 378, endPoint x: 368, endPoint y: 332, distance: 94.2
click at [285, 378] on span "8/16/24" at bounding box center [272, 380] width 25 height 7
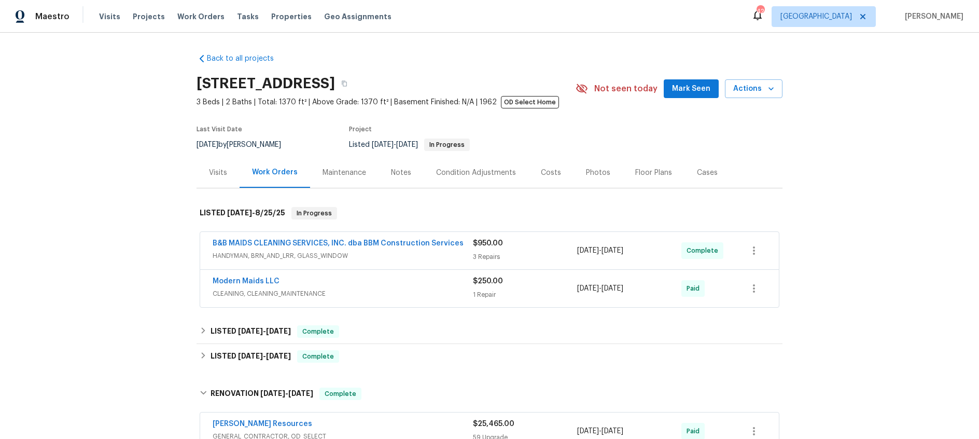
click at [407, 255] on span "HANDYMAN, BRN_AND_LRR, GLASS_WINDOW" at bounding box center [343, 255] width 260 height 10
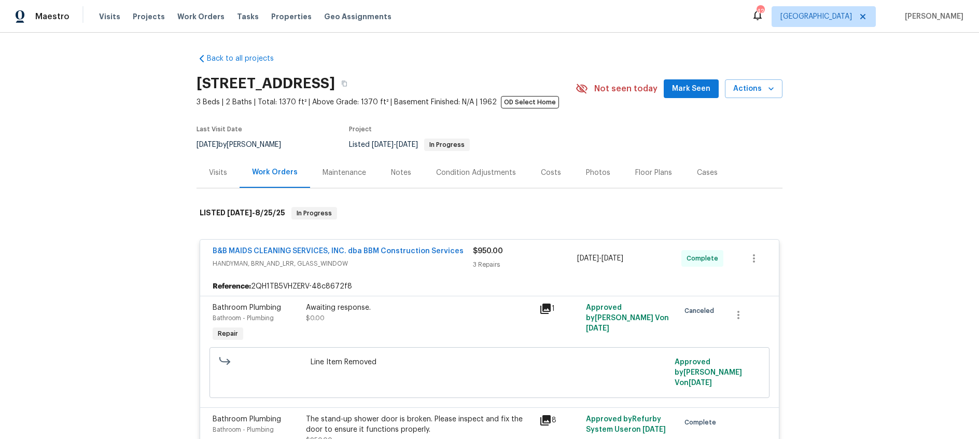
click at [548, 304] on icon at bounding box center [545, 308] width 10 height 10
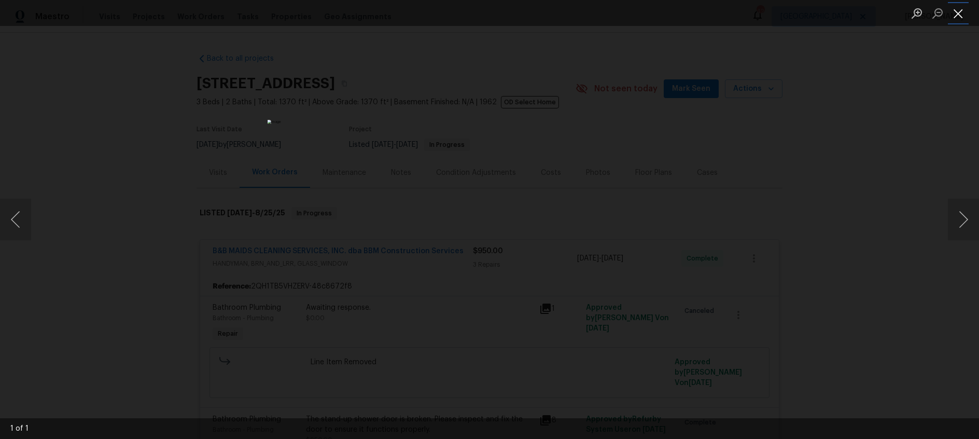
click at [960, 16] on button "Close lightbox" at bounding box center [958, 13] width 21 height 18
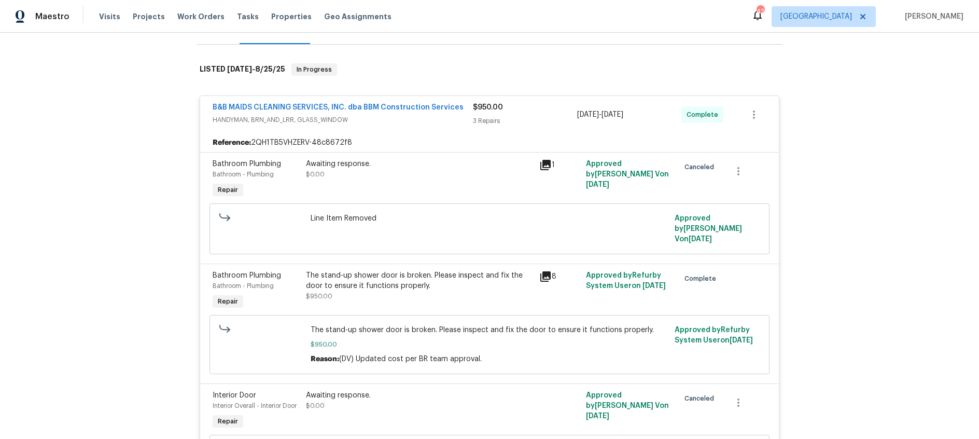
scroll to position [157, 0]
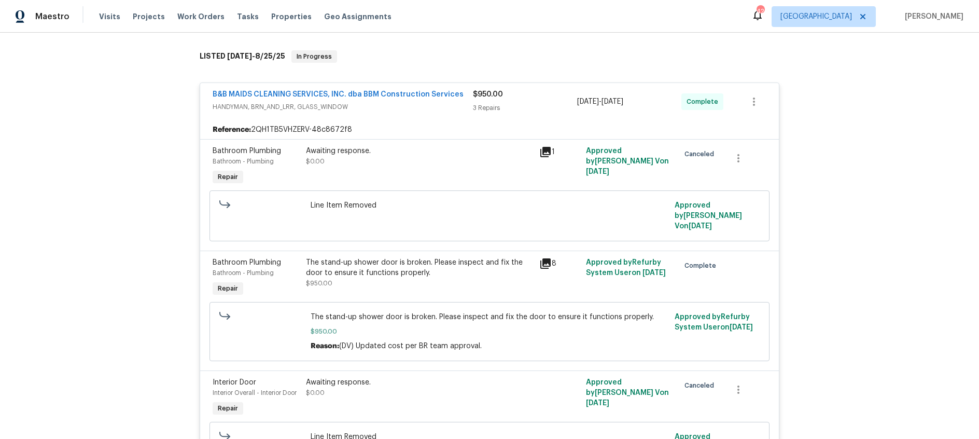
click at [399, 278] on div "The stand-up shower door is broken. Please inspect and fix the door to ensure i…" at bounding box center [419, 272] width 227 height 31
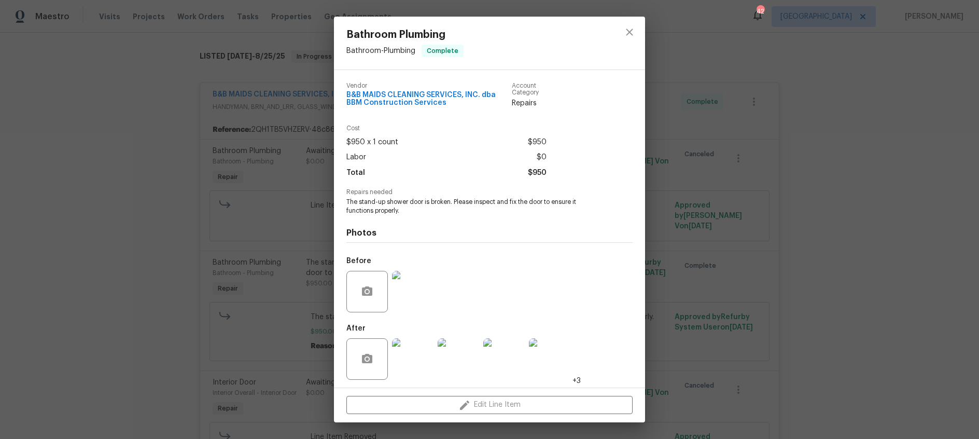
click at [415, 289] on img at bounding box center [412, 291] width 41 height 41
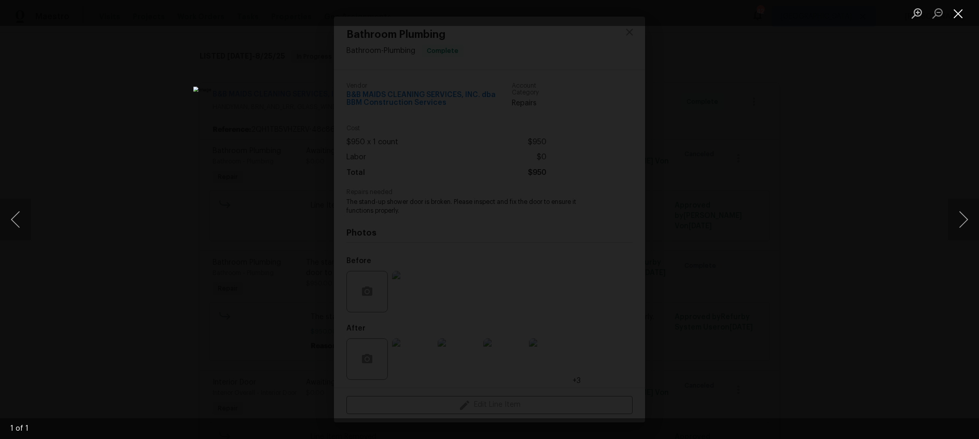
click at [962, 10] on button "Close lightbox" at bounding box center [958, 13] width 21 height 18
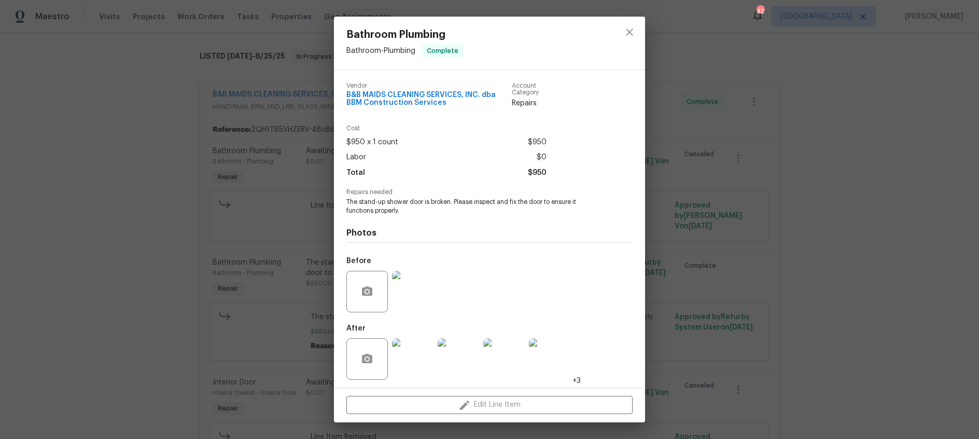
click at [404, 358] on img at bounding box center [412, 358] width 41 height 41
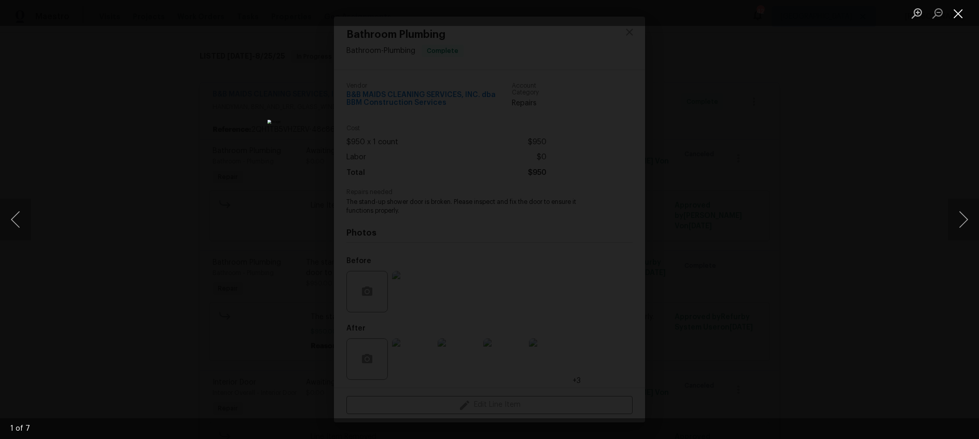
click at [955, 15] on button "Close lightbox" at bounding box center [958, 13] width 21 height 18
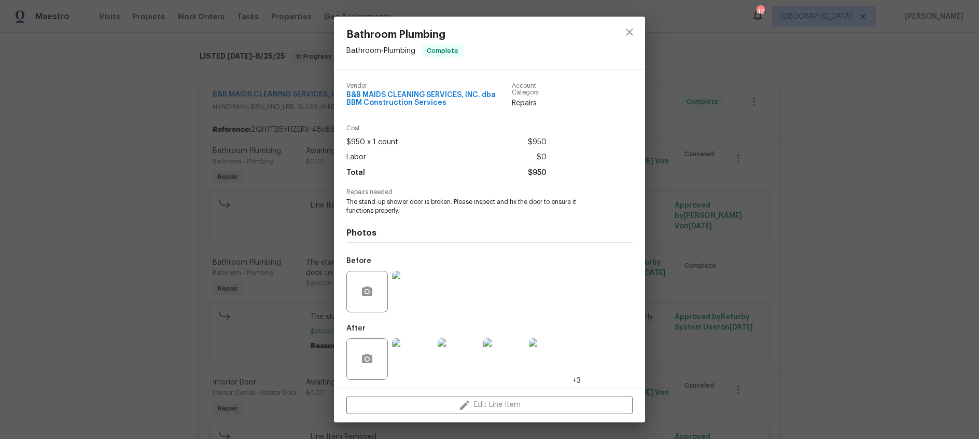
click at [847, 102] on div "Bathroom Plumbing Bathroom - Plumbing Complete Vendor B&B MAIDS CLEANING SERVIC…" at bounding box center [489, 219] width 979 height 439
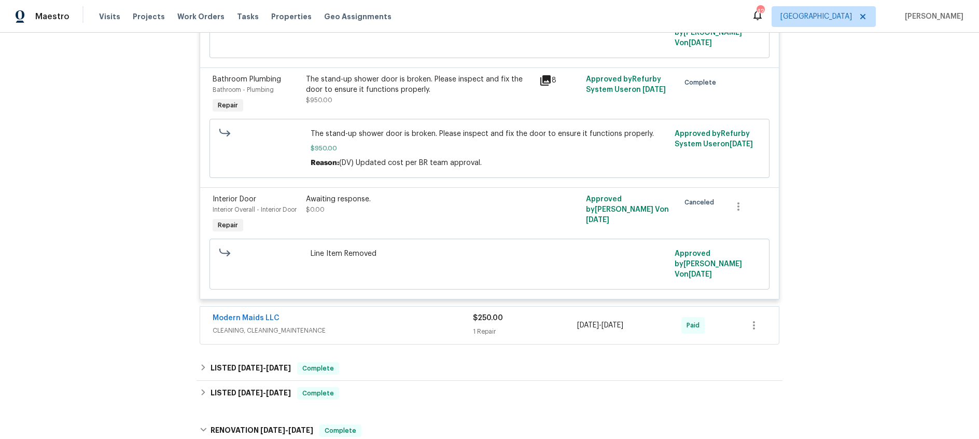
scroll to position [666, 0]
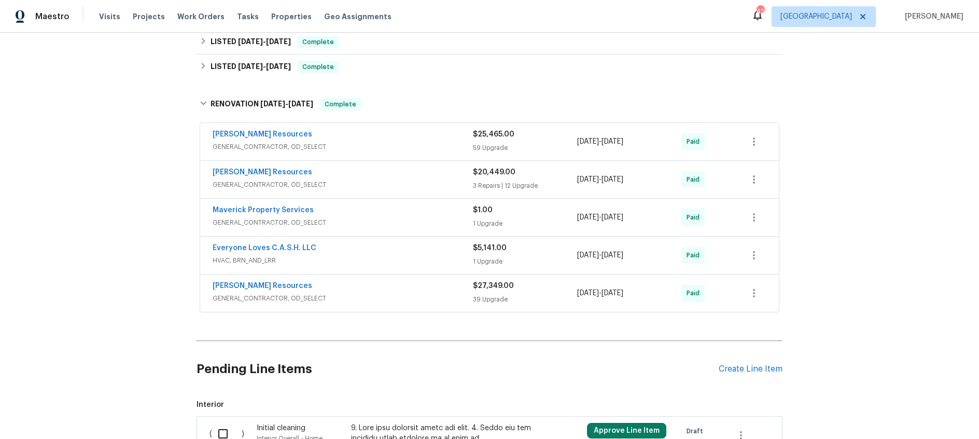
click at [373, 140] on div "[PERSON_NAME] Resources" at bounding box center [343, 135] width 260 height 12
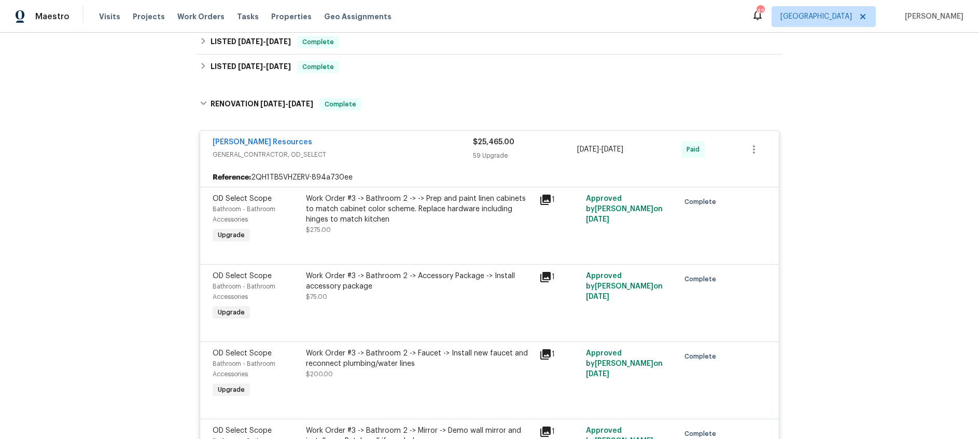
click at [377, 146] on div "[PERSON_NAME] Resources" at bounding box center [343, 143] width 260 height 12
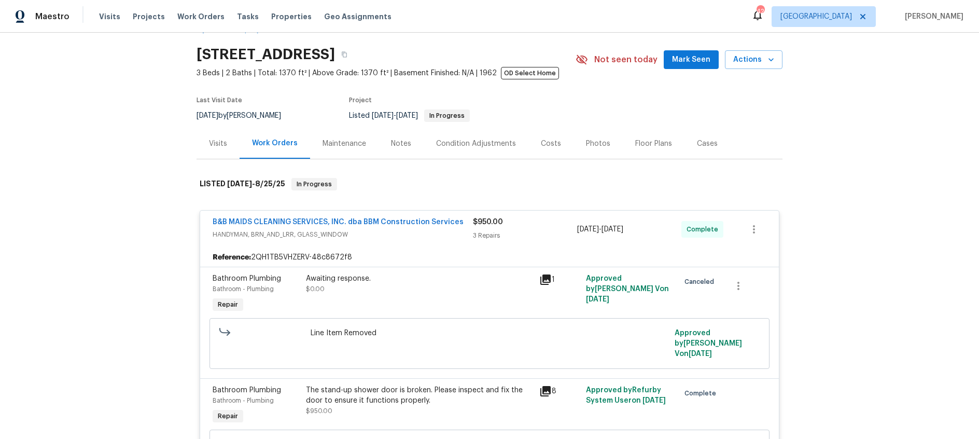
scroll to position [0, 0]
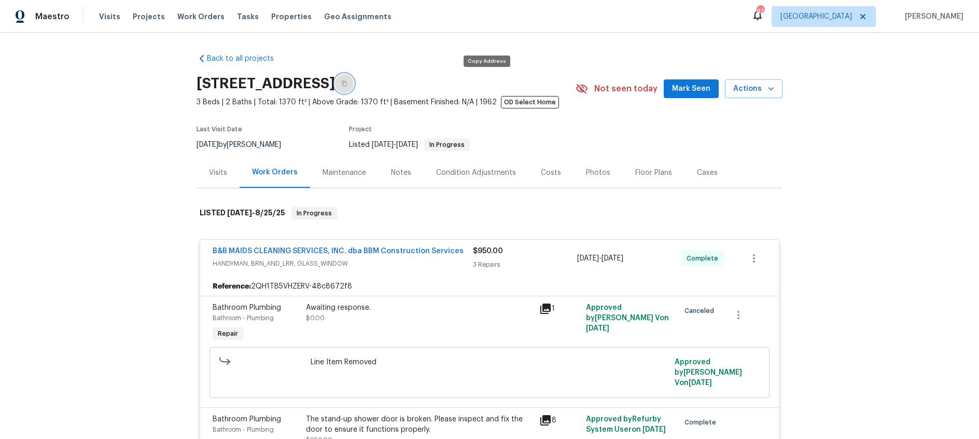
click at [347, 86] on icon "button" at bounding box center [344, 84] width 5 height 6
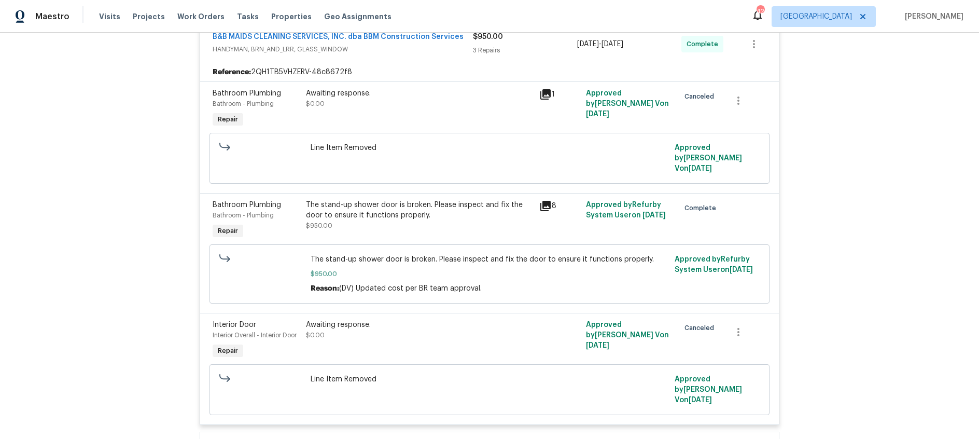
scroll to position [227, 0]
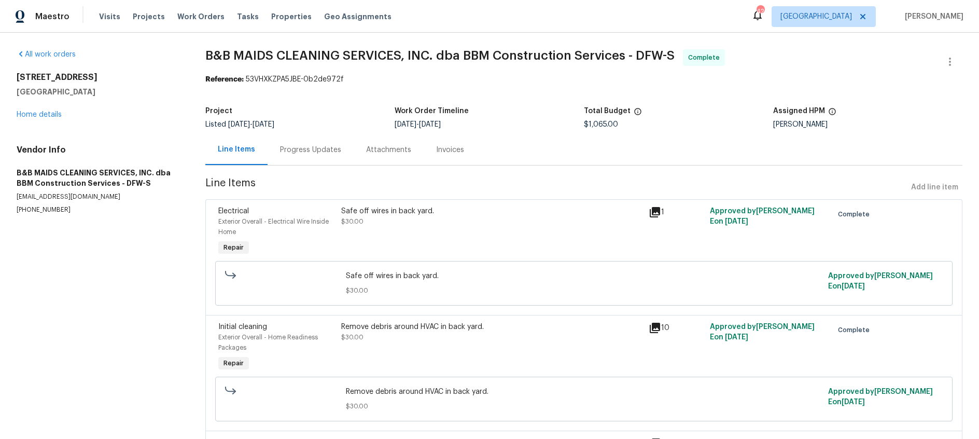
click at [303, 150] on div "Progress Updates" at bounding box center [310, 150] width 61 height 10
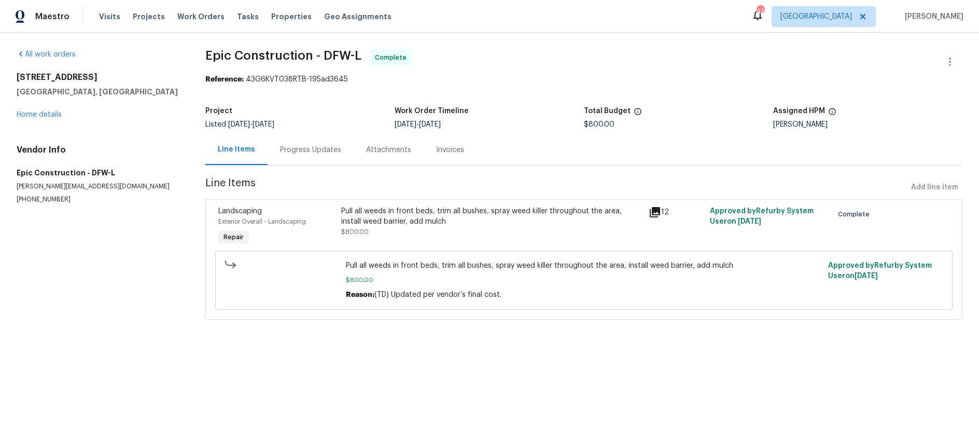
click at [657, 209] on icon at bounding box center [655, 212] width 10 height 10
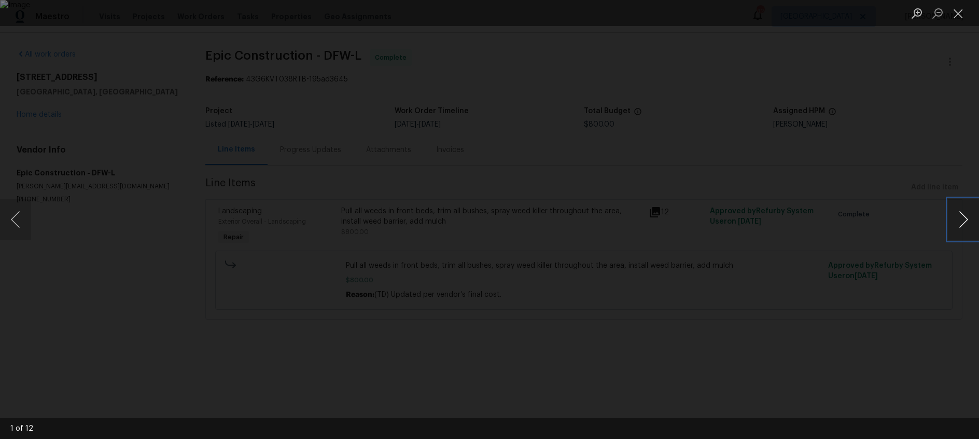
click at [961, 218] on button "Next image" at bounding box center [963, 219] width 31 height 41
drag, startPoint x: 960, startPoint y: 9, endPoint x: 945, endPoint y: 11, distance: 15.2
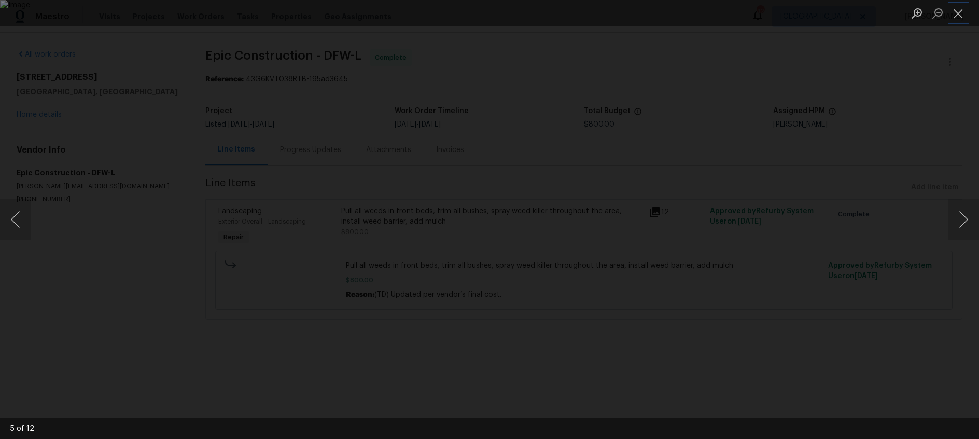
click at [960, 9] on button "Close lightbox" at bounding box center [958, 13] width 21 height 18
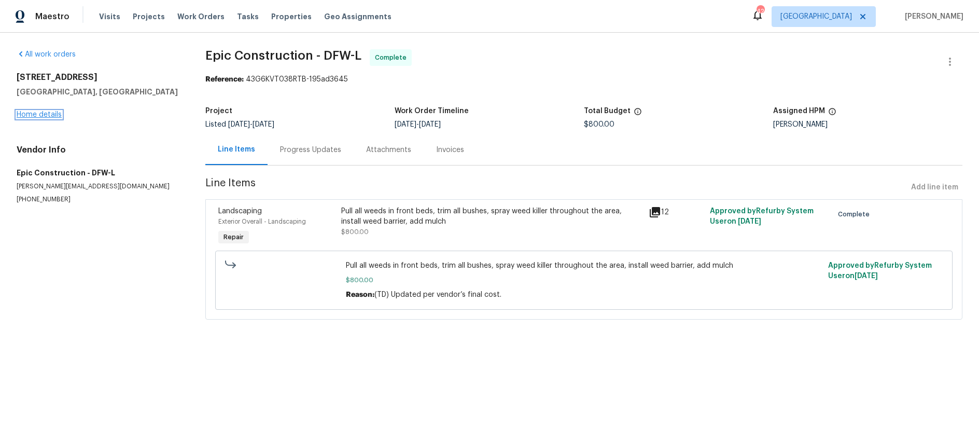
click at [44, 115] on link "Home details" at bounding box center [39, 114] width 45 height 7
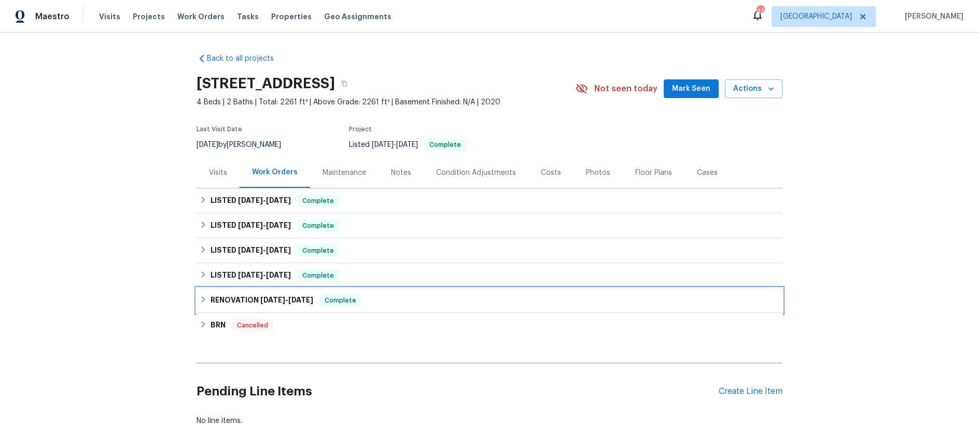
click at [248, 302] on h6 "RENOVATION 1/27/25 - 1/29/25" at bounding box center [262, 300] width 103 height 12
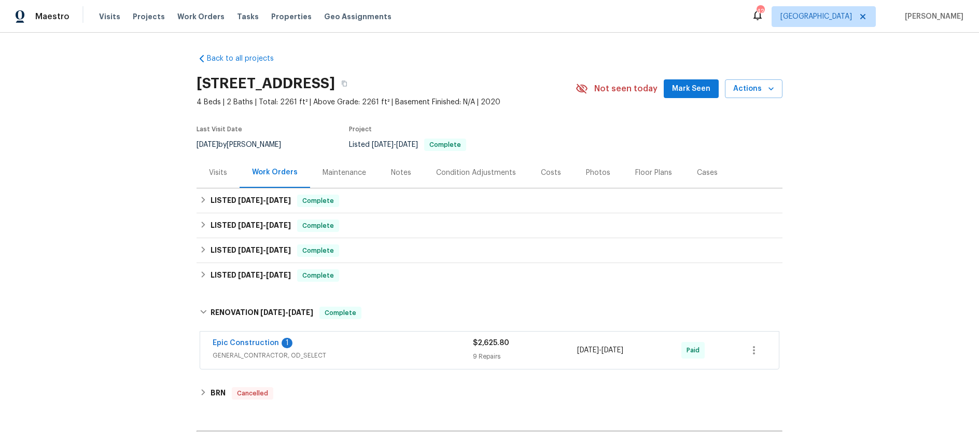
click at [395, 345] on div "Epic Construction 1" at bounding box center [343, 344] width 260 height 12
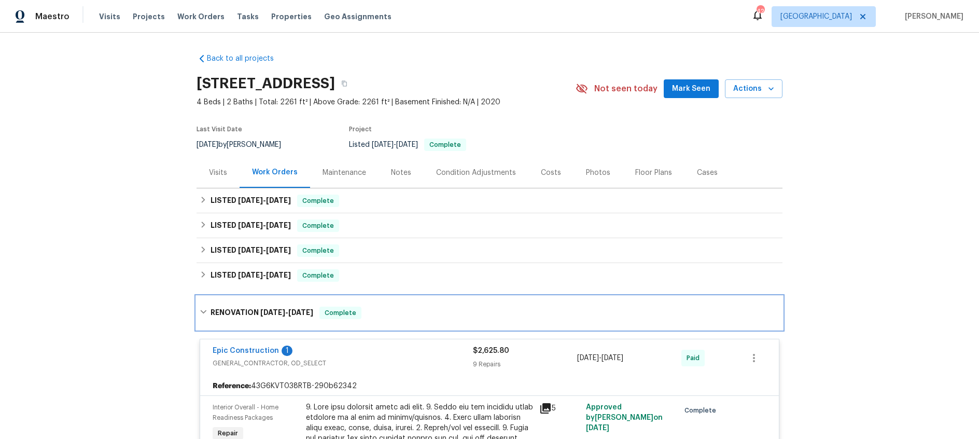
click at [246, 308] on h6 "RENOVATION 1/27/25 - 1/29/25" at bounding box center [262, 312] width 103 height 12
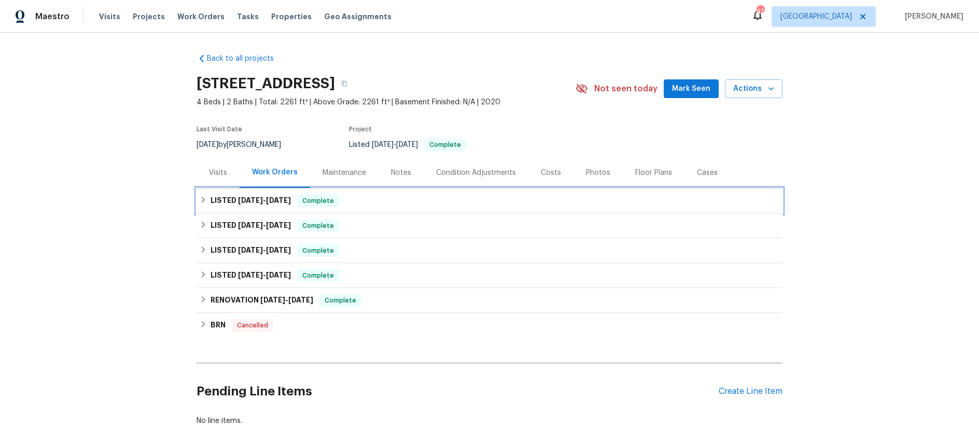
click at [249, 199] on span "8/13/25" at bounding box center [250, 200] width 25 height 7
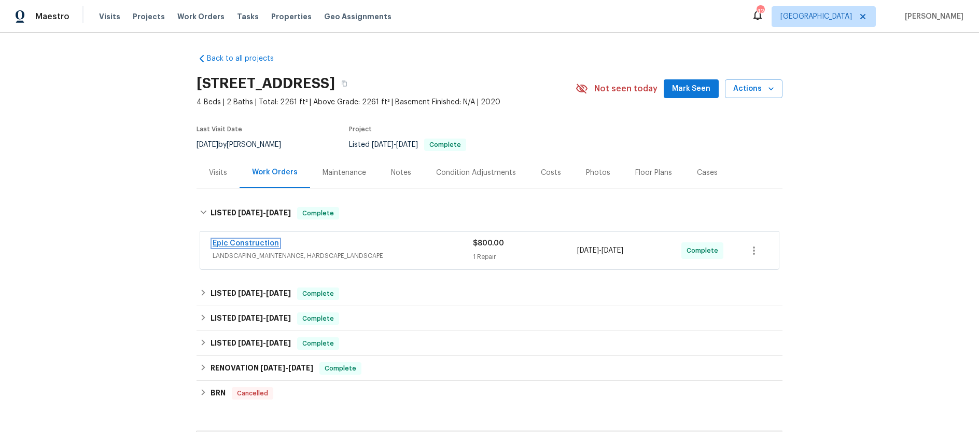
click at [256, 242] on link "Epic Construction" at bounding box center [246, 243] width 66 height 7
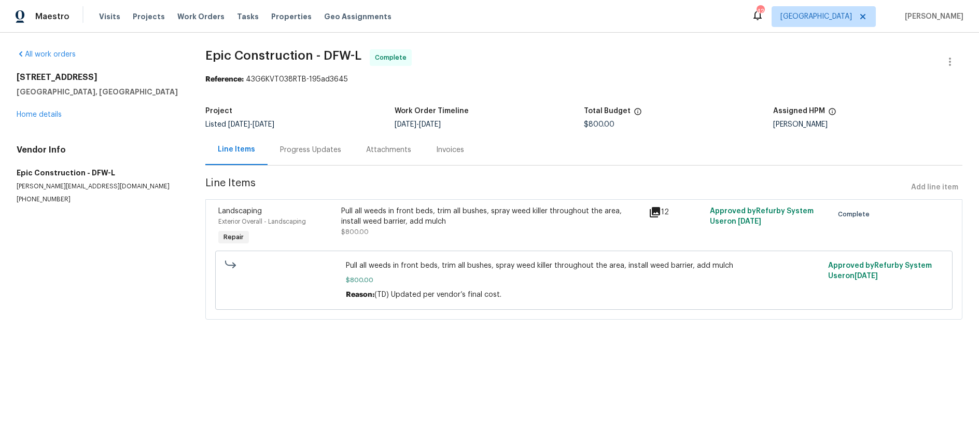
click at [537, 227] on div "Pull all weeds in front beds, trim all bushes, spray weed killer throughout the…" at bounding box center [491, 221] width 301 height 31
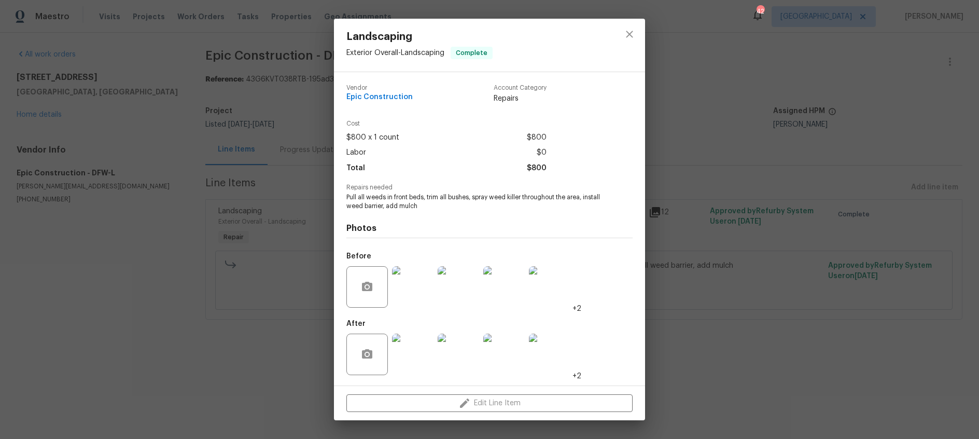
click at [407, 289] on img at bounding box center [412, 286] width 41 height 41
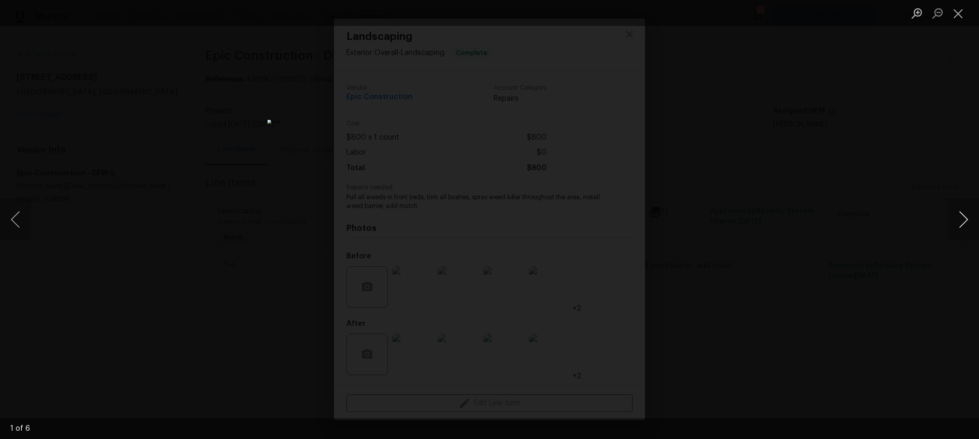
click at [961, 219] on button "Next image" at bounding box center [963, 219] width 31 height 41
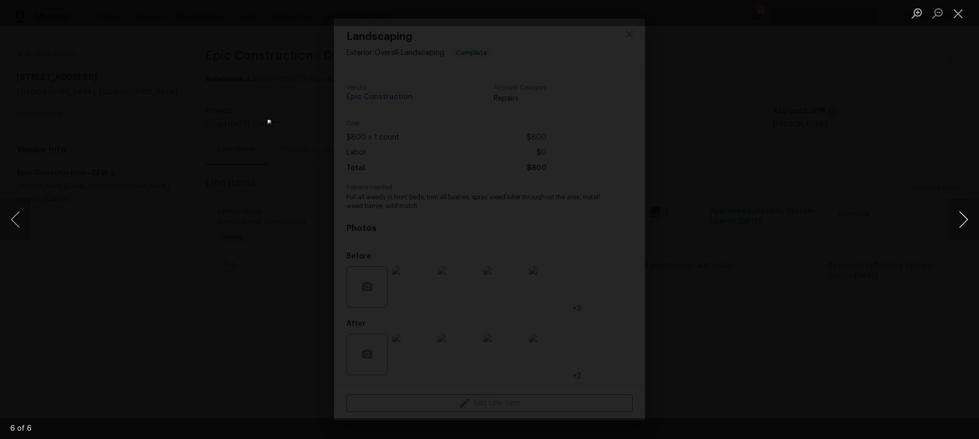
click at [961, 219] on button "Next image" at bounding box center [963, 219] width 31 height 41
click at [955, 11] on button "Close lightbox" at bounding box center [958, 13] width 21 height 18
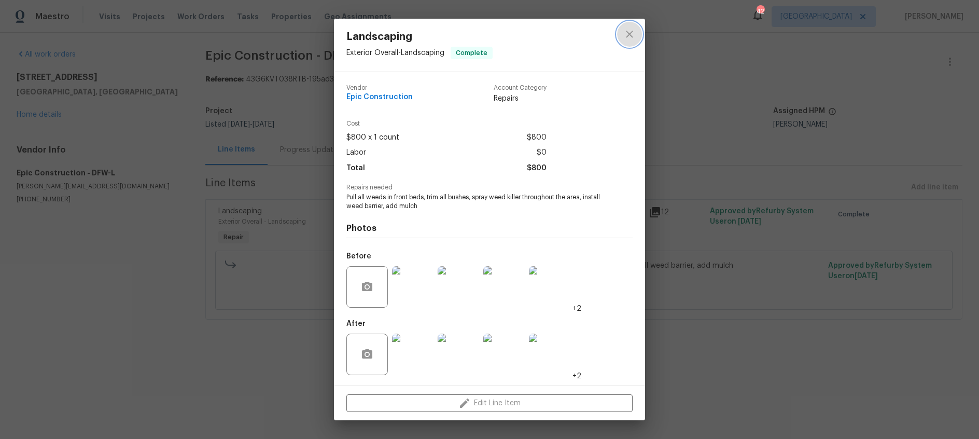
click at [630, 33] on icon "close" at bounding box center [629, 34] width 7 height 7
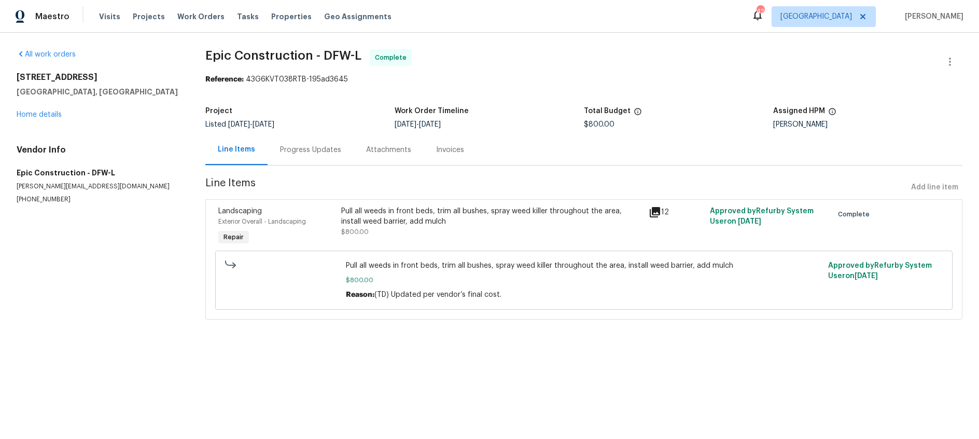
click at [326, 146] on div "Progress Updates" at bounding box center [310, 150] width 61 height 10
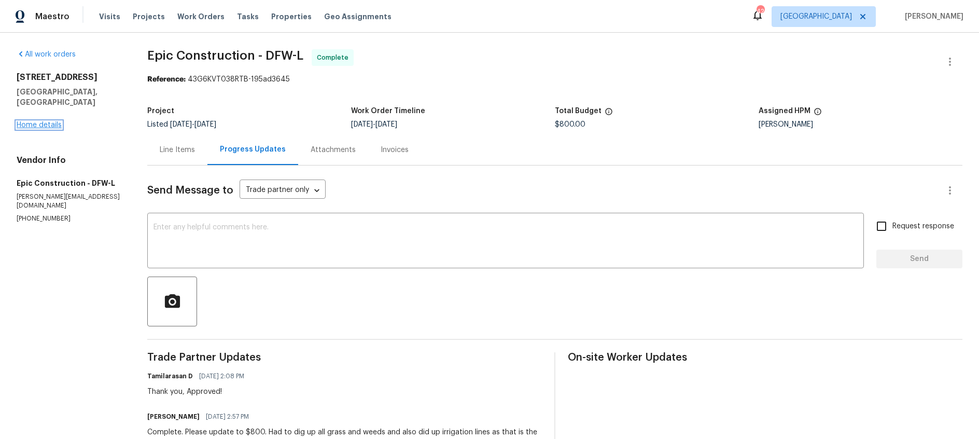
click at [34, 121] on link "Home details" at bounding box center [39, 124] width 45 height 7
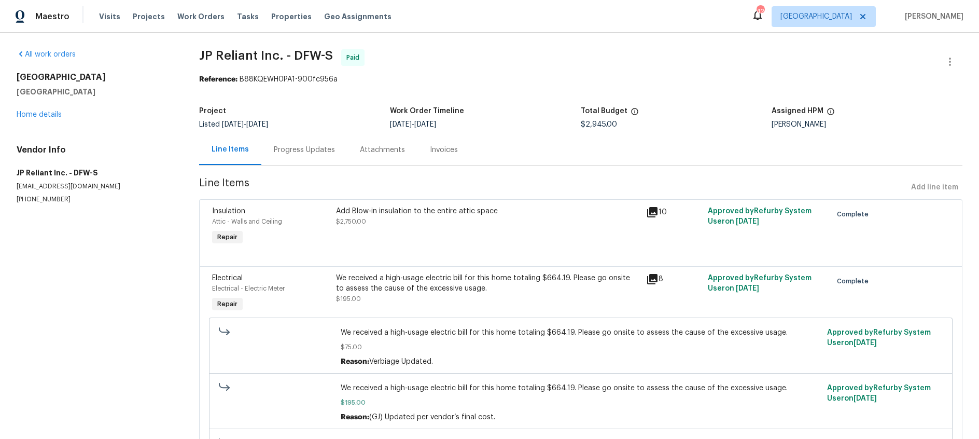
click at [311, 149] on div "Progress Updates" at bounding box center [304, 150] width 61 height 10
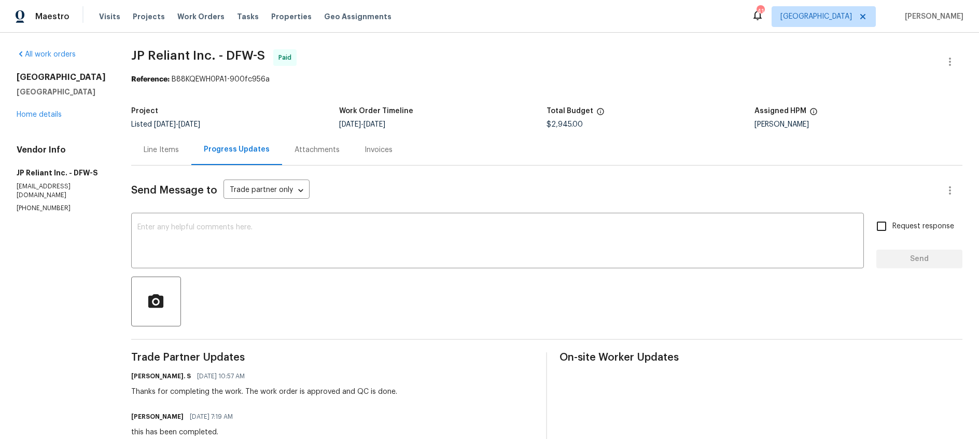
click at [164, 151] on div "Line Items" at bounding box center [161, 150] width 35 height 10
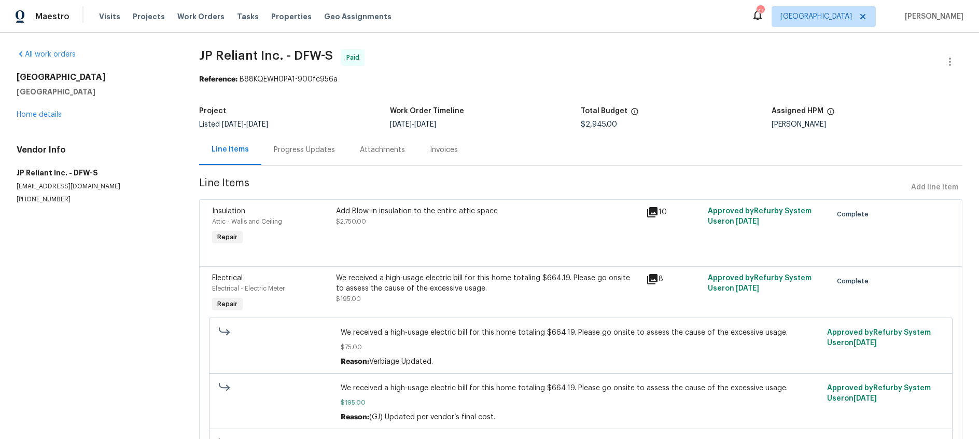
click at [651, 206] on icon at bounding box center [652, 212] width 12 height 12
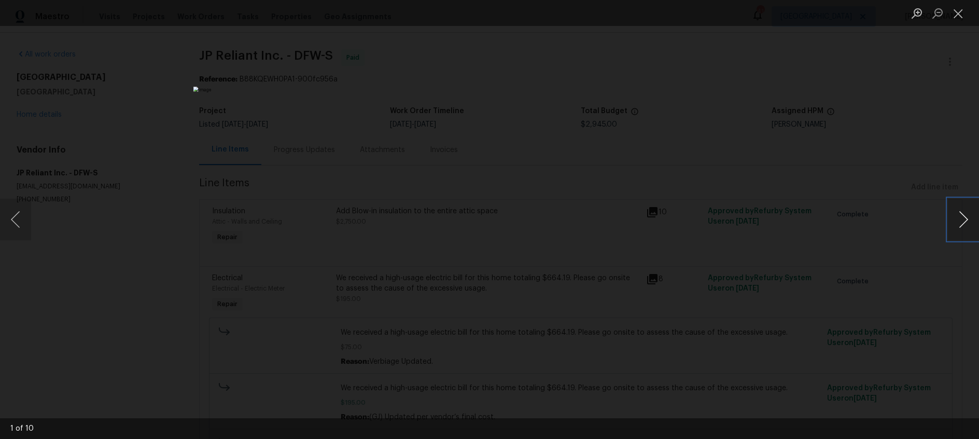
click at [965, 220] on button "Next image" at bounding box center [963, 219] width 31 height 41
click at [958, 12] on button "Close lightbox" at bounding box center [958, 13] width 21 height 18
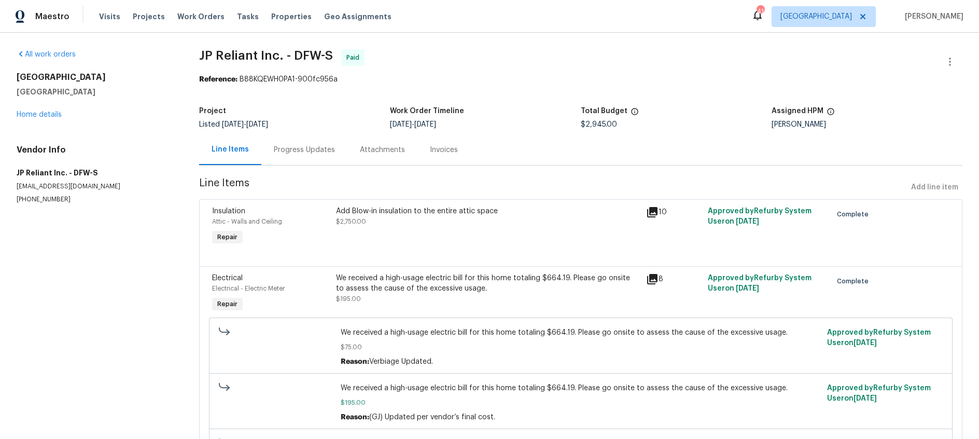
click at [653, 278] on icon at bounding box center [652, 279] width 10 height 10
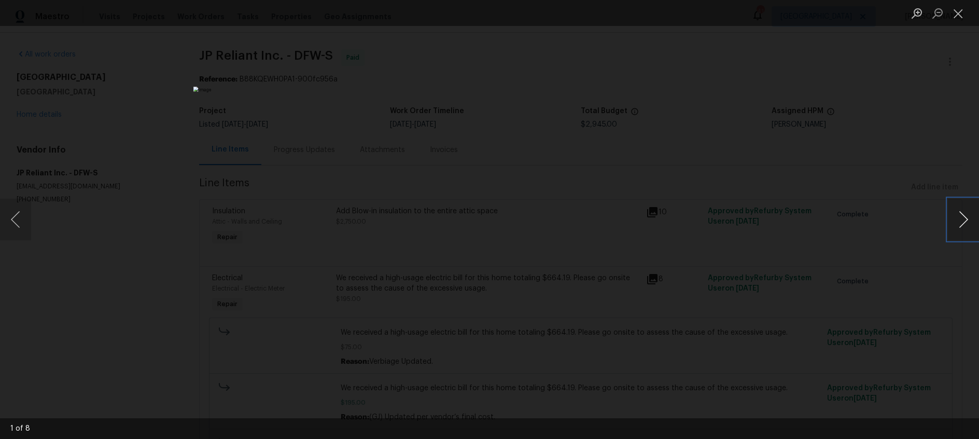
click at [960, 223] on button "Next image" at bounding box center [963, 219] width 31 height 41
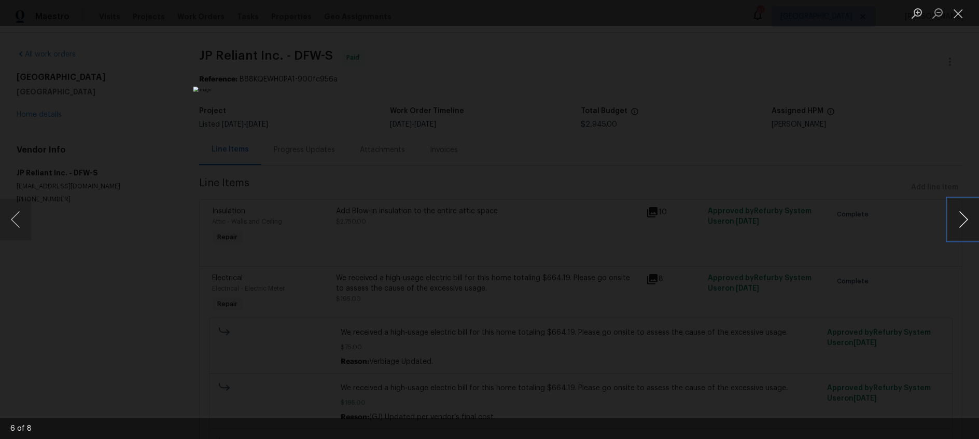
click at [960, 223] on button "Next image" at bounding box center [963, 219] width 31 height 41
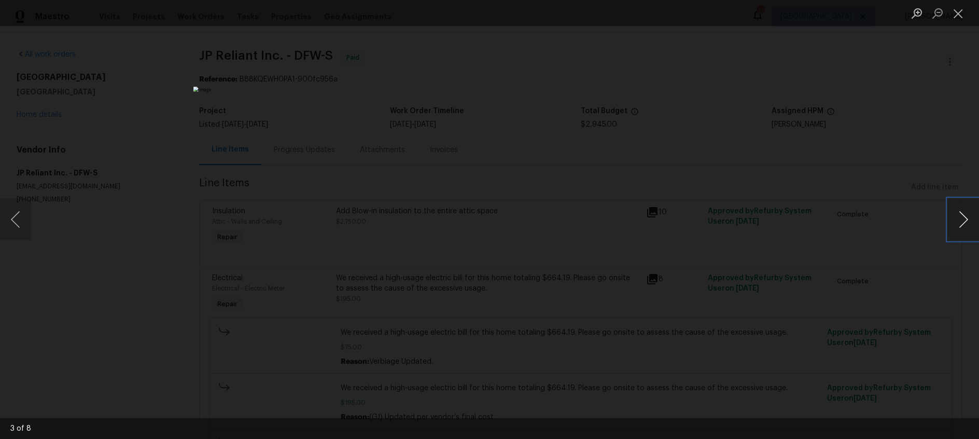
click at [960, 223] on button "Next image" at bounding box center [963, 219] width 31 height 41
click at [961, 11] on button "Close lightbox" at bounding box center [958, 13] width 21 height 18
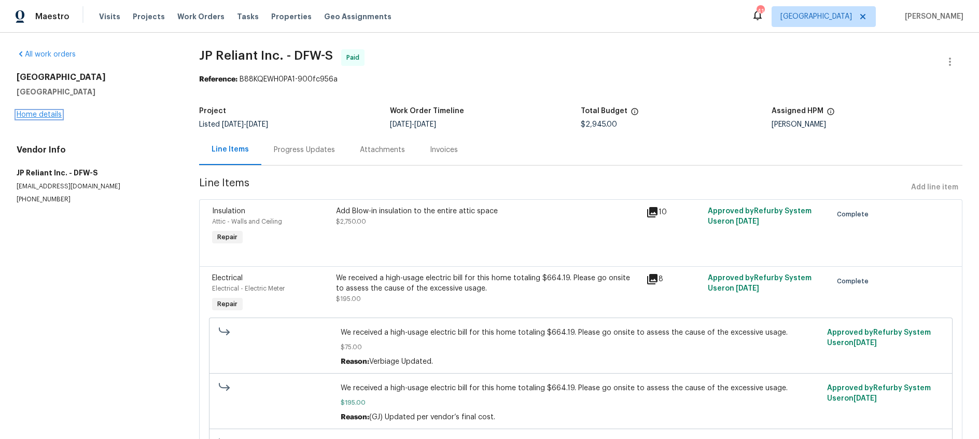
click at [43, 114] on link "Home details" at bounding box center [39, 114] width 45 height 7
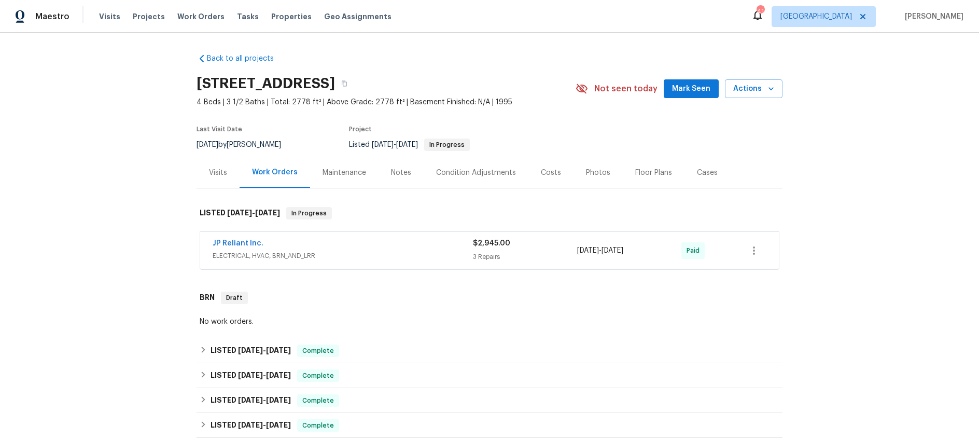
click at [593, 173] on div "Photos" at bounding box center [598, 172] width 24 height 10
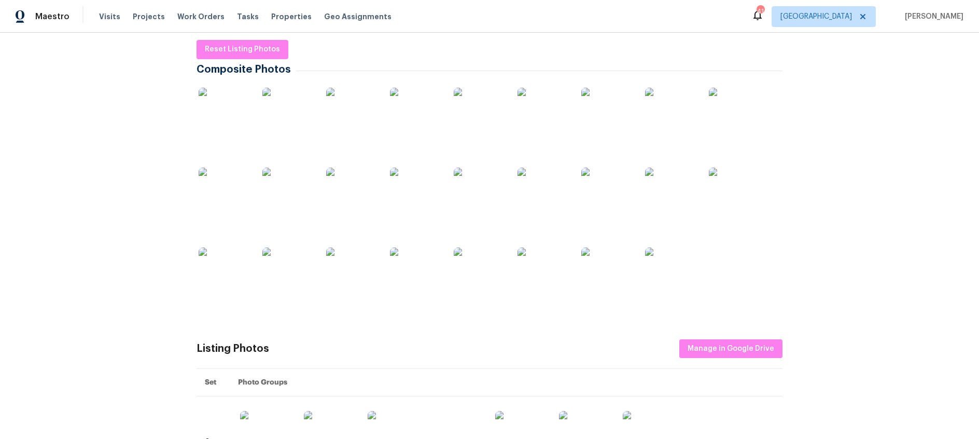
scroll to position [159, 0]
click at [218, 103] on img at bounding box center [225, 113] width 52 height 52
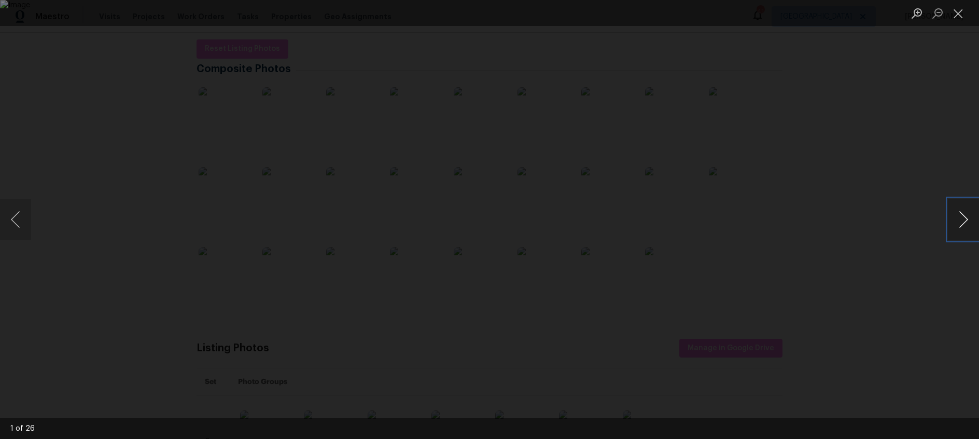
click at [967, 217] on button "Next image" at bounding box center [963, 219] width 31 height 41
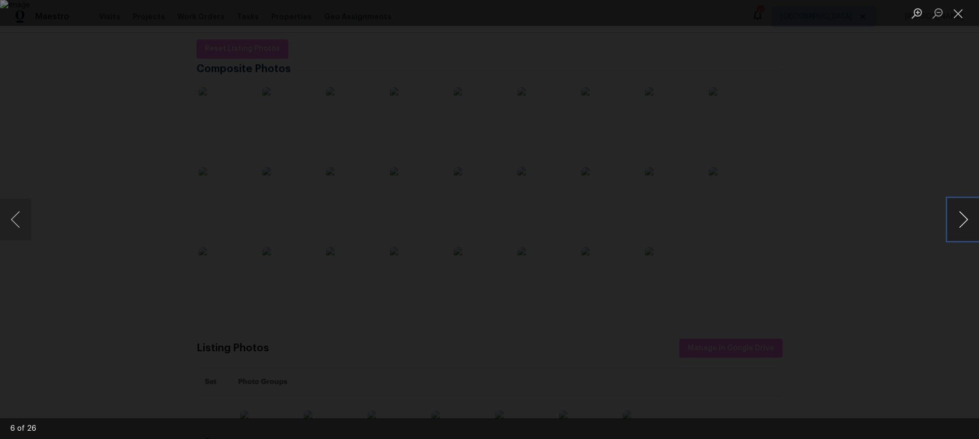
click at [967, 217] on button "Next image" at bounding box center [963, 219] width 31 height 41
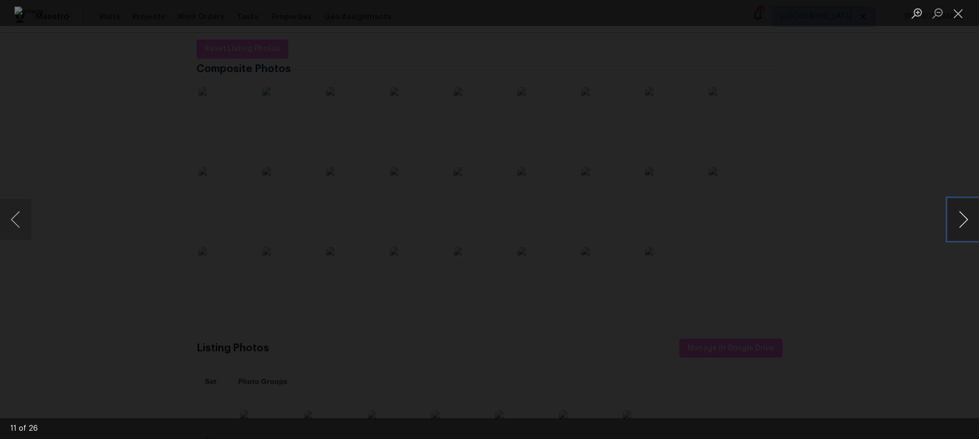
click at [967, 217] on button "Next image" at bounding box center [963, 219] width 31 height 41
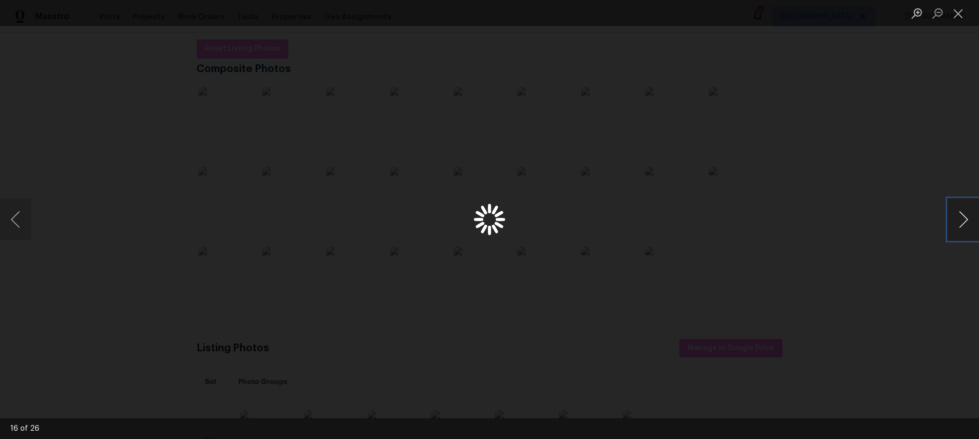
click at [967, 217] on button "Next image" at bounding box center [963, 219] width 31 height 41
click at [961, 16] on button "Close lightbox" at bounding box center [958, 13] width 21 height 18
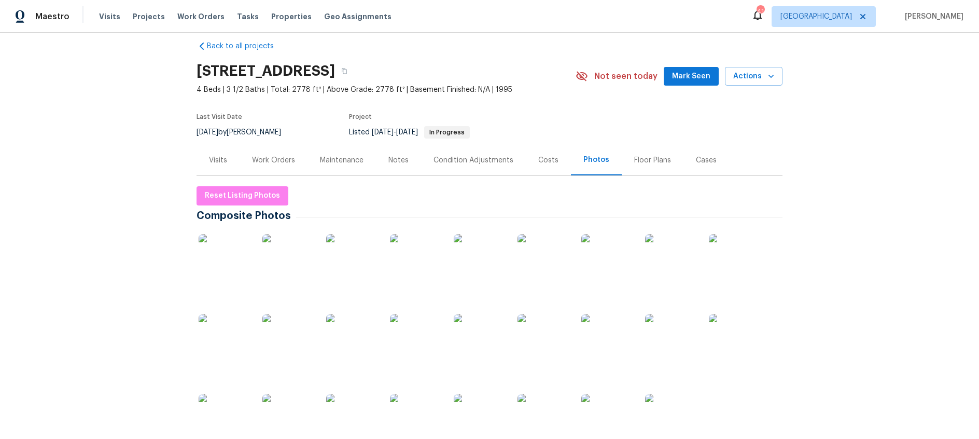
scroll to position [1, 0]
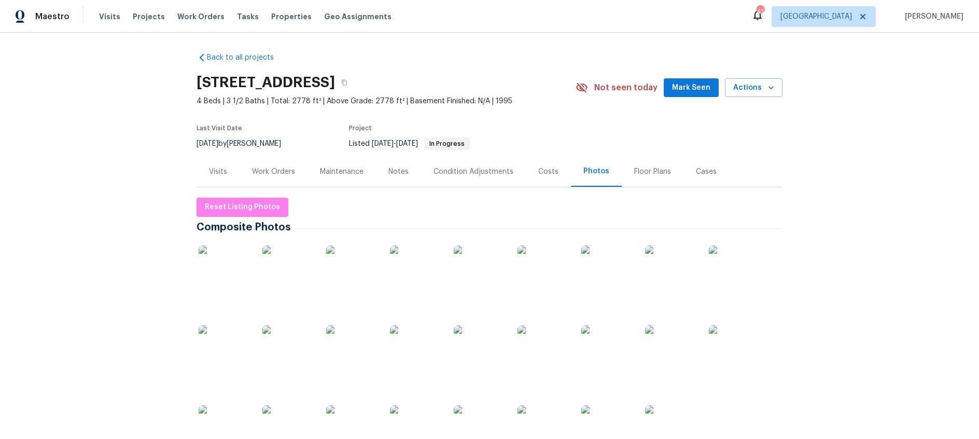
click at [279, 171] on div "Work Orders" at bounding box center [273, 171] width 43 height 10
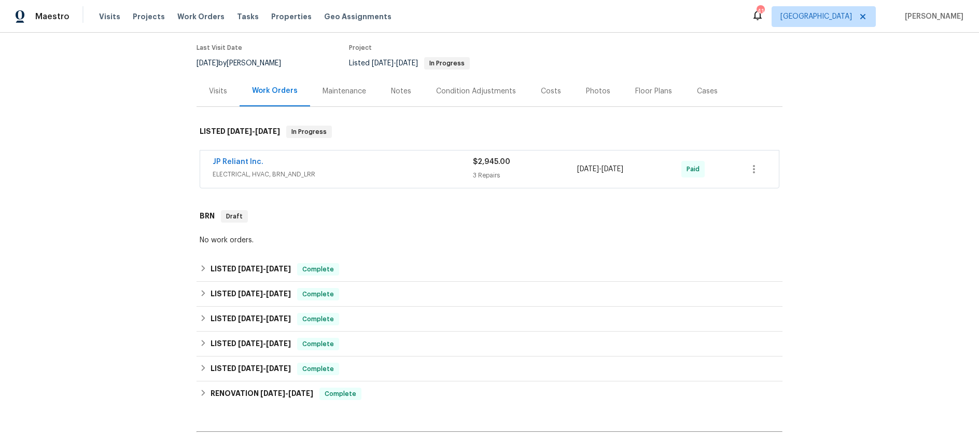
scroll to position [97, 0]
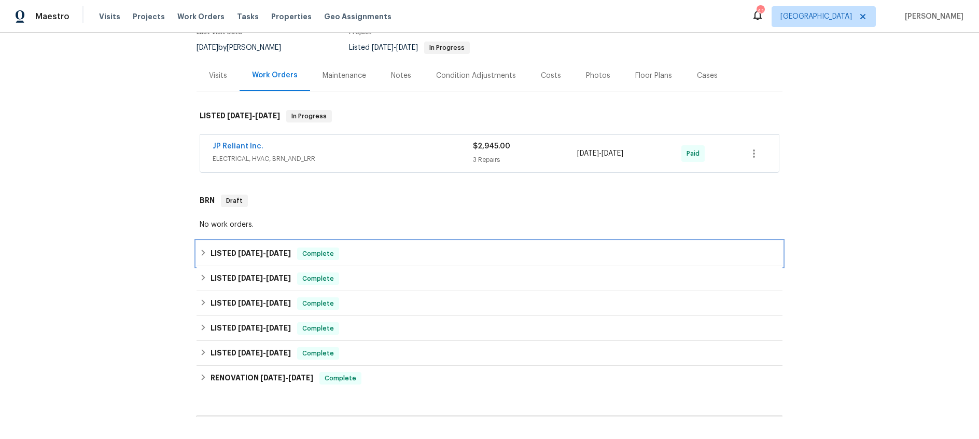
click at [257, 250] on span "7/7/25" at bounding box center [250, 252] width 25 height 7
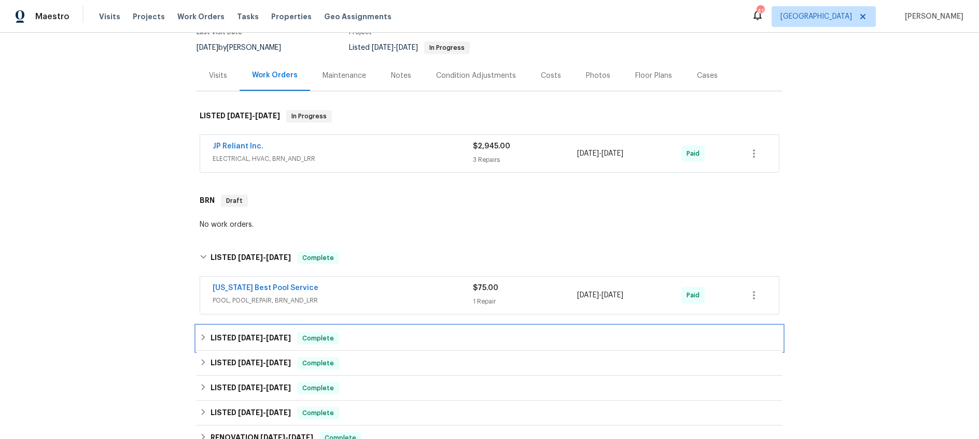
click at [255, 341] on span "6/3/25" at bounding box center [250, 337] width 25 height 7
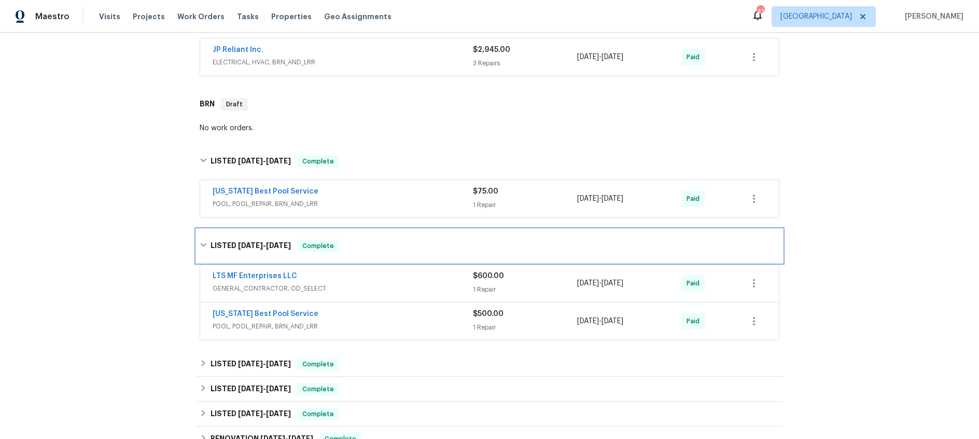
scroll to position [209, 0]
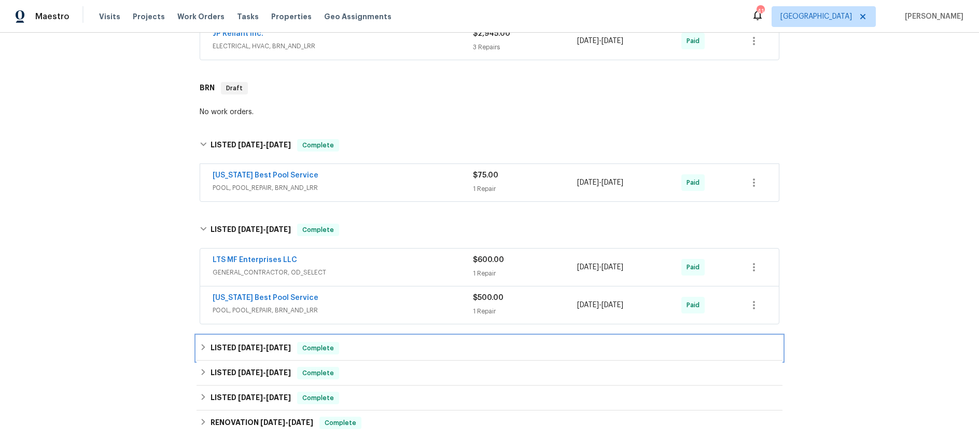
click at [268, 347] on span "6/10/25" at bounding box center [278, 347] width 25 height 7
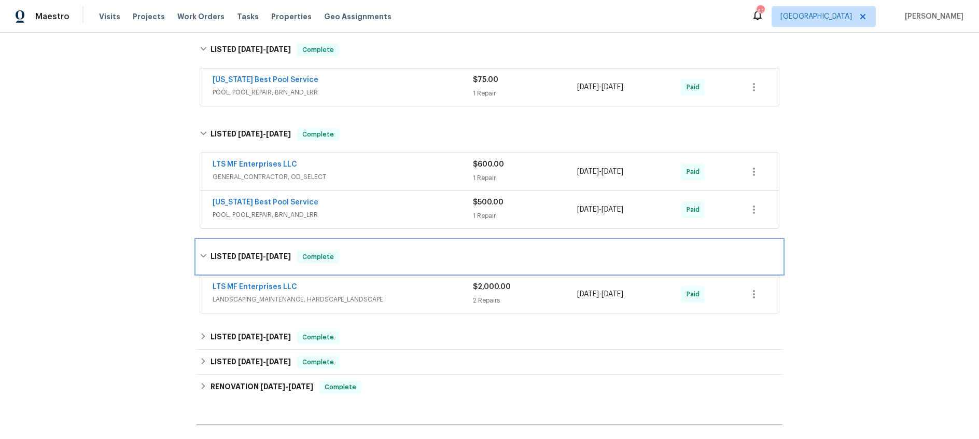
scroll to position [305, 0]
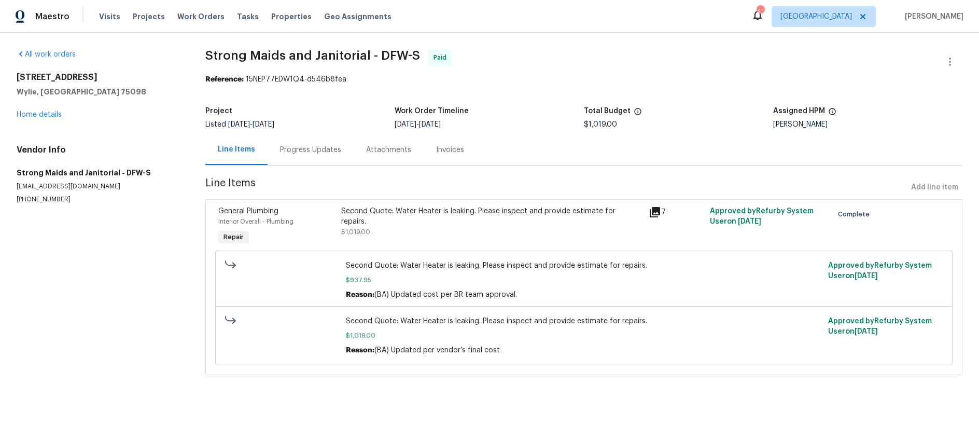
click at [312, 155] on div "Progress Updates" at bounding box center [310, 150] width 61 height 10
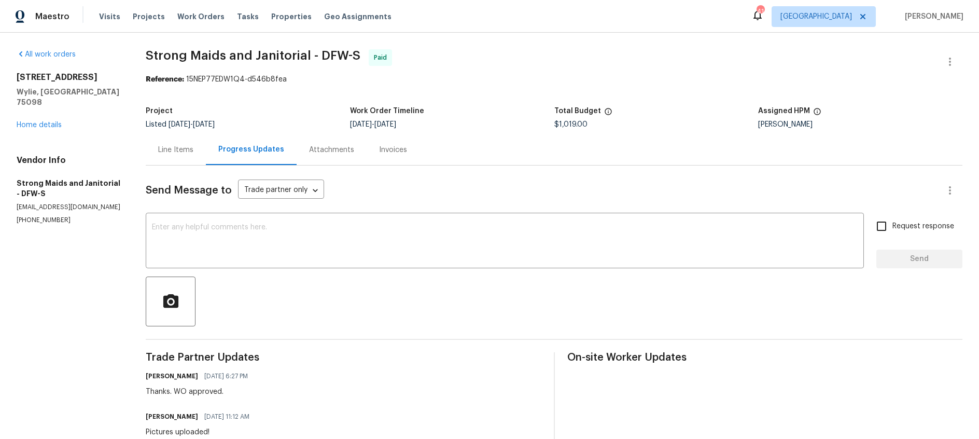
click at [175, 150] on div "Line Items" at bounding box center [175, 150] width 35 height 10
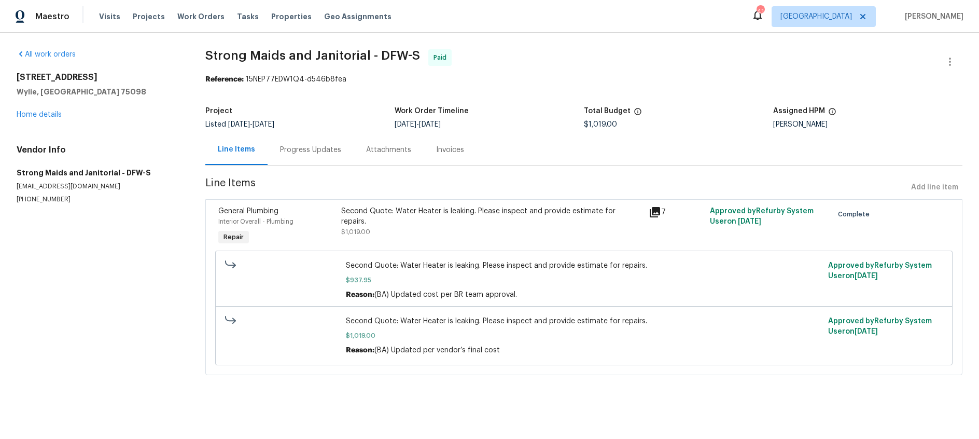
click at [657, 212] on icon at bounding box center [655, 212] width 10 height 10
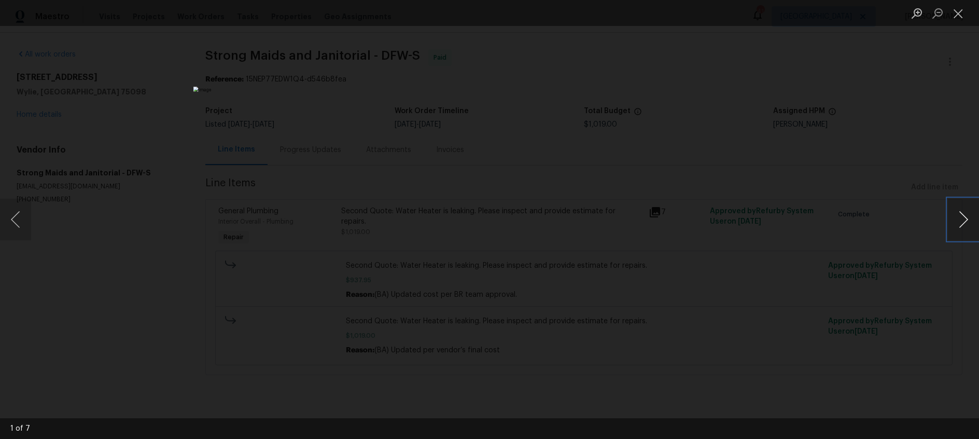
click at [963, 223] on button "Next image" at bounding box center [963, 219] width 31 height 41
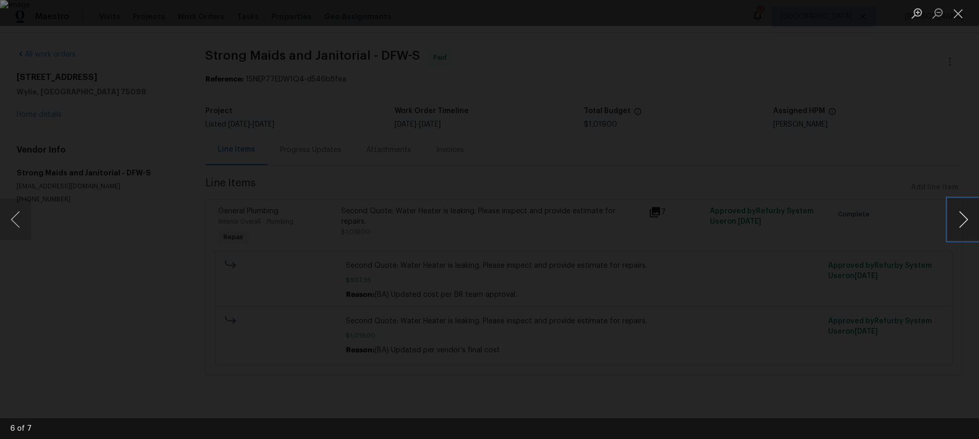
click at [963, 223] on button "Next image" at bounding box center [963, 219] width 31 height 41
click at [961, 16] on button "Close lightbox" at bounding box center [958, 13] width 21 height 18
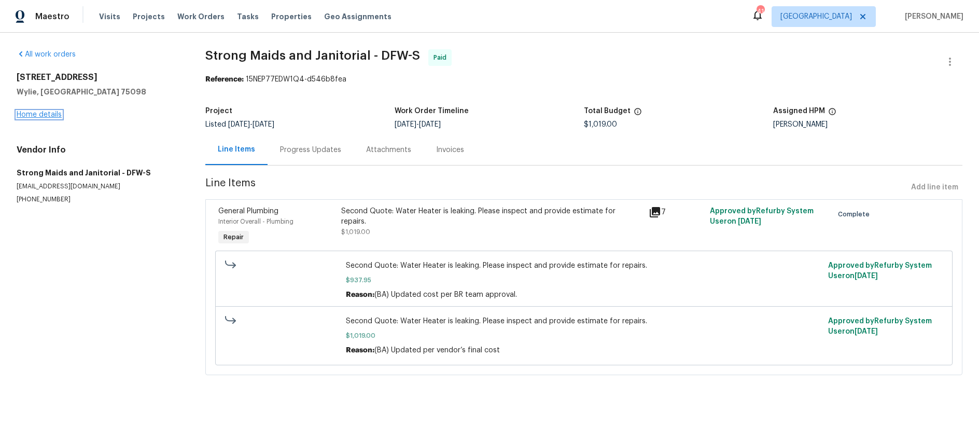
click at [37, 115] on link "Home details" at bounding box center [39, 114] width 45 height 7
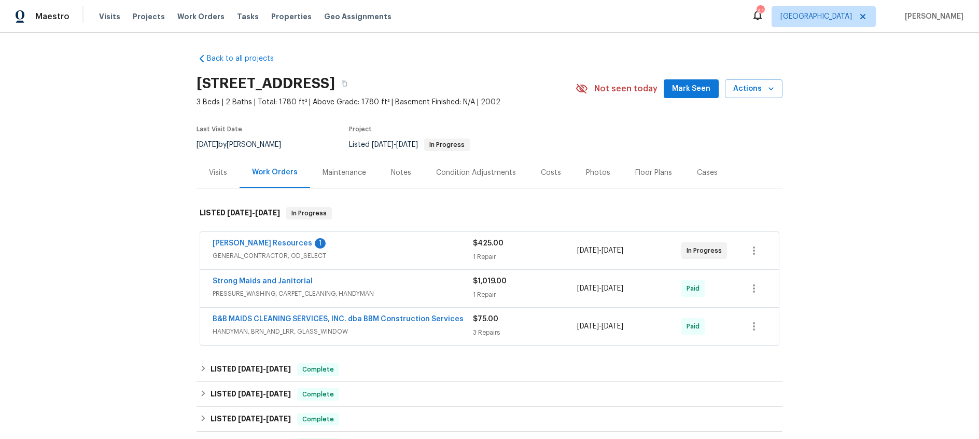
click at [414, 249] on div "[PERSON_NAME] Resources 1" at bounding box center [343, 244] width 260 height 12
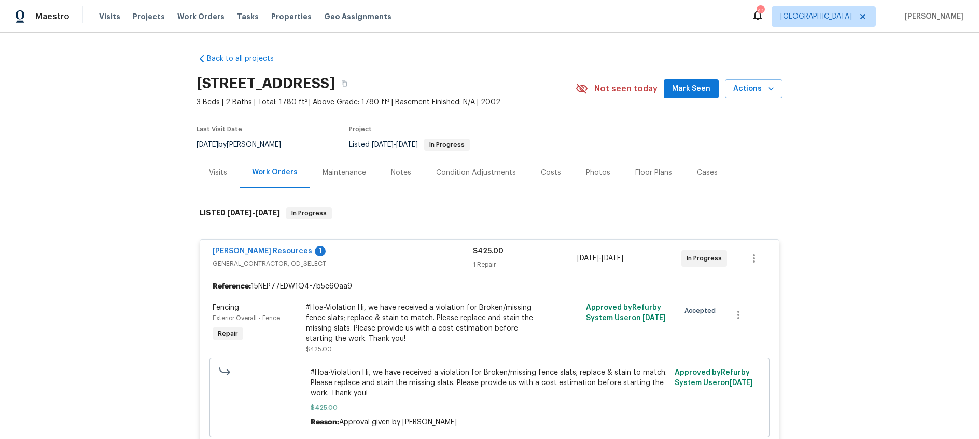
click at [415, 260] on span "GENERAL_CONTRACTOR, OD_SELECT" at bounding box center [343, 263] width 260 height 10
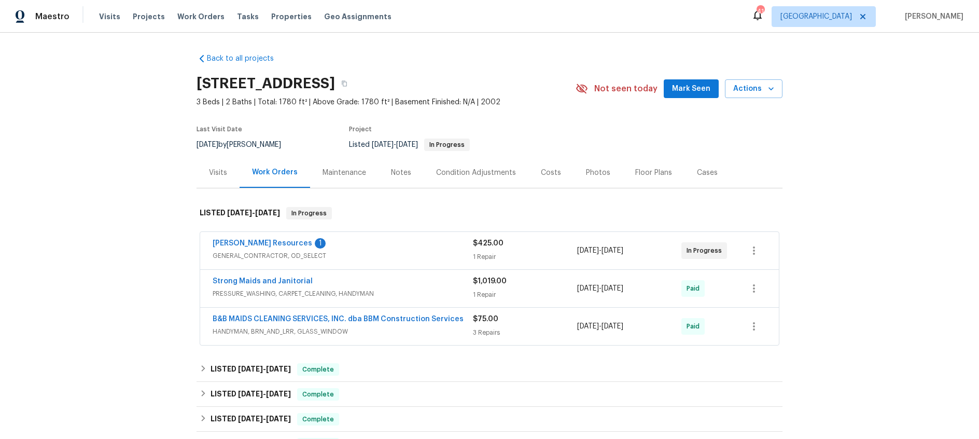
click at [388, 243] on div "[PERSON_NAME] Resources 1" at bounding box center [343, 244] width 260 height 12
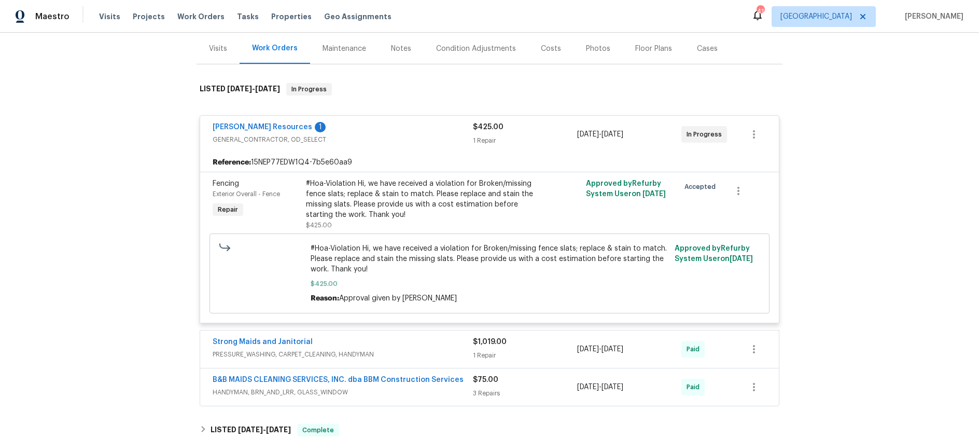
scroll to position [124, 0]
click at [396, 348] on span "PRESSURE_WASHING, CARPET_CLEANING, HANDYMAN" at bounding box center [343, 353] width 260 height 10
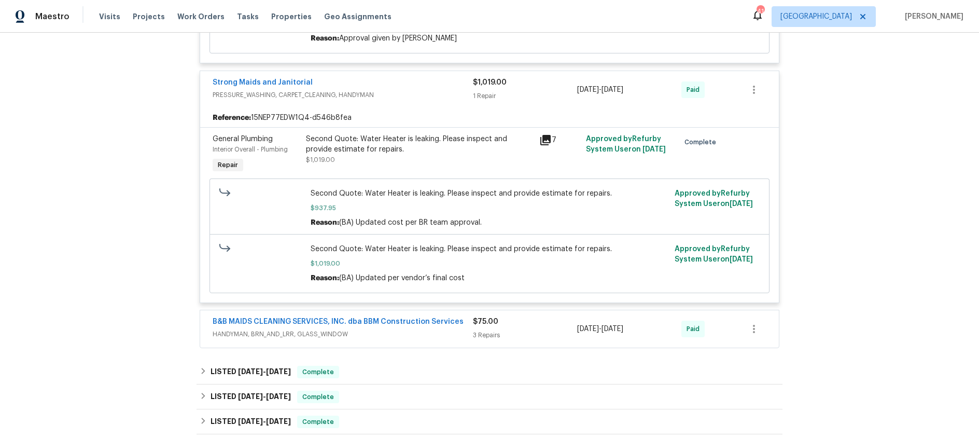
scroll to position [405, 0]
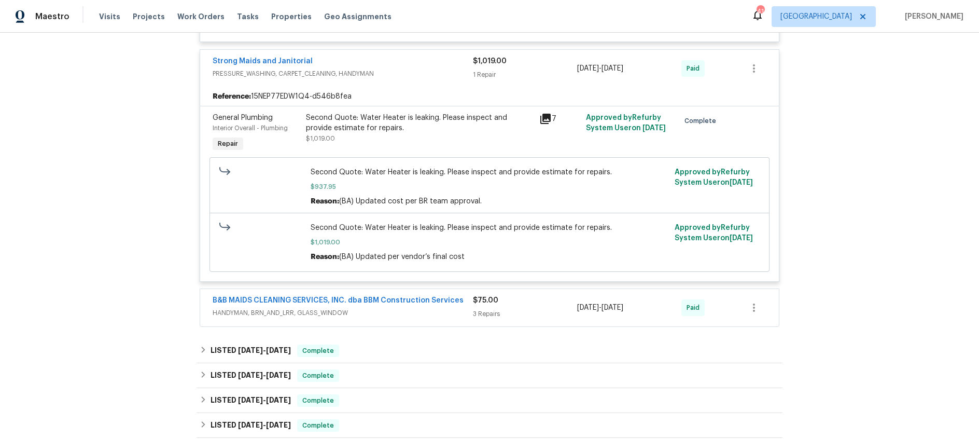
click at [399, 310] on span "HANDYMAN, BRN_AND_LRR, GLASS_WINDOW" at bounding box center [343, 312] width 260 height 10
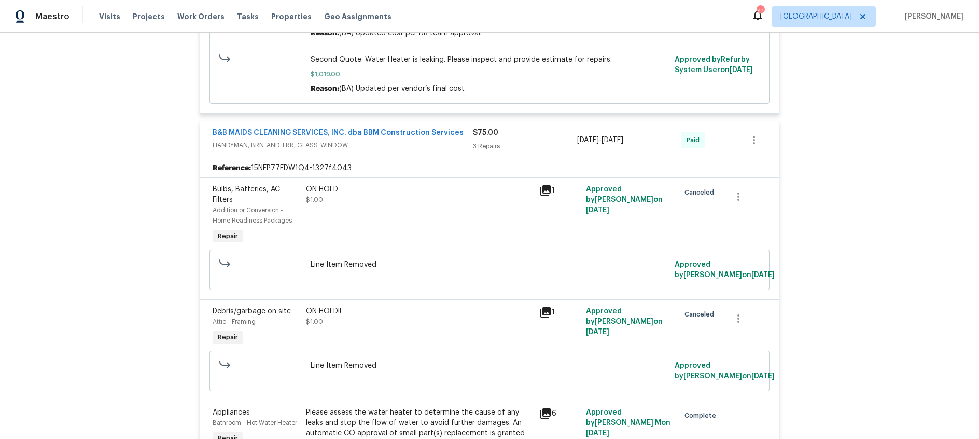
scroll to position [532, 0]
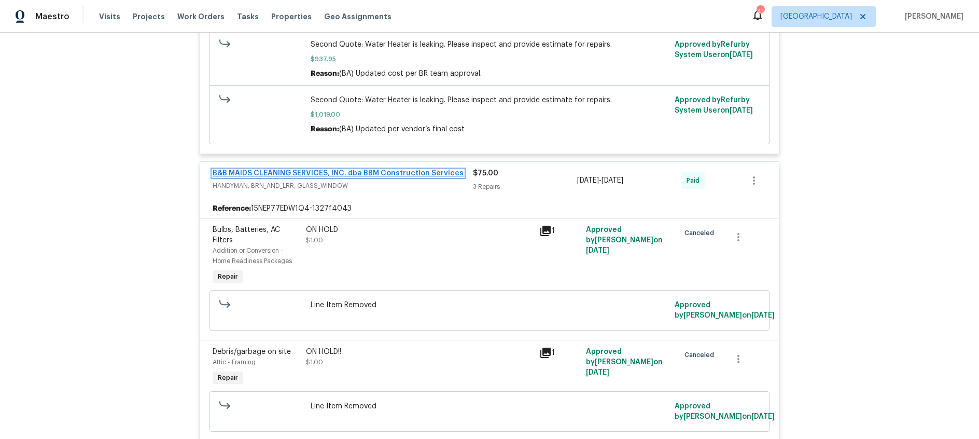
click at [364, 173] on link "B&B MAIDS CLEANING SERVICES, INC. dba BBM Construction Services" at bounding box center [338, 173] width 251 height 7
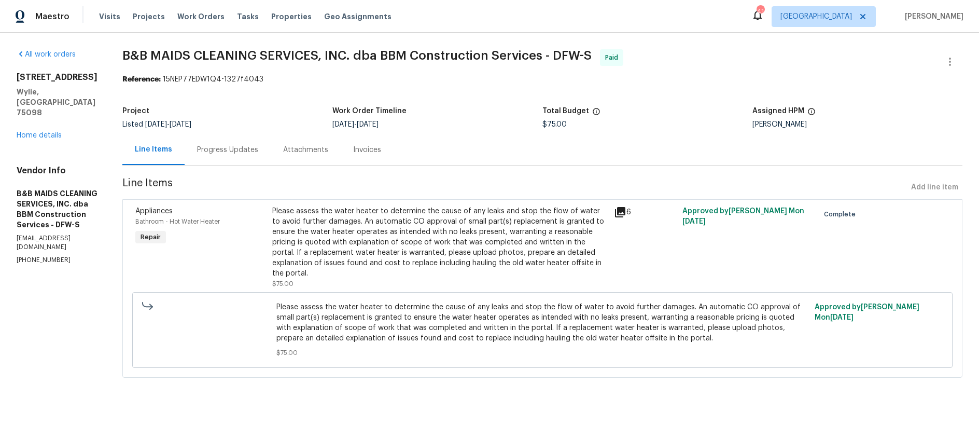
click at [250, 148] on div "Progress Updates" at bounding box center [227, 150] width 61 height 10
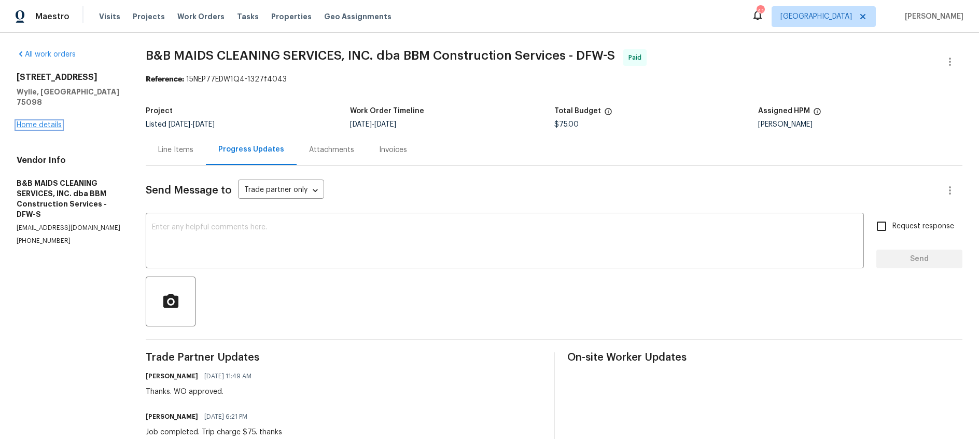
click at [41, 121] on link "Home details" at bounding box center [39, 124] width 45 height 7
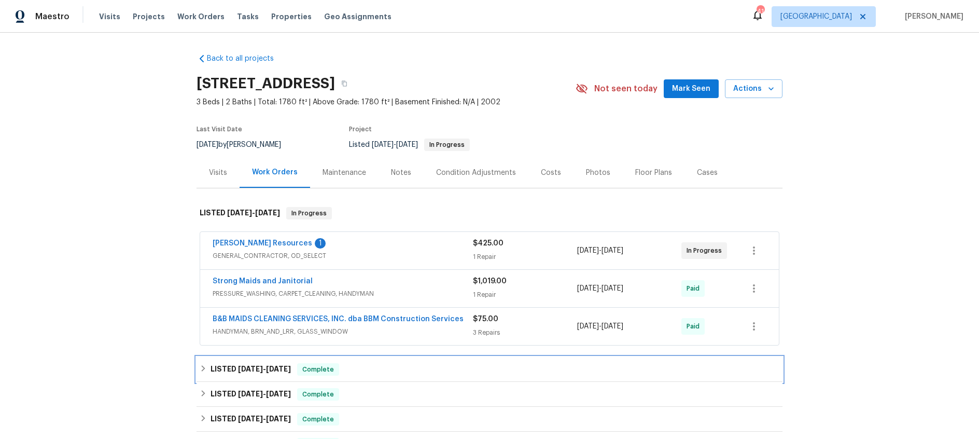
click at [251, 372] on span "6/13/25" at bounding box center [250, 368] width 25 height 7
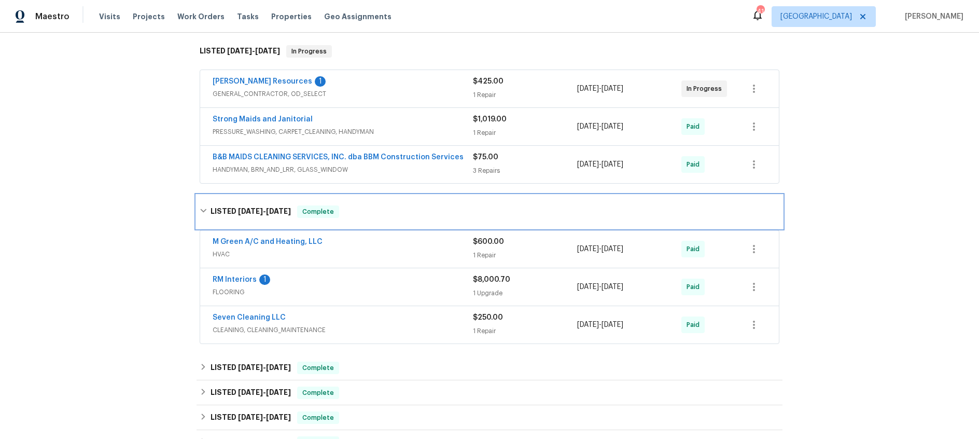
scroll to position [167, 0]
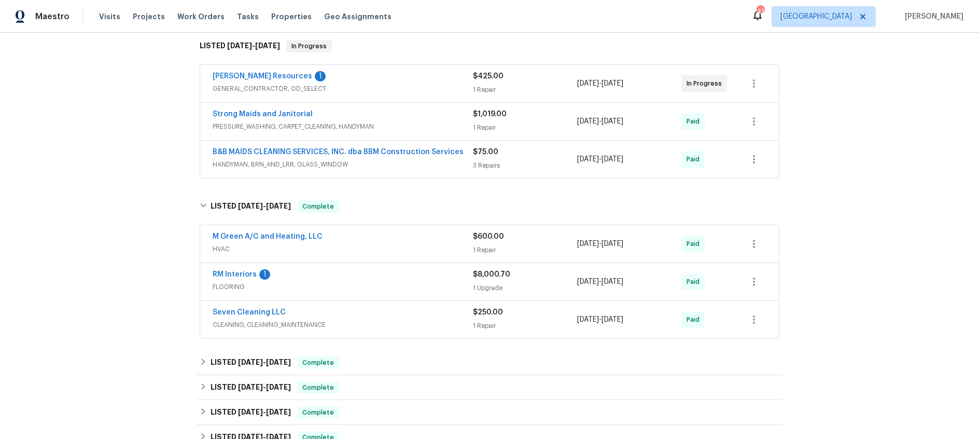
click at [364, 271] on div "RM Interiors 1" at bounding box center [343, 275] width 260 height 12
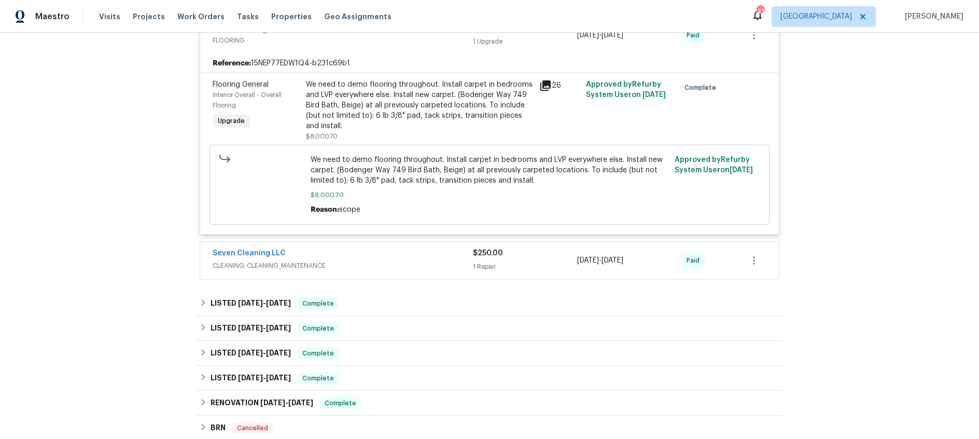
scroll to position [422, 0]
click at [243, 305] on span "5/8/25" at bounding box center [250, 301] width 25 height 7
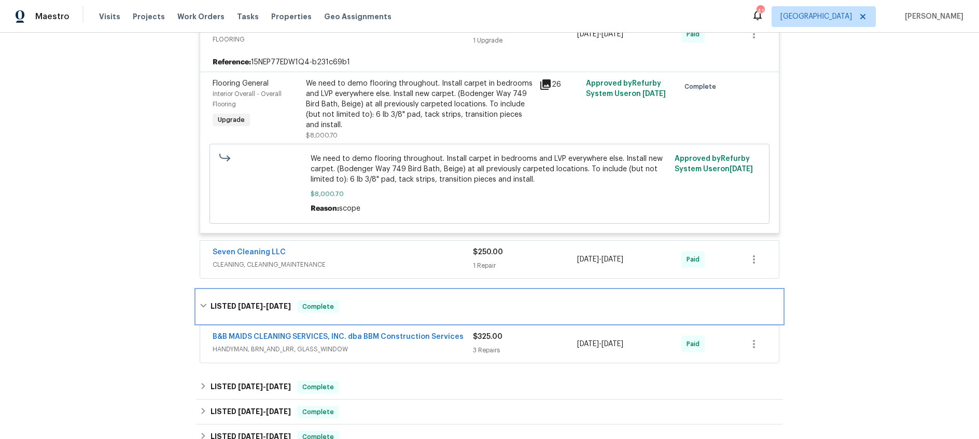
scroll to position [0, 0]
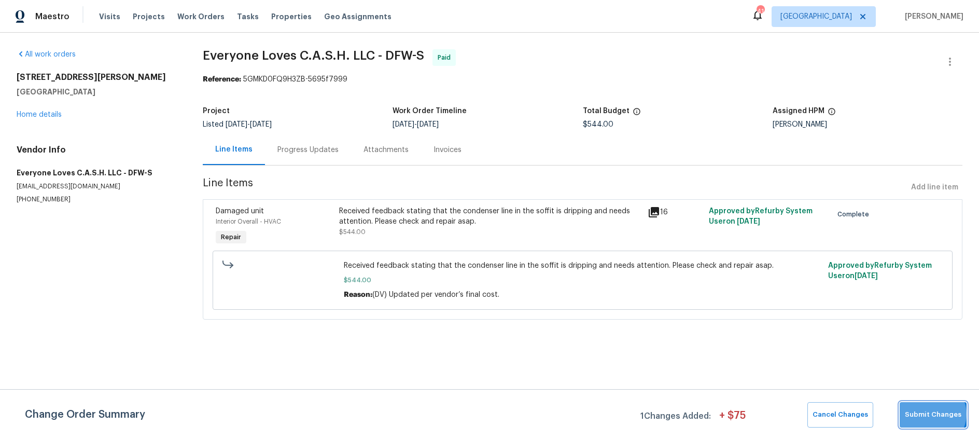
click at [934, 414] on span "Submit Changes" at bounding box center [933, 415] width 57 height 12
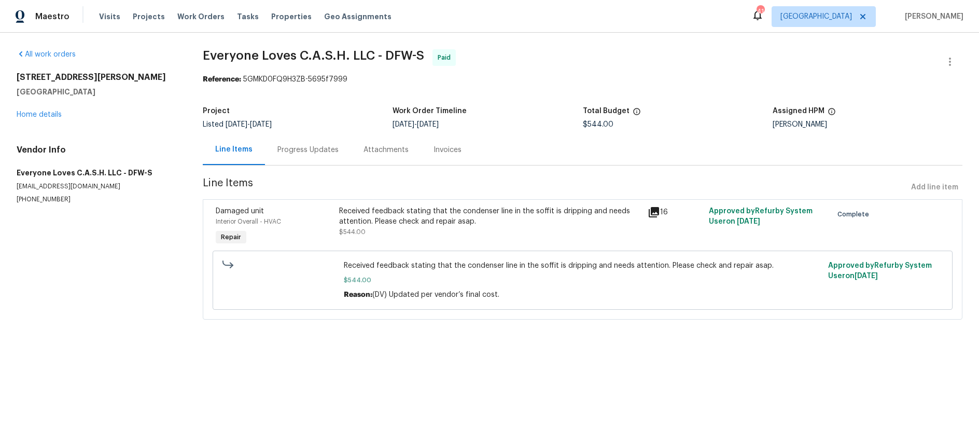
click at [30, 109] on div "[STREET_ADDRESS][PERSON_NAME] Home details" at bounding box center [97, 96] width 161 height 48
click at [35, 115] on link "Home details" at bounding box center [39, 114] width 45 height 7
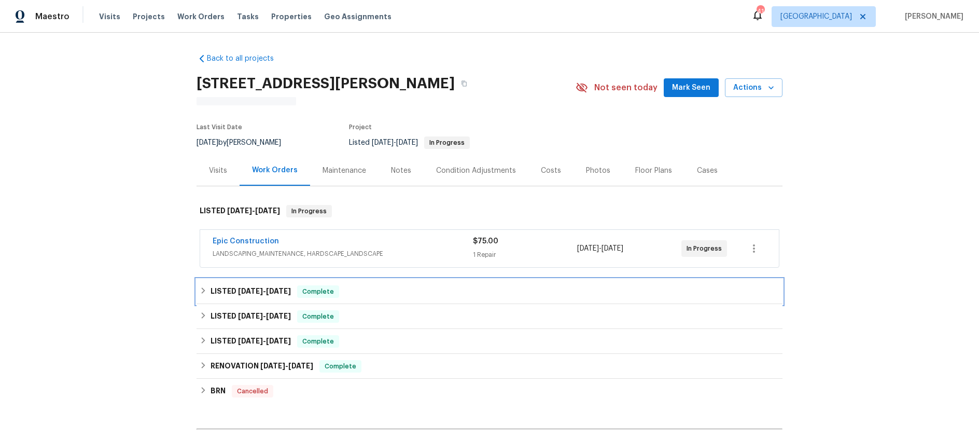
click at [257, 290] on span "[DATE]" at bounding box center [250, 290] width 25 height 7
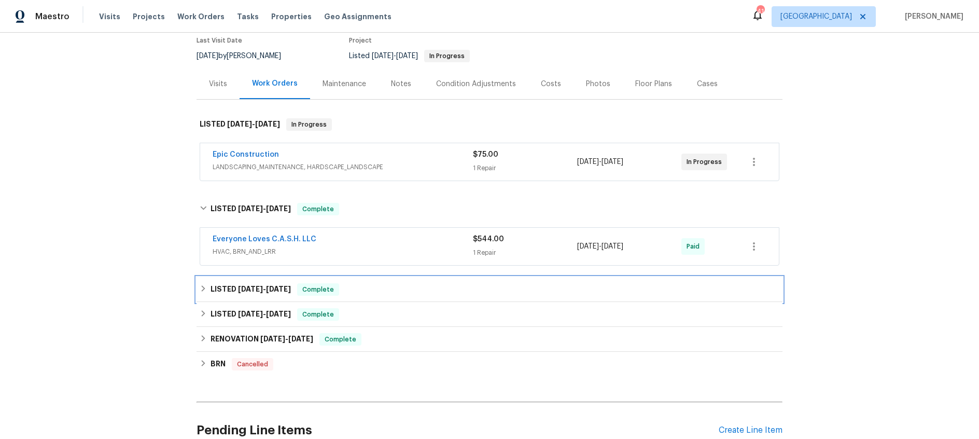
click at [242, 287] on span "[DATE]" at bounding box center [250, 288] width 25 height 7
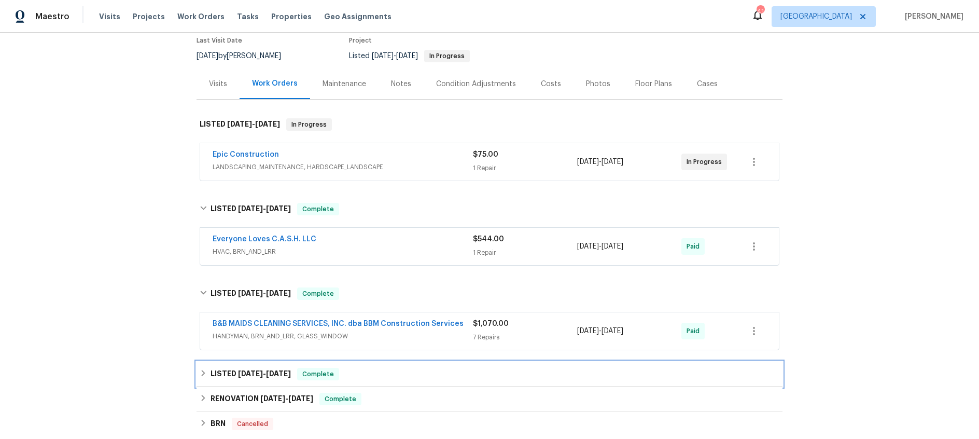
click at [270, 377] on h6 "LISTED [DATE] - [DATE]" at bounding box center [251, 374] width 80 height 12
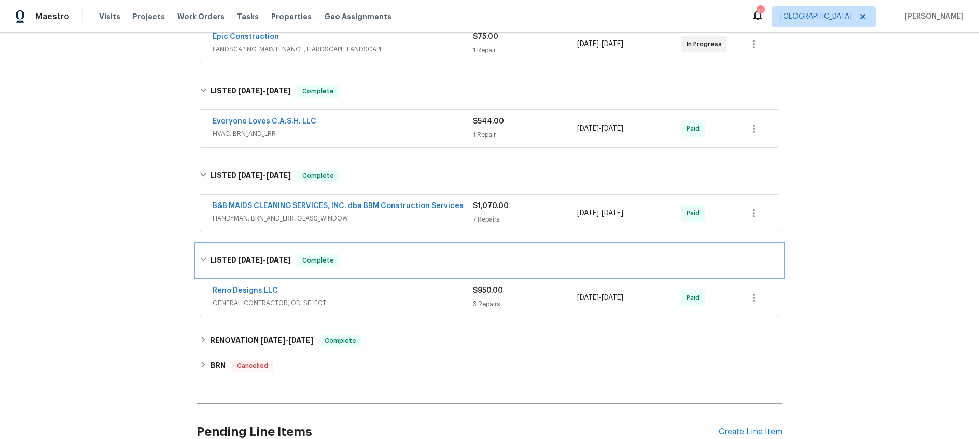
scroll to position [231, 0]
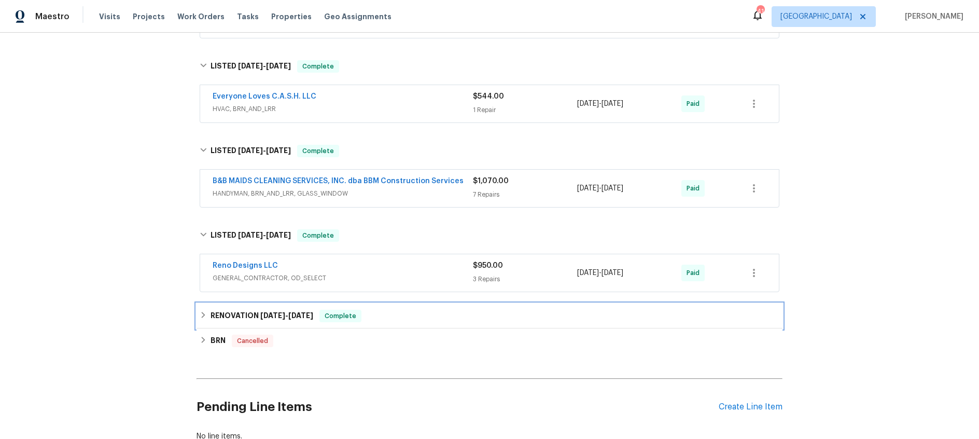
click at [256, 314] on h6 "RENOVATION 1/16/25 - 1/23/25" at bounding box center [262, 316] width 103 height 12
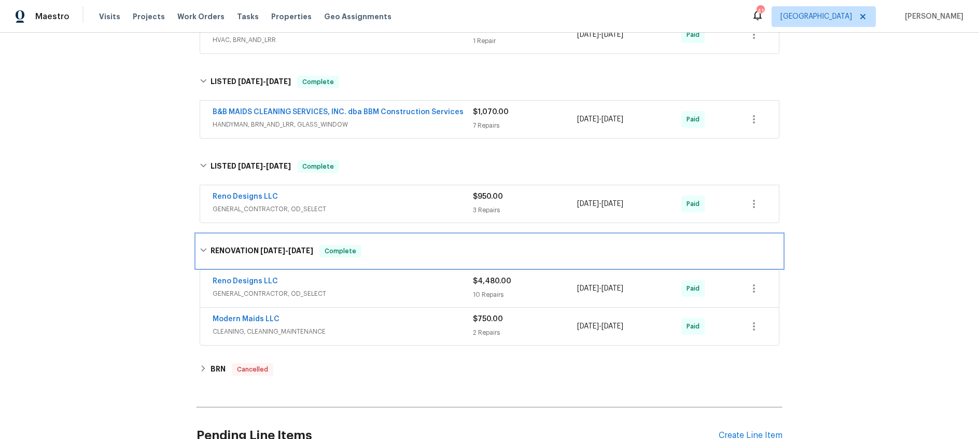
scroll to position [313, 0]
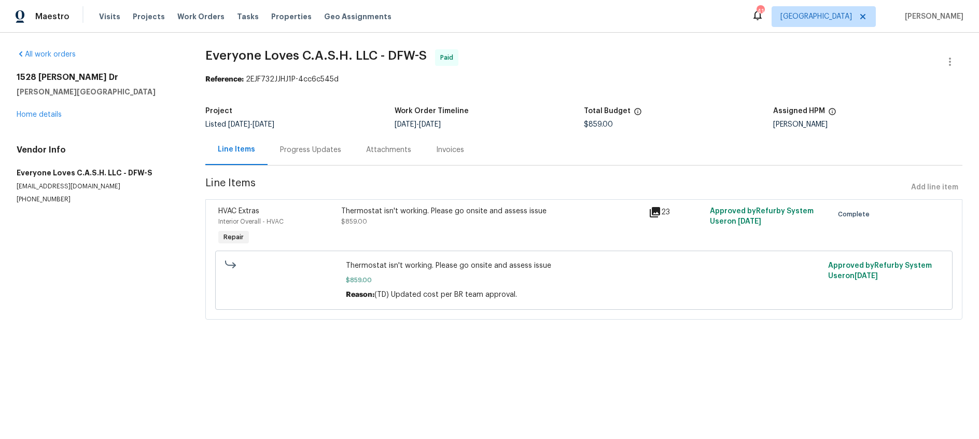
click at [320, 148] on div "Progress Updates" at bounding box center [310, 150] width 61 height 10
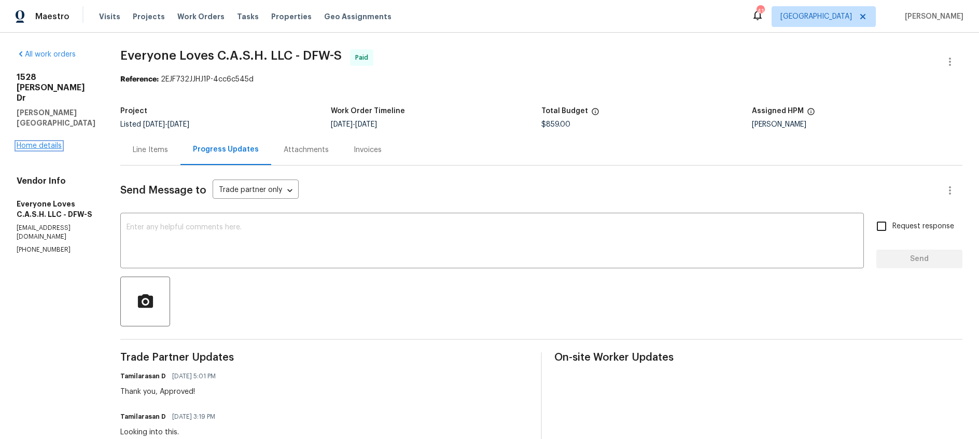
click at [40, 142] on link "Home details" at bounding box center [39, 145] width 45 height 7
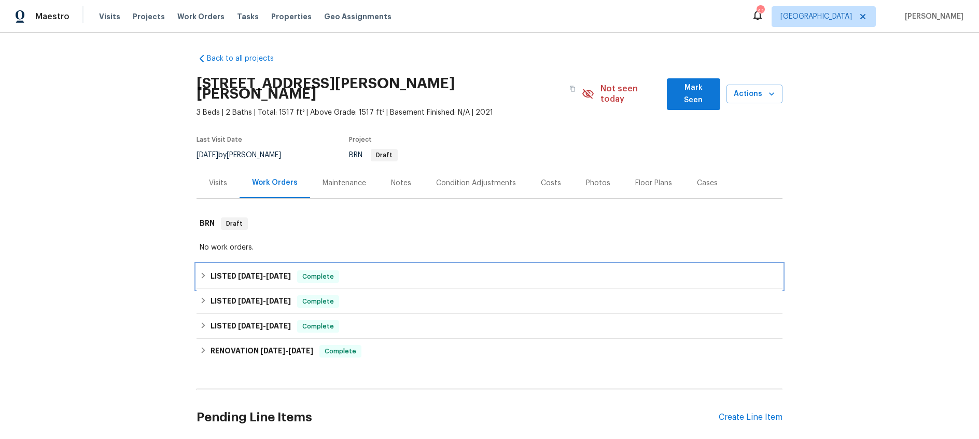
click at [252, 272] on span "7/24/25" at bounding box center [250, 275] width 25 height 7
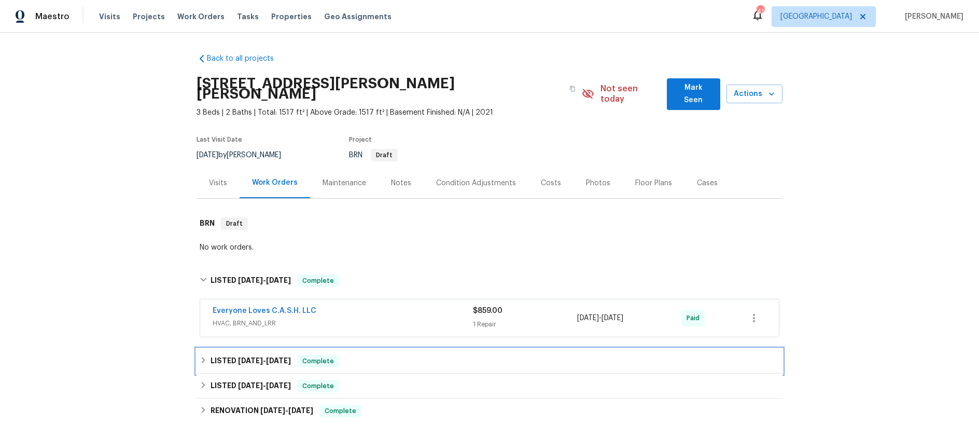
click at [254, 357] on span "5/14/25" at bounding box center [250, 360] width 25 height 7
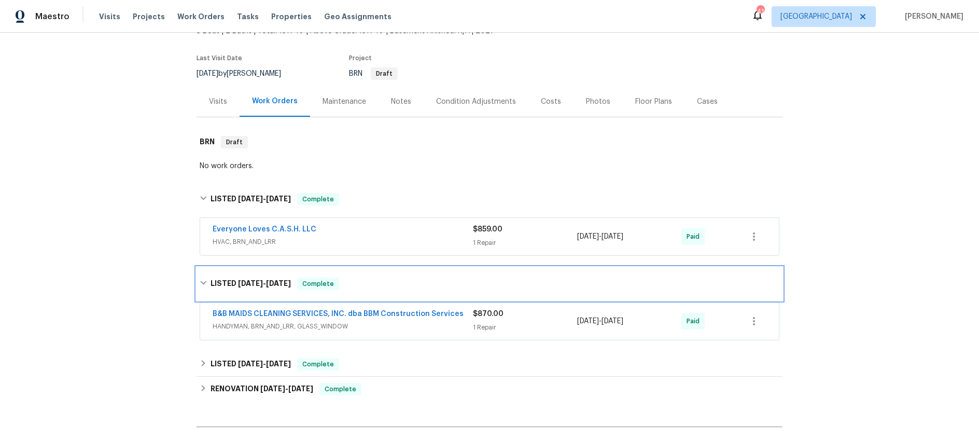
scroll to position [105, 0]
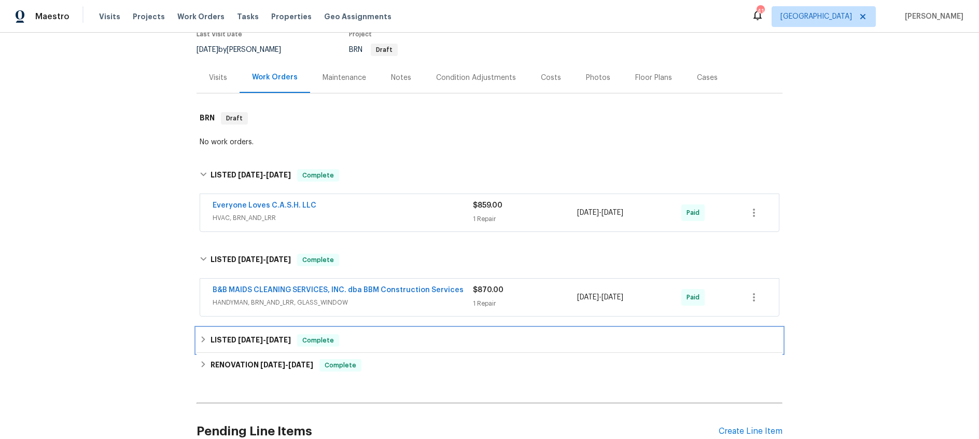
click at [252, 336] on div "LISTED 4/23/25 - 4/24/25 Complete" at bounding box center [490, 340] width 586 height 25
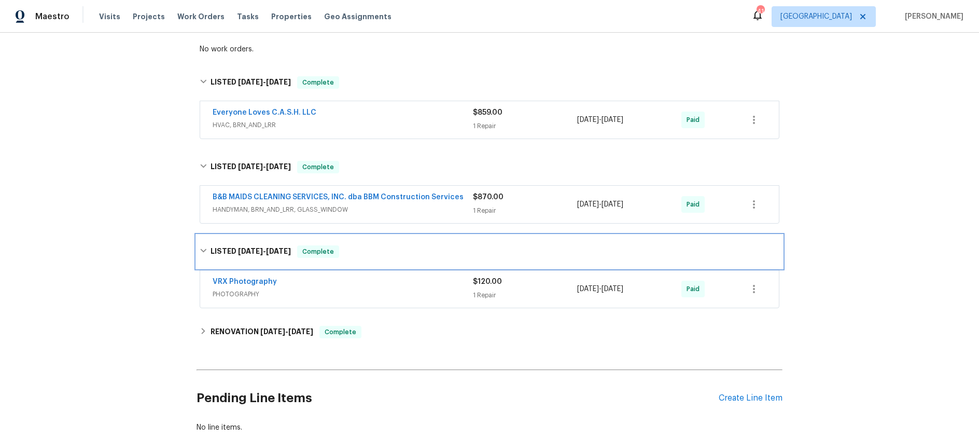
scroll to position [199, 0]
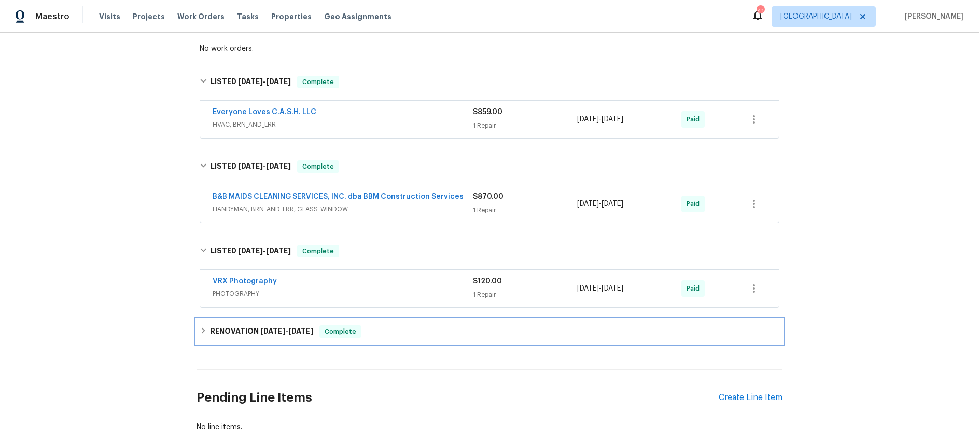
click at [265, 327] on span "4/11/25" at bounding box center [272, 330] width 25 height 7
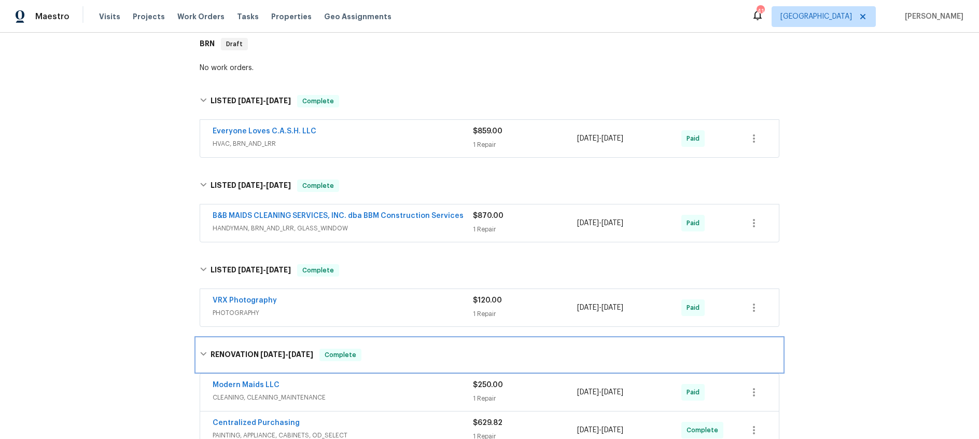
scroll to position [175, 0]
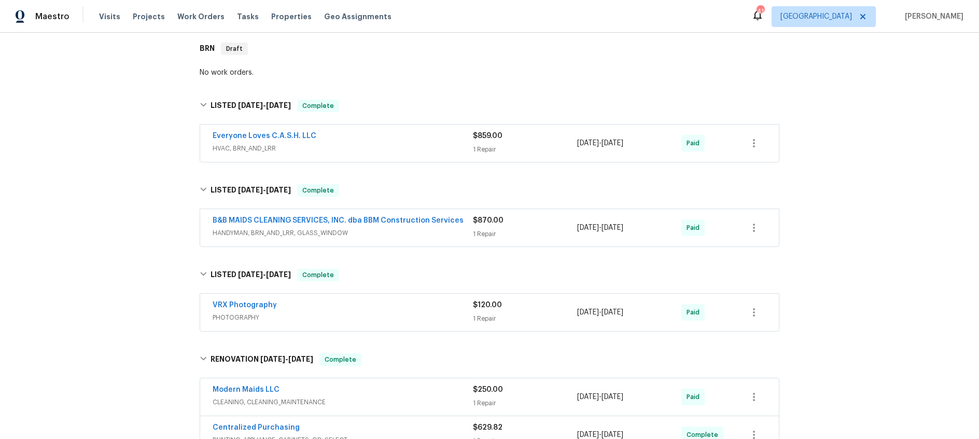
click at [397, 143] on span "HVAC, BRN_AND_LRR" at bounding box center [343, 148] width 260 height 10
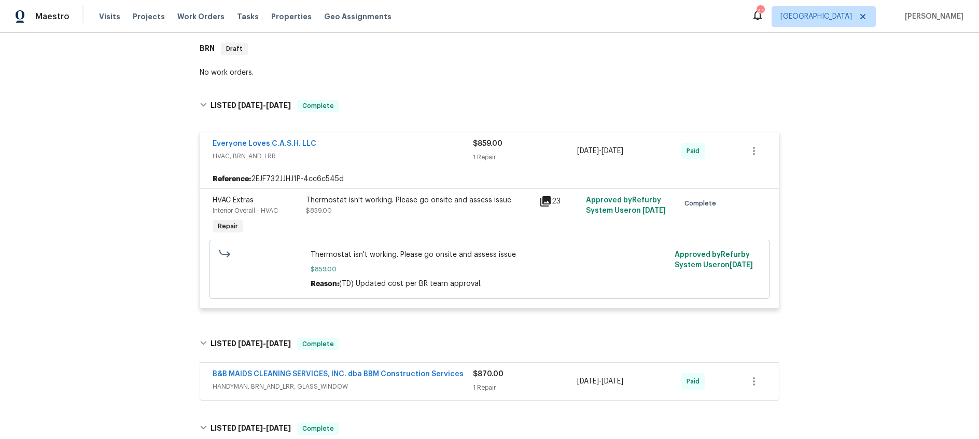
click at [475, 203] on div "Thermostat isn't working. Please go onsite and assess issue $859.00" at bounding box center [419, 205] width 227 height 21
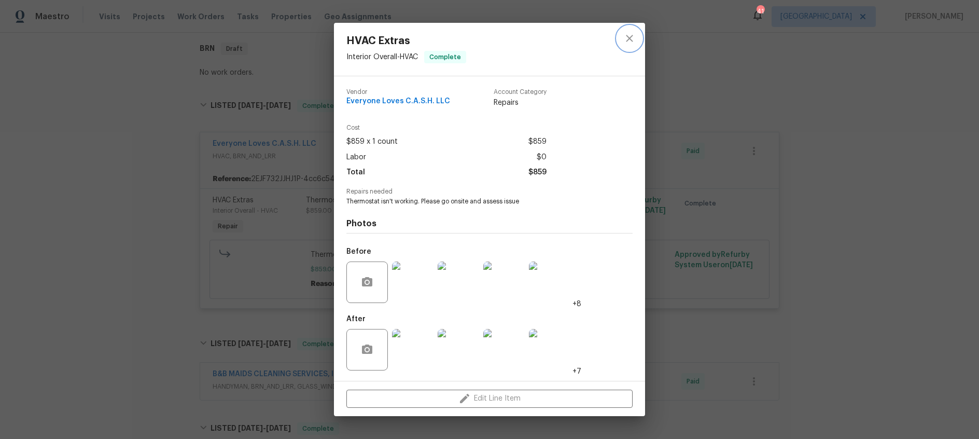
click at [628, 38] on icon "close" at bounding box center [629, 38] width 7 height 7
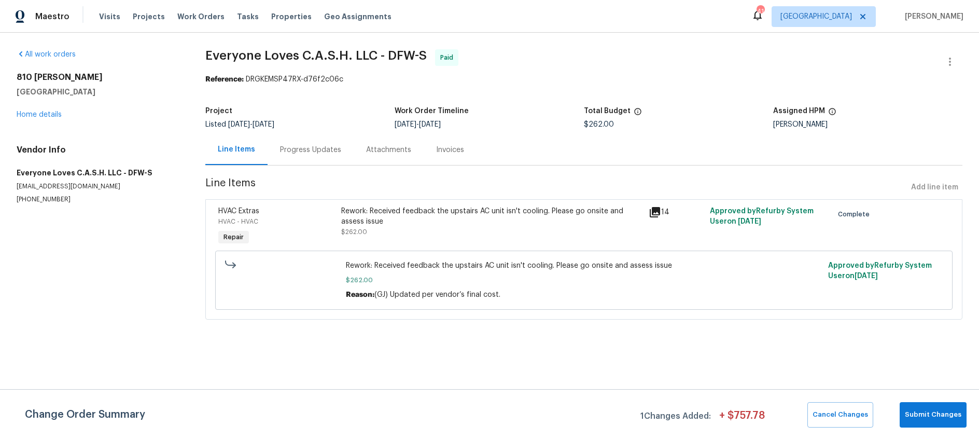
click at [304, 153] on div "Progress Updates" at bounding box center [310, 150] width 61 height 10
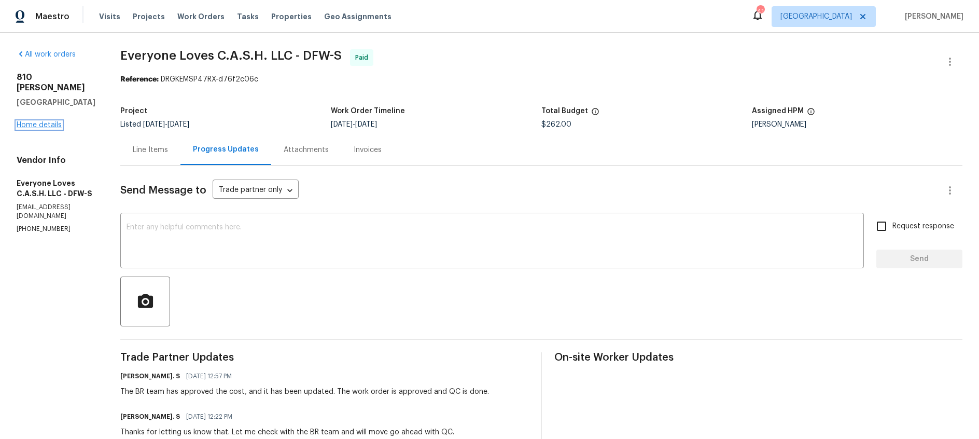
click at [39, 121] on link "Home details" at bounding box center [39, 124] width 45 height 7
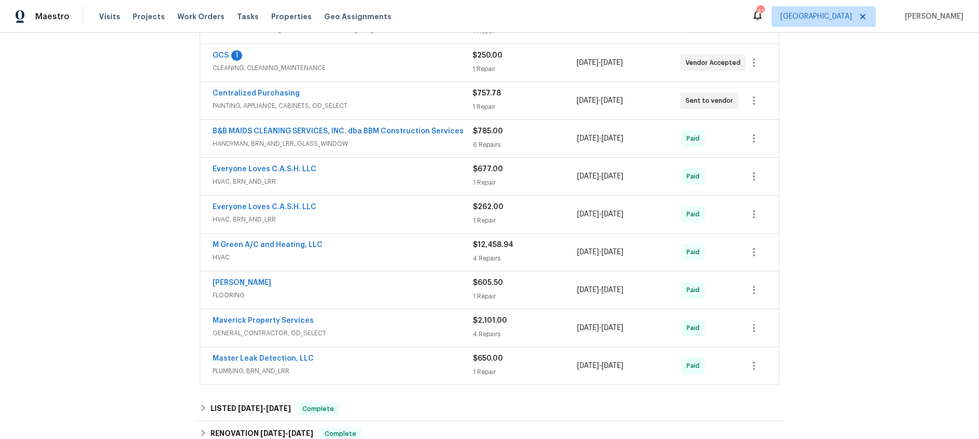
scroll to position [244, 0]
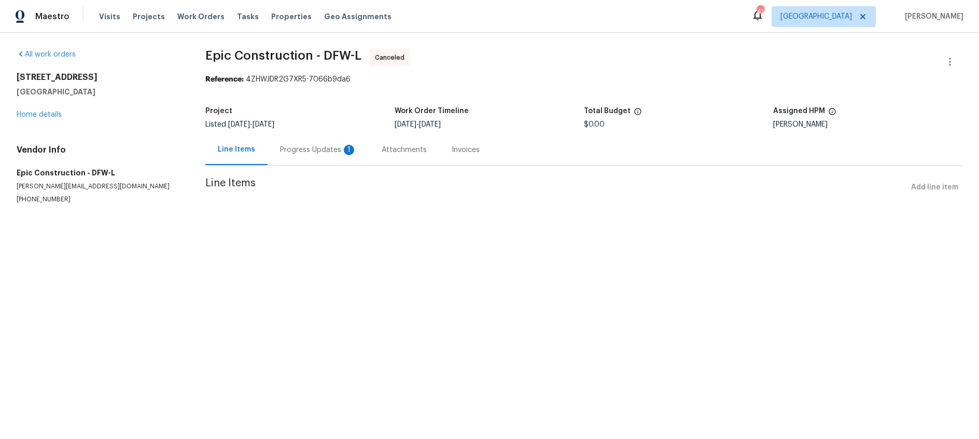
click at [310, 149] on div "Progress Updates 1" at bounding box center [318, 150] width 77 height 10
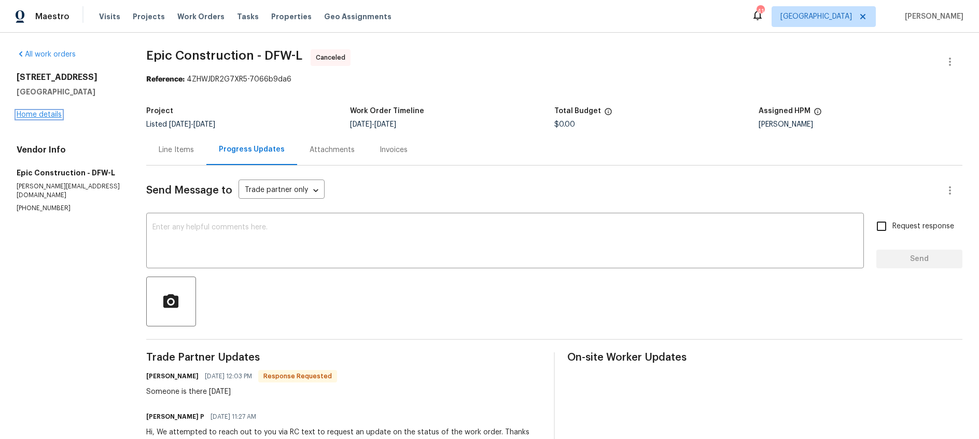
click at [34, 113] on link "Home details" at bounding box center [39, 114] width 45 height 7
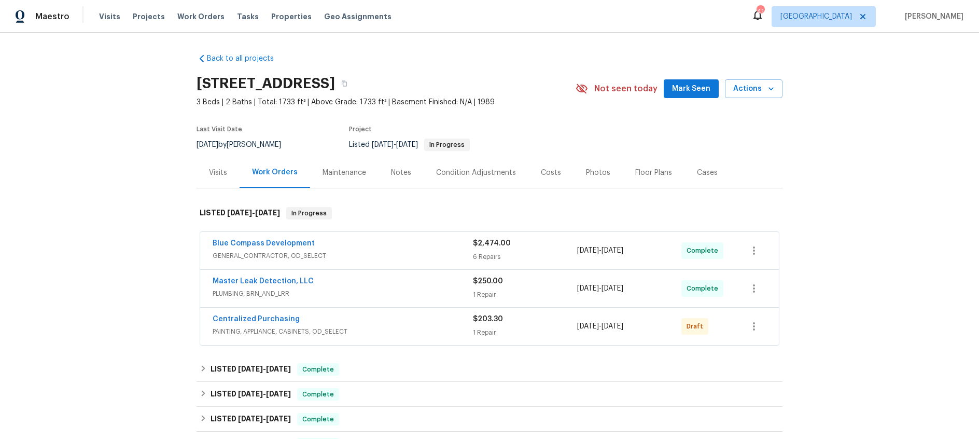
click at [393, 243] on div "Blue Compass Development" at bounding box center [343, 244] width 260 height 12
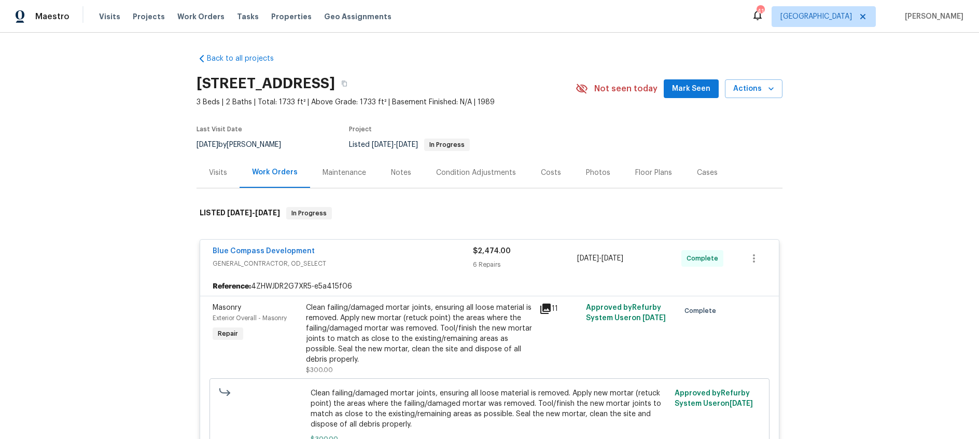
click at [398, 264] on span "GENERAL_CONTRACTOR, OD_SELECT" at bounding box center [343, 263] width 260 height 10
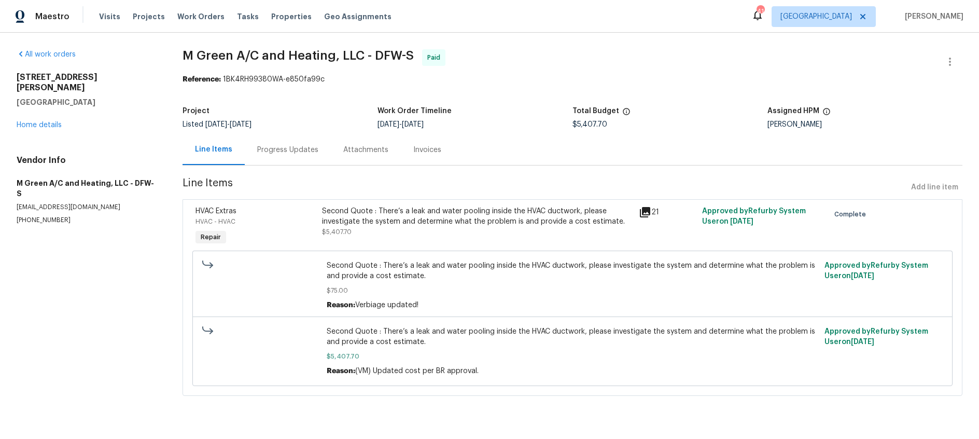
click at [31, 110] on div "[STREET_ADDRESS][PERSON_NAME] Home details" at bounding box center [87, 101] width 141 height 58
click at [32, 121] on link "Home details" at bounding box center [39, 124] width 45 height 7
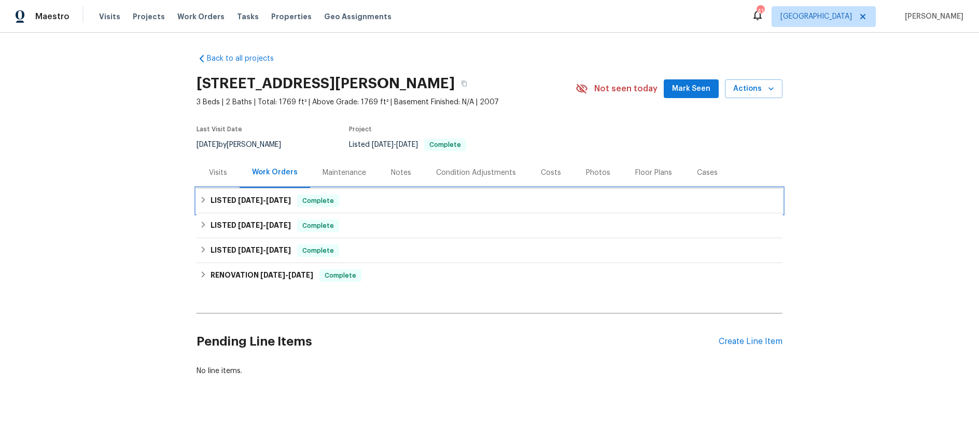
click at [240, 197] on span "[DATE]" at bounding box center [250, 200] width 25 height 7
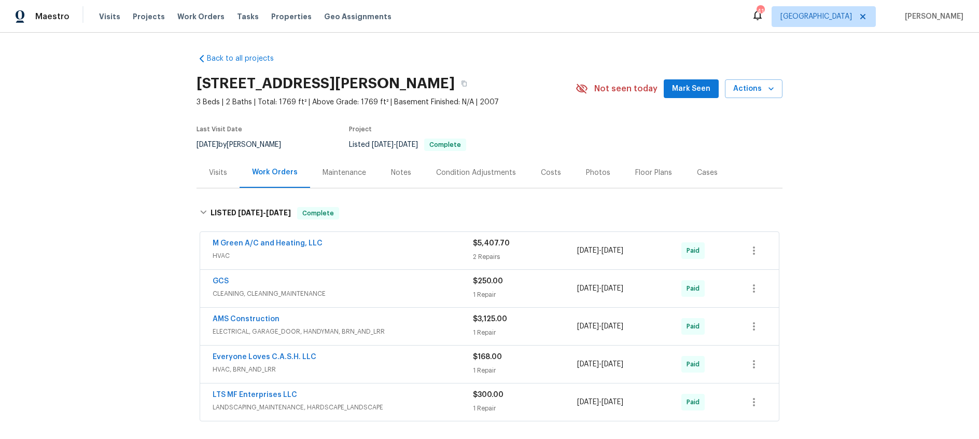
click at [383, 365] on span "HVAC, BRN_AND_LRR" at bounding box center [343, 369] width 260 height 10
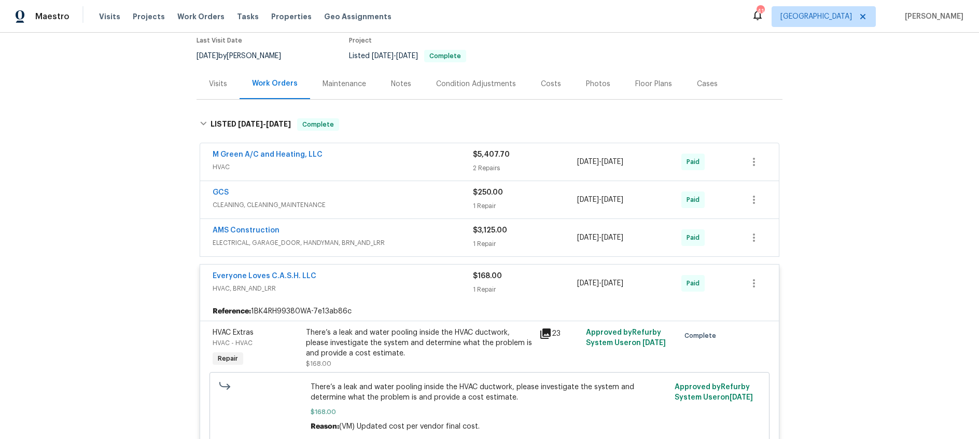
scroll to position [105, 0]
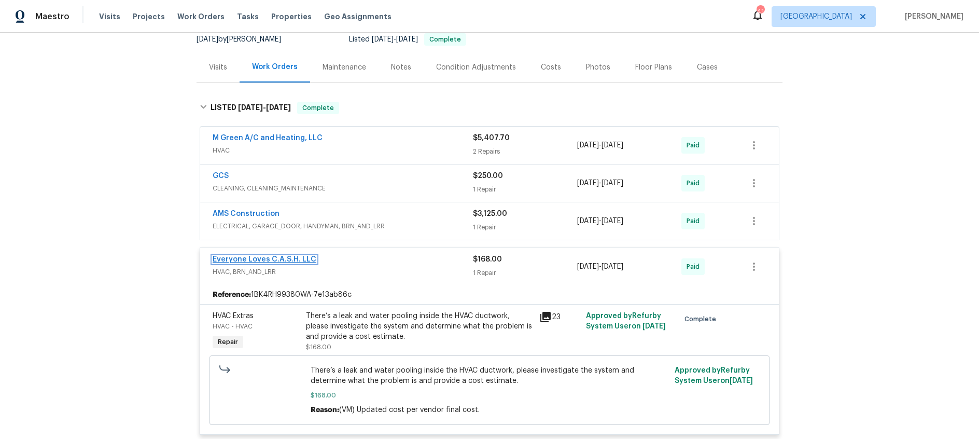
click at [291, 256] on link "Everyone Loves C.A.S.H. LLC" at bounding box center [265, 259] width 104 height 7
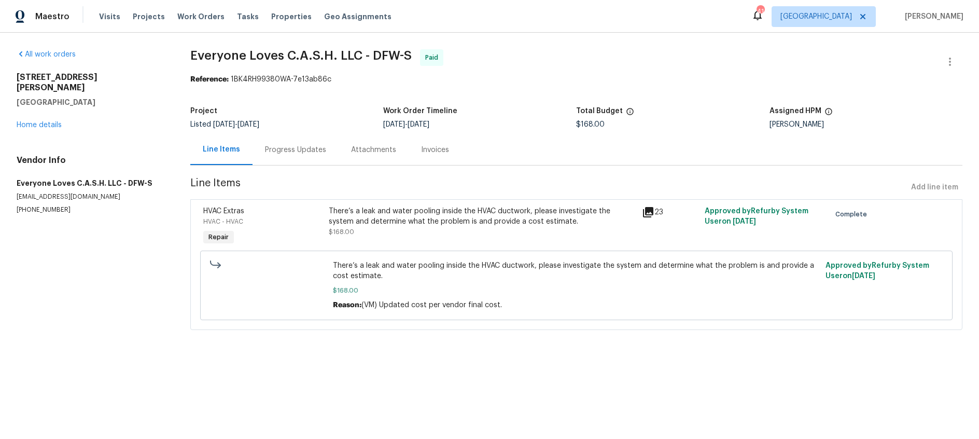
click at [283, 143] on div "Progress Updates" at bounding box center [295, 149] width 86 height 31
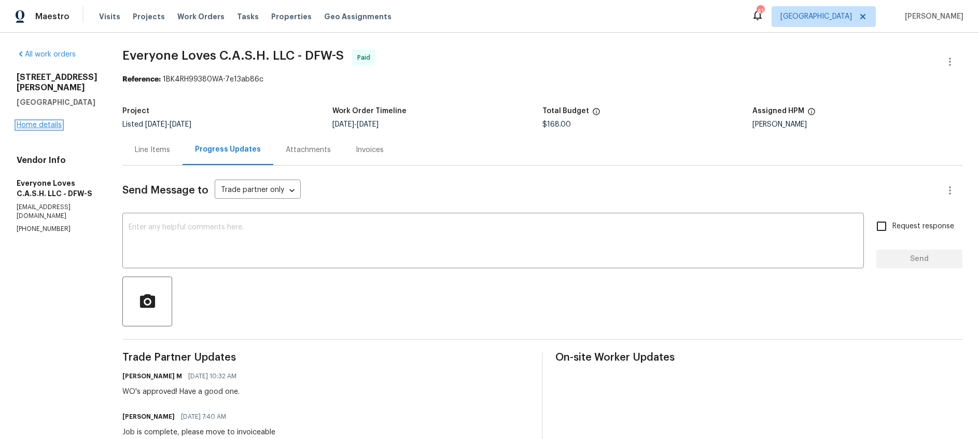
click at [46, 121] on link "Home details" at bounding box center [39, 124] width 45 height 7
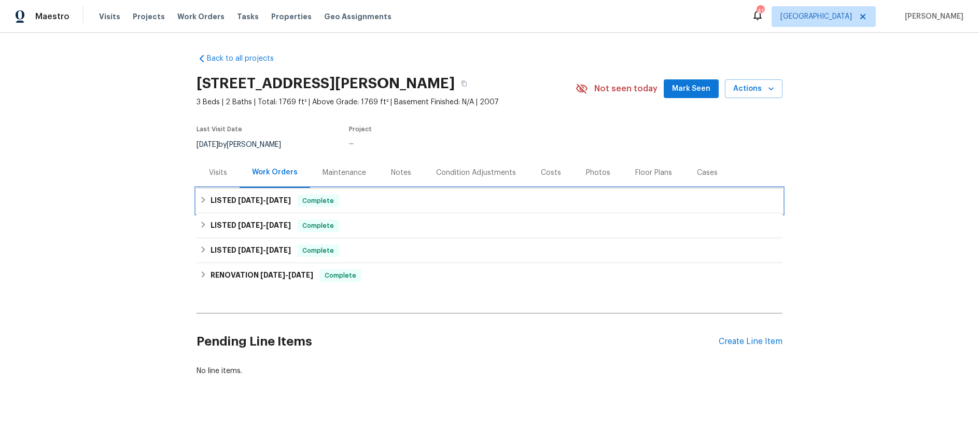
click at [247, 197] on span "7/21/25" at bounding box center [250, 200] width 25 height 7
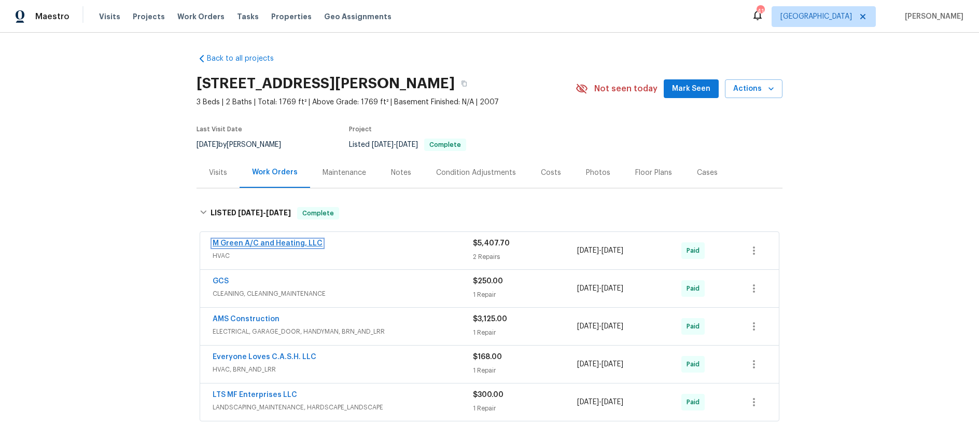
click at [310, 243] on link "M Green A/C and Heating, LLC" at bounding box center [268, 243] width 110 height 7
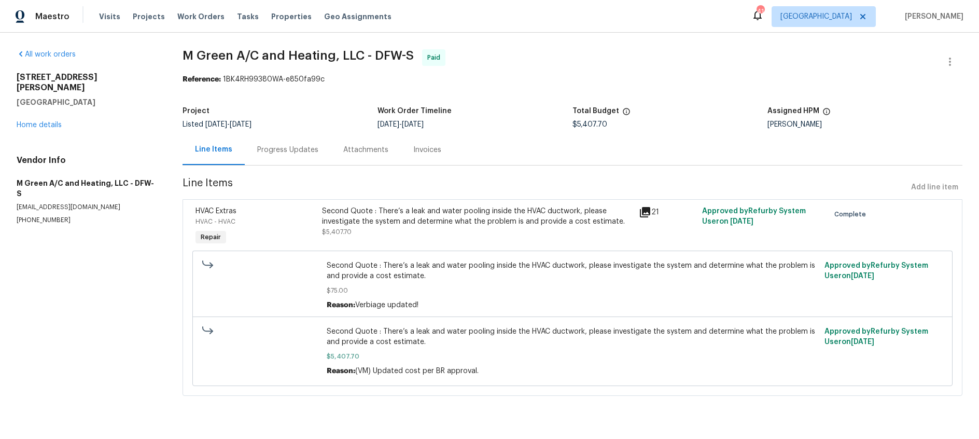
click at [269, 156] on div "Progress Updates" at bounding box center [288, 149] width 86 height 31
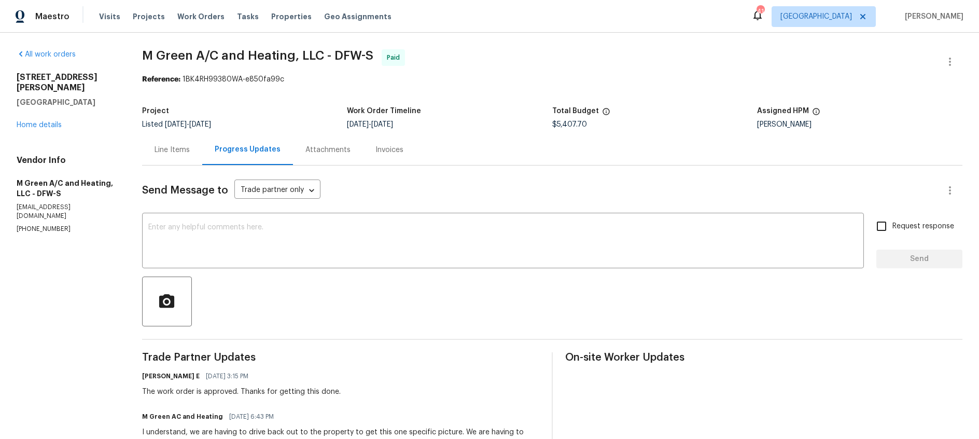
click at [181, 149] on div "Line Items" at bounding box center [172, 150] width 35 height 10
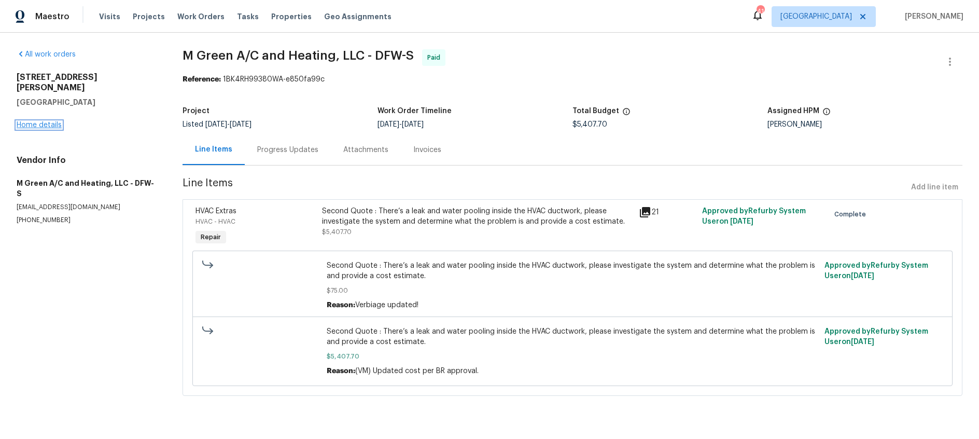
click at [50, 121] on link "Home details" at bounding box center [39, 124] width 45 height 7
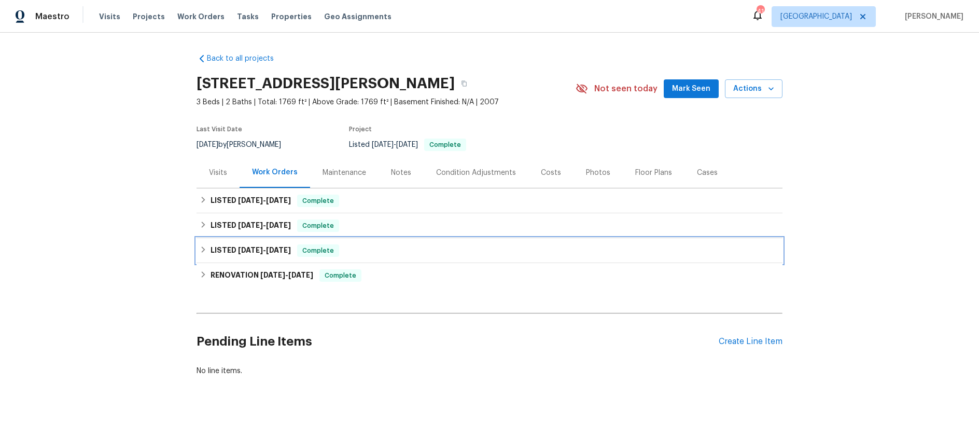
click at [273, 255] on h6 "LISTED 5/6/25 - 5/17/25" at bounding box center [251, 250] width 80 height 12
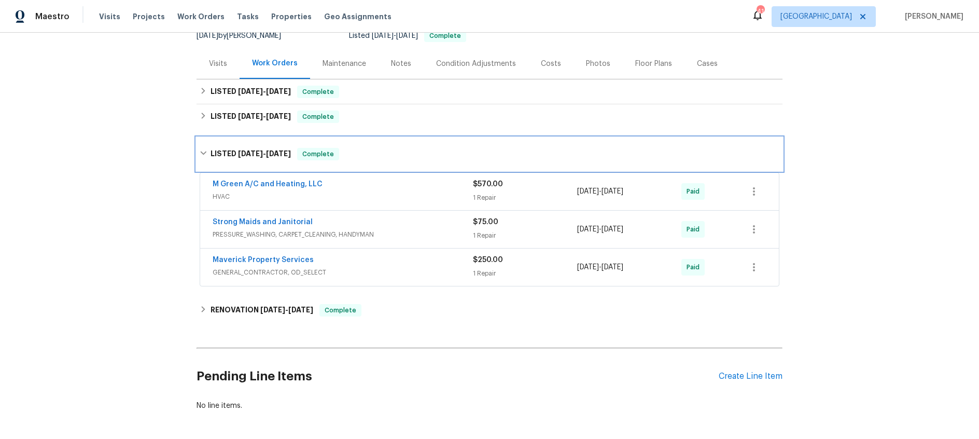
scroll to position [109, 0]
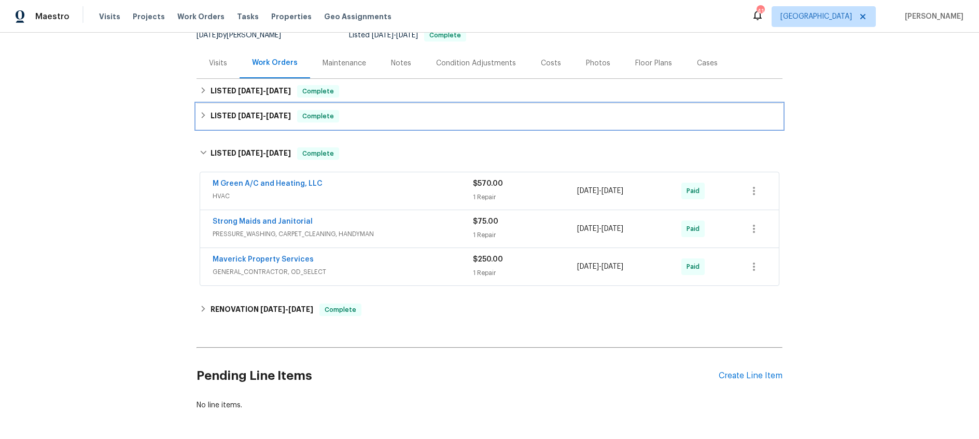
click at [259, 118] on span "[DATE]" at bounding box center [250, 115] width 25 height 7
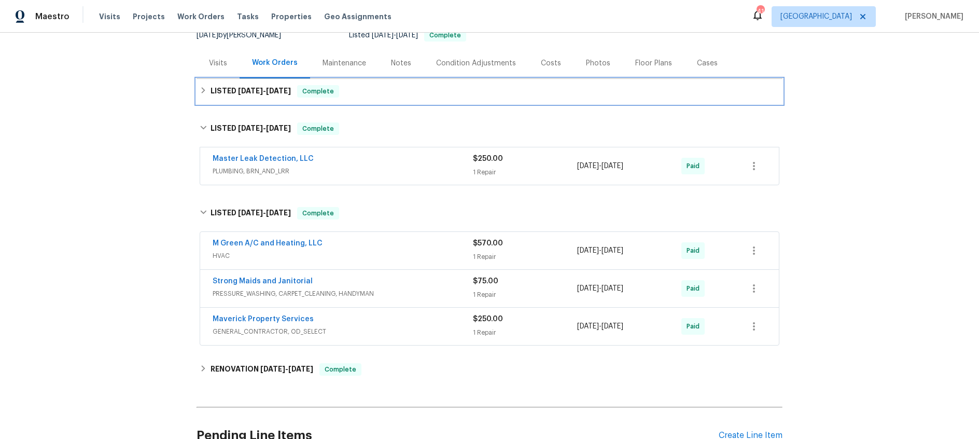
click at [257, 94] on h6 "LISTED 7/21/25 - 8/19/25" at bounding box center [251, 91] width 80 height 12
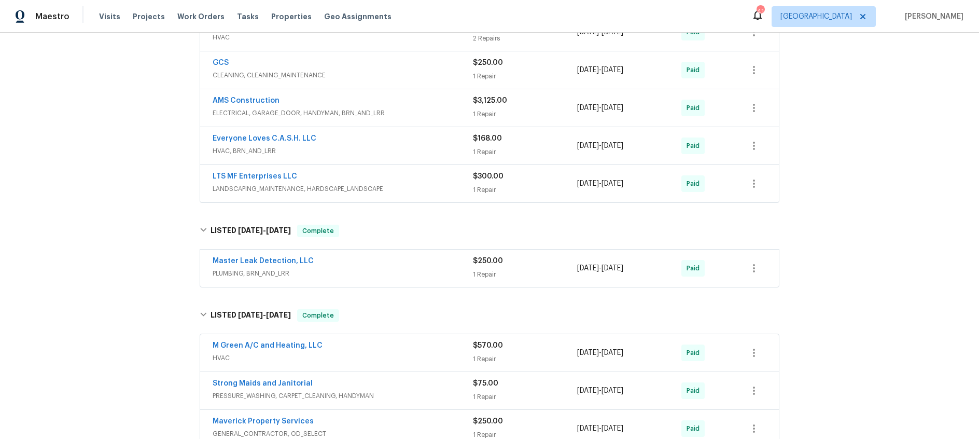
scroll to position [220, 0]
click at [437, 179] on div "LTS MF Enterprises LLC" at bounding box center [343, 176] width 260 height 12
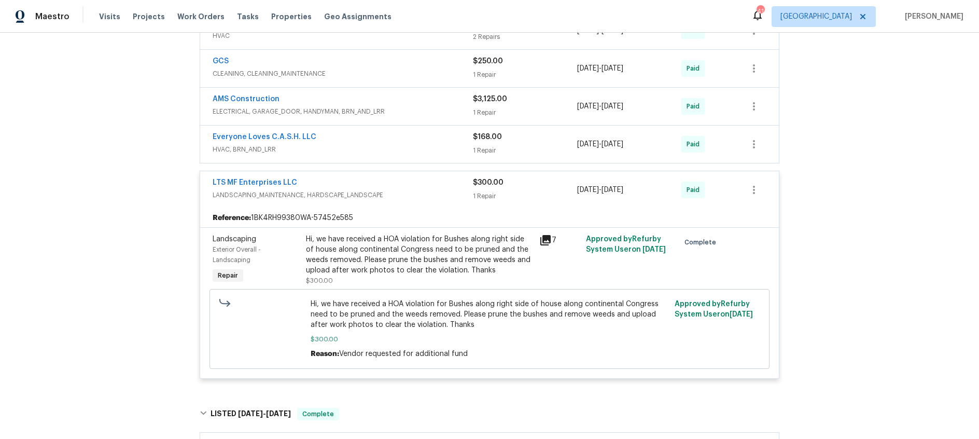
click at [436, 202] on div "LTS MF Enterprises LLC LANDSCAPING_MAINTENANCE, HARDSCAPE_LANDSCAPE" at bounding box center [343, 189] width 260 height 25
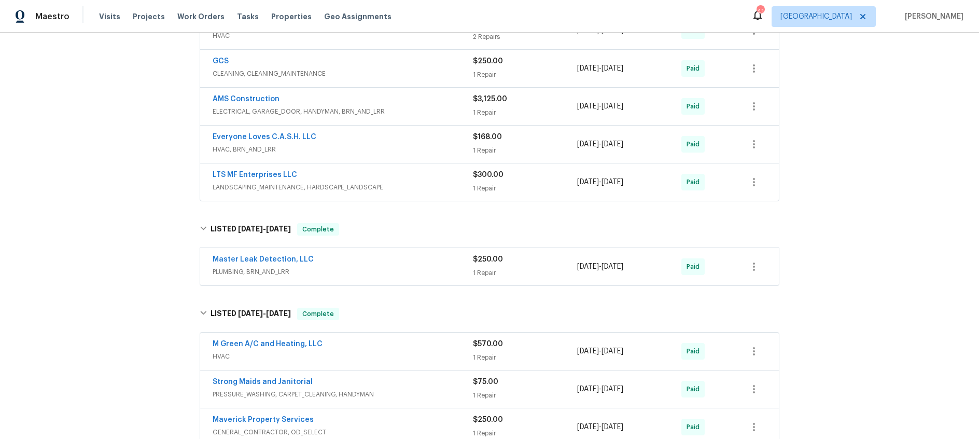
scroll to position [322, 0]
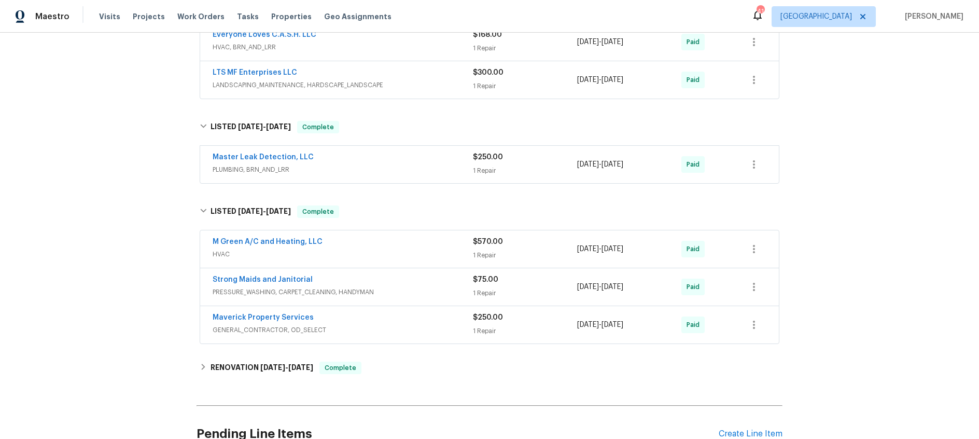
click at [417, 253] on span "HVAC" at bounding box center [343, 254] width 260 height 10
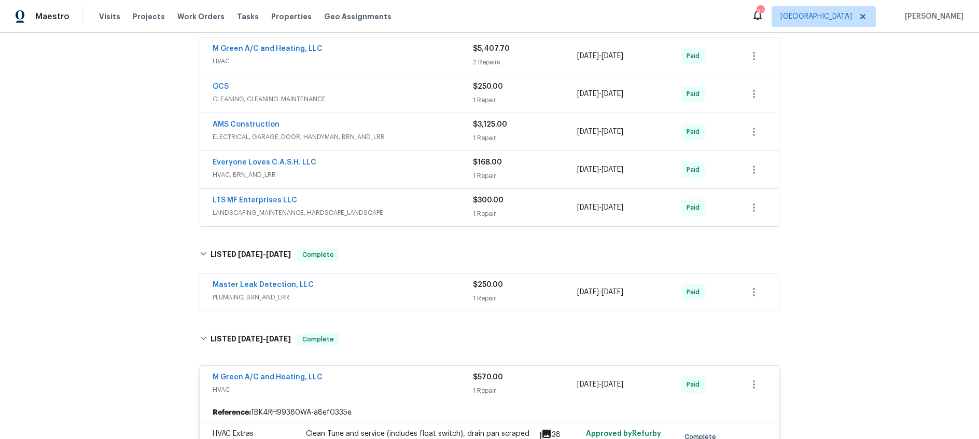
scroll to position [0, 0]
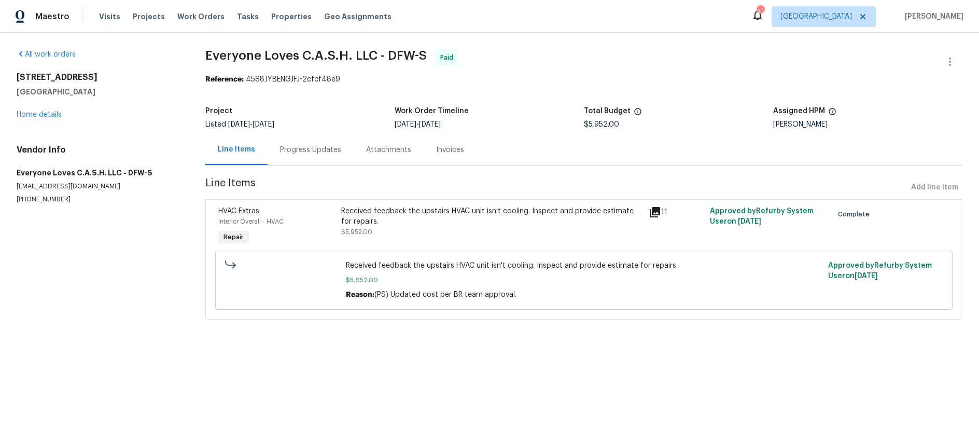
click at [309, 149] on div "Progress Updates" at bounding box center [310, 150] width 61 height 10
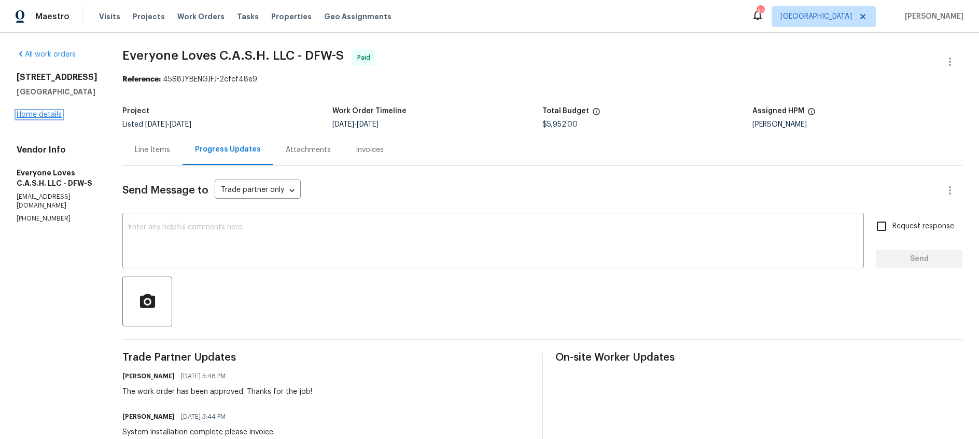
click at [38, 114] on link "Home details" at bounding box center [39, 114] width 45 height 7
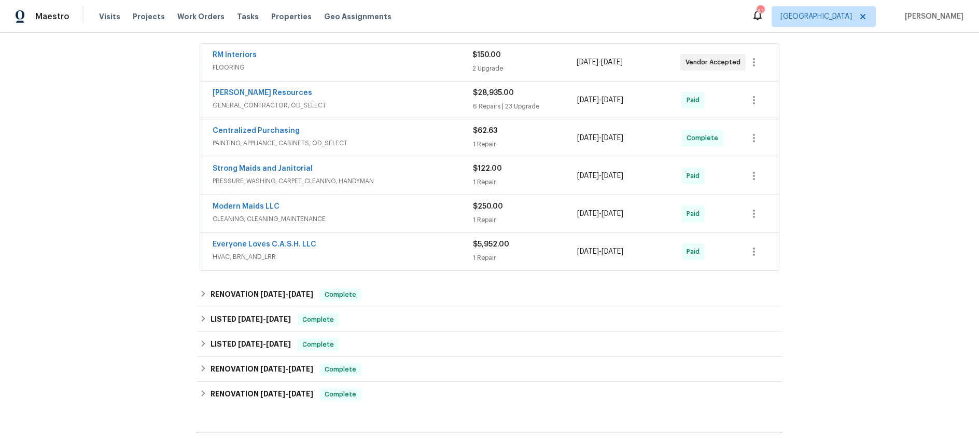
scroll to position [191, 0]
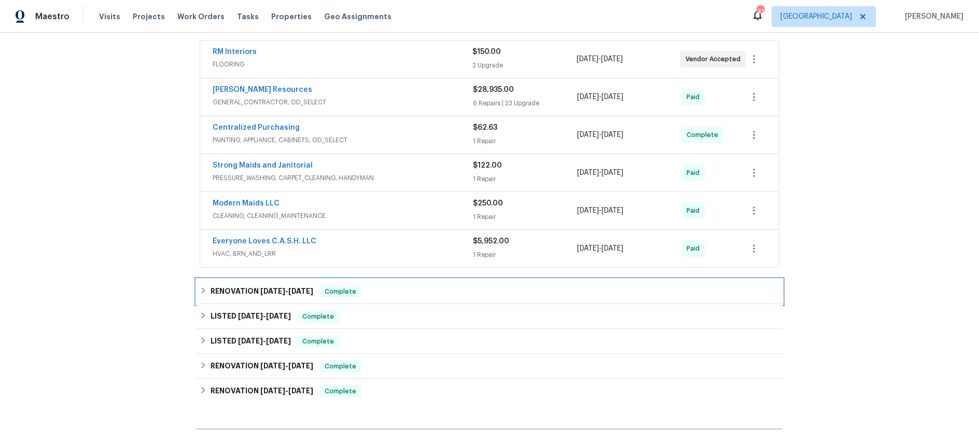
click at [272, 293] on span "5/19/25" at bounding box center [272, 290] width 25 height 7
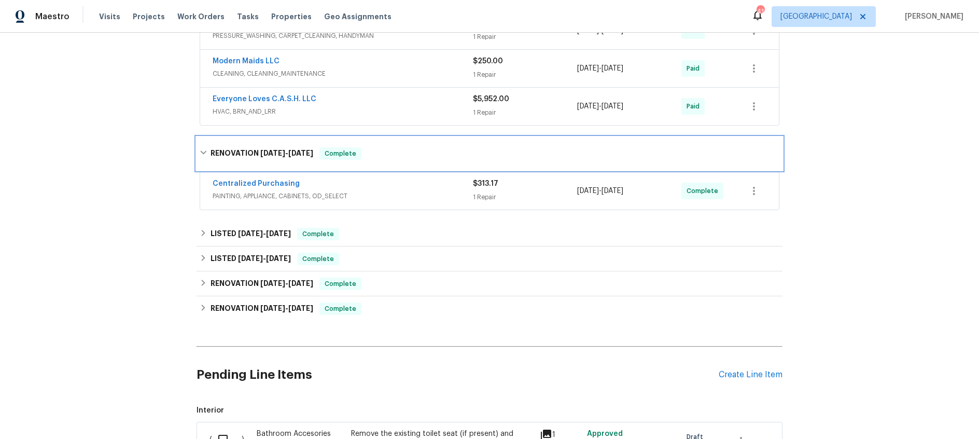
scroll to position [338, 0]
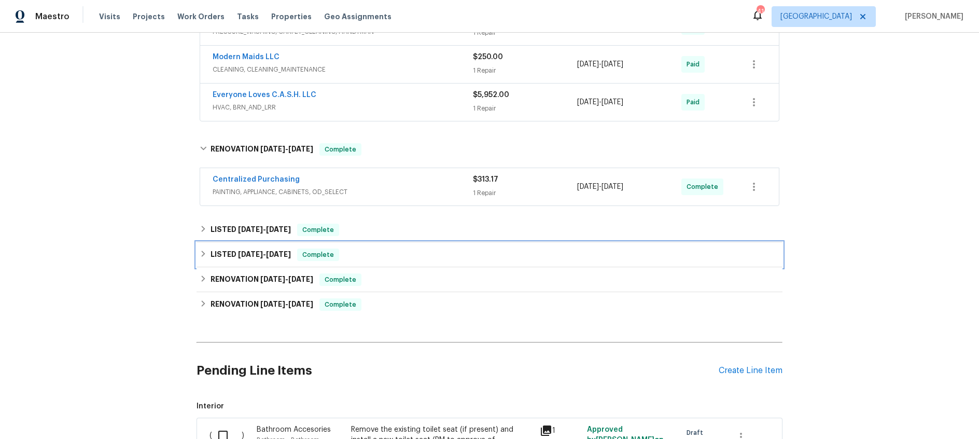
click at [264, 252] on span "3/14/25 - 3/15/25" at bounding box center [264, 253] width 53 height 7
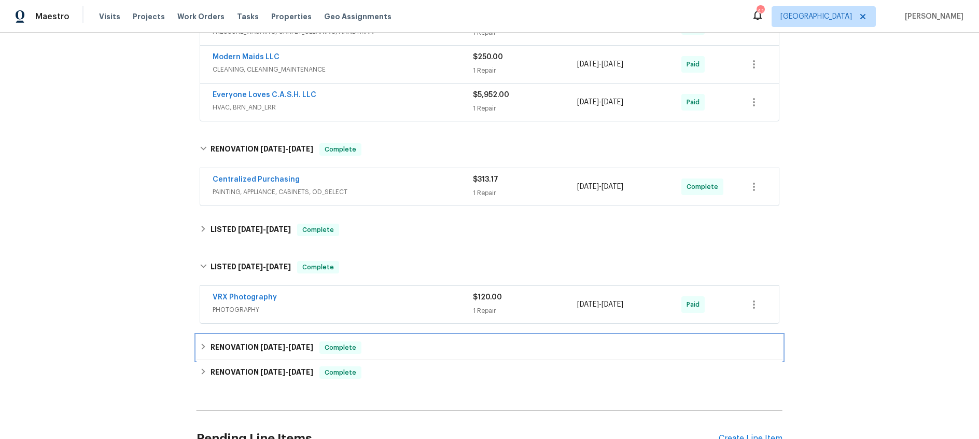
click at [277, 347] on span "3/13/25" at bounding box center [272, 346] width 25 height 7
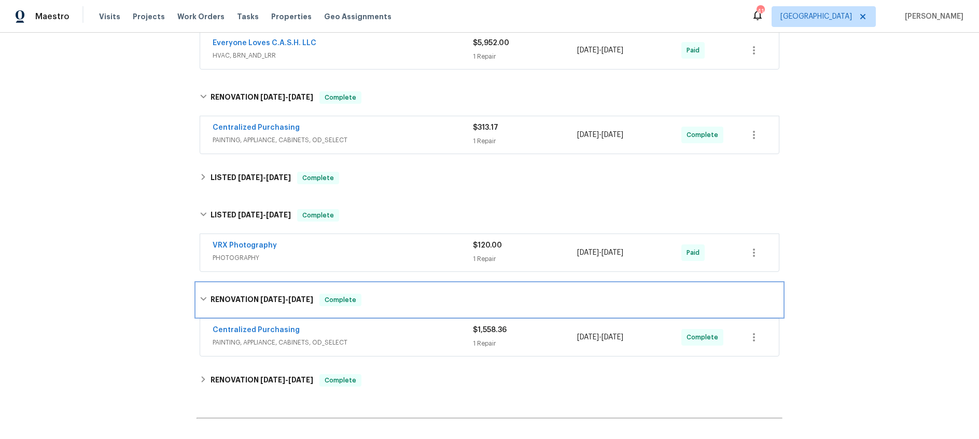
scroll to position [397, 0]
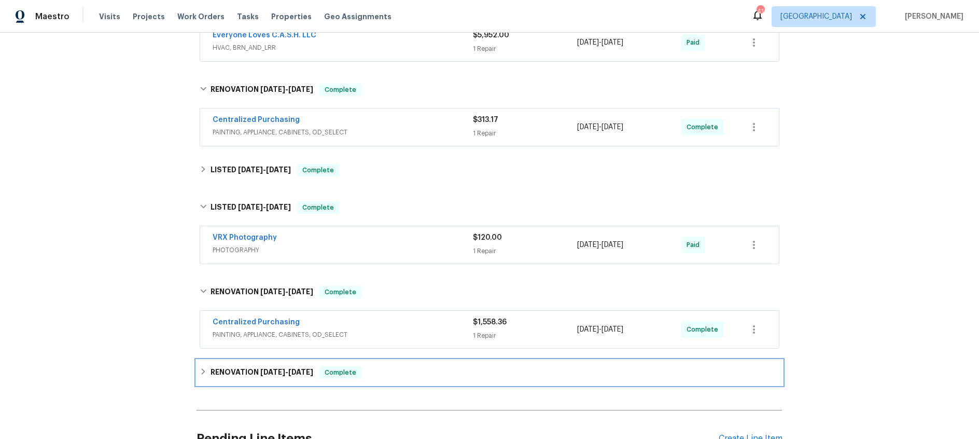
click at [278, 377] on h6 "RENOVATION 3/3/25 - 3/7/25" at bounding box center [262, 372] width 103 height 12
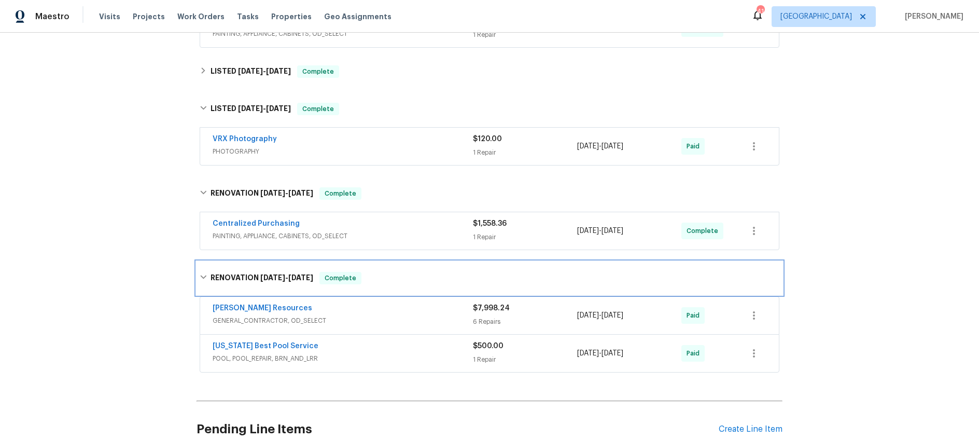
scroll to position [498, 0]
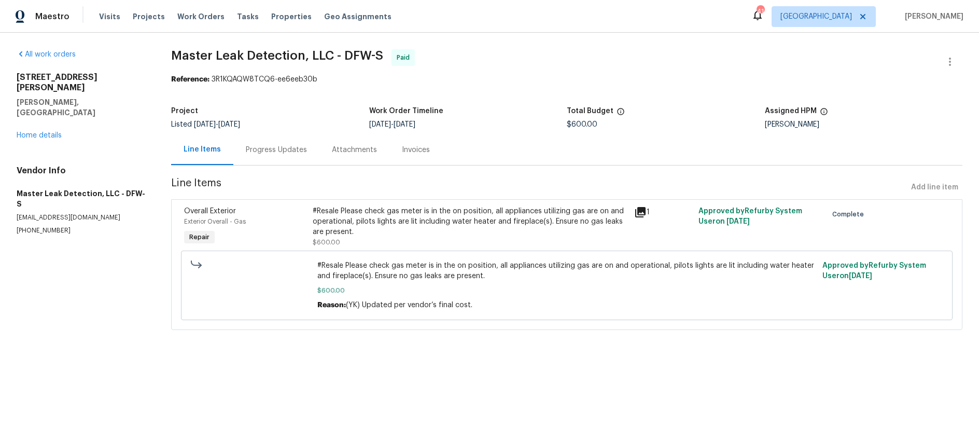
click at [279, 150] on div "Progress Updates" at bounding box center [276, 150] width 61 height 10
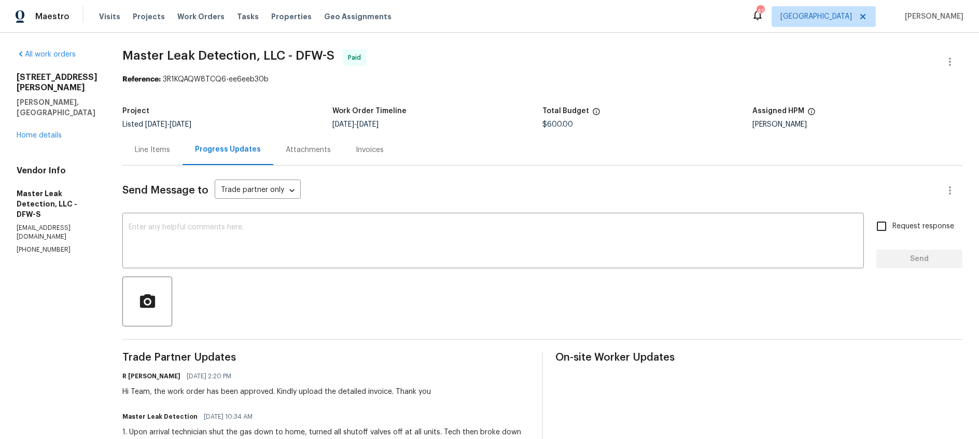
click at [162, 148] on div "Line Items" at bounding box center [152, 150] width 35 height 10
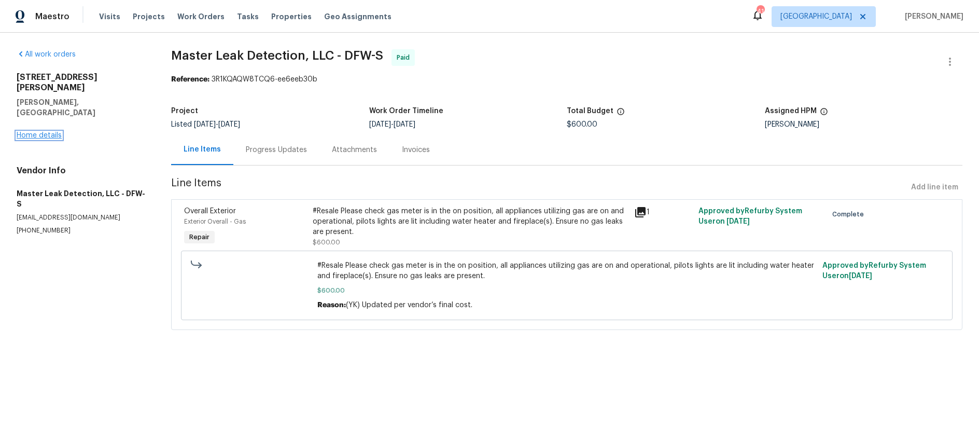
click at [45, 132] on link "Home details" at bounding box center [39, 135] width 45 height 7
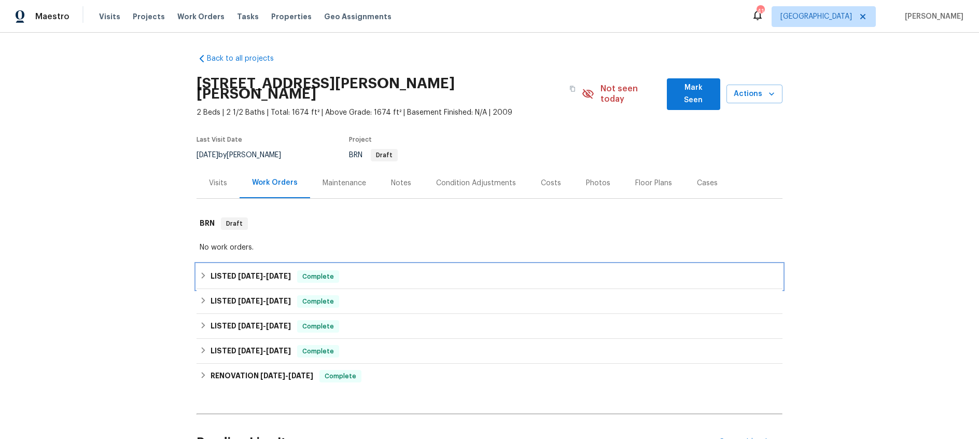
click at [257, 272] on span "[DATE]" at bounding box center [250, 275] width 25 height 7
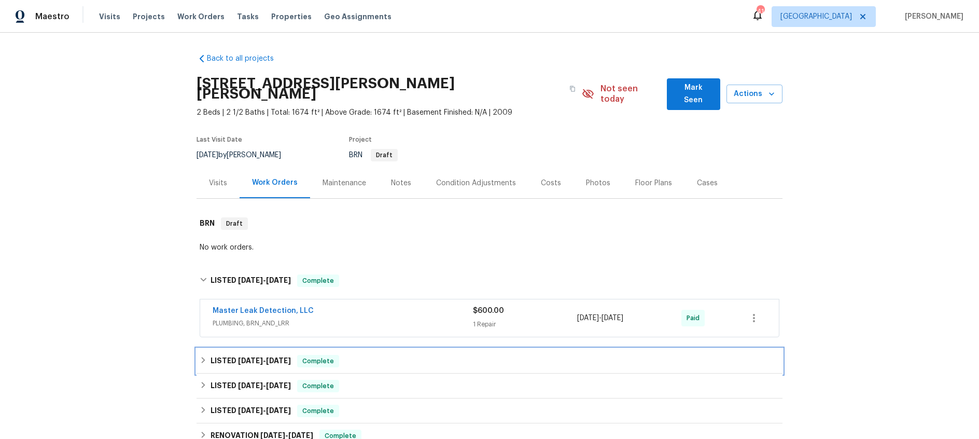
click at [252, 357] on span "[DATE]" at bounding box center [250, 360] width 25 height 7
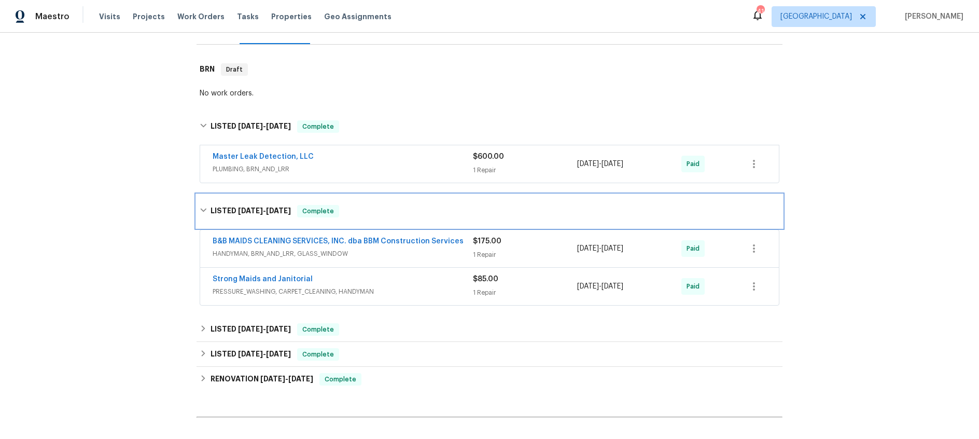
scroll to position [155, 0]
click at [386, 247] on span "HANDYMAN, BRN_AND_LRR, GLASS_WINDOW" at bounding box center [343, 252] width 260 height 10
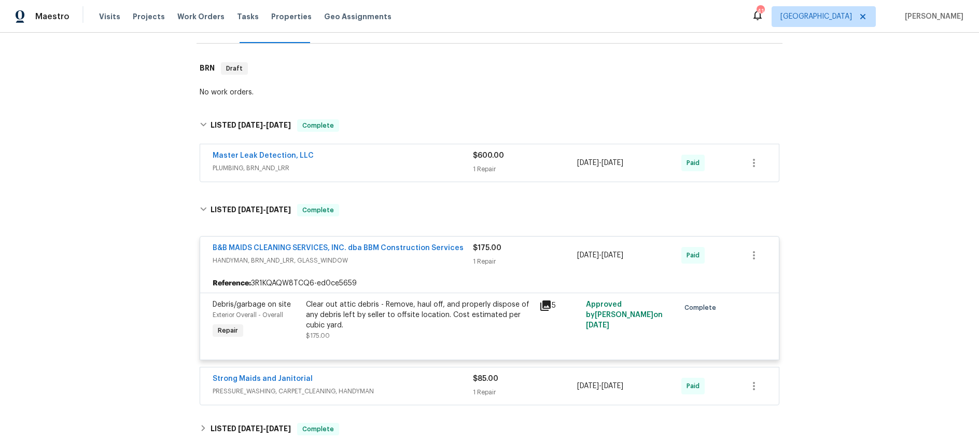
click at [389, 255] on span "HANDYMAN, BRN_AND_LRR, GLASS_WINDOW" at bounding box center [343, 260] width 260 height 10
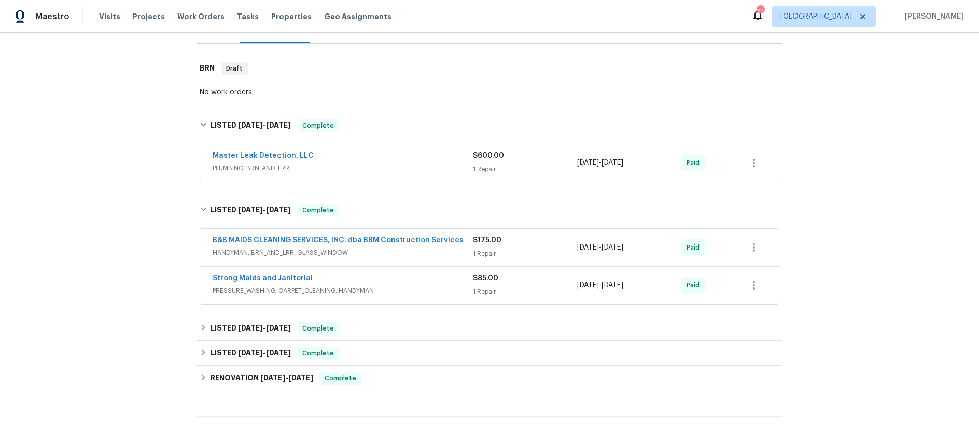
click at [396, 273] on div "Strong Maids and Janitorial" at bounding box center [343, 279] width 260 height 12
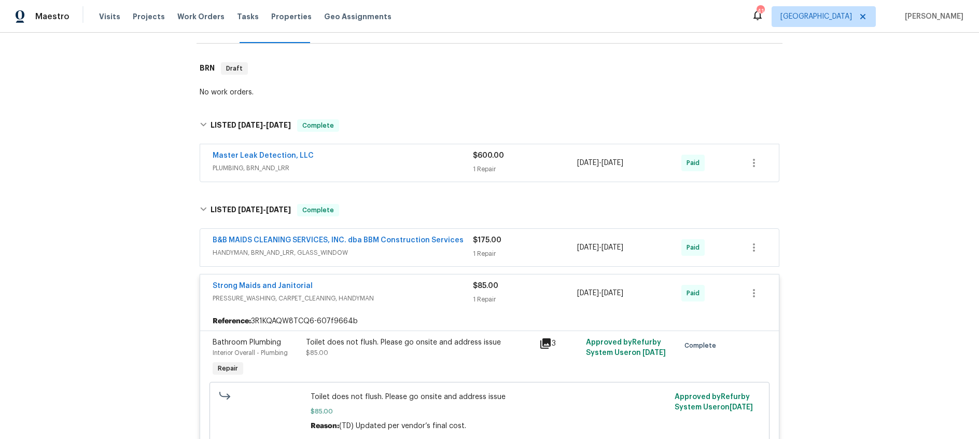
click at [404, 280] on div "Strong Maids and Janitorial" at bounding box center [343, 286] width 260 height 12
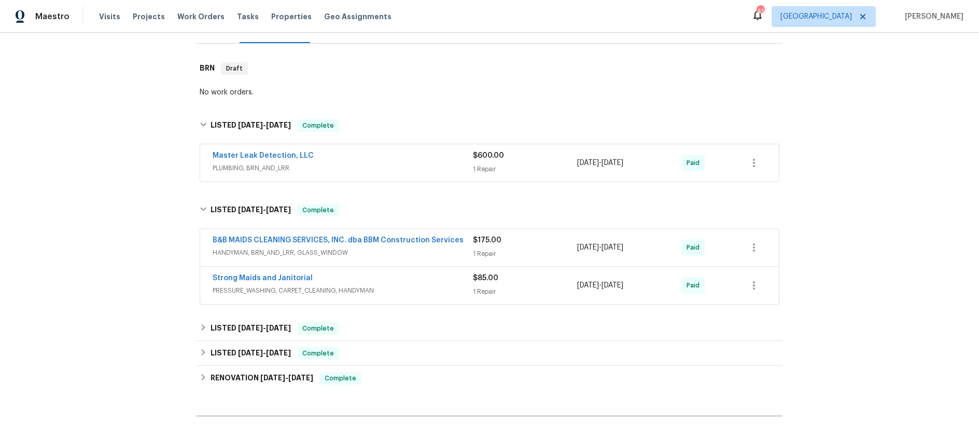
click at [420, 247] on span "HANDYMAN, BRN_AND_LRR, GLASS_WINDOW" at bounding box center [343, 252] width 260 height 10
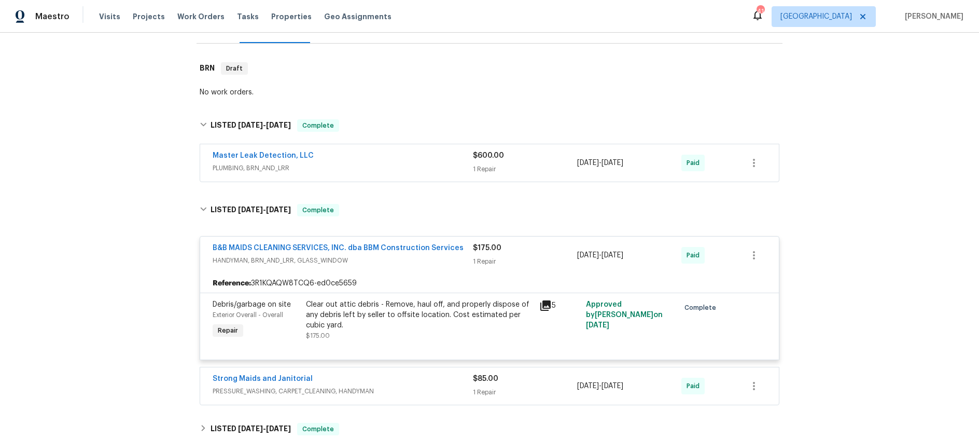
click at [550, 300] on icon at bounding box center [545, 305] width 10 height 10
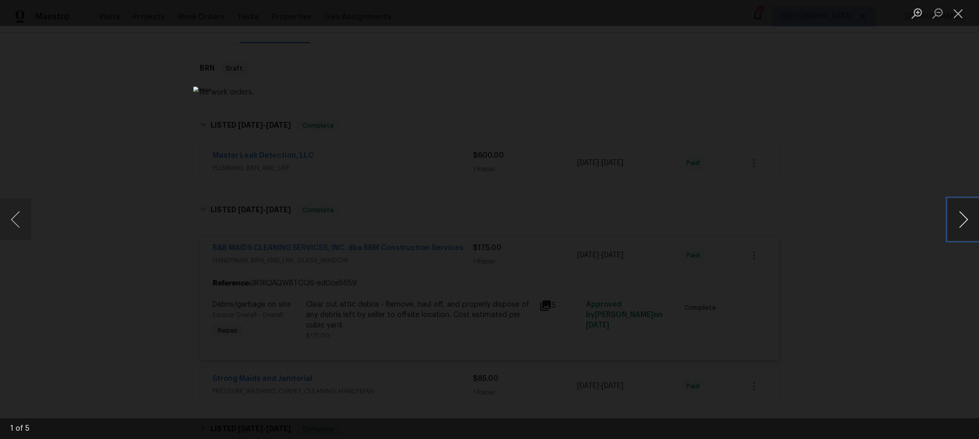
click at [965, 222] on button "Next image" at bounding box center [963, 219] width 31 height 41
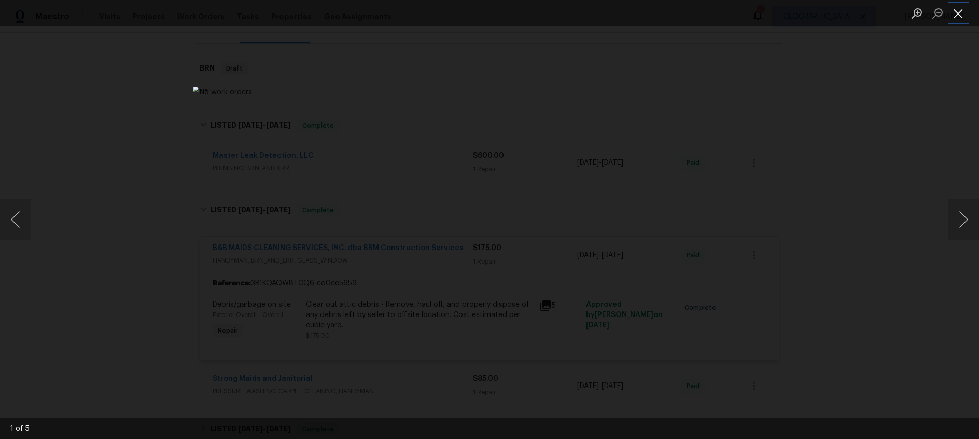
click at [959, 14] on button "Close lightbox" at bounding box center [958, 13] width 21 height 18
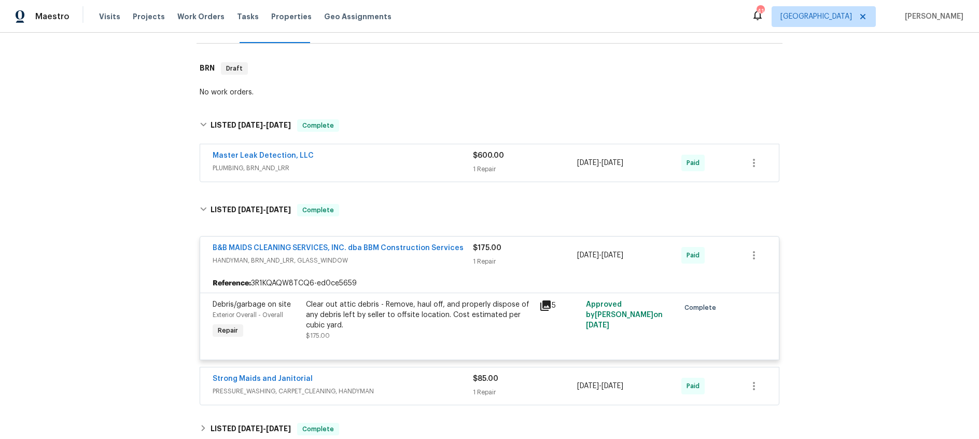
click at [436, 255] on span "HANDYMAN, BRN_AND_LRR, GLASS_WINDOW" at bounding box center [343, 260] width 260 height 10
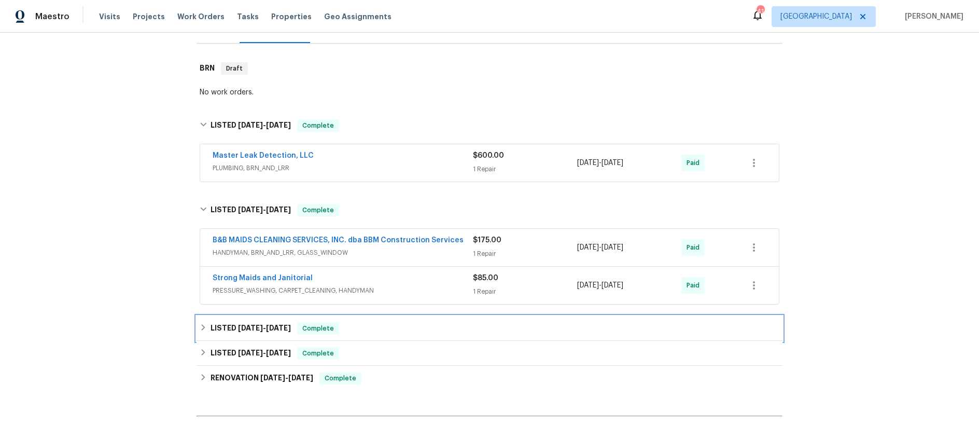
drag, startPoint x: 256, startPoint y: 318, endPoint x: 294, endPoint y: 303, distance: 41.2
click at [256, 324] on span "3/19/25" at bounding box center [250, 327] width 25 height 7
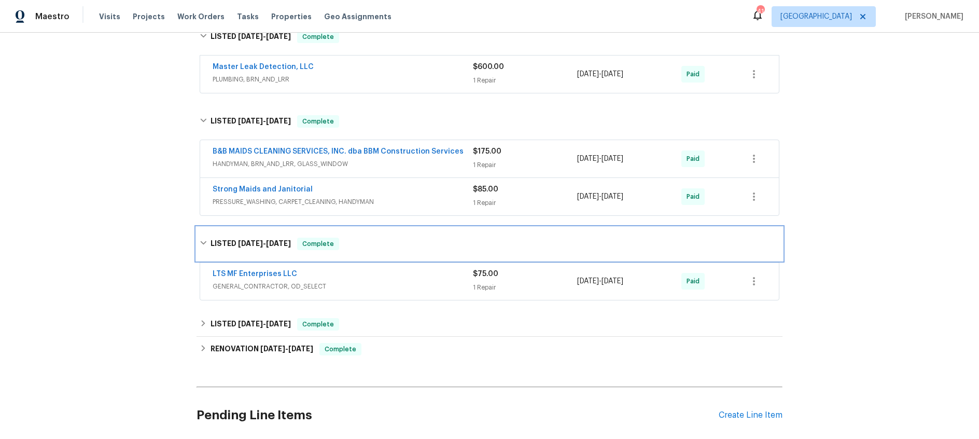
scroll to position [260, 0]
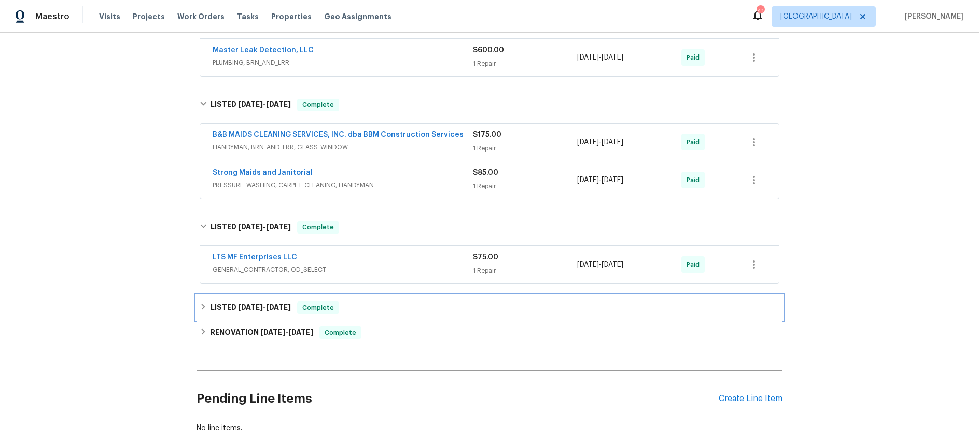
click at [270, 303] on span "1/24/25" at bounding box center [278, 306] width 25 height 7
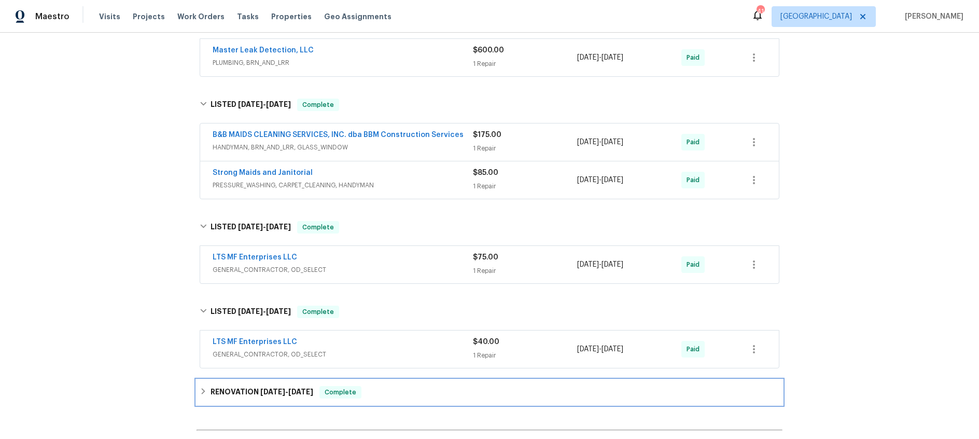
drag, startPoint x: 268, startPoint y: 382, endPoint x: 346, endPoint y: 354, distance: 83.8
click at [268, 388] on span "10/21/24" at bounding box center [272, 391] width 25 height 7
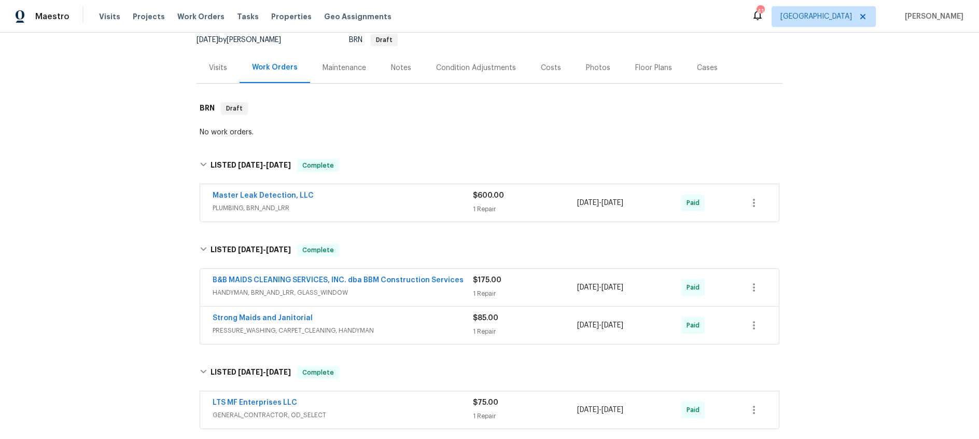
scroll to position [0, 0]
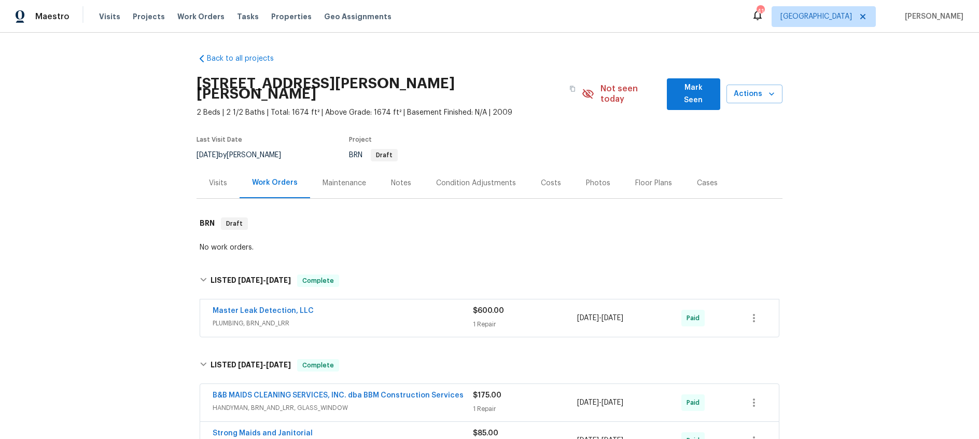
click at [216, 178] on div "Visits" at bounding box center [218, 183] width 18 height 10
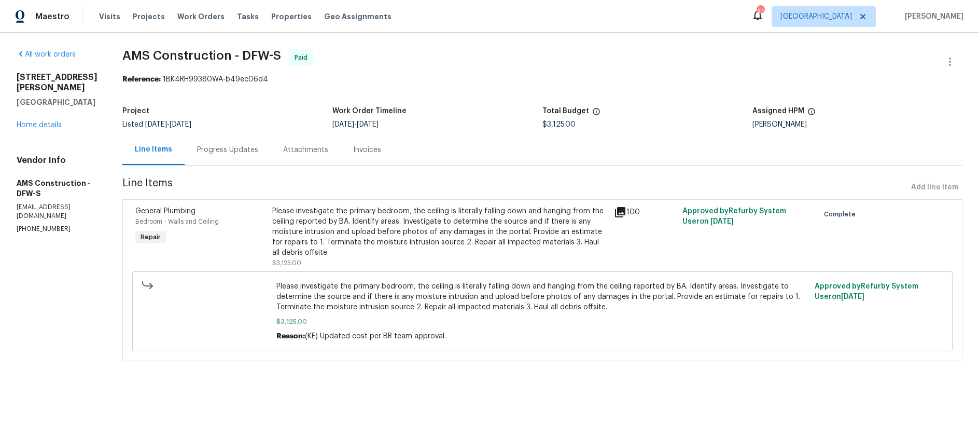
click at [218, 148] on div "Progress Updates" at bounding box center [227, 150] width 61 height 10
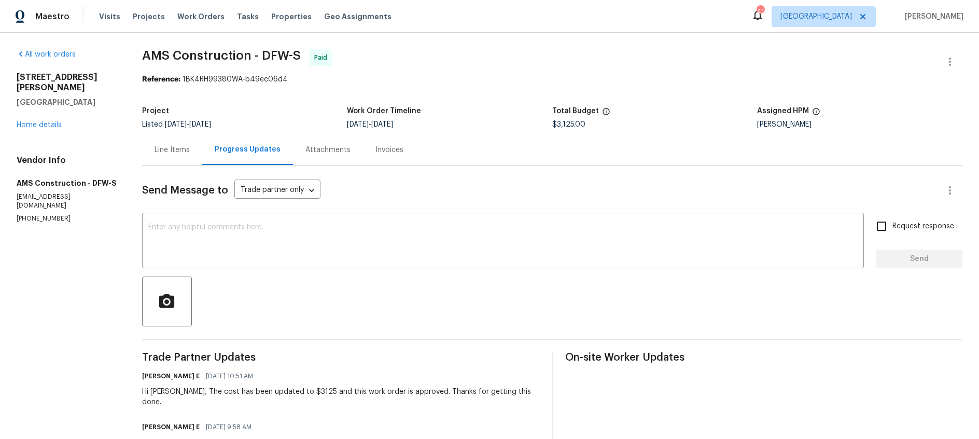
click at [177, 147] on div "Line Items" at bounding box center [172, 150] width 35 height 10
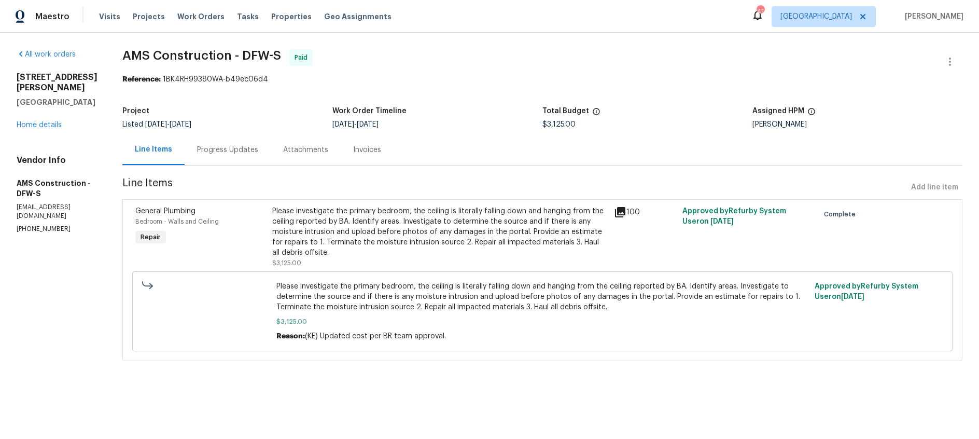
click at [401, 242] on div "Please investigate the primary bedroom, the ceiling is literally falling down a…" at bounding box center [439, 232] width 335 height 52
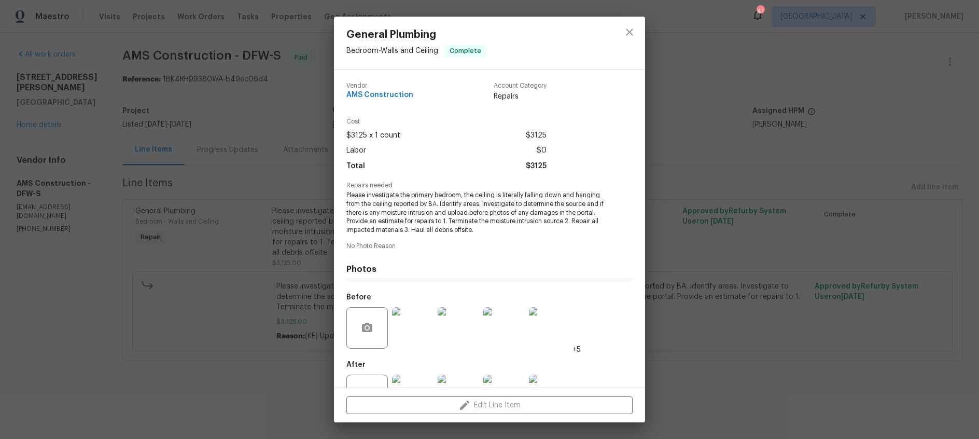
click at [409, 332] on img at bounding box center [412, 327] width 41 height 41
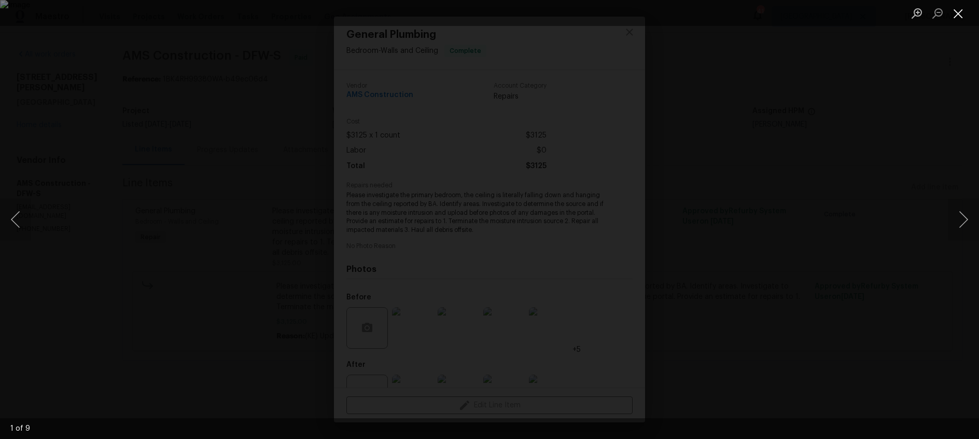
click at [952, 15] on button "Close lightbox" at bounding box center [958, 13] width 21 height 18
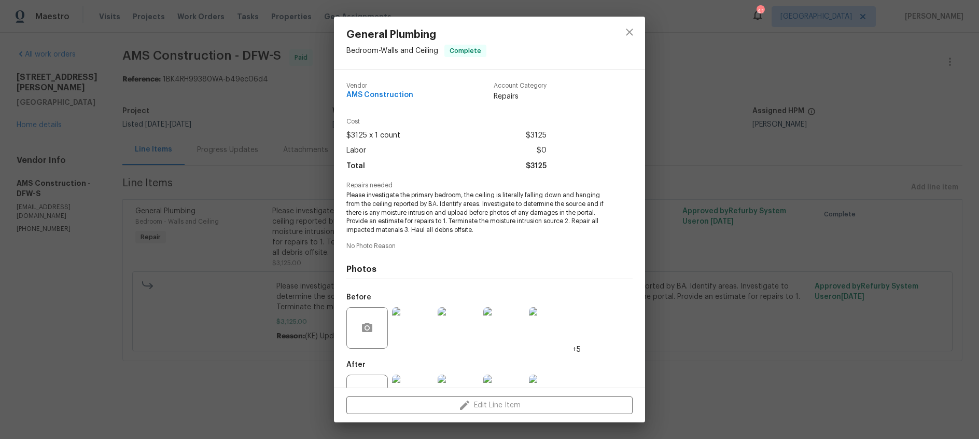
click at [46, 113] on div "General Plumbing Bedroom - Walls and Ceiling Complete Vendor AMS Construction A…" at bounding box center [489, 219] width 979 height 439
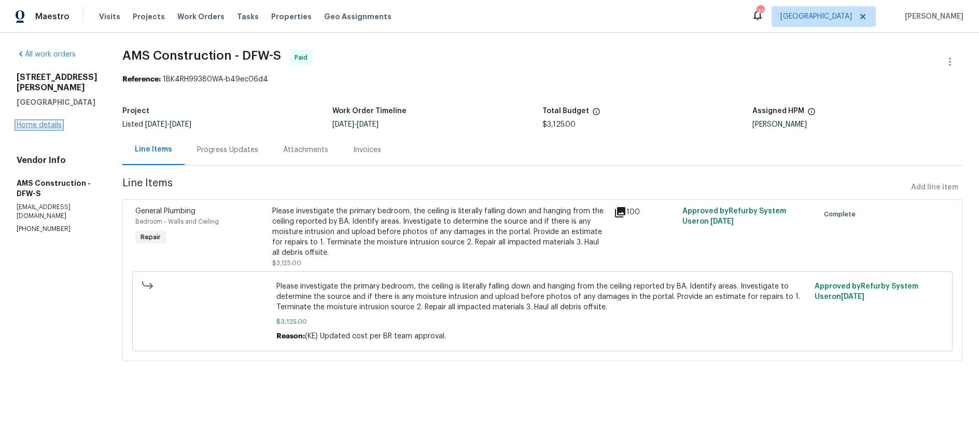
click at [48, 121] on link "Home details" at bounding box center [39, 124] width 45 height 7
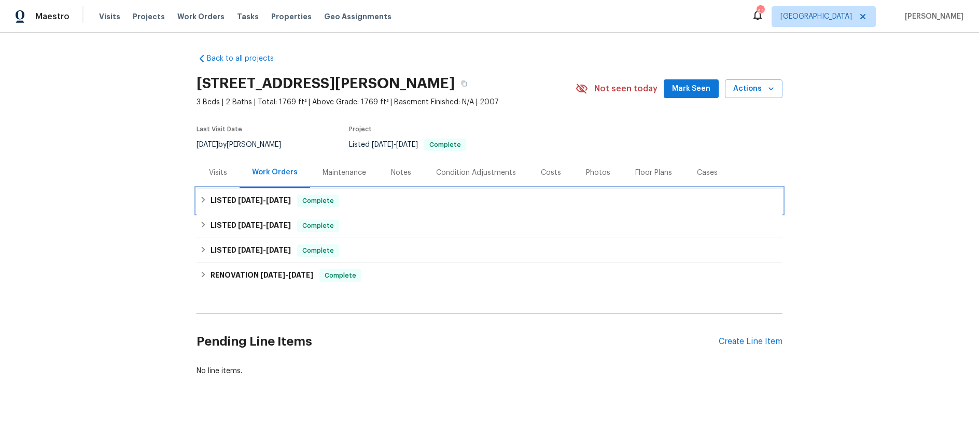
click at [272, 199] on span "8/19/25" at bounding box center [278, 200] width 25 height 7
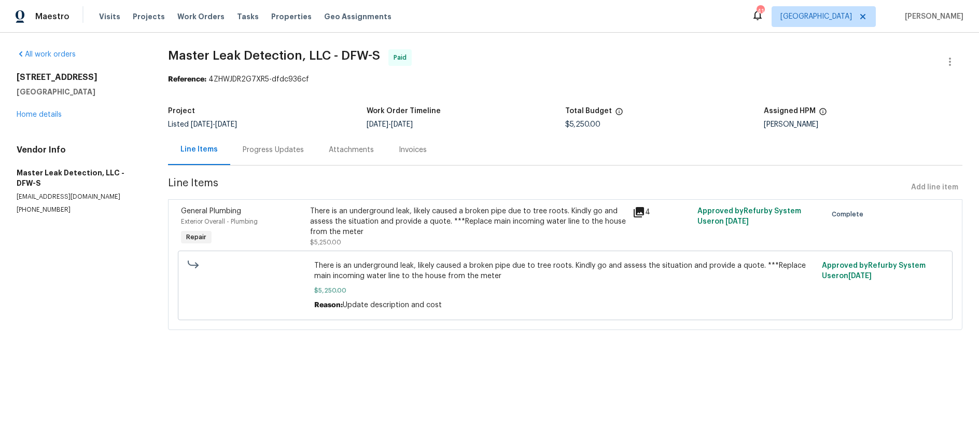
click at [634, 209] on icon at bounding box center [639, 212] width 10 height 10
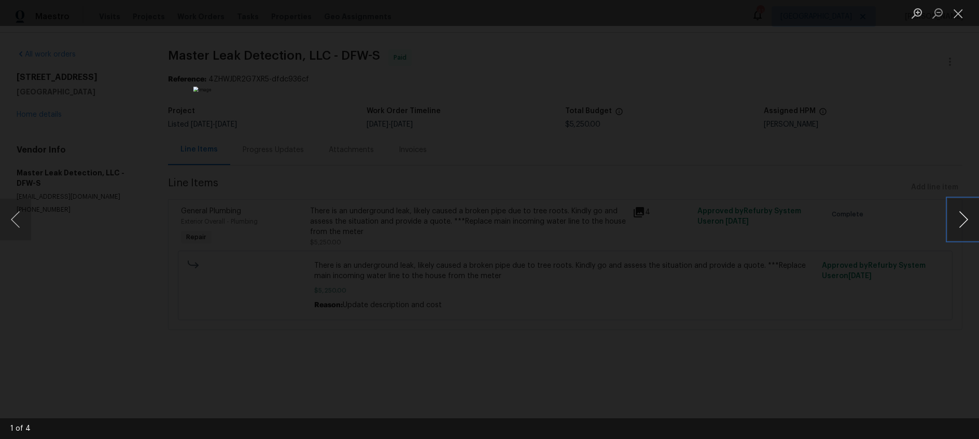
click at [973, 221] on button "Next image" at bounding box center [963, 219] width 31 height 41
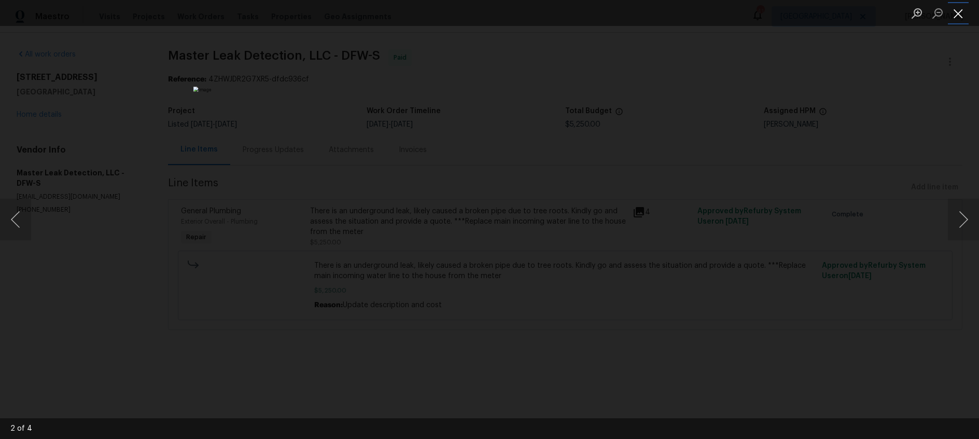
click at [954, 15] on button "Close lightbox" at bounding box center [958, 13] width 21 height 18
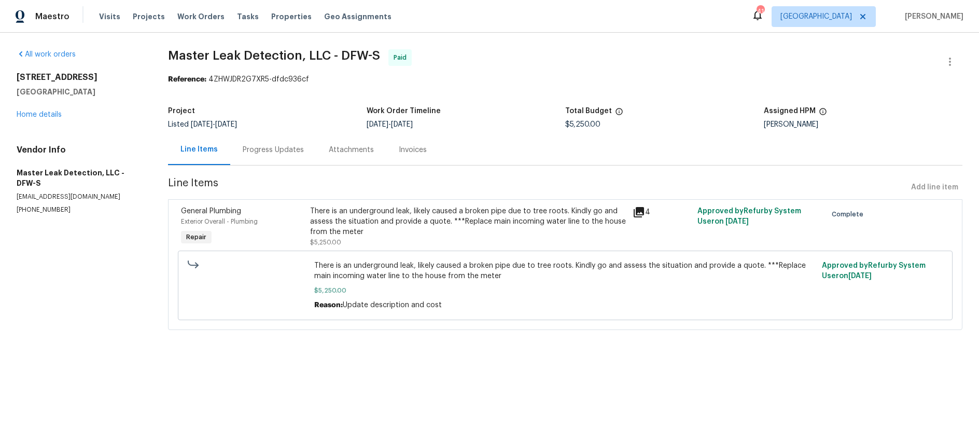
drag, startPoint x: 262, startPoint y: 151, endPoint x: 272, endPoint y: 150, distance: 9.4
click at [262, 151] on div "Progress Updates" at bounding box center [273, 150] width 61 height 10
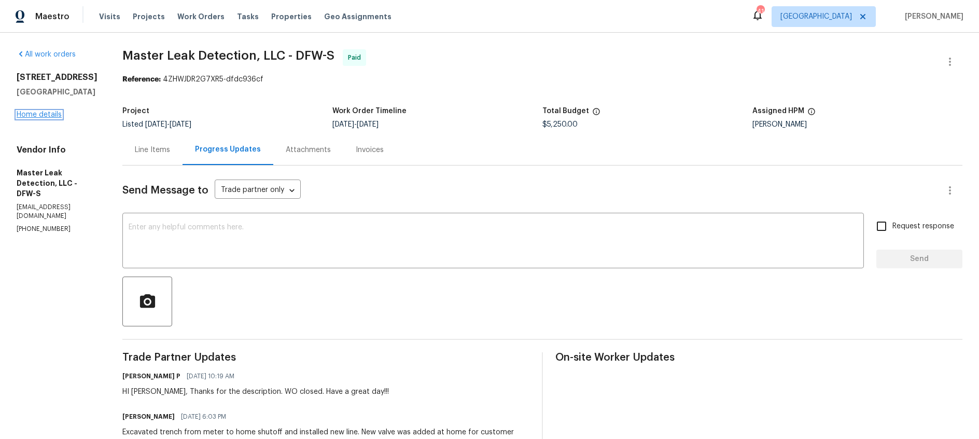
click at [52, 113] on link "Home details" at bounding box center [39, 114] width 45 height 7
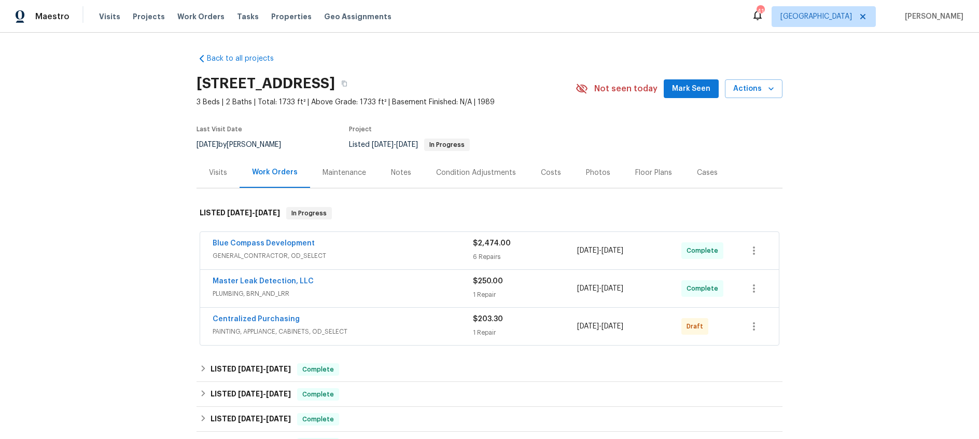
click at [417, 285] on div "Master Leak Detection, LLC" at bounding box center [343, 282] width 260 height 12
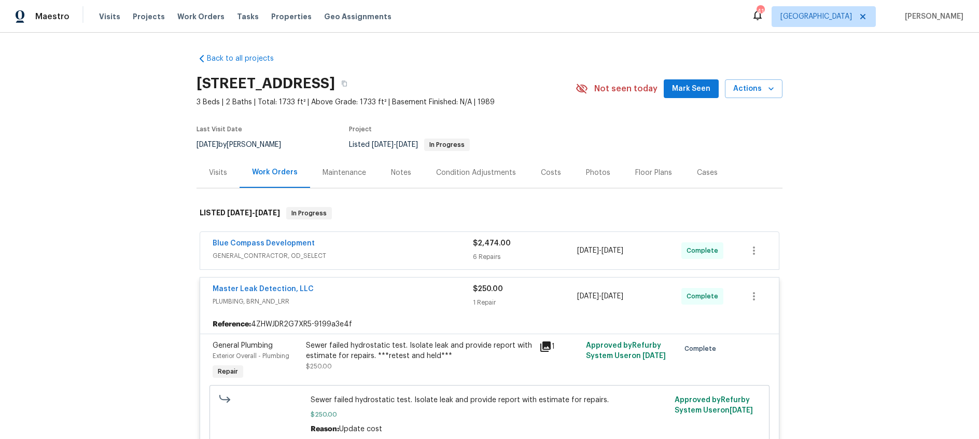
click at [422, 299] on span "PLUMBING, BRN_AND_LRR" at bounding box center [343, 301] width 260 height 10
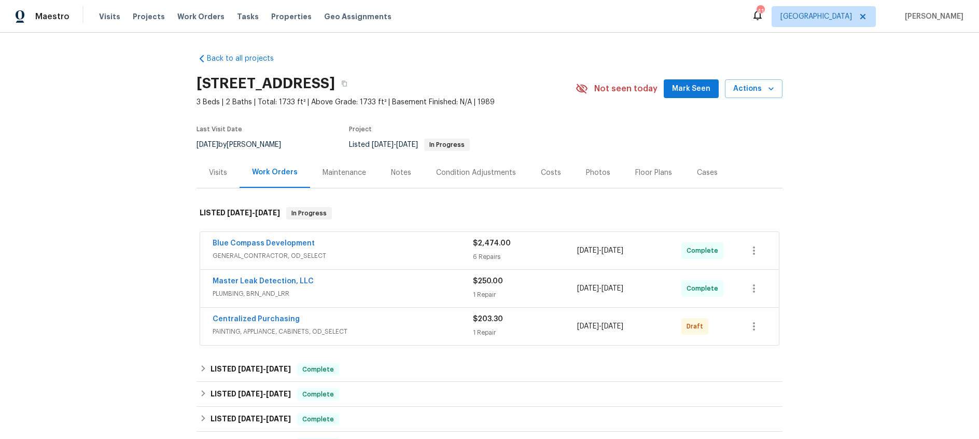
click at [408, 254] on span "GENERAL_CONTRACTOR, OD_SELECT" at bounding box center [343, 255] width 260 height 10
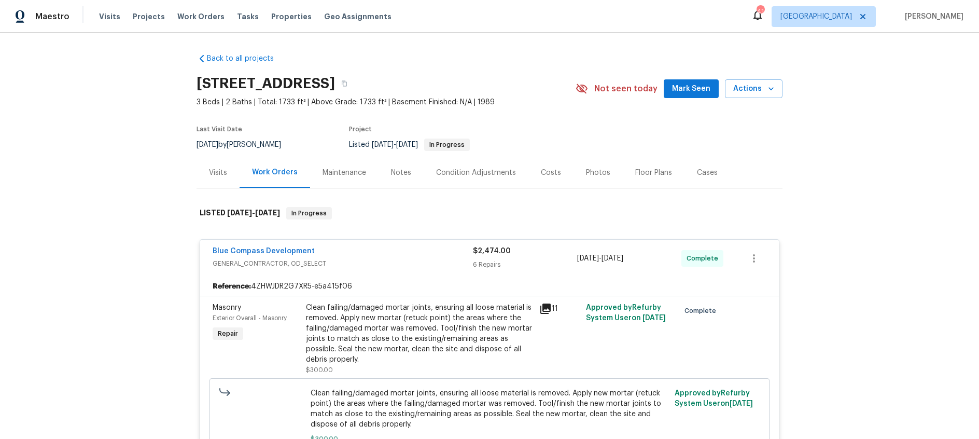
click at [408, 254] on div "Blue Compass Development" at bounding box center [343, 252] width 260 height 12
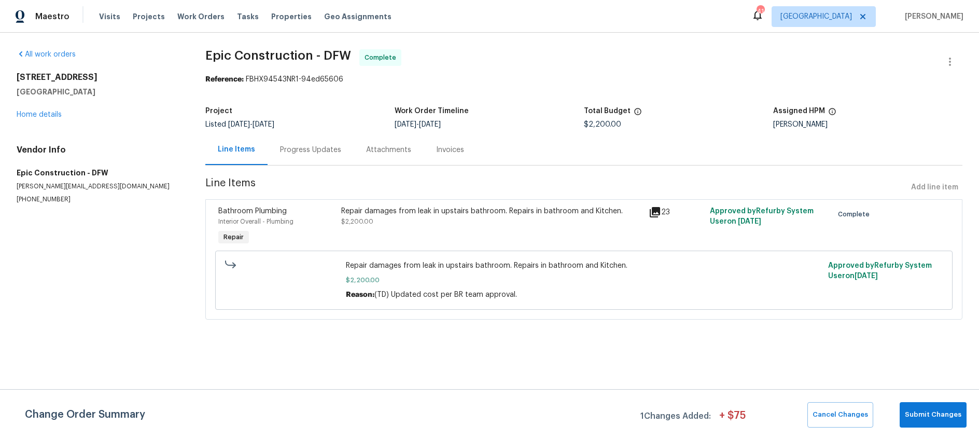
click at [500, 228] on div "Repair damages from leak in upstairs bathroom. Repairs in bathroom and Kitchen.…" at bounding box center [491, 227] width 307 height 48
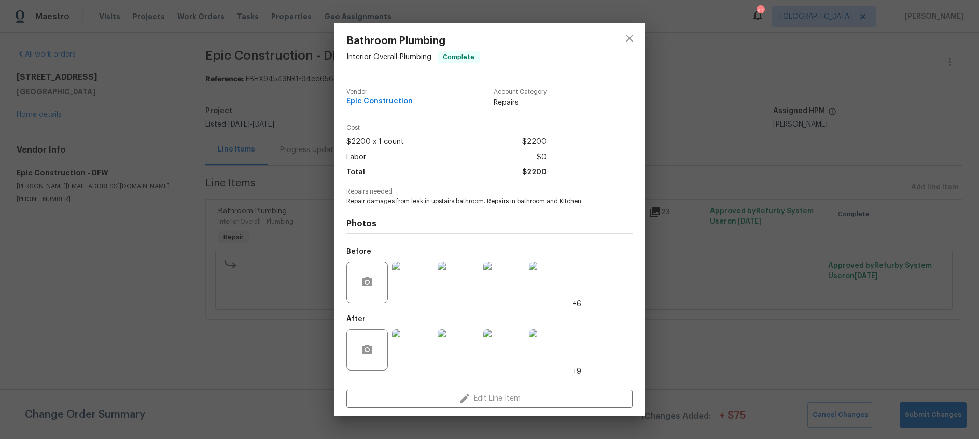
click at [414, 283] on img at bounding box center [412, 281] width 41 height 41
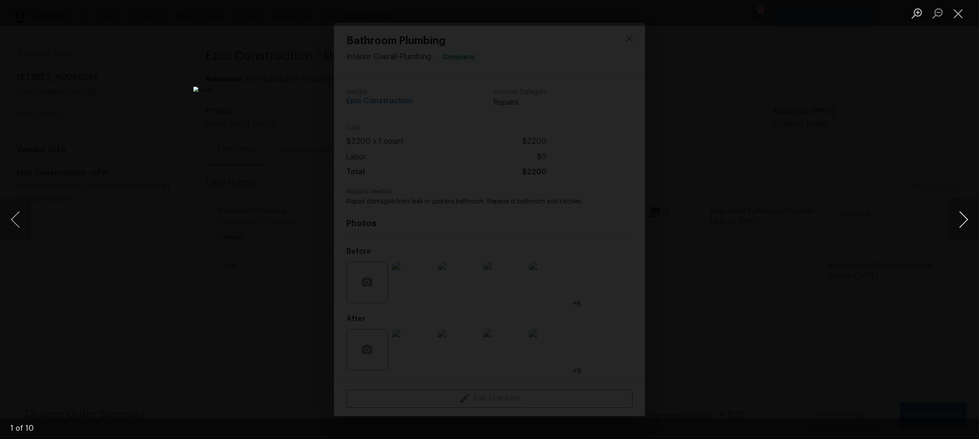
click at [967, 216] on button "Next image" at bounding box center [963, 219] width 31 height 41
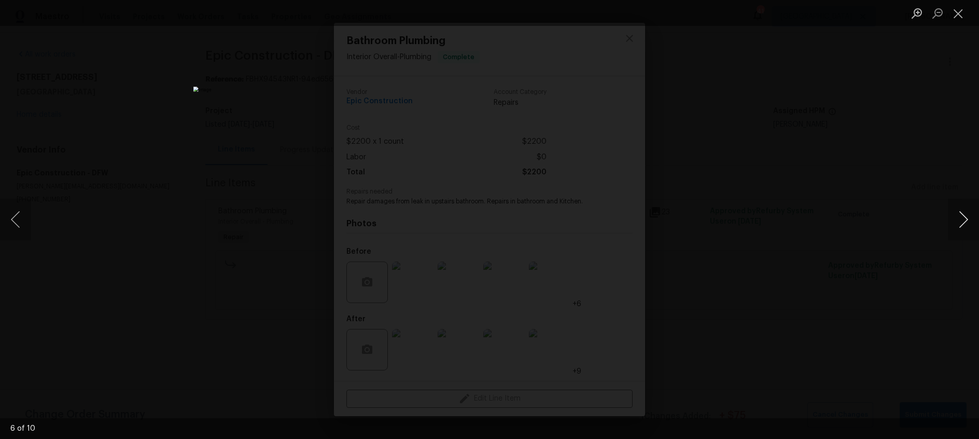
click at [967, 216] on button "Next image" at bounding box center [963, 219] width 31 height 41
drag, startPoint x: 961, startPoint y: 16, endPoint x: 930, endPoint y: 17, distance: 31.1
click at [961, 16] on button "Close lightbox" at bounding box center [958, 13] width 21 height 18
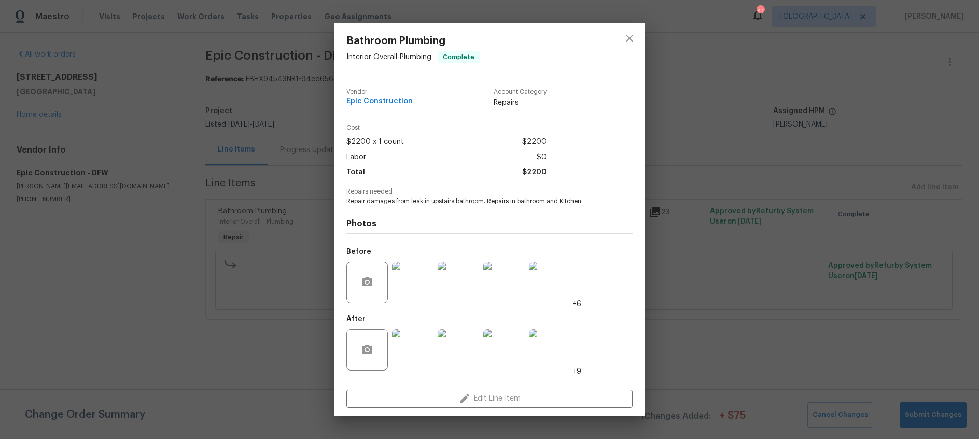
click at [711, 326] on div "Bathroom Plumbing Interior Overall - Plumbing Complete Vendor Epic Construction…" at bounding box center [489, 219] width 979 height 439
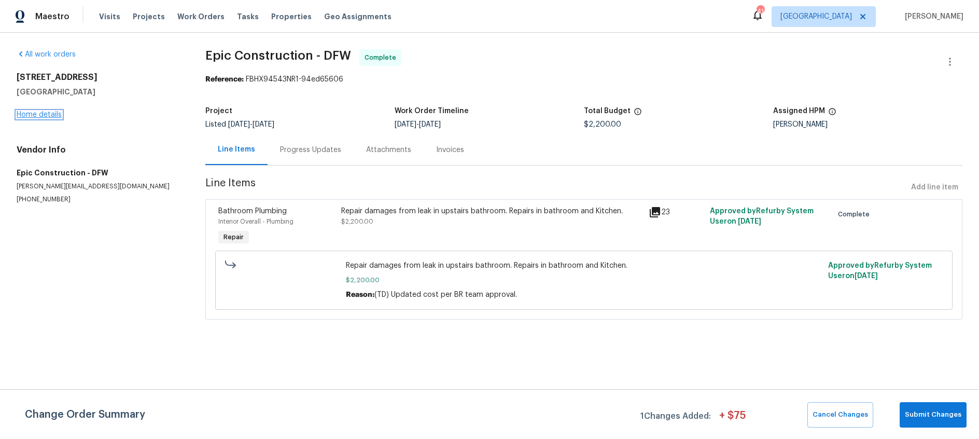
click at [39, 117] on link "Home details" at bounding box center [39, 114] width 45 height 7
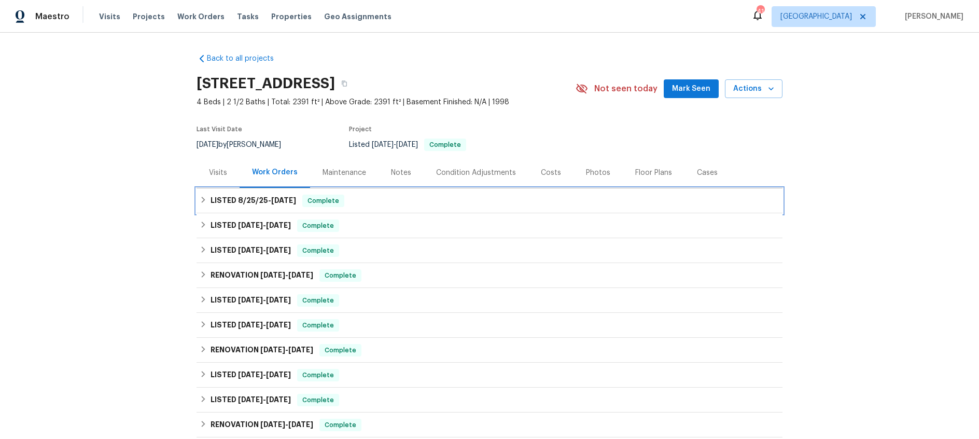
click at [243, 203] on span "8/25/25" at bounding box center [253, 200] width 30 height 7
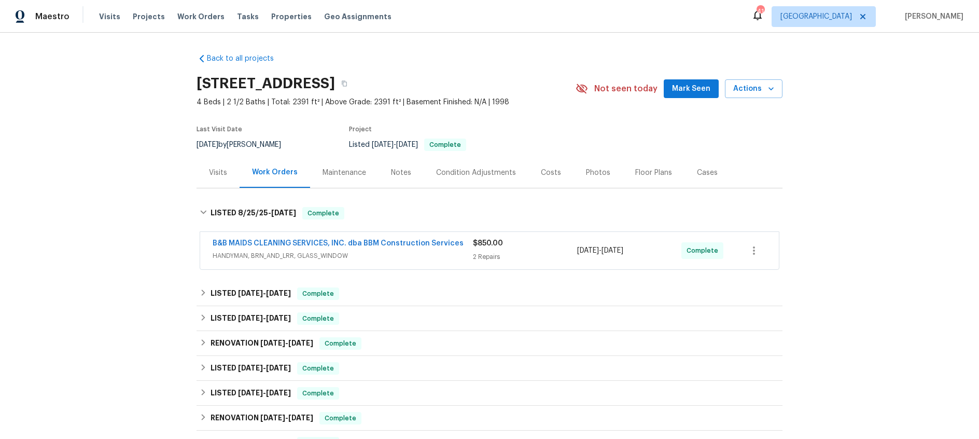
click at [393, 262] on div "B&B MAIDS CLEANING SERVICES, INC. dba BBM Construction Services HANDYMAN, BRN_A…" at bounding box center [343, 250] width 260 height 25
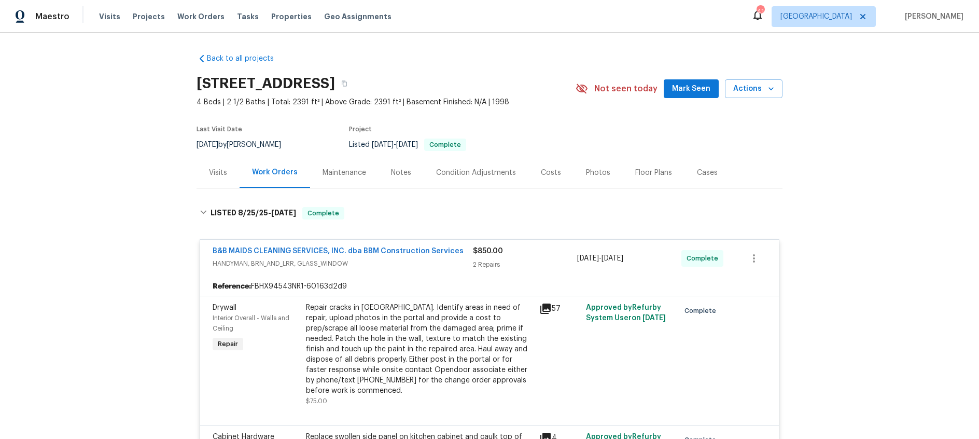
scroll to position [98, 0]
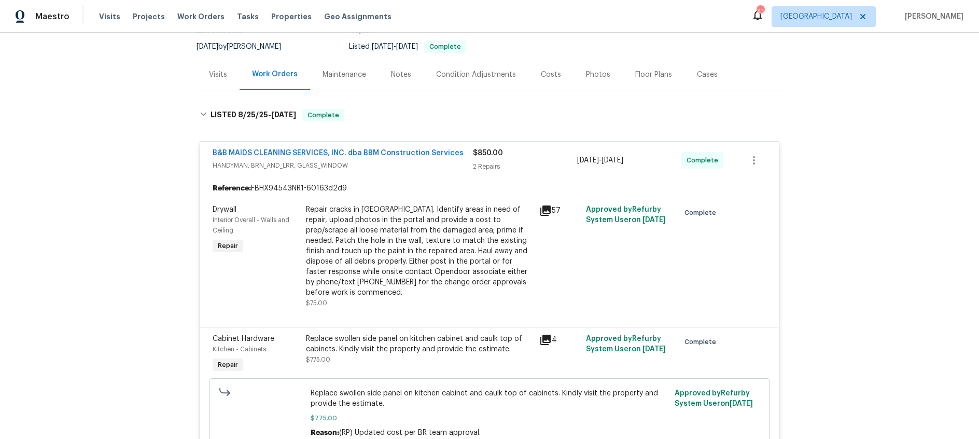
click at [400, 172] on div "B&B MAIDS CLEANING SERVICES, INC. dba BBM Construction Services HANDYMAN, BRN_A…" at bounding box center [343, 160] width 260 height 25
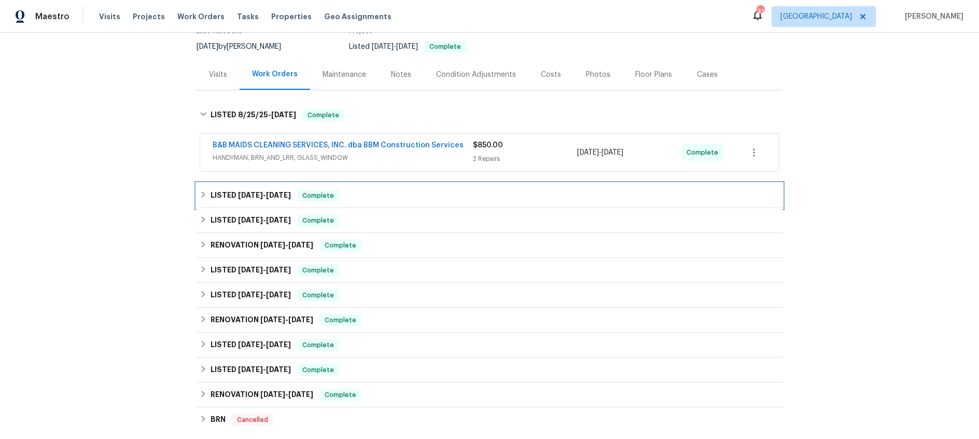
click at [244, 193] on span "7/11/25" at bounding box center [250, 194] width 25 height 7
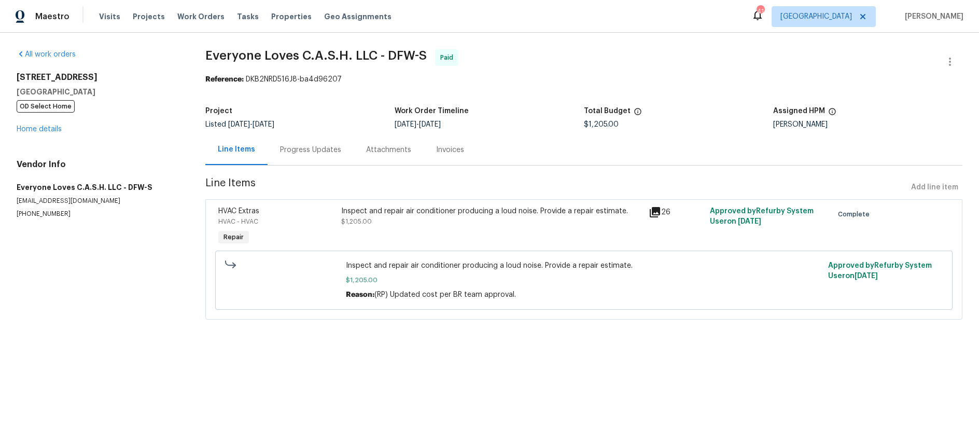
click at [303, 151] on div "Progress Updates" at bounding box center [310, 150] width 61 height 10
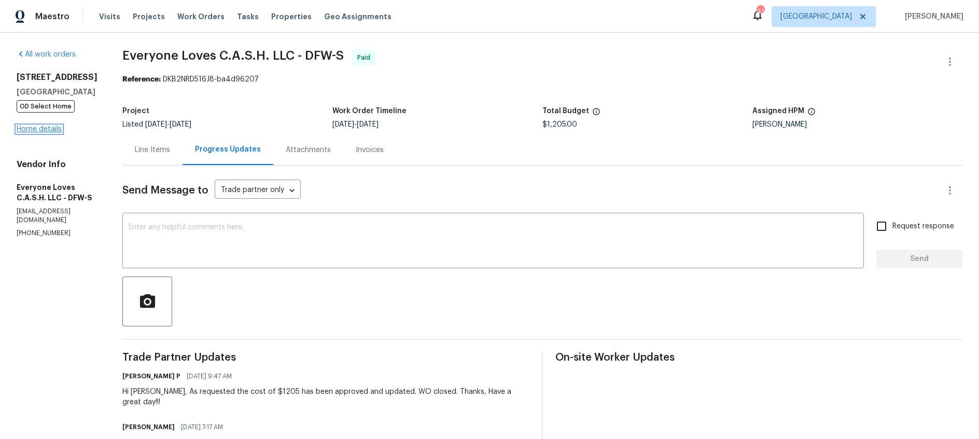
click at [44, 130] on link "Home details" at bounding box center [39, 128] width 45 height 7
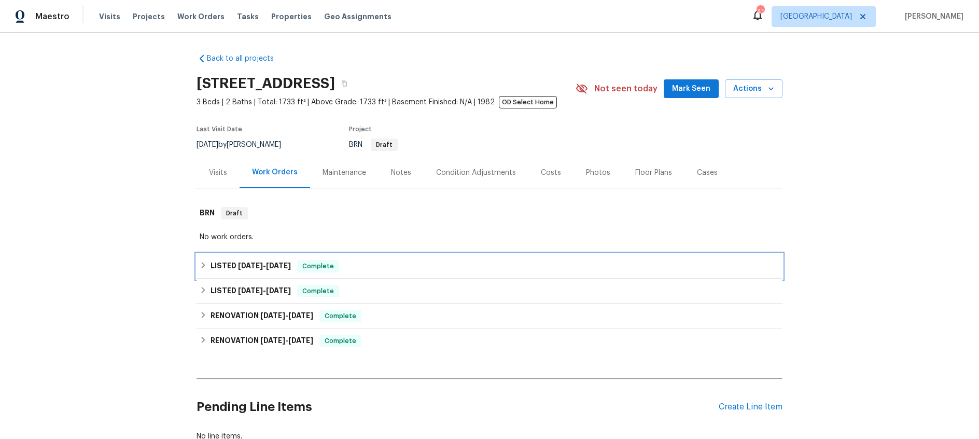
click at [259, 262] on span "7/18/25" at bounding box center [250, 265] width 25 height 7
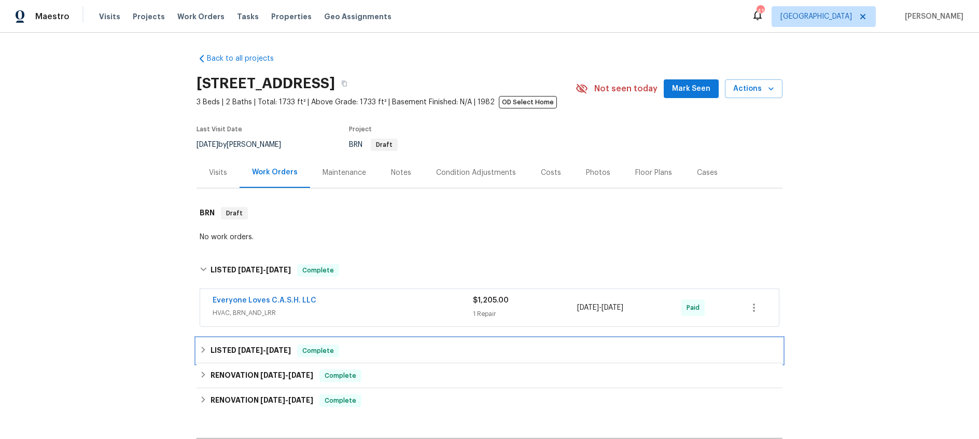
click at [269, 352] on span "6/24/25 - 6/25/25" at bounding box center [264, 349] width 53 height 7
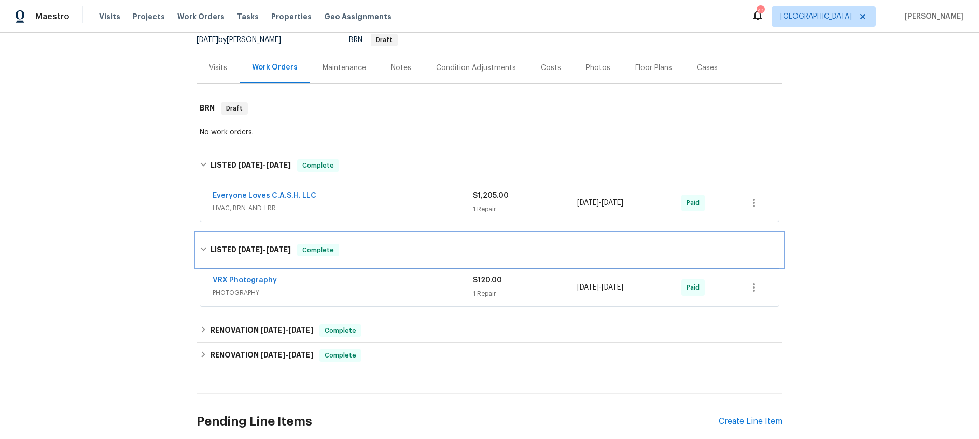
scroll to position [130, 0]
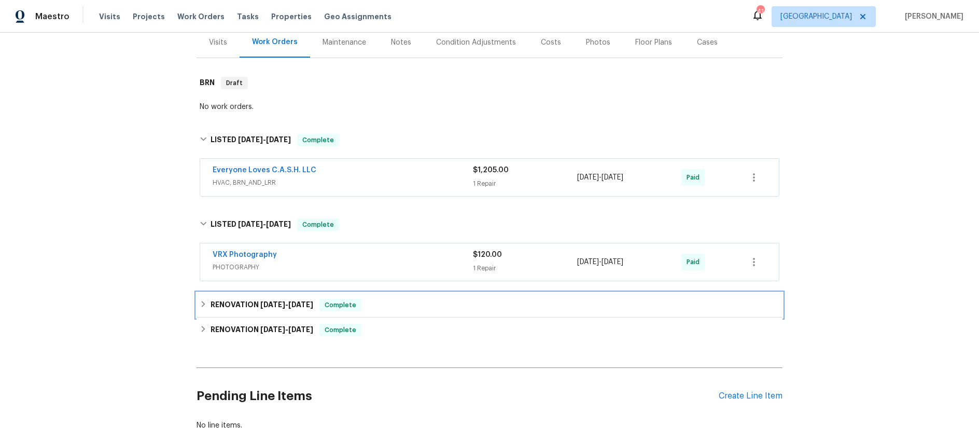
click at [246, 305] on h6 "RENOVATION 4/15/25 - 6/12/25" at bounding box center [262, 305] width 103 height 12
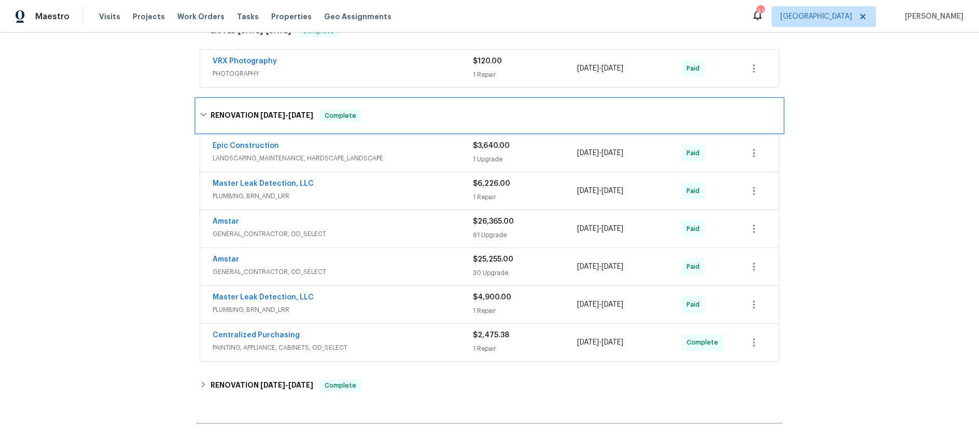
scroll to position [346, 0]
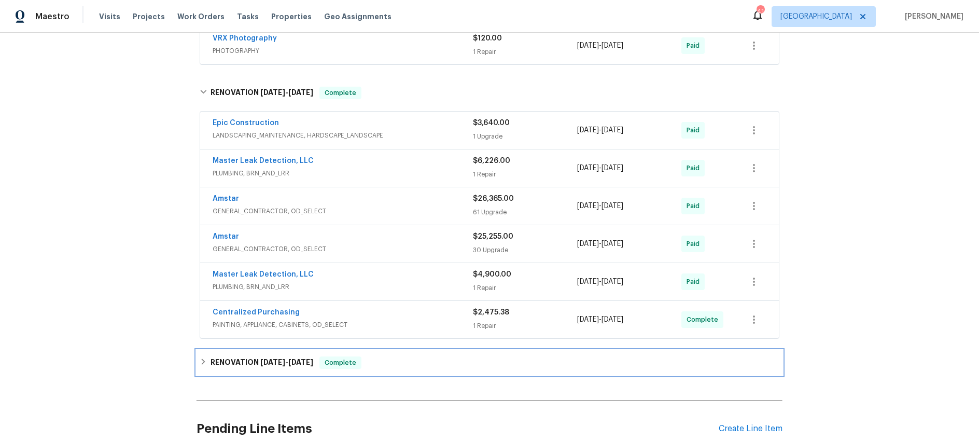
click at [262, 361] on span "3/24/25" at bounding box center [272, 361] width 25 height 7
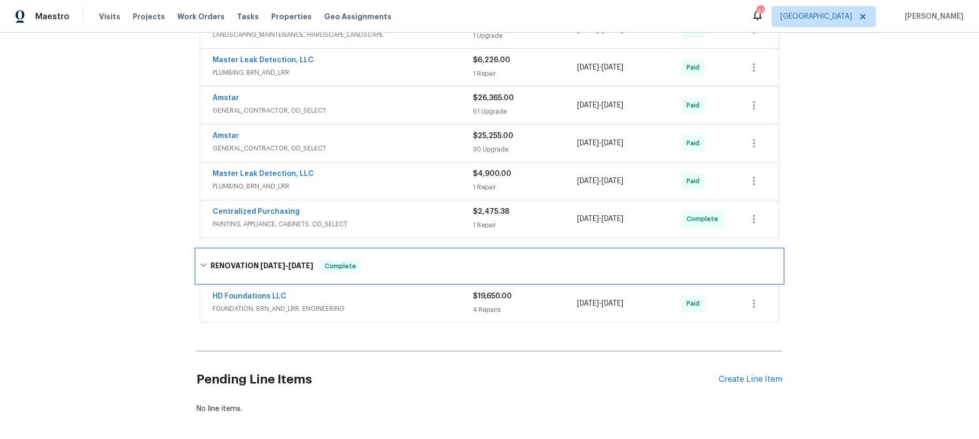
scroll to position [447, 0]
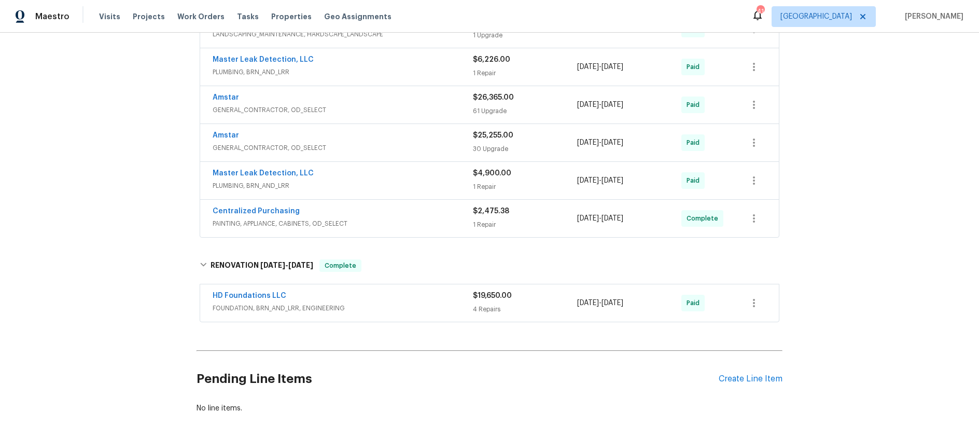
click at [388, 137] on div "Amstar" at bounding box center [343, 136] width 260 height 12
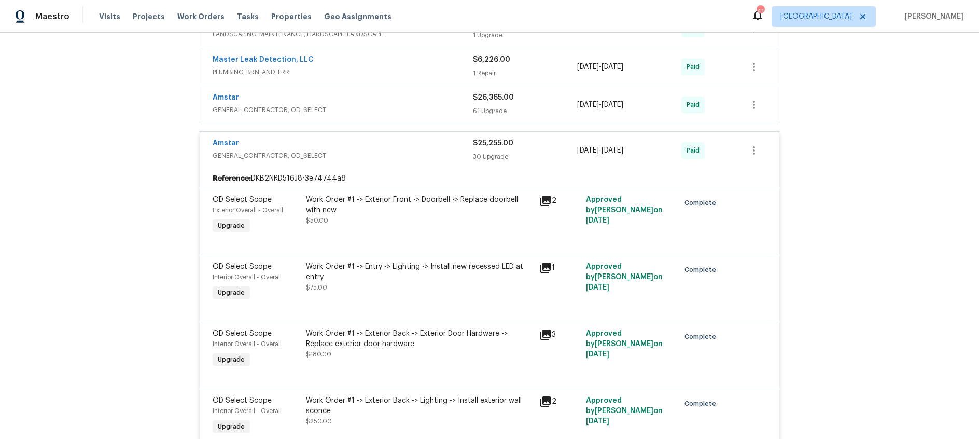
click at [377, 108] on span "GENERAL_CONTRACTOR, OD_SELECT" at bounding box center [343, 110] width 260 height 10
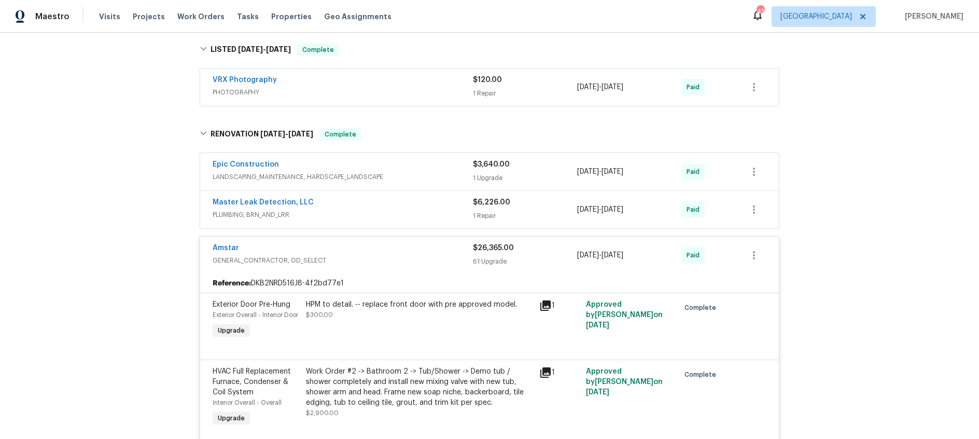
scroll to position [301, 0]
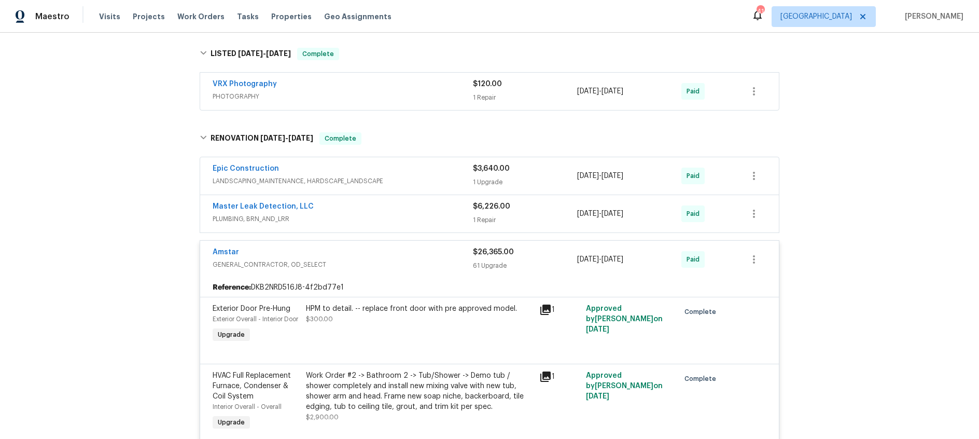
click at [409, 176] on span "LANDSCAPING_MAINTENANCE, HARDSCAPE_LANDSCAPE" at bounding box center [343, 181] width 260 height 10
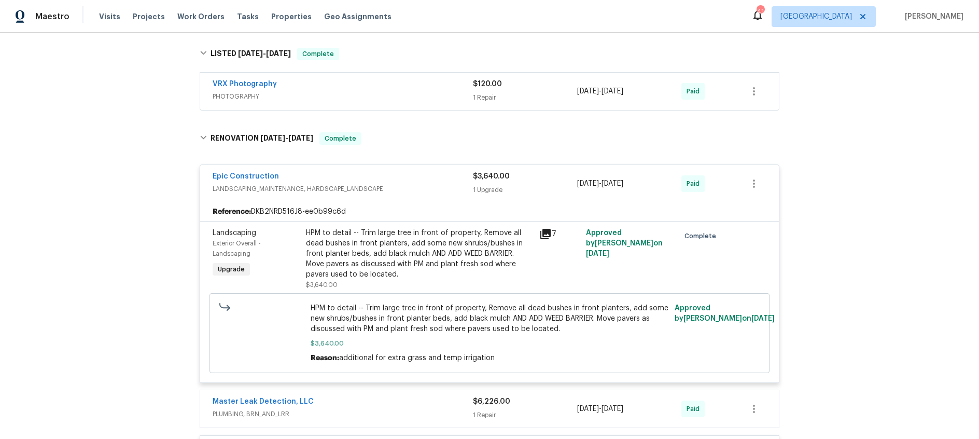
scroll to position [511, 0]
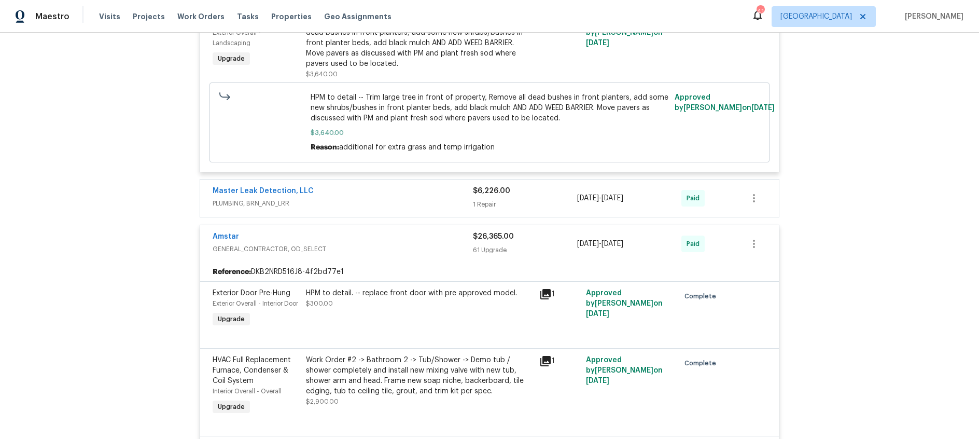
click at [353, 198] on span "PLUMBING, BRN_AND_LRR" at bounding box center [343, 203] width 260 height 10
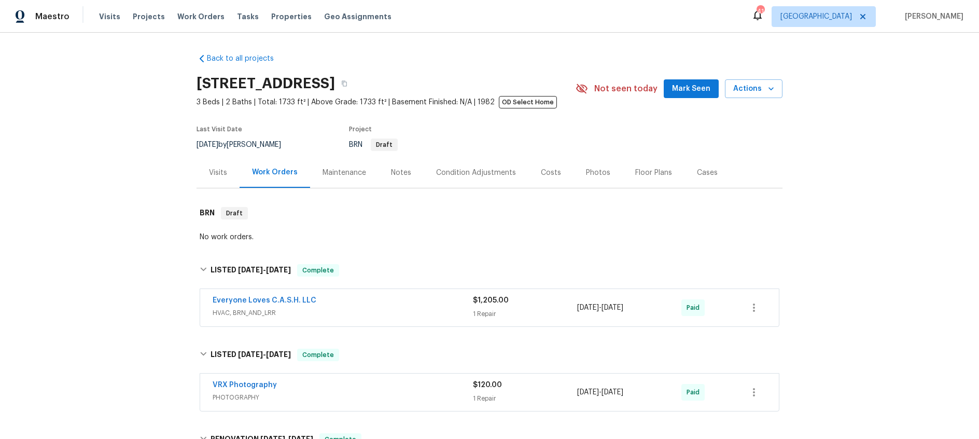
scroll to position [6938, 0]
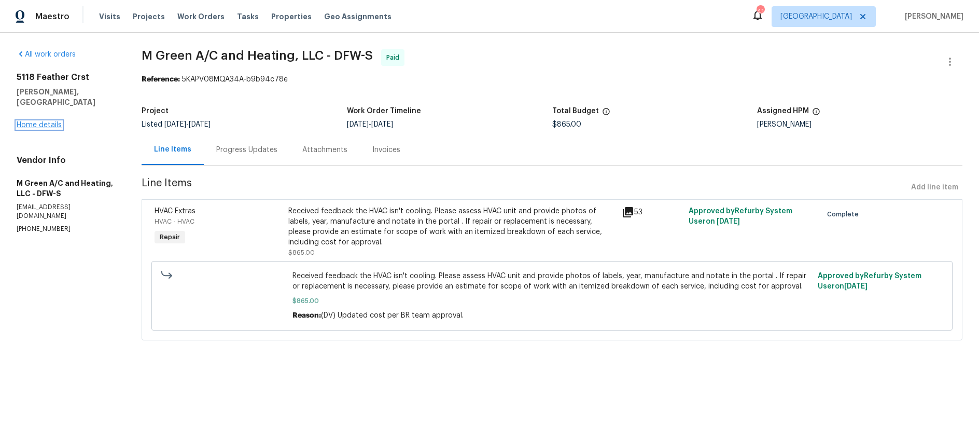
click at [48, 121] on link "Home details" at bounding box center [39, 124] width 45 height 7
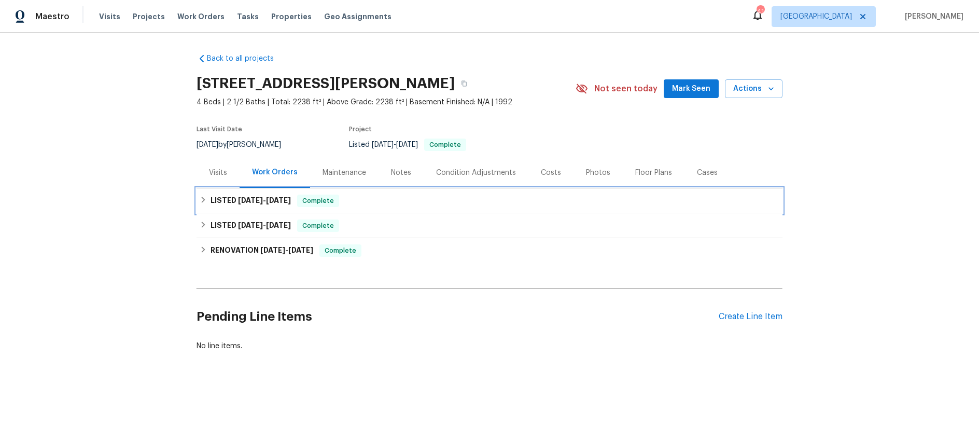
click at [268, 205] on h6 "LISTED 7/16/25 - 7/24/25" at bounding box center [251, 200] width 80 height 12
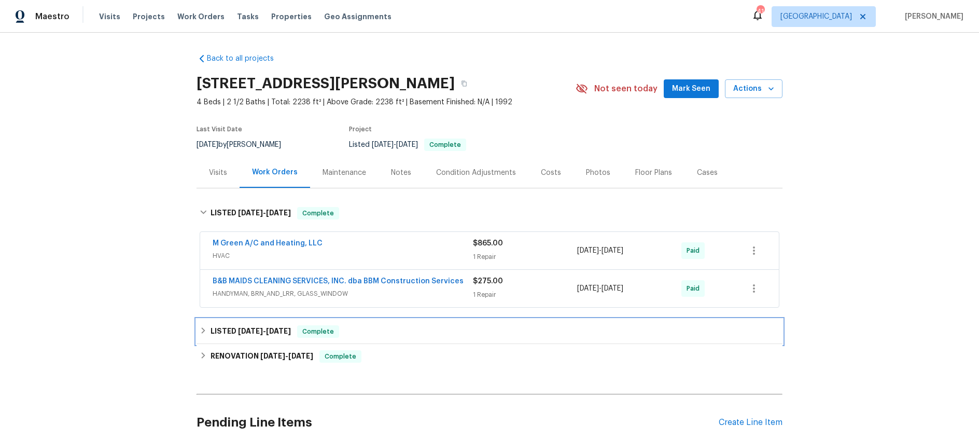
click at [260, 334] on span "5/19/25" at bounding box center [250, 330] width 25 height 7
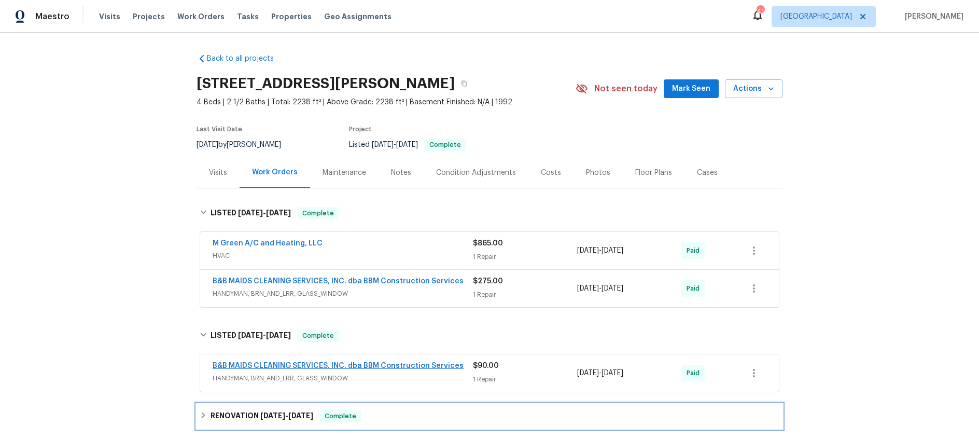
drag, startPoint x: 285, startPoint y: 415, endPoint x: 294, endPoint y: 368, distance: 48.1
click at [285, 415] on span "4/14/25" at bounding box center [272, 415] width 25 height 7
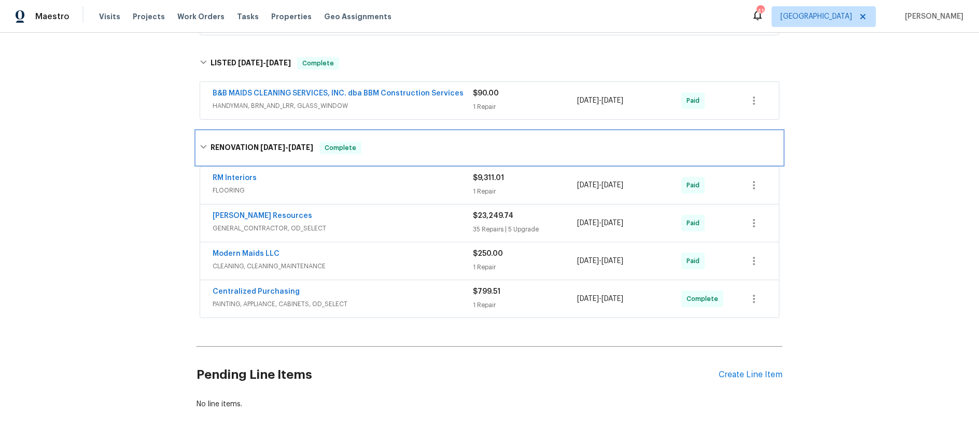
scroll to position [273, 0]
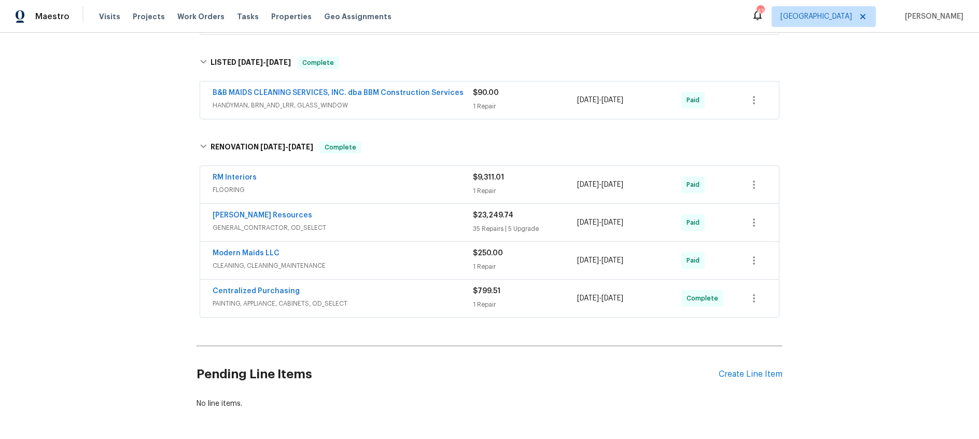
click at [402, 216] on div "[PERSON_NAME] Resources" at bounding box center [343, 216] width 260 height 12
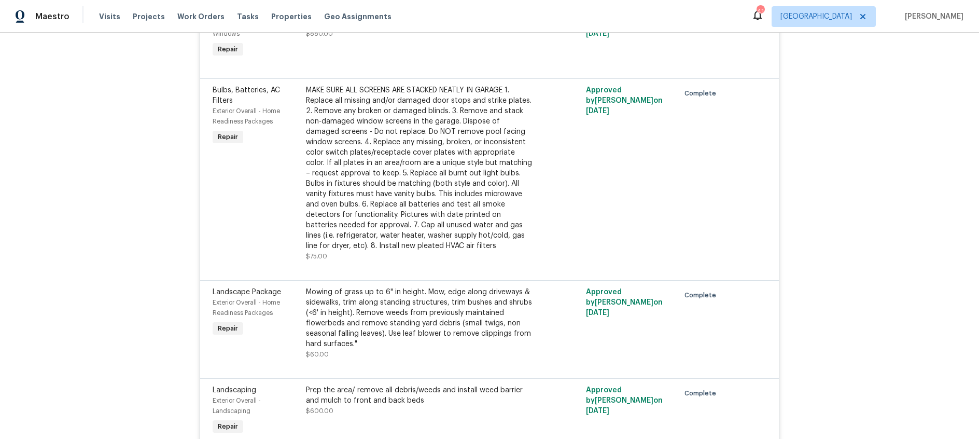
scroll to position [20, 0]
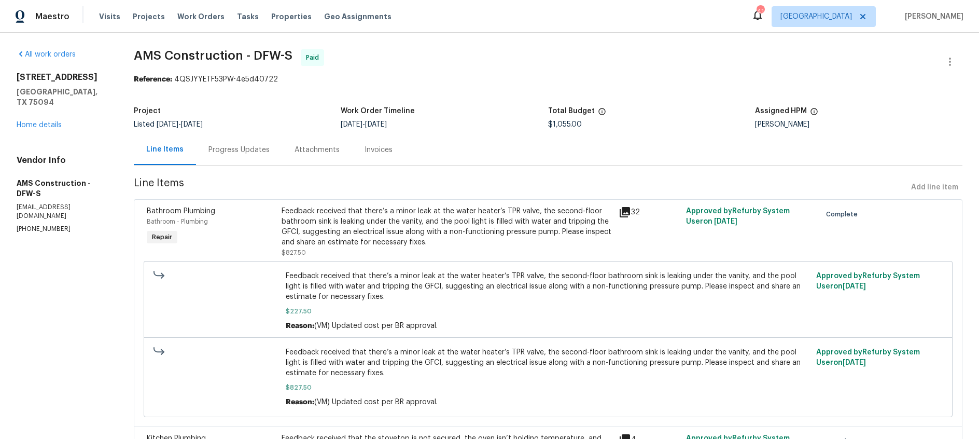
click at [233, 153] on div "Progress Updates" at bounding box center [238, 150] width 61 height 10
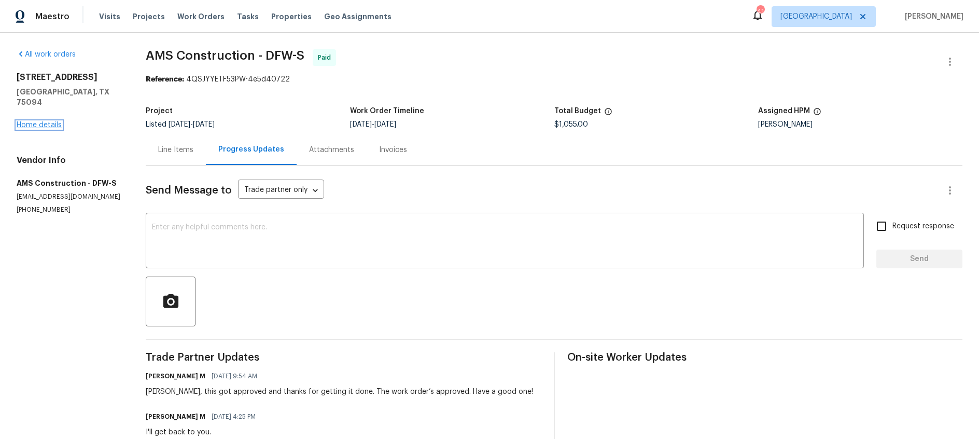
click at [31, 121] on link "Home details" at bounding box center [39, 124] width 45 height 7
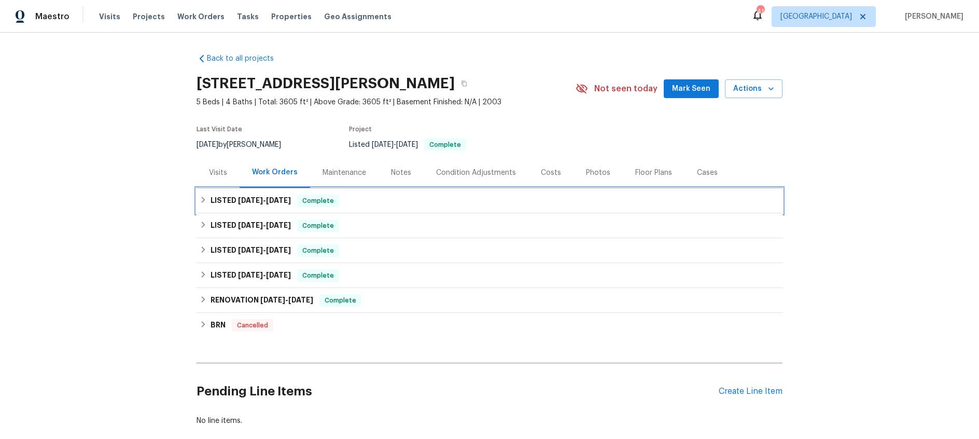
click at [266, 208] on div "LISTED [DATE] - [DATE] Complete" at bounding box center [490, 200] width 586 height 25
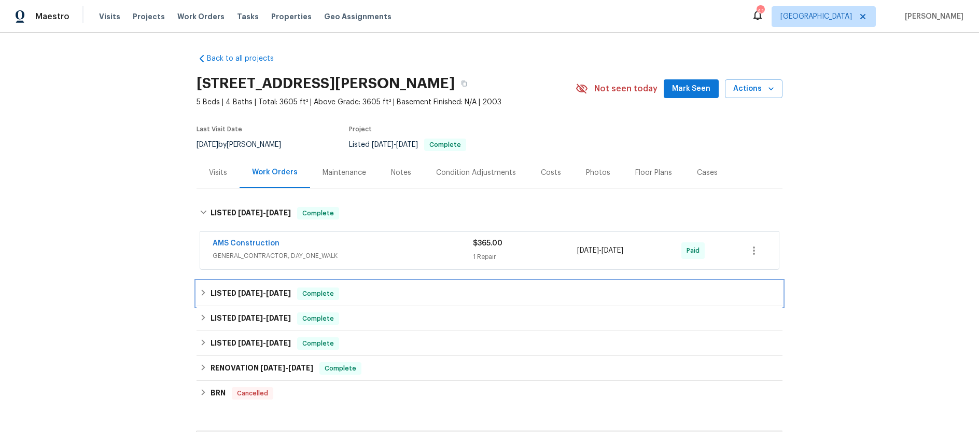
click at [256, 292] on span "[DATE]" at bounding box center [250, 292] width 25 height 7
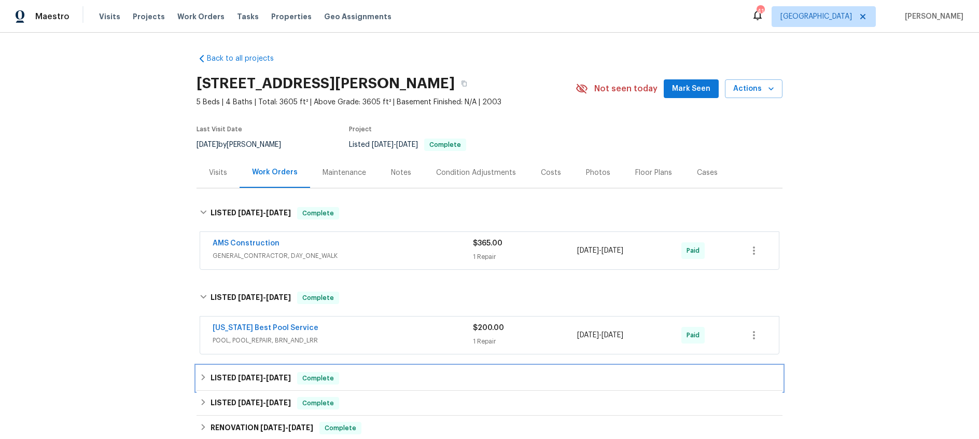
drag, startPoint x: 275, startPoint y: 377, endPoint x: 272, endPoint y: 362, distance: 15.9
click at [275, 377] on span "7/23/25" at bounding box center [278, 377] width 25 height 7
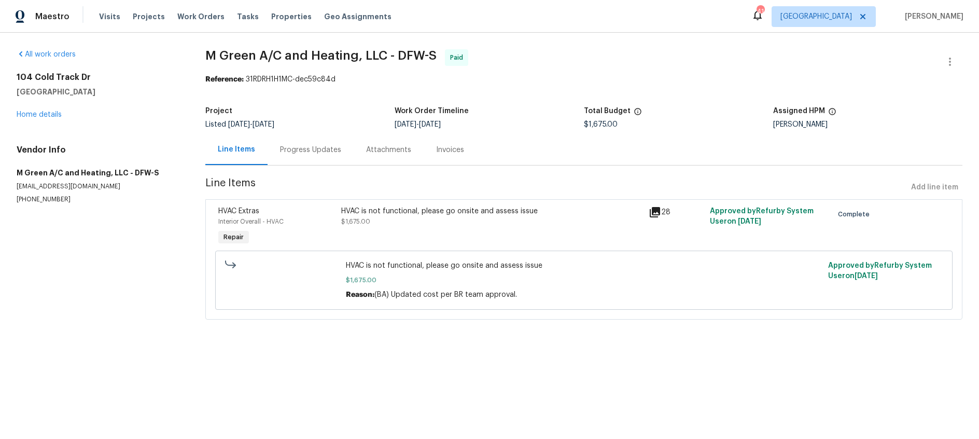
click at [314, 149] on div "Progress Updates" at bounding box center [310, 150] width 61 height 10
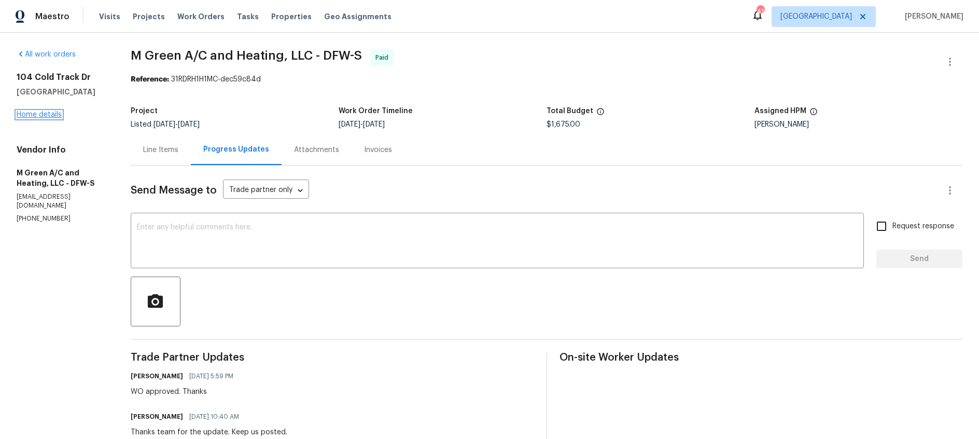
click at [43, 114] on link "Home details" at bounding box center [39, 114] width 45 height 7
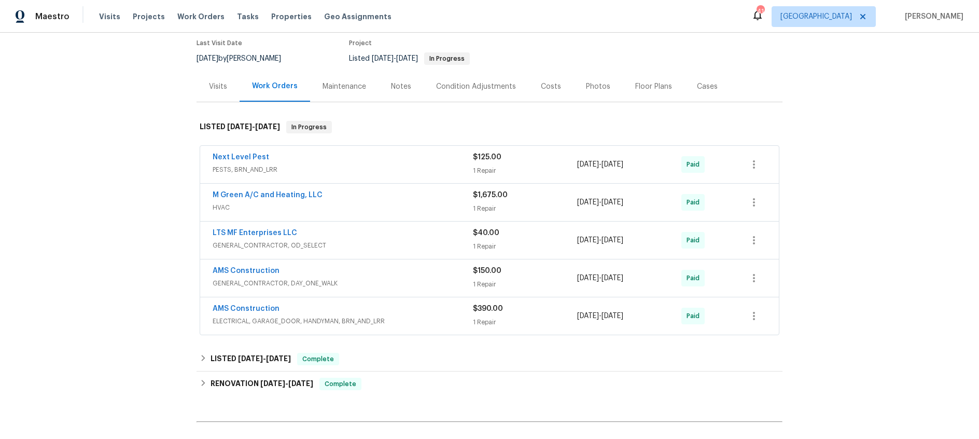
scroll to position [88, 0]
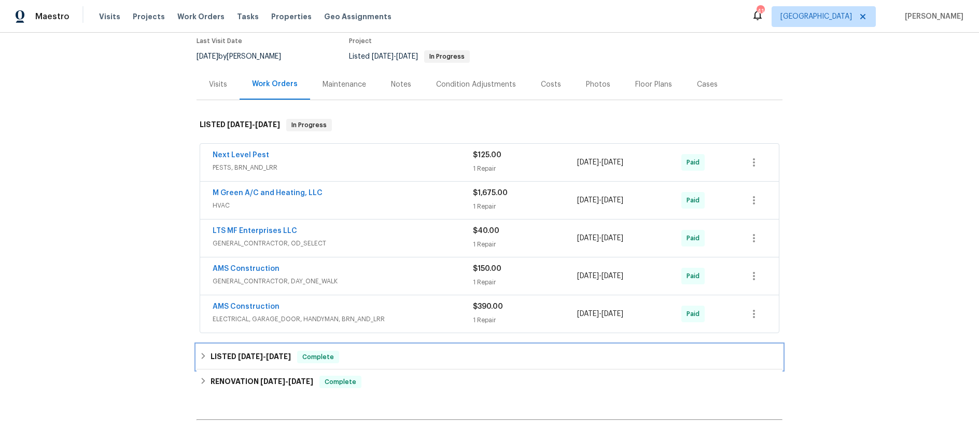
click at [263, 357] on span "10/29/24" at bounding box center [250, 356] width 25 height 7
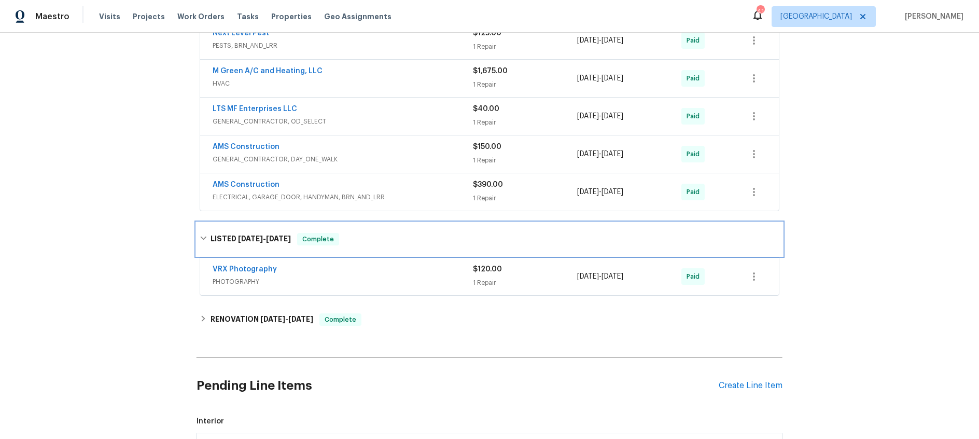
scroll to position [213, 0]
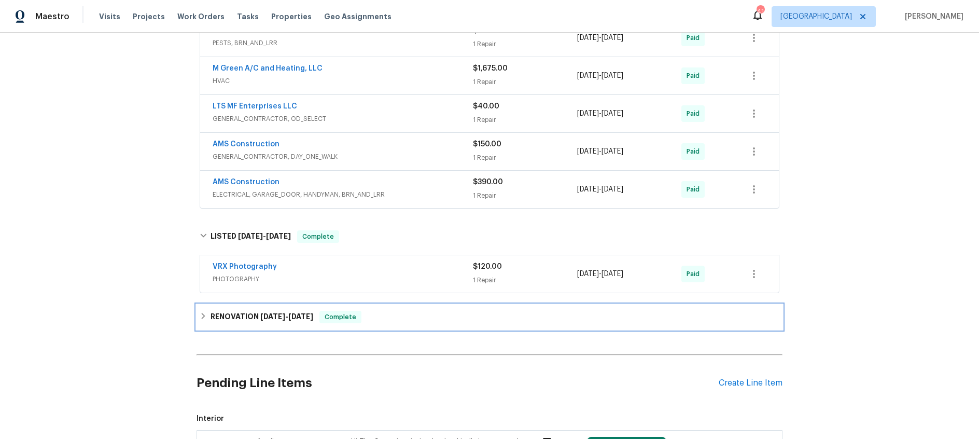
click at [280, 313] on span "10/14/24" at bounding box center [272, 316] width 25 height 7
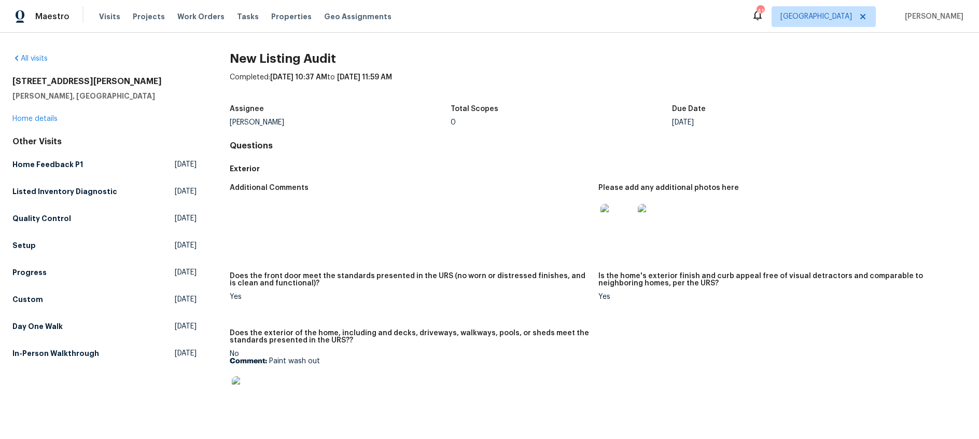
click at [616, 220] on img at bounding box center [616, 220] width 33 height 33
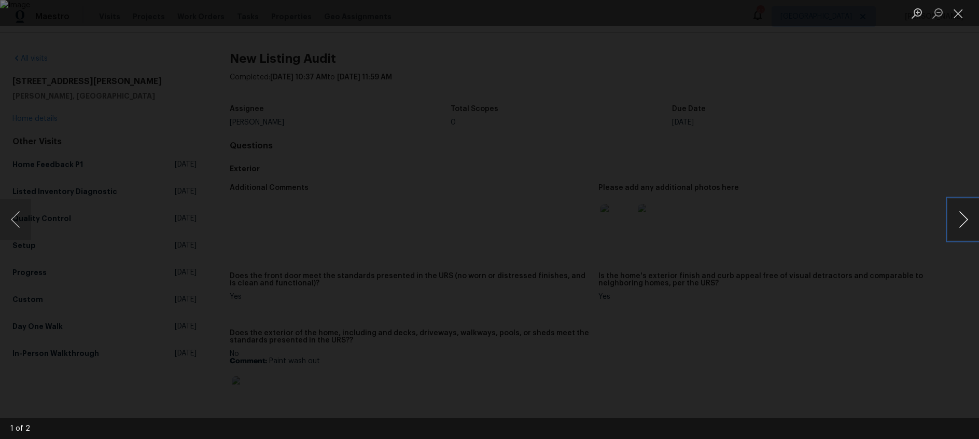
click at [962, 217] on button "Next image" at bounding box center [963, 219] width 31 height 41
click at [959, 15] on button "Close lightbox" at bounding box center [958, 13] width 21 height 18
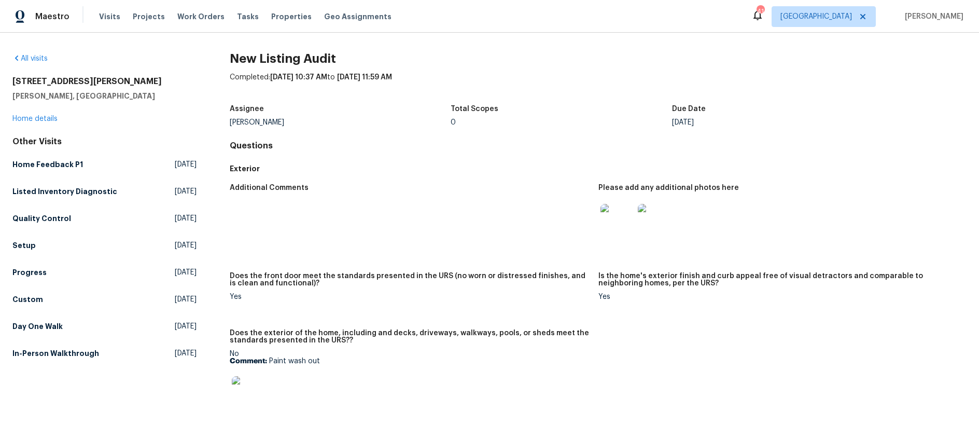
click at [249, 388] on img at bounding box center [248, 392] width 33 height 33
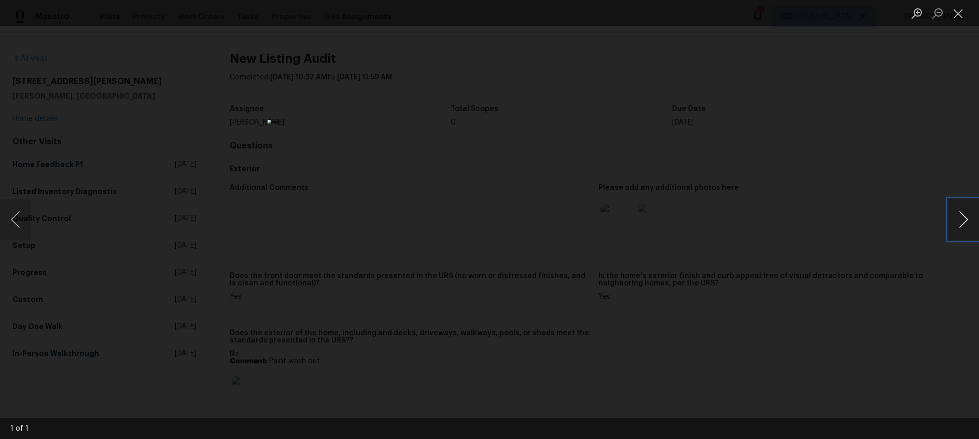
click at [963, 220] on button "Next image" at bounding box center [963, 219] width 31 height 41
click at [956, 20] on button "Close lightbox" at bounding box center [958, 13] width 21 height 18
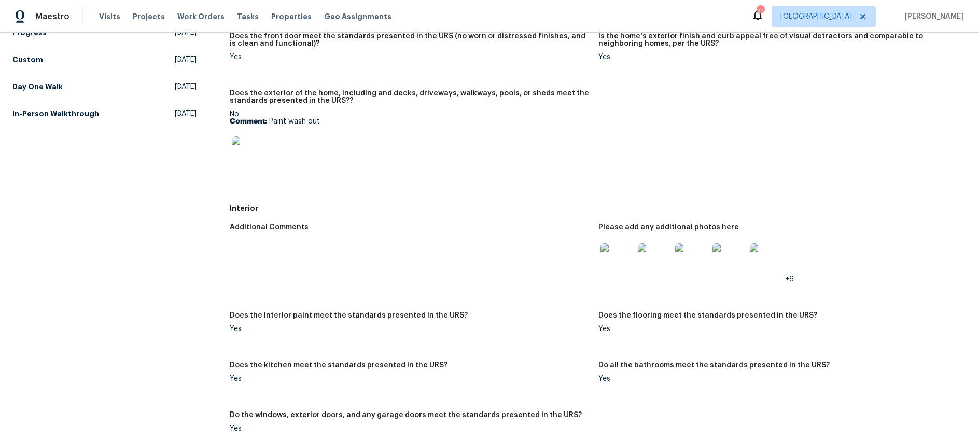
scroll to position [272, 0]
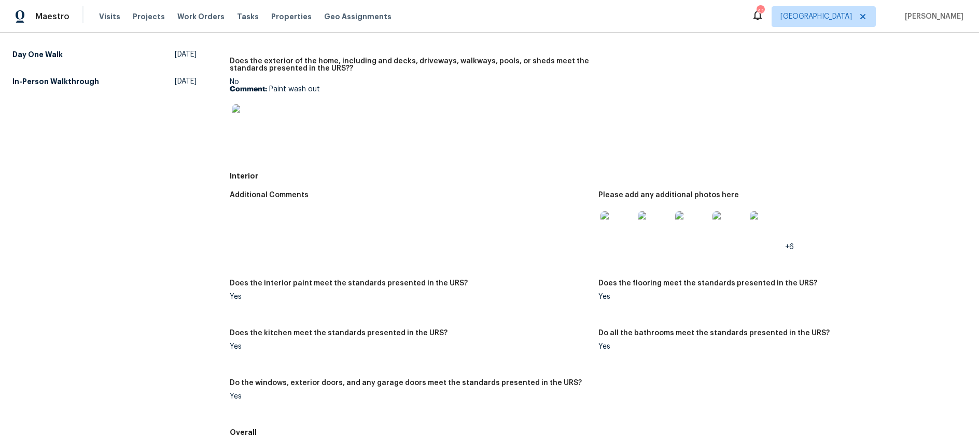
click at [614, 225] on img at bounding box center [616, 227] width 33 height 33
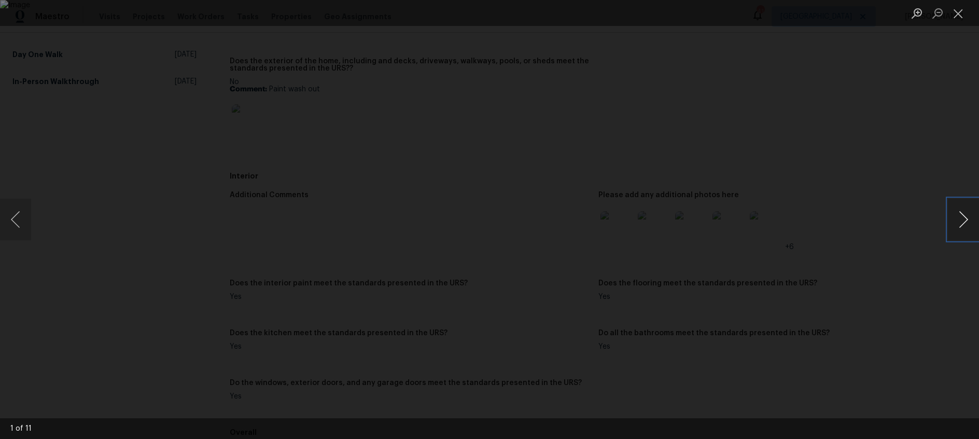
click at [970, 213] on button "Next image" at bounding box center [963, 219] width 31 height 41
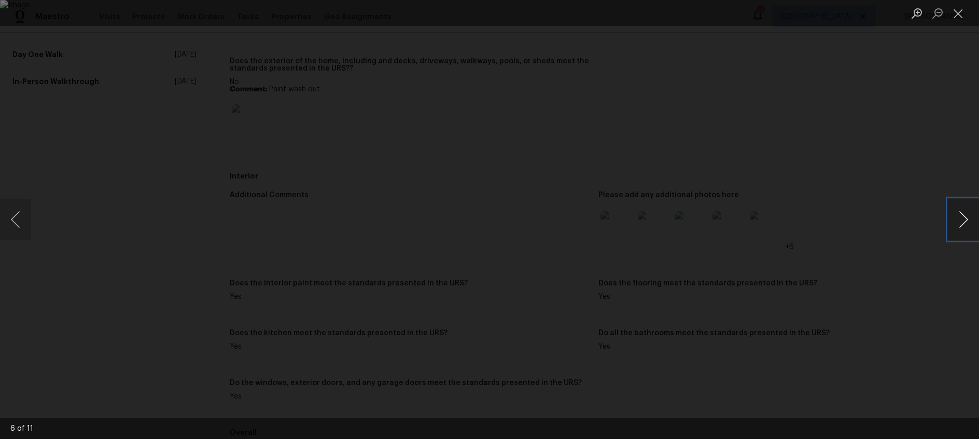
click at [970, 213] on button "Next image" at bounding box center [963, 219] width 31 height 41
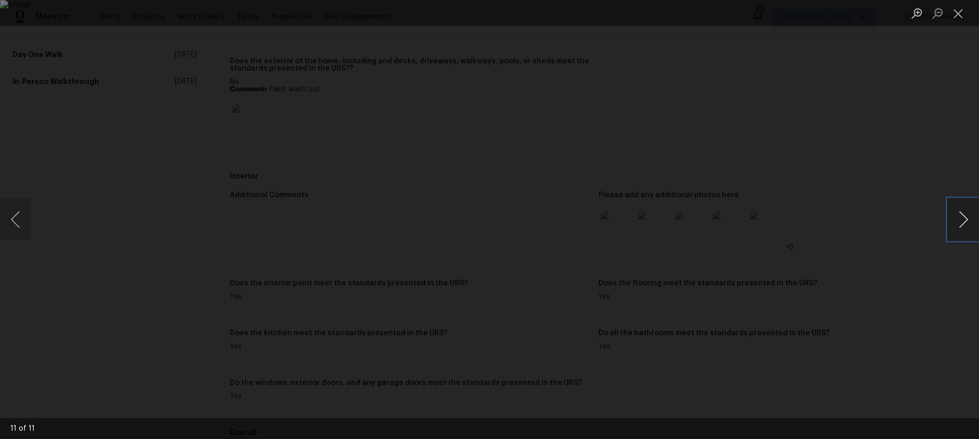
click at [970, 213] on button "Next image" at bounding box center [963, 219] width 31 height 41
drag, startPoint x: 955, startPoint y: 15, endPoint x: 903, endPoint y: 34, distance: 55.5
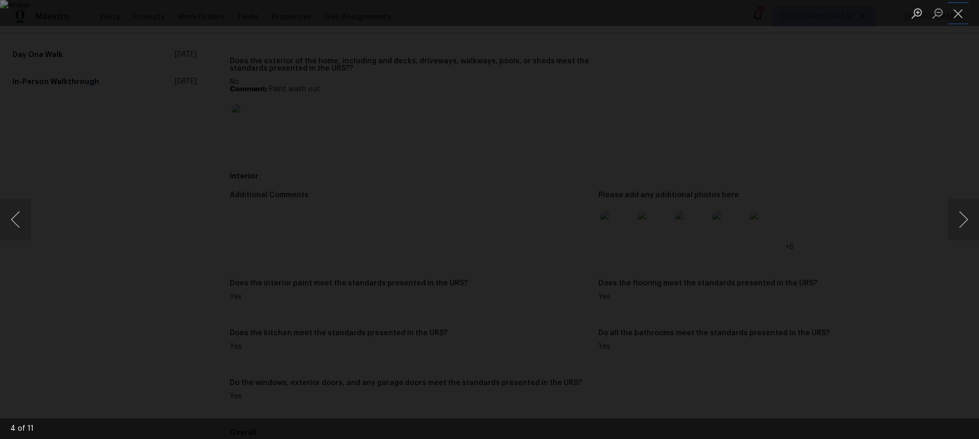
click at [956, 15] on button "Close lightbox" at bounding box center [958, 13] width 21 height 18
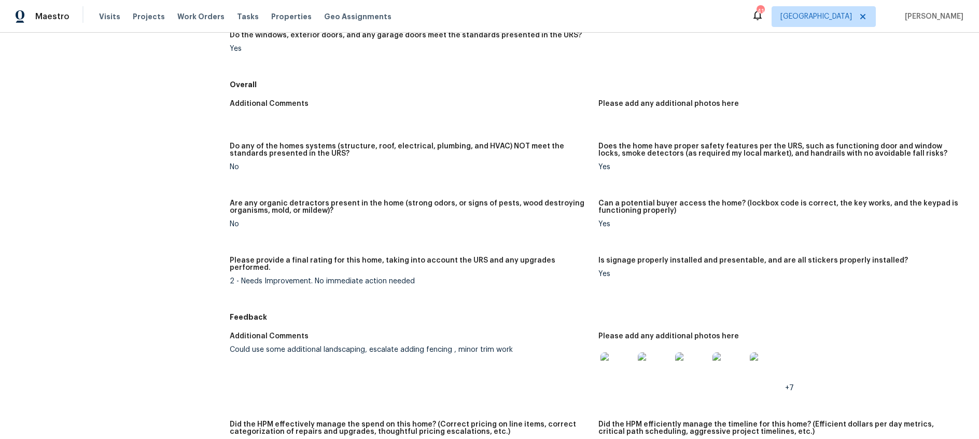
scroll to position [700, 0]
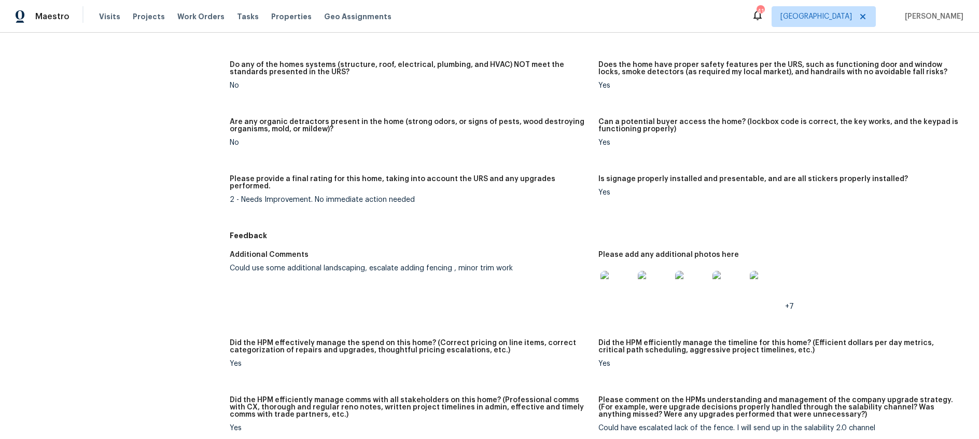
click at [608, 278] on img at bounding box center [616, 287] width 33 height 33
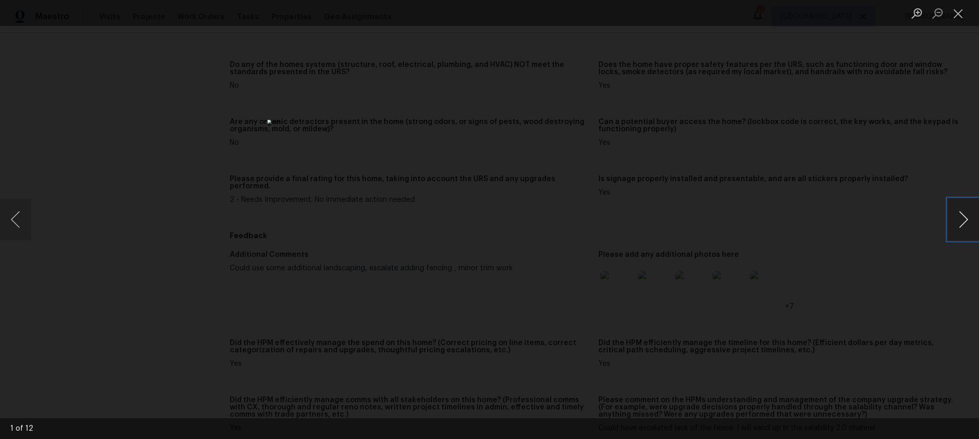
click at [961, 215] on button "Next image" at bounding box center [963, 219] width 31 height 41
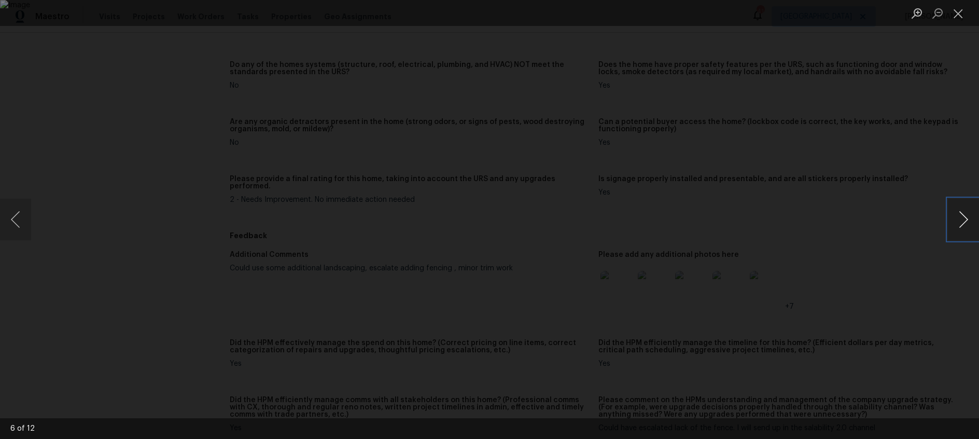
click at [961, 215] on button "Next image" at bounding box center [963, 219] width 31 height 41
click at [959, 16] on button "Close lightbox" at bounding box center [958, 13] width 21 height 18
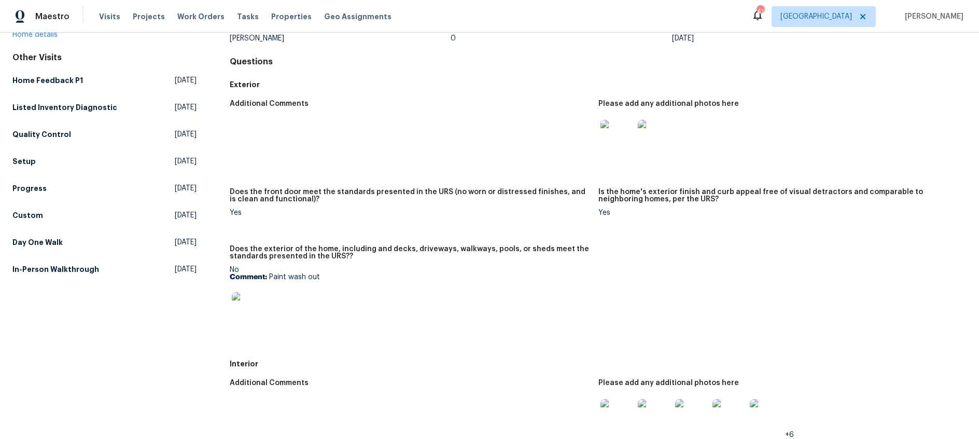
scroll to position [0, 0]
